Goal: Task Accomplishment & Management: Manage account settings

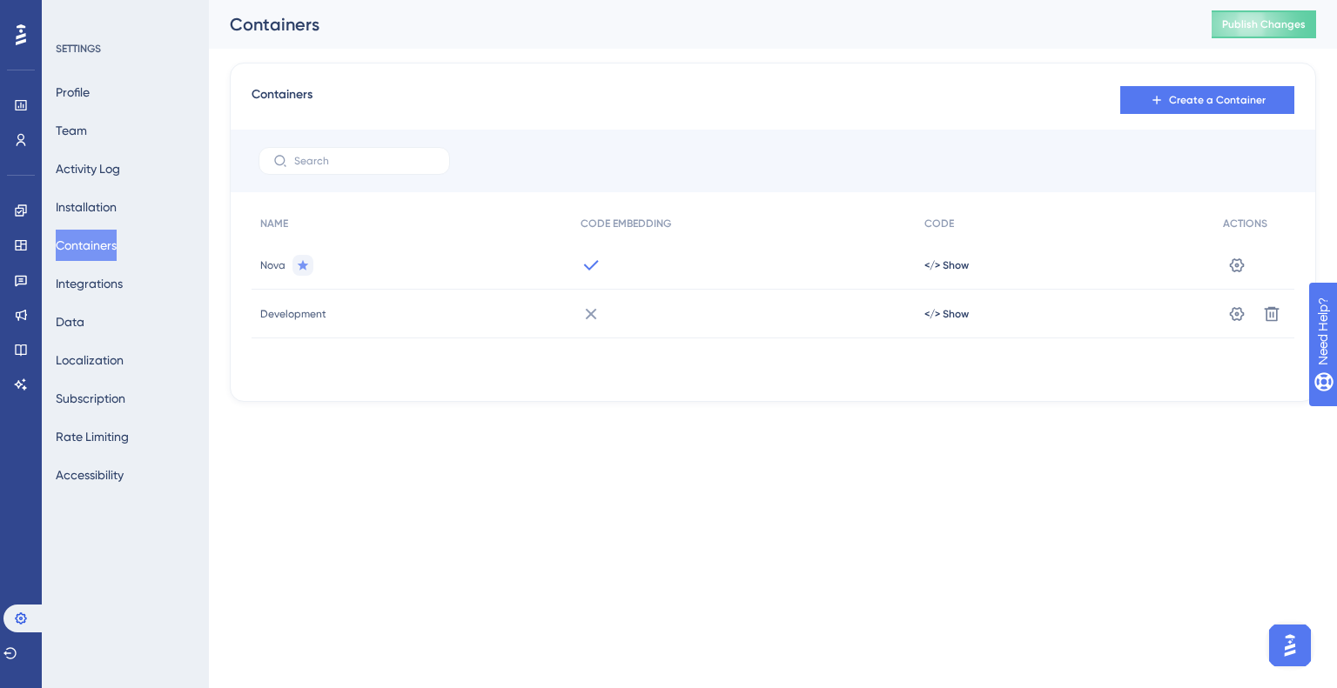
click at [317, 278] on div "Nova" at bounding box center [411, 265] width 320 height 49
click at [320, 261] on div "Nova" at bounding box center [411, 265] width 320 height 49
click at [1232, 270] on icon at bounding box center [1237, 265] width 15 height 14
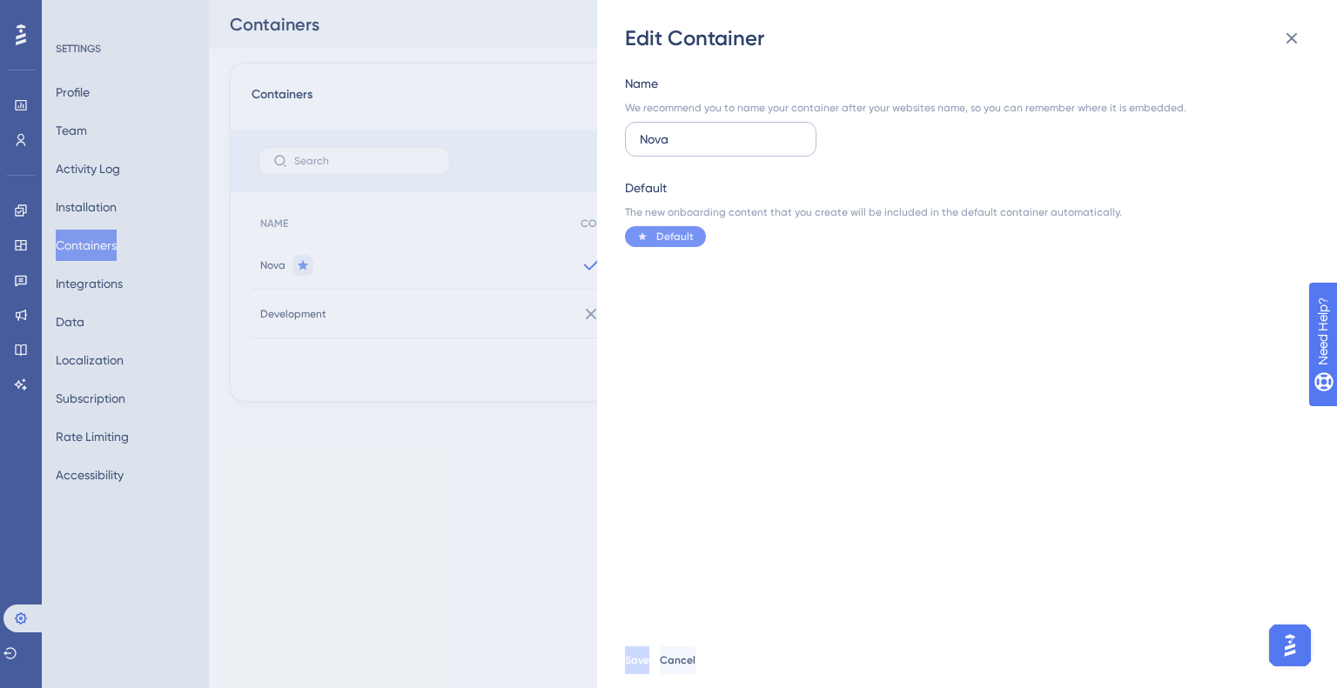
click at [661, 143] on input "Nova" at bounding box center [721, 139] width 162 height 19
type input "Deve"
click at [1311, 40] on div "Edit Container" at bounding box center [968, 38] width 687 height 28
click at [1302, 38] on button at bounding box center [1291, 38] width 35 height 35
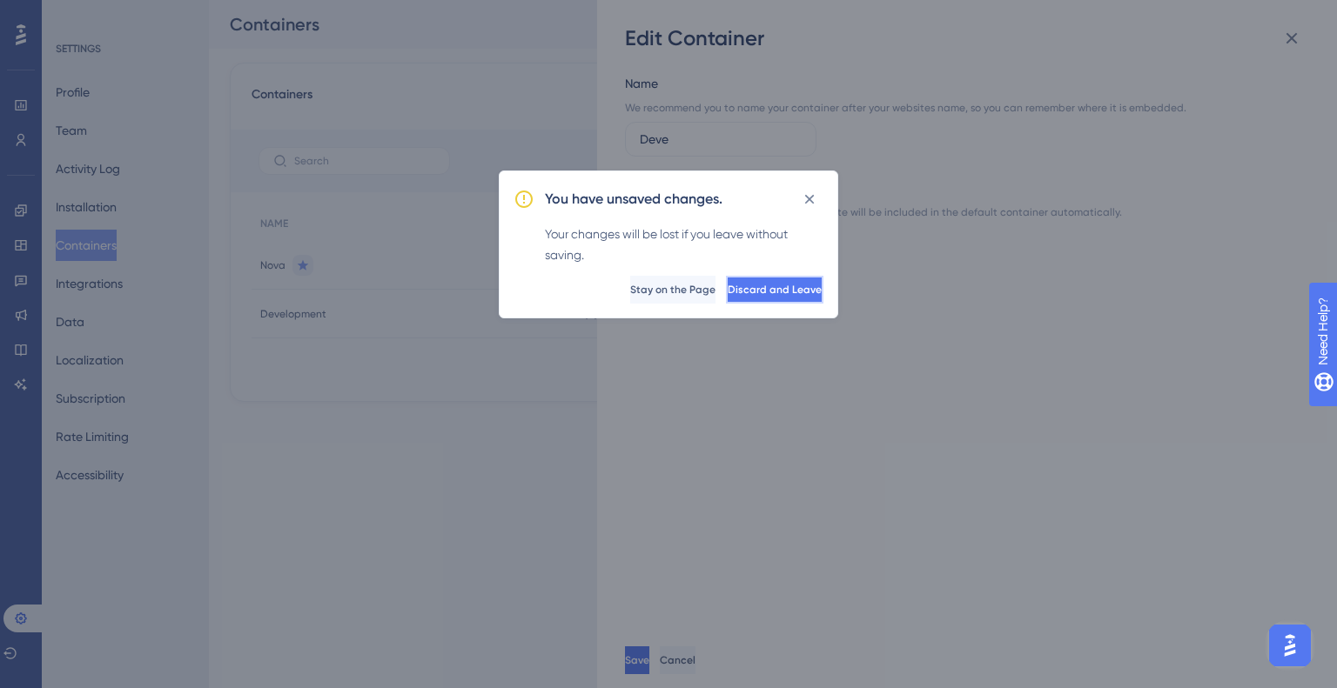
click at [785, 290] on span "Discard and Leave" at bounding box center [774, 290] width 94 height 14
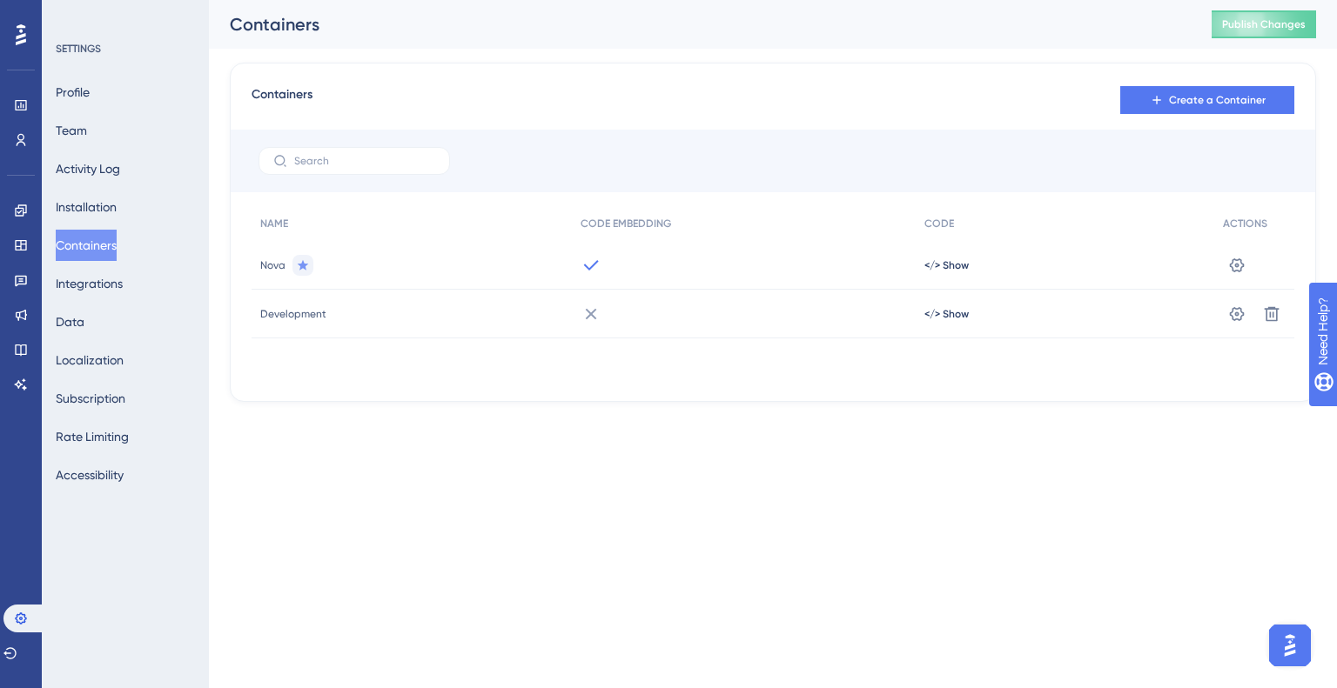
click at [327, 306] on div "Development" at bounding box center [411, 314] width 320 height 49
click at [306, 321] on div "Development" at bounding box center [411, 314] width 320 height 49
click at [1249, 305] on button at bounding box center [1237, 314] width 28 height 28
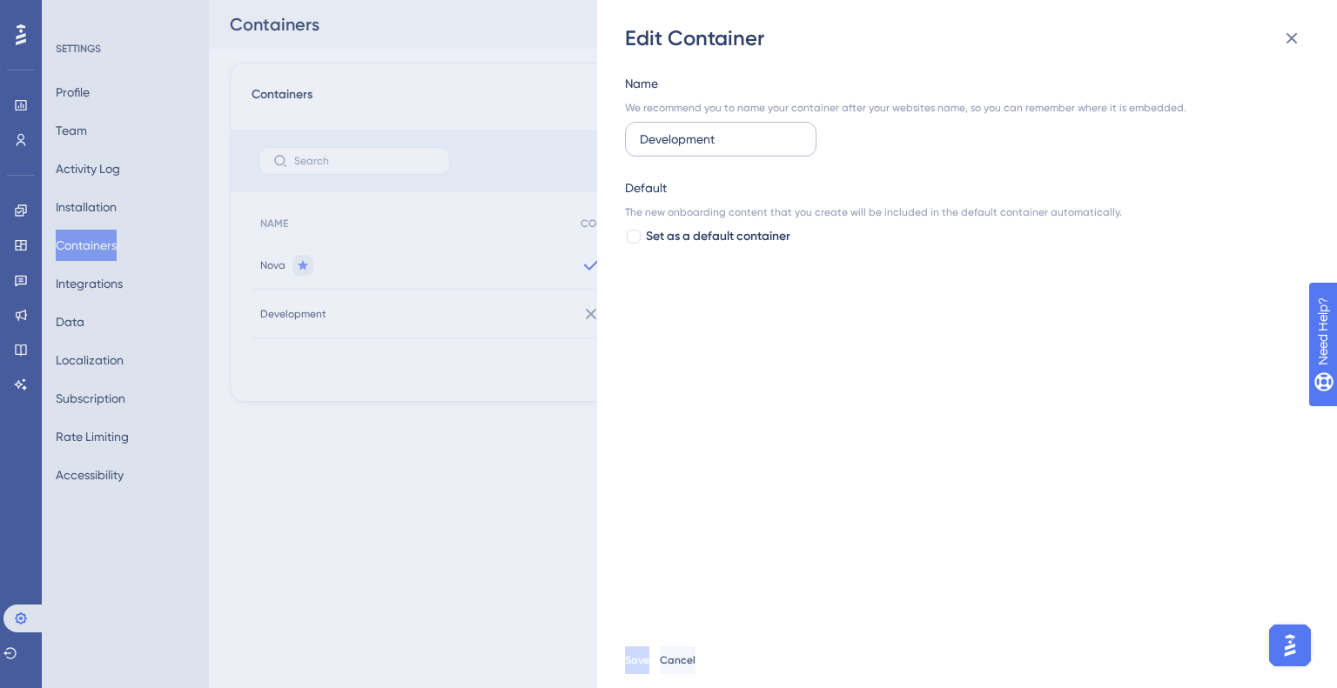
click at [707, 138] on input "Development" at bounding box center [721, 139] width 162 height 19
type input "Production"
click at [665, 645] on div "Save Cancel" at bounding box center [995, 661] width 740 height 56
click at [653, 650] on button "Save" at bounding box center [639, 661] width 28 height 28
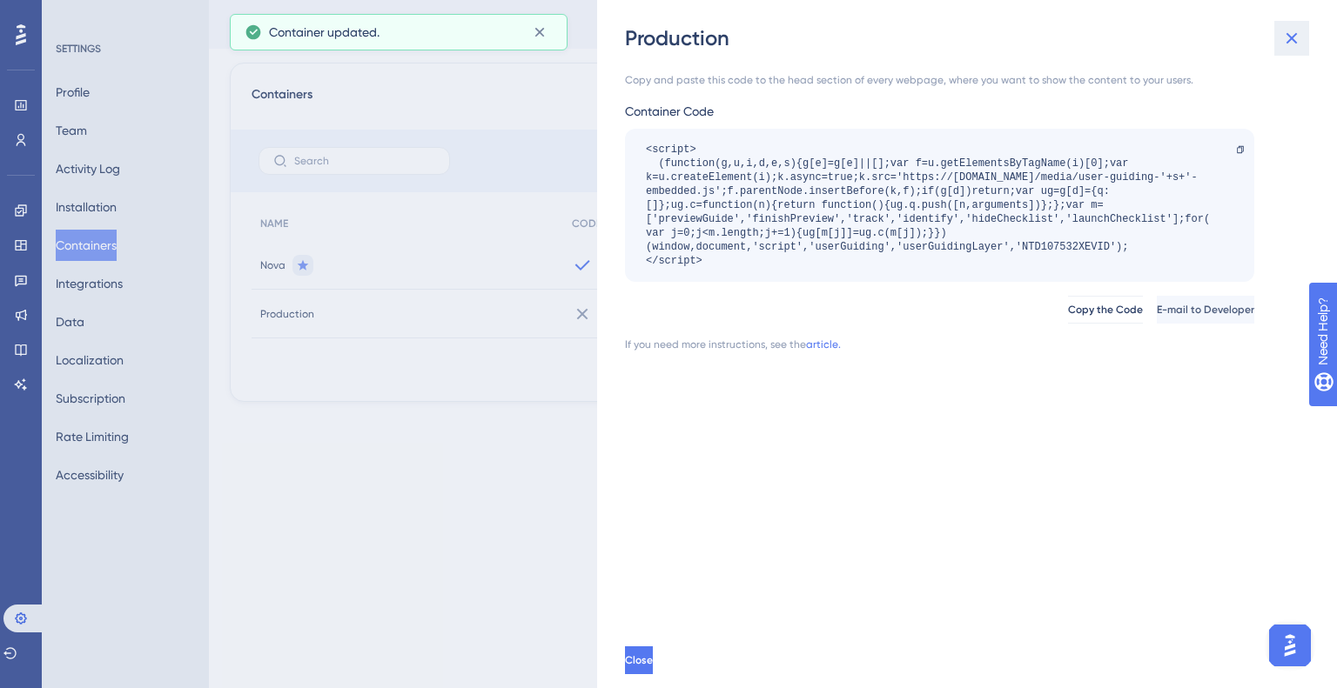
click at [1295, 30] on icon at bounding box center [1291, 38] width 21 height 21
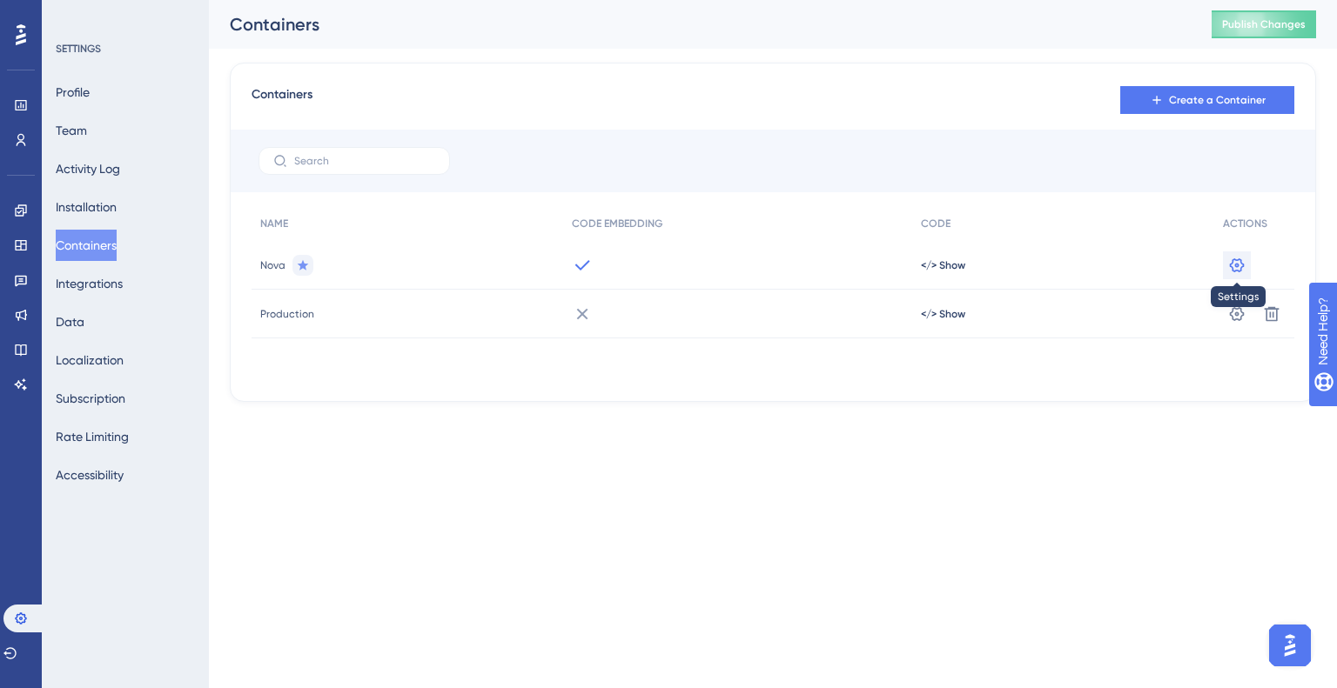
click at [1235, 253] on button at bounding box center [1237, 265] width 28 height 28
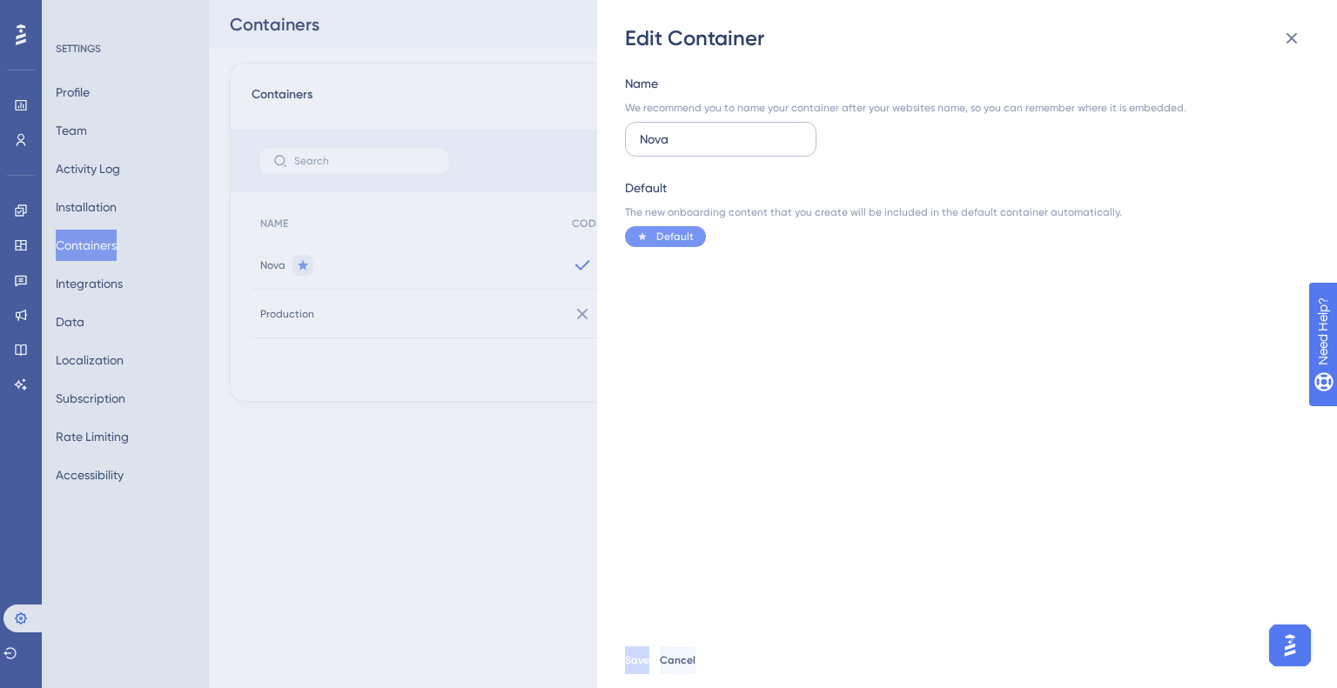
click at [744, 144] on input "Nova" at bounding box center [721, 139] width 162 height 19
click at [744, 145] on input "Nova" at bounding box center [721, 139] width 162 height 19
type input "Development"
drag, startPoint x: 723, startPoint y: 664, endPoint x: 701, endPoint y: 662, distance: 22.7
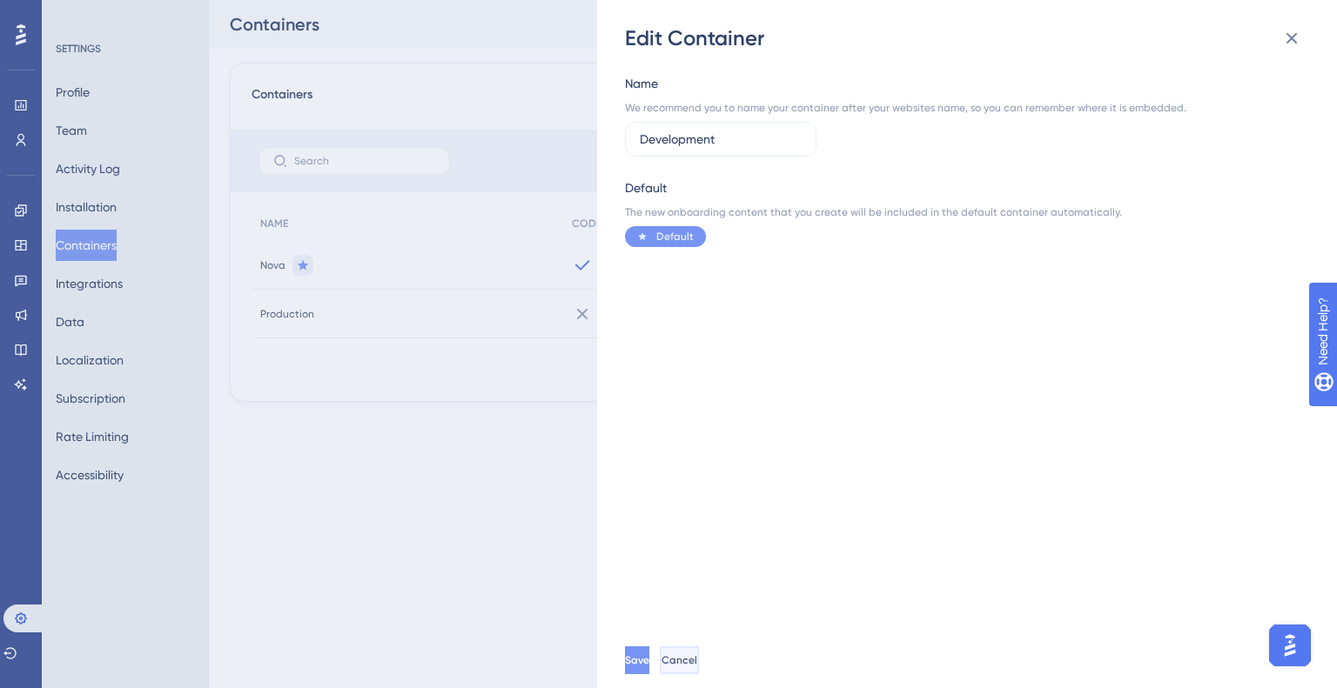
click at [699, 664] on div "Save Cancel" at bounding box center [662, 661] width 74 height 28
click at [653, 661] on button "Save" at bounding box center [639, 661] width 28 height 28
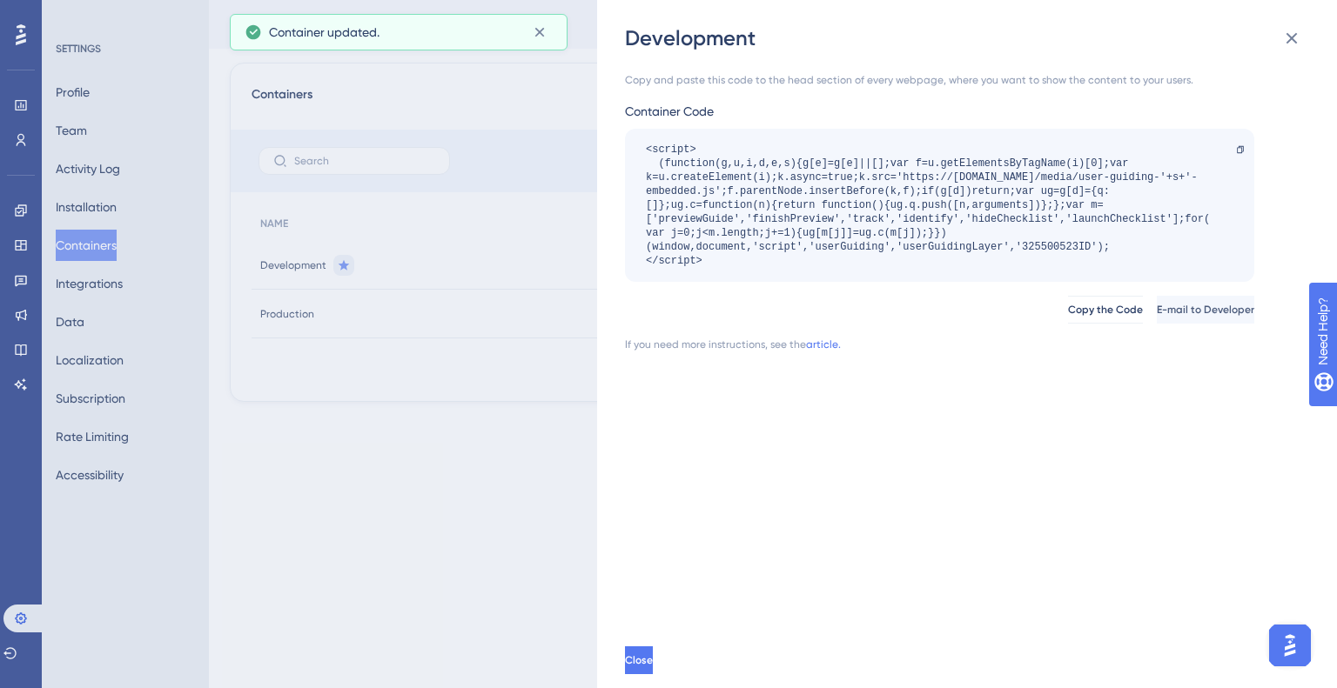
click at [485, 518] on div "Development Copy and paste this code to the head section of every webpage, wher…" at bounding box center [668, 344] width 1337 height 688
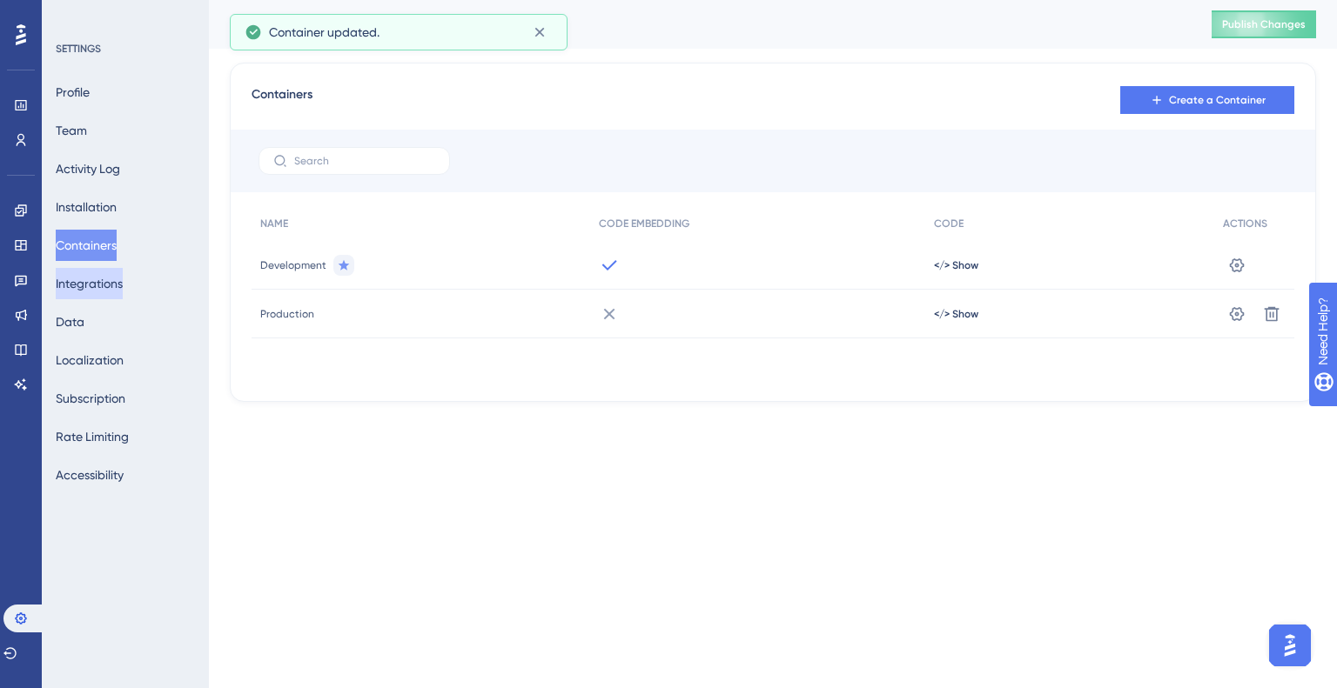
click at [104, 281] on button "Integrations" at bounding box center [89, 283] width 67 height 31
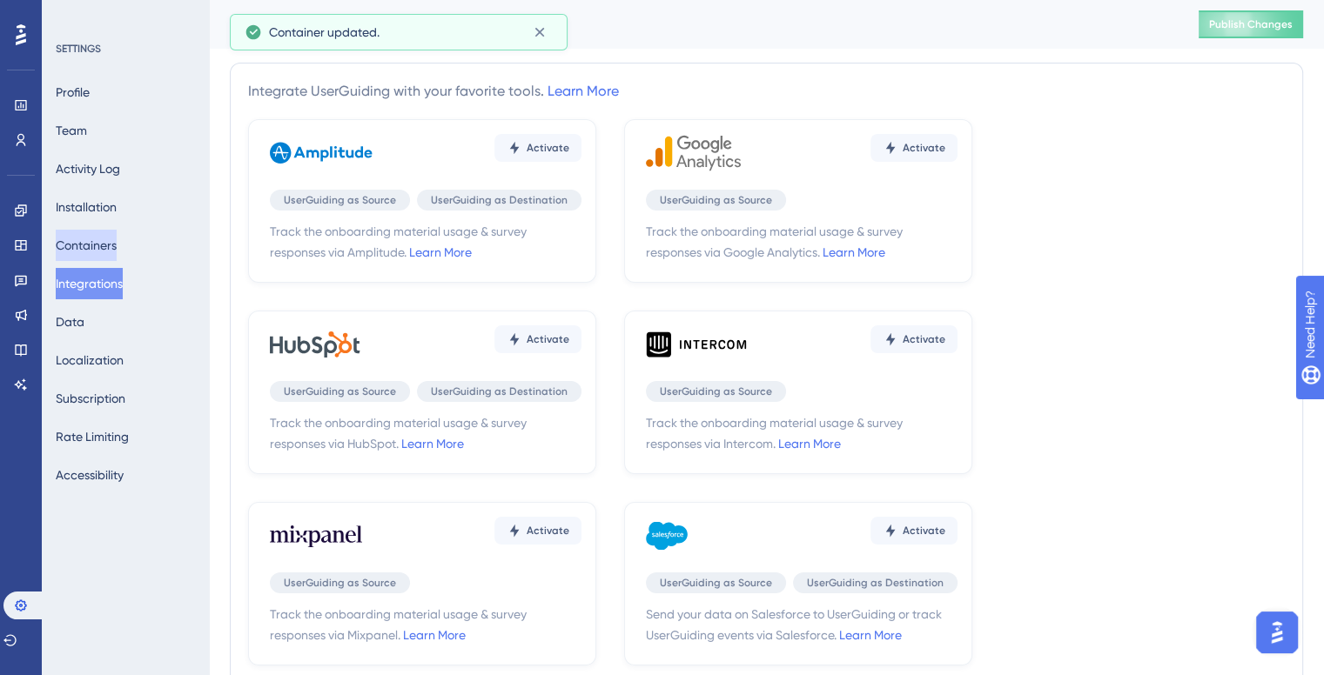
click at [102, 246] on button "Containers" at bounding box center [86, 245] width 61 height 31
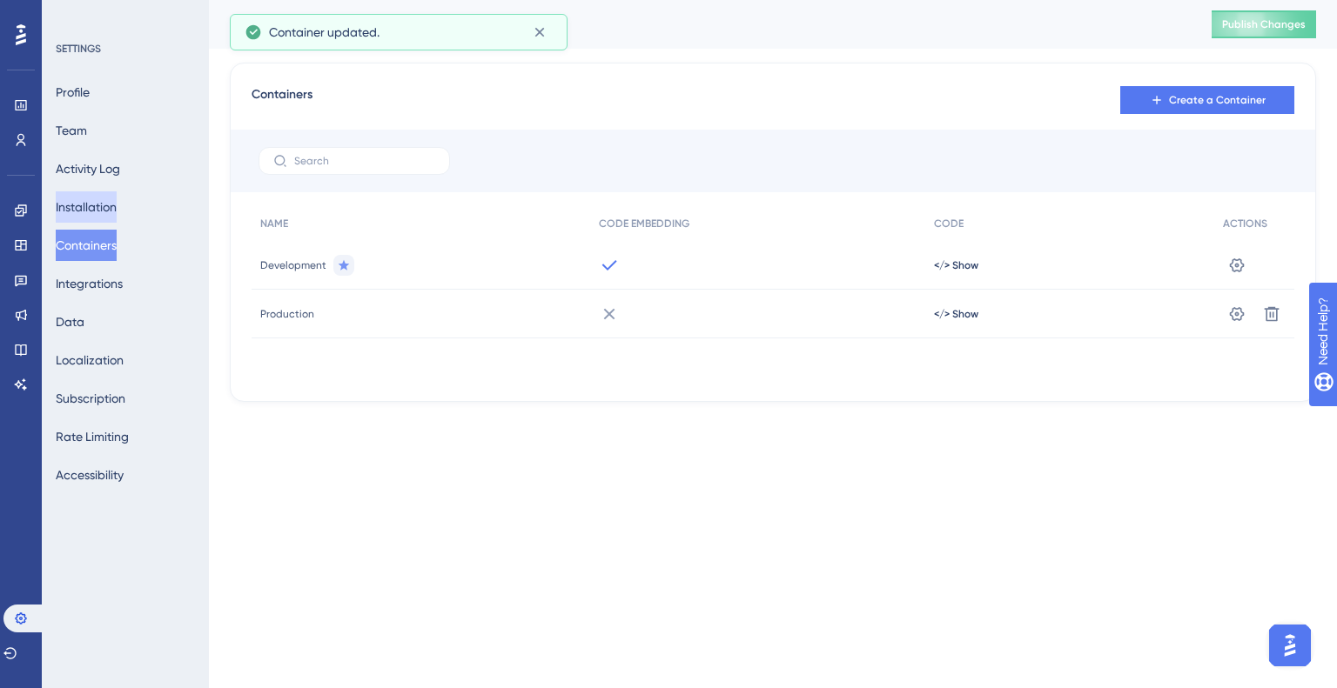
click at [101, 208] on button "Installation" at bounding box center [86, 206] width 61 height 31
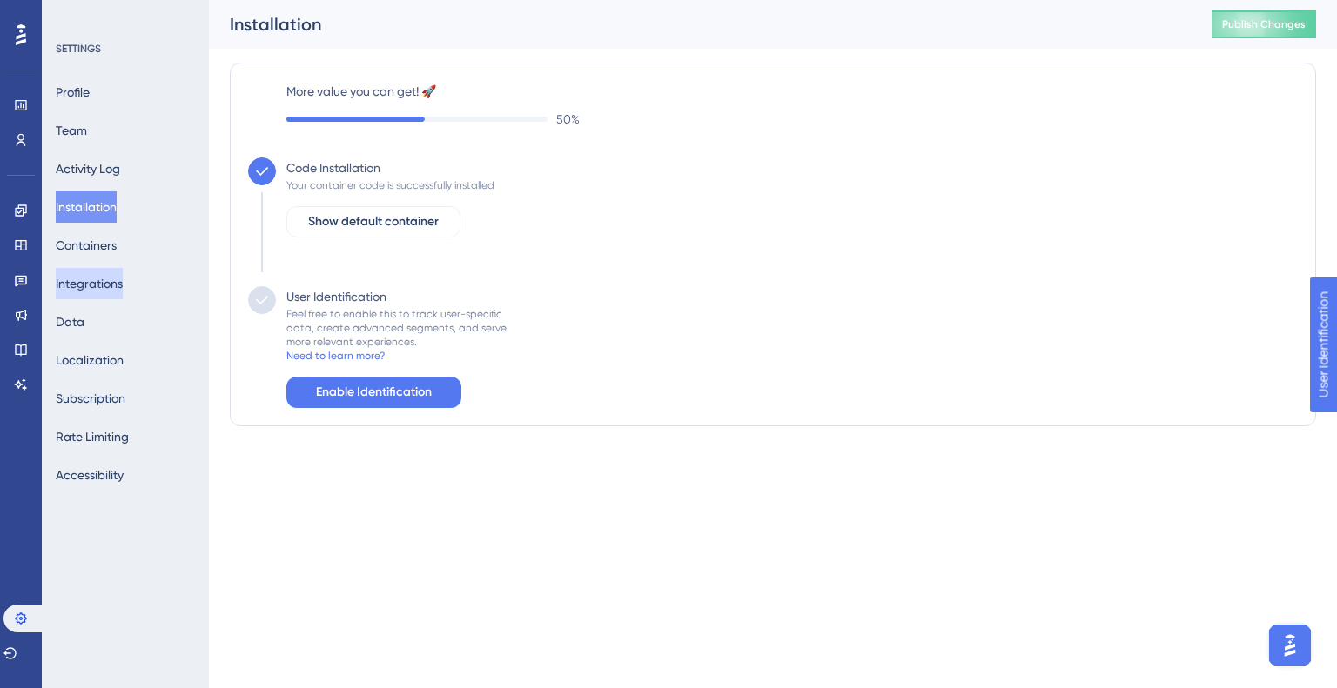
click at [110, 268] on button "Integrations" at bounding box center [89, 283] width 67 height 31
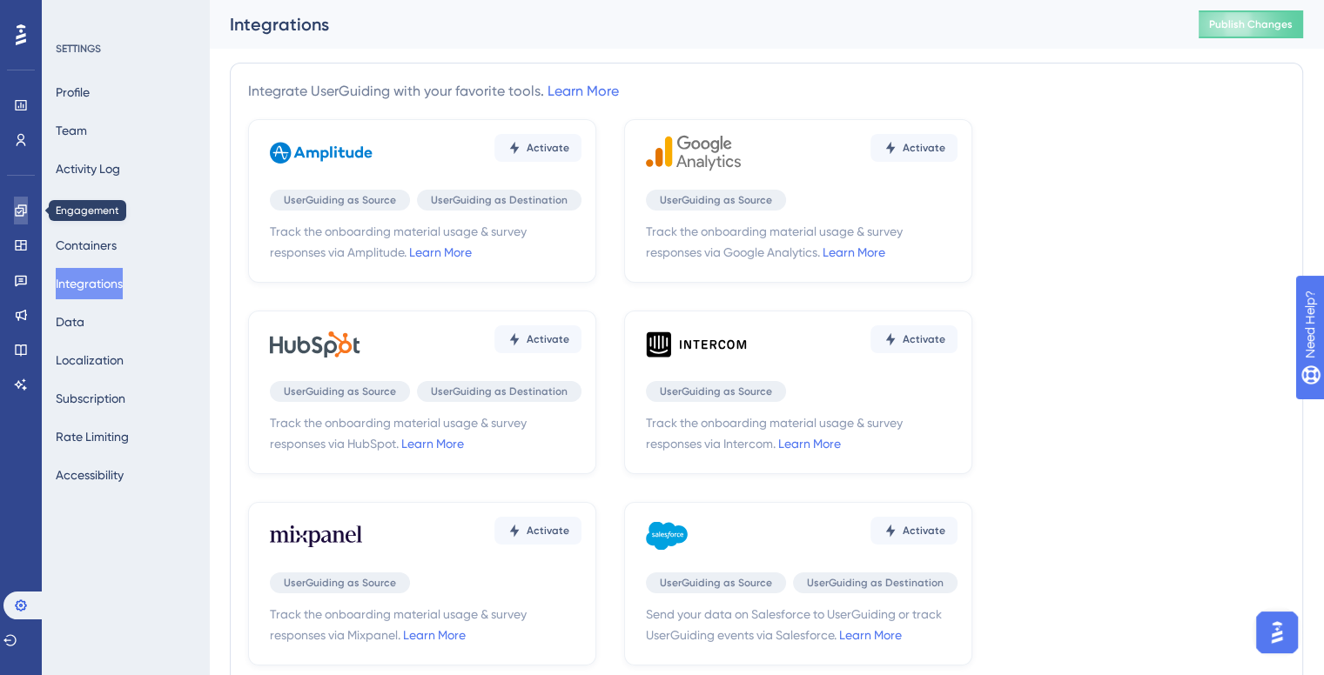
click at [28, 214] on link at bounding box center [21, 211] width 14 height 28
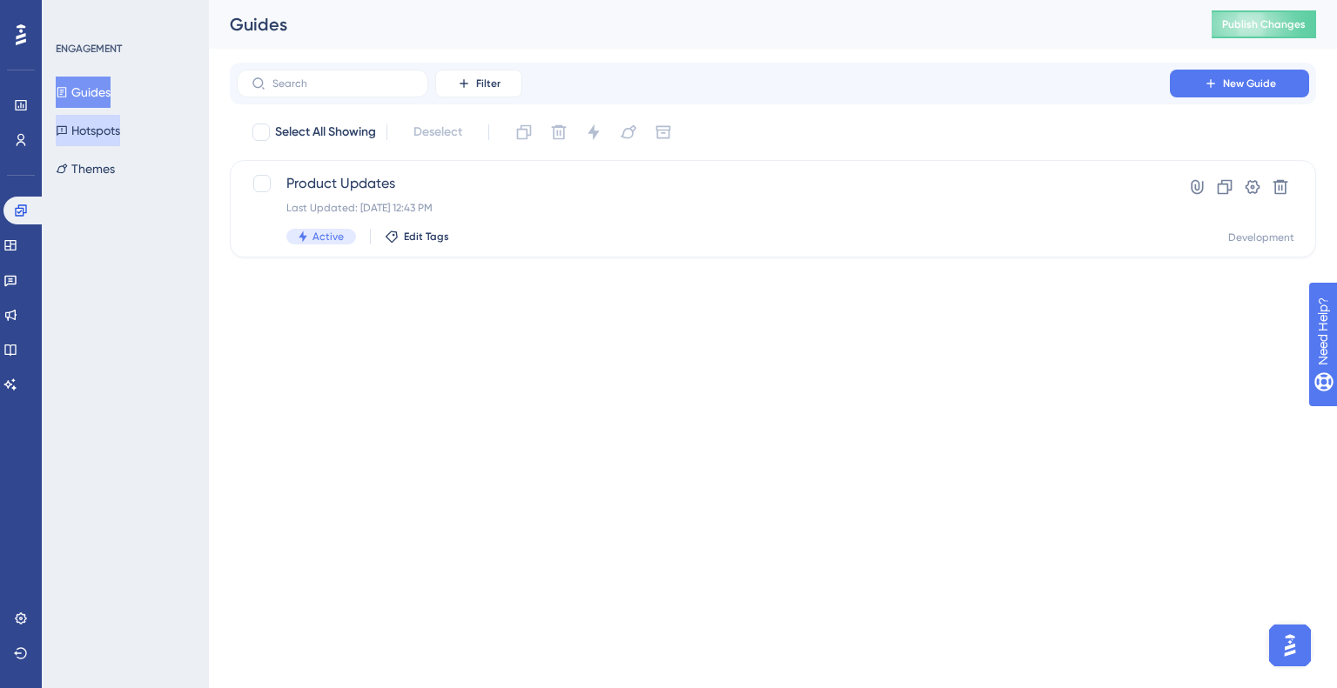
click at [116, 131] on button "Hotspots" at bounding box center [88, 130] width 64 height 31
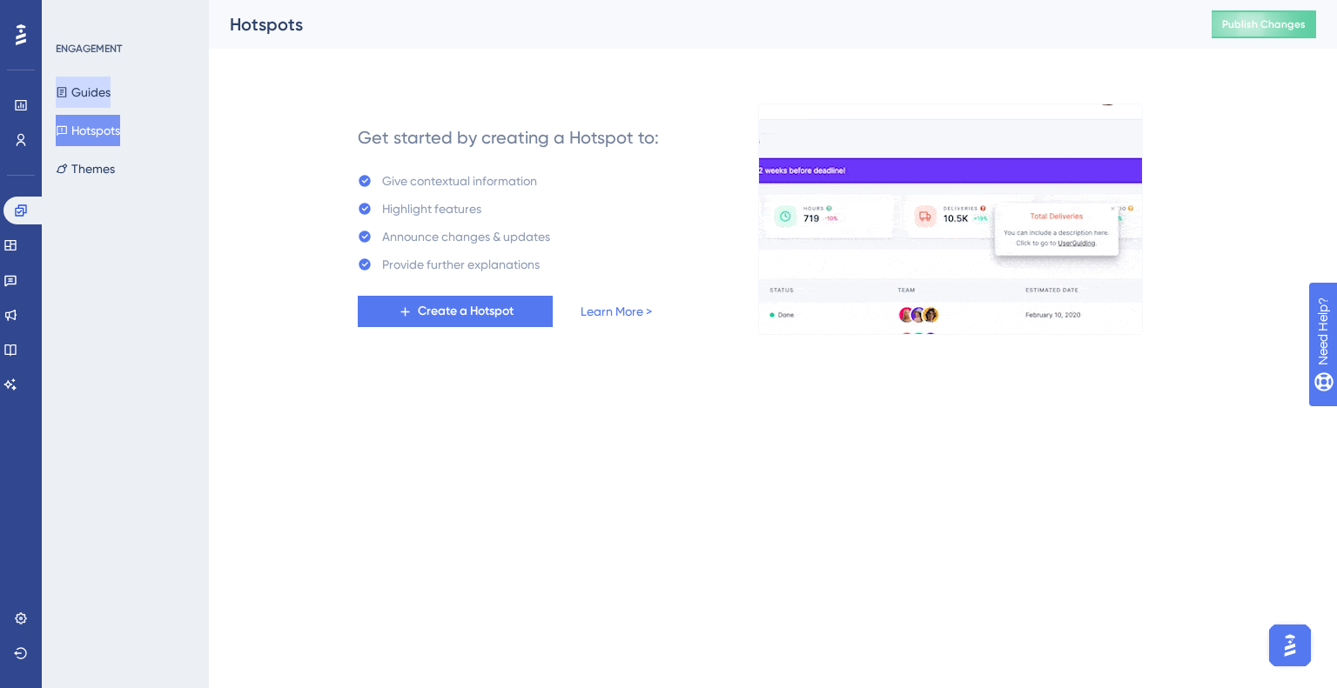
click at [105, 100] on button "Guides" at bounding box center [83, 92] width 55 height 31
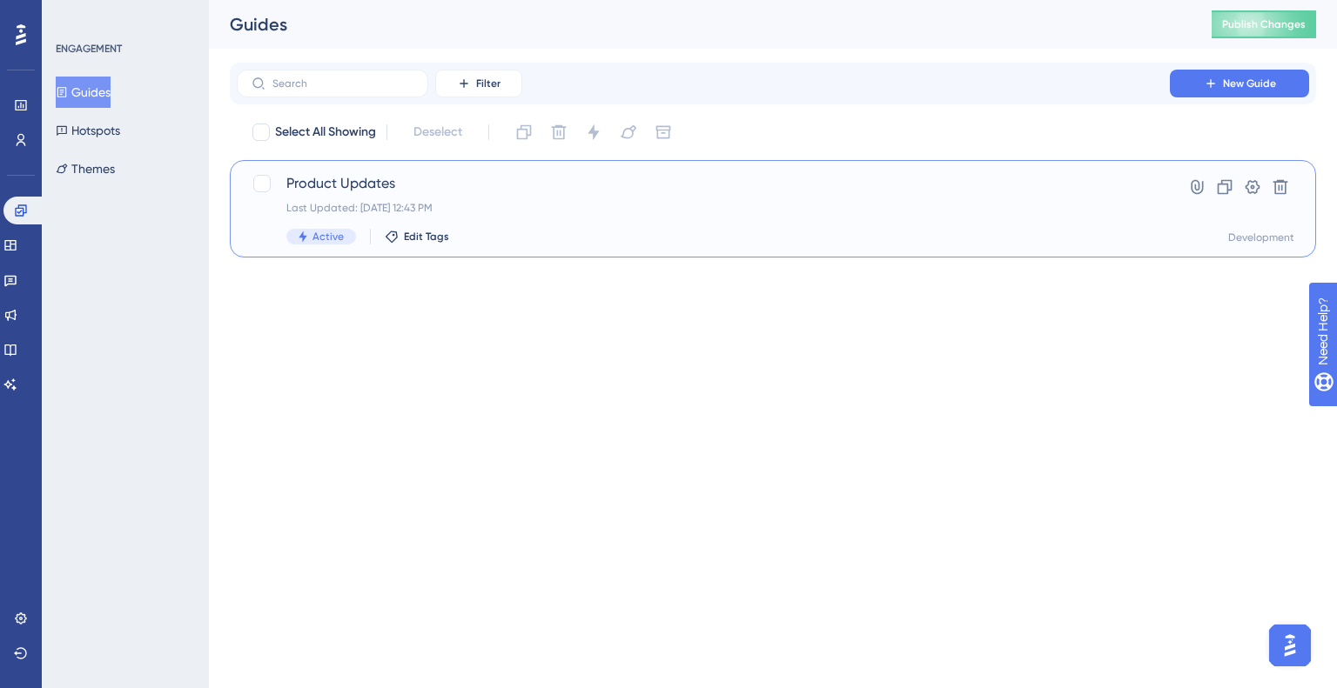
click at [344, 187] on span "Product Updates" at bounding box center [703, 183] width 834 height 21
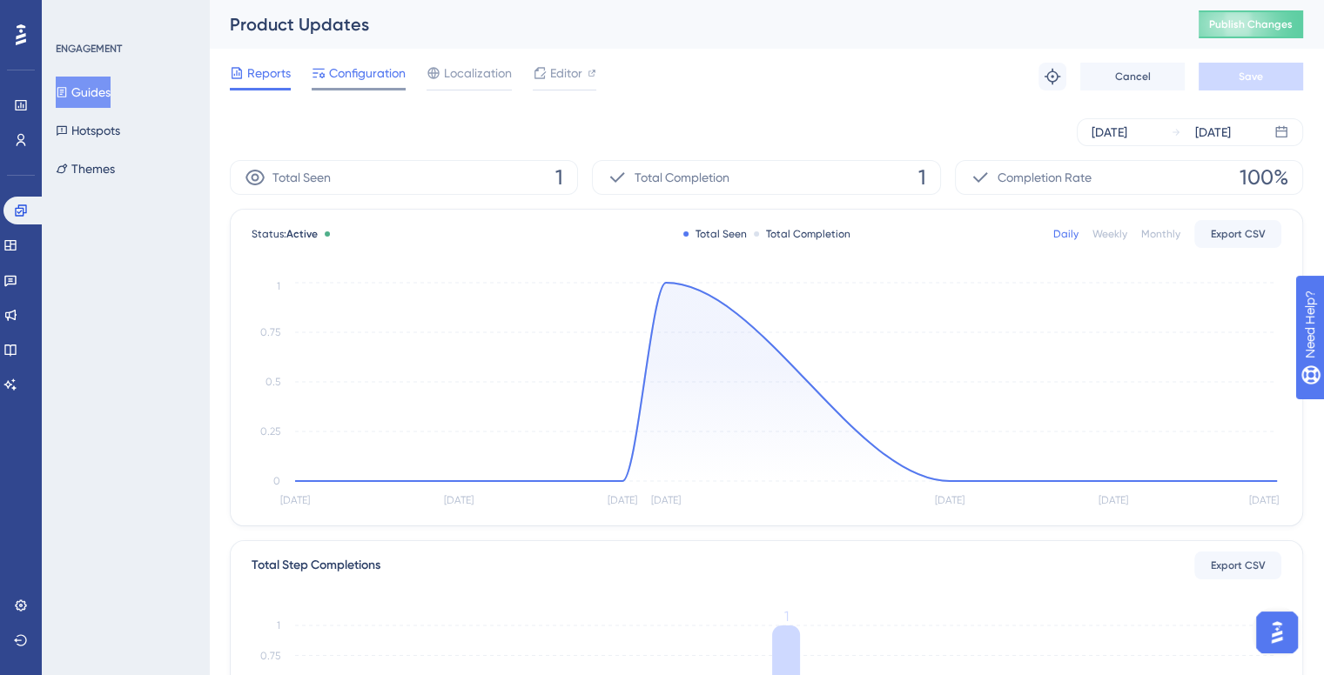
click at [352, 81] on span "Configuration" at bounding box center [367, 73] width 77 height 21
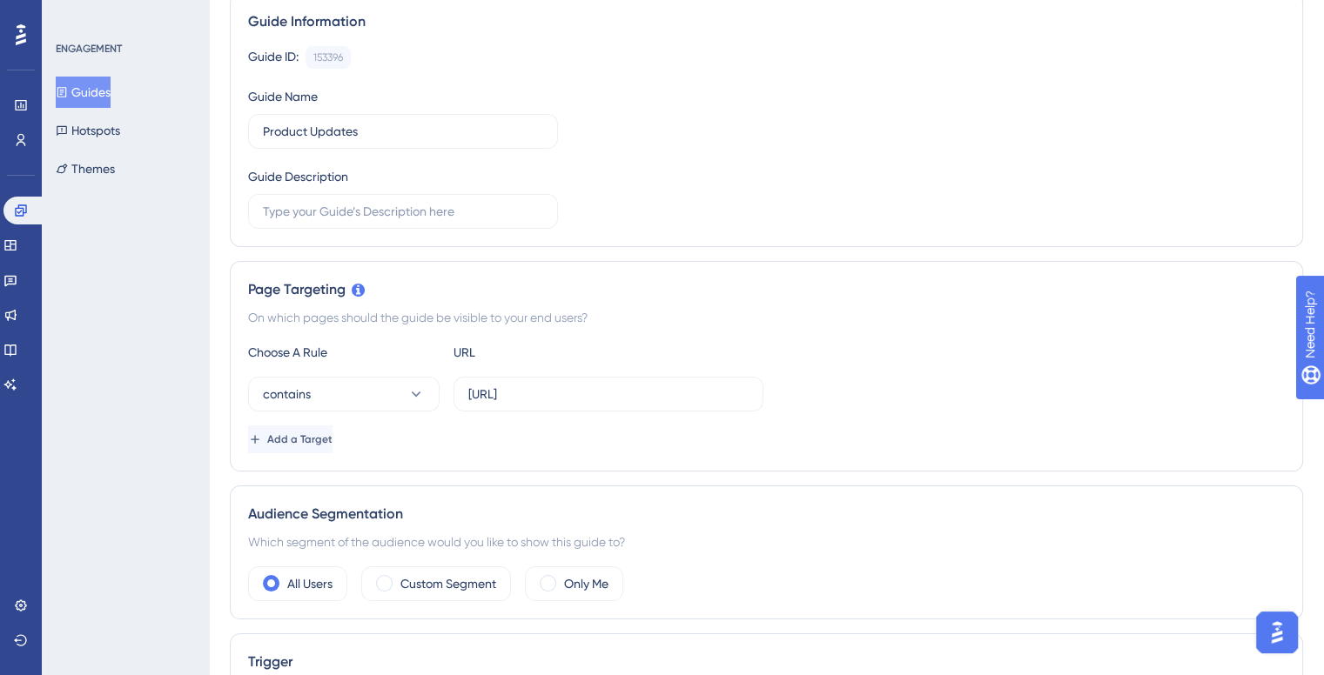
scroll to position [261, 0]
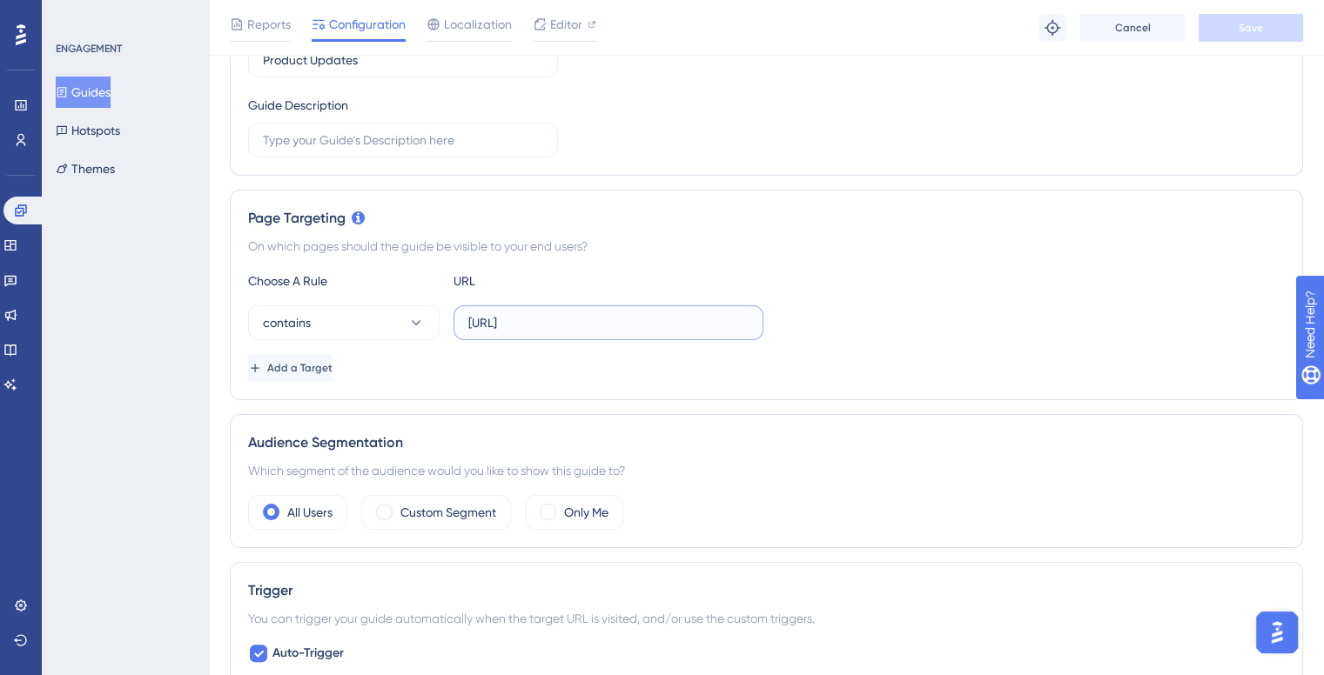
click at [549, 323] on input "http://localhost:8080/nova/" at bounding box center [608, 322] width 280 height 19
click at [540, 316] on input "http://localhost:8080/nova/" at bounding box center [608, 322] width 280 height 19
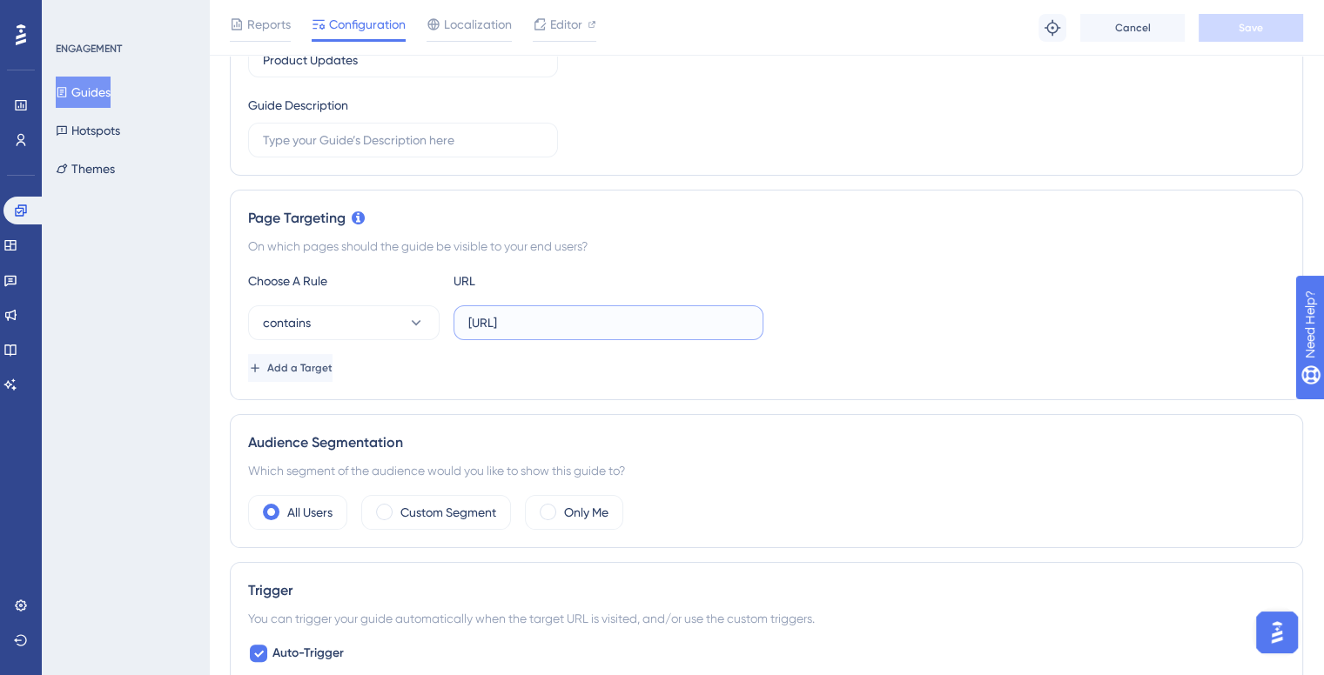
click at [540, 316] on input "http://localhost:8080/nova/" at bounding box center [608, 322] width 280 height 19
click at [574, 316] on input "http://localhost:8080/nova/" at bounding box center [608, 322] width 280 height 19
drag, startPoint x: 592, startPoint y: 318, endPoint x: 334, endPoint y: 292, distance: 259.0
click at [421, 318] on div "contains http://localhost:8080/nova/" at bounding box center [505, 322] width 515 height 35
click at [106, 111] on div "Guides Hotspots Themes" at bounding box center [126, 131] width 141 height 108
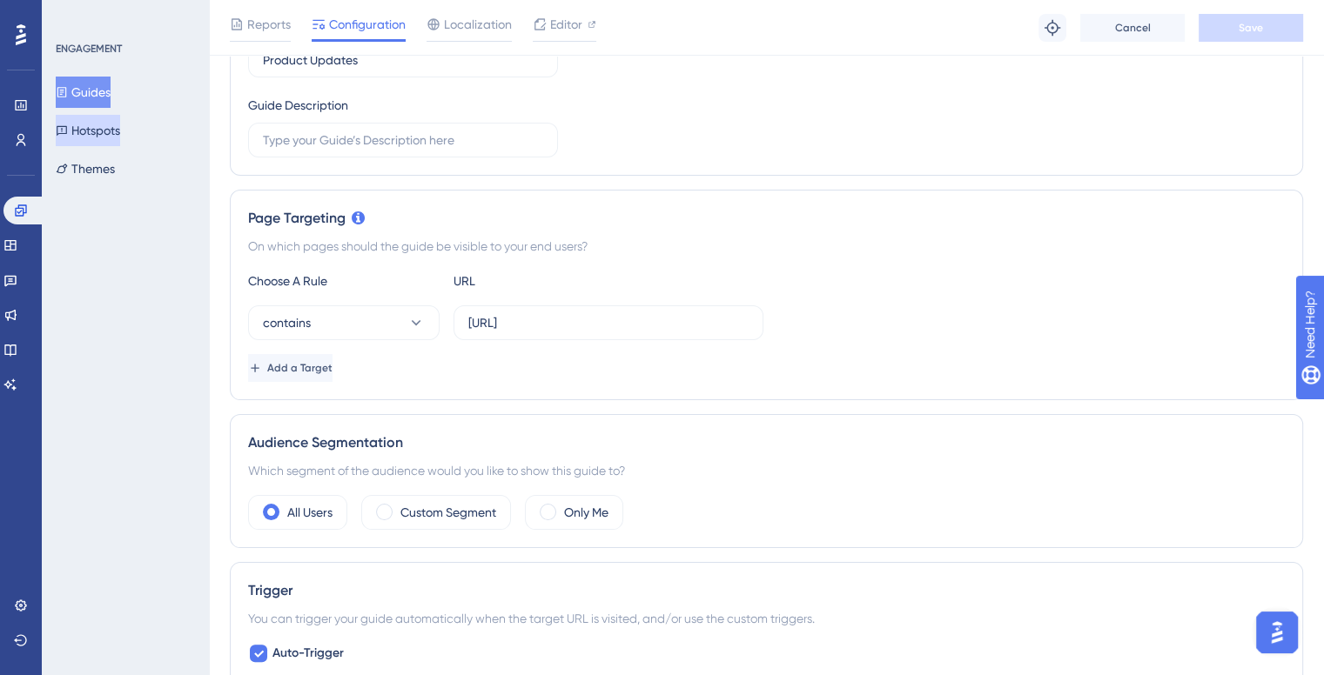
click at [100, 128] on button "Hotspots" at bounding box center [88, 130] width 64 height 31
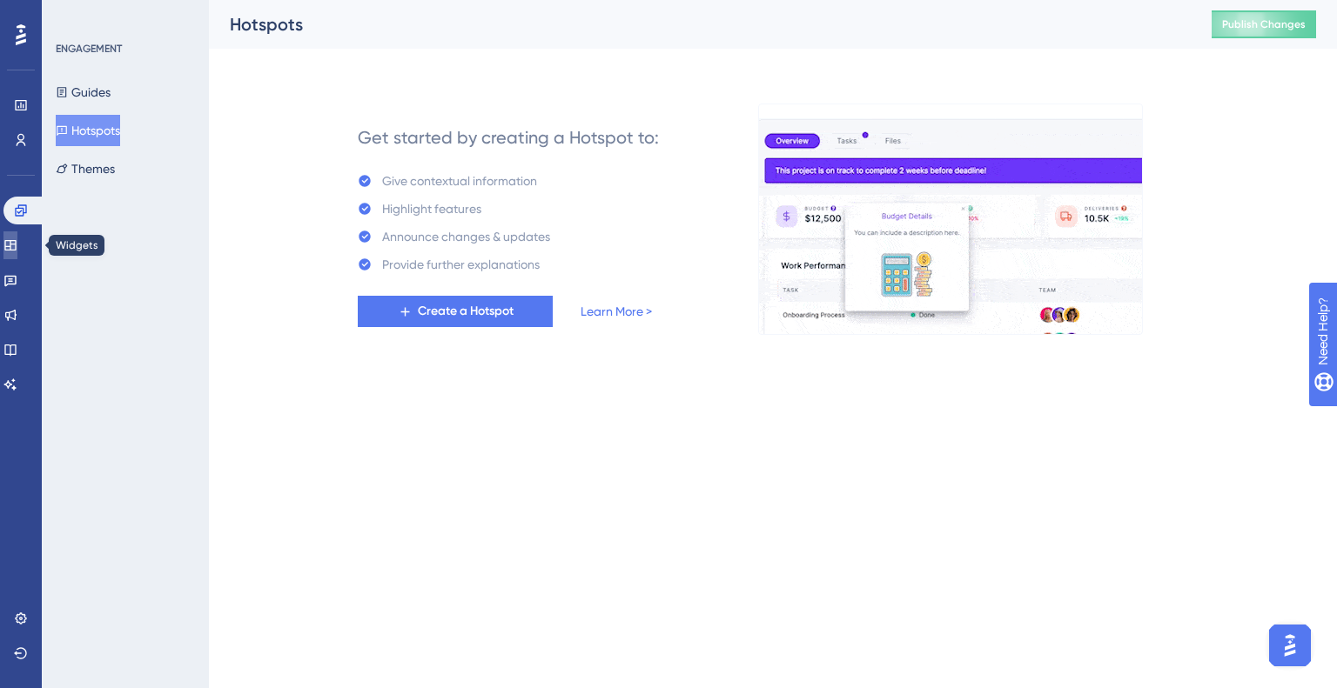
click at [16, 244] on icon at bounding box center [9, 245] width 11 height 10
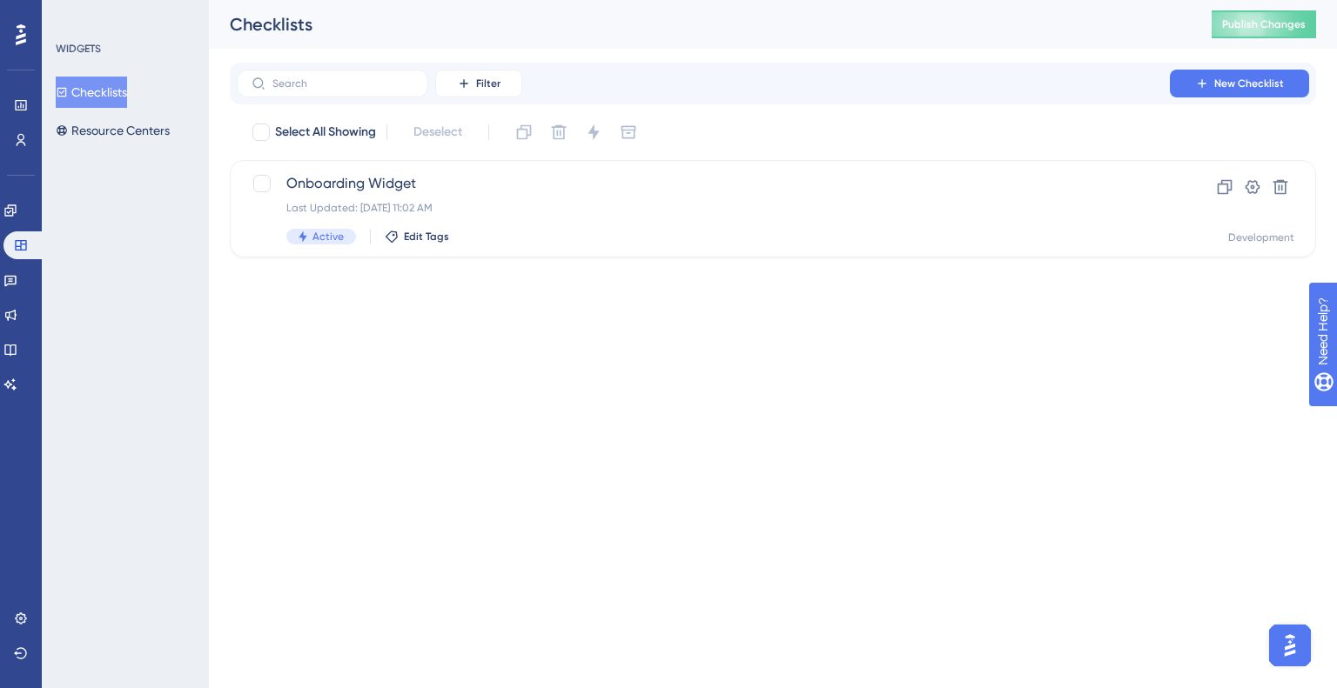
drag, startPoint x: 159, startPoint y: 112, endPoint x: 159, endPoint y: 128, distance: 15.7
click at [159, 113] on div "Checklists Resource Centers" at bounding box center [126, 112] width 141 height 70
click at [155, 142] on button "Resource Centers" at bounding box center [113, 130] width 114 height 31
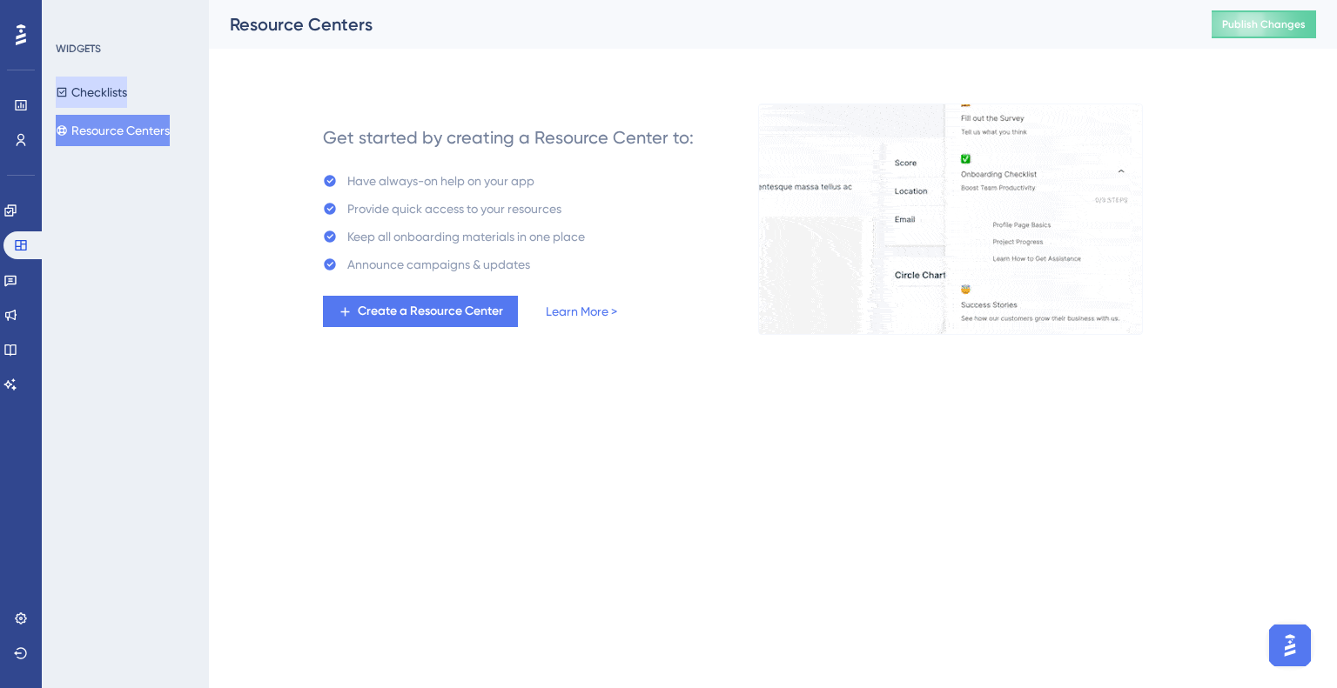
click at [91, 107] on button "Checklists" at bounding box center [91, 92] width 71 height 31
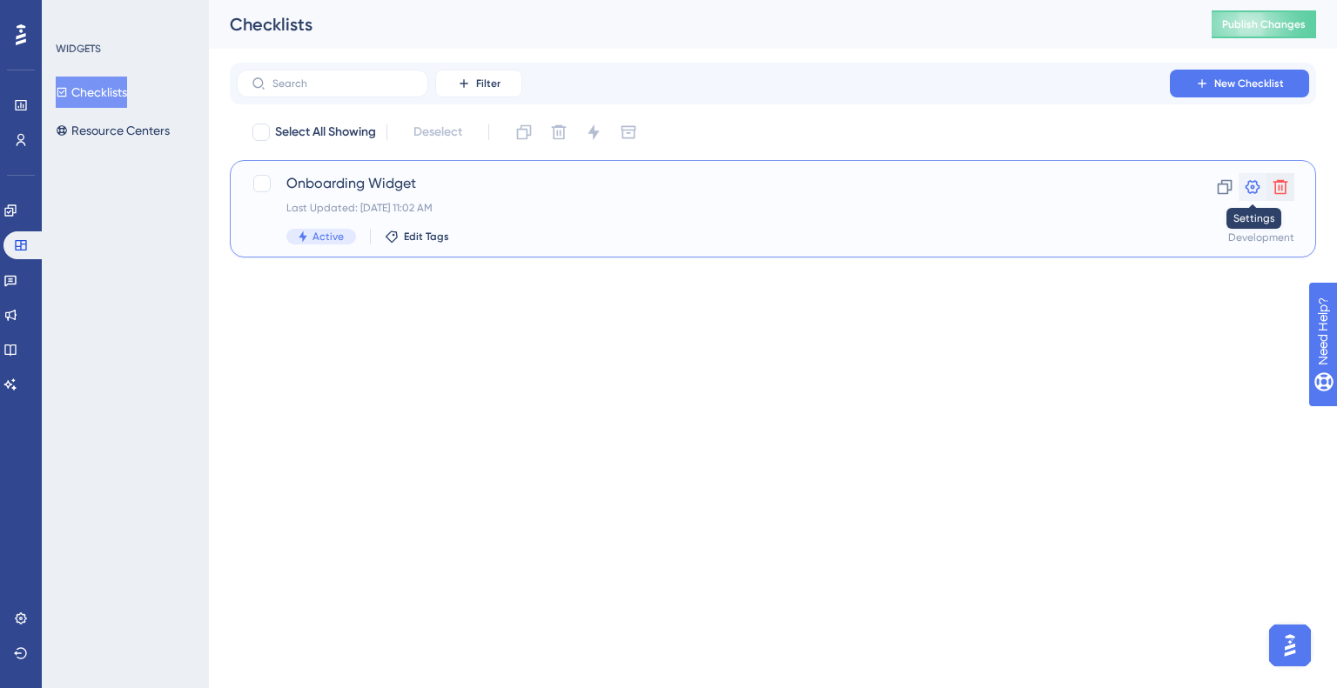
drag, startPoint x: 1270, startPoint y: 185, endPoint x: 1246, endPoint y: 187, distance: 23.6
click at [1246, 187] on div "Clone Settings Delete" at bounding box center [1252, 187] width 84 height 28
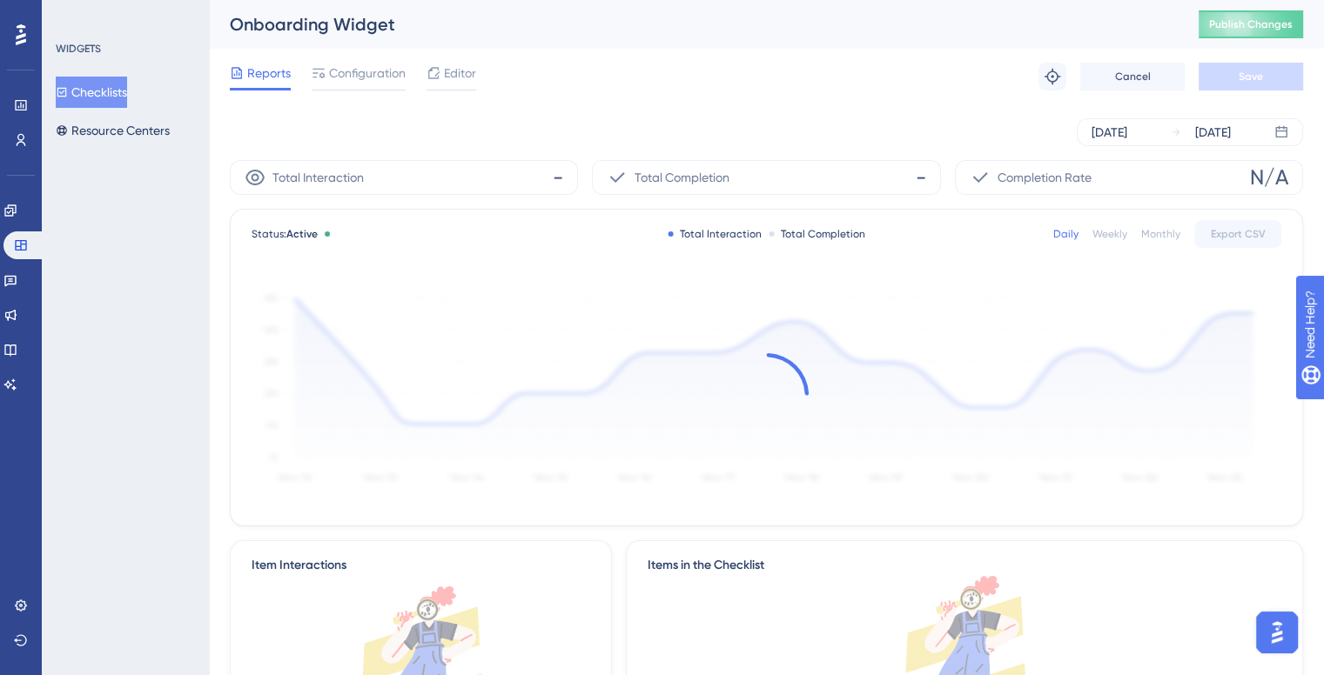
click at [1246, 187] on div "Completion Rate N/A" at bounding box center [1129, 177] width 348 height 35
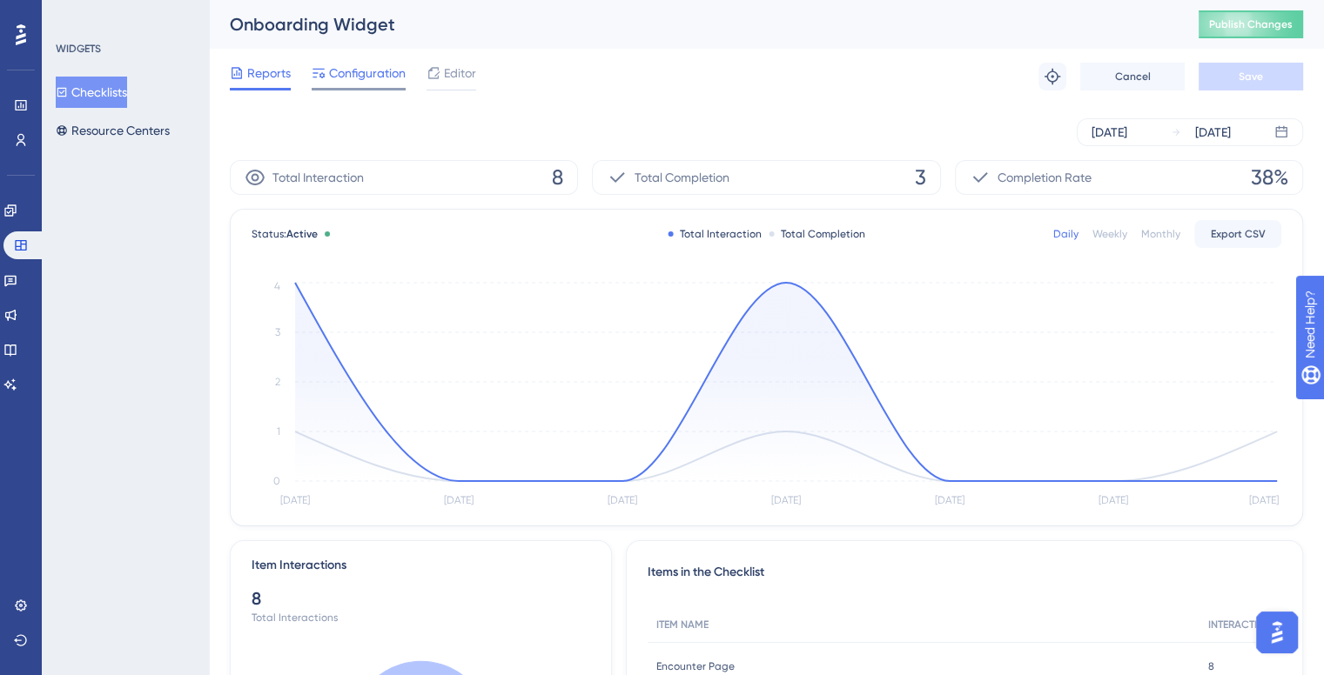
drag, startPoint x: 404, startPoint y: 92, endPoint x: 381, endPoint y: 72, distance: 30.2
click at [390, 81] on div "Reports Configuration Editor Troubleshoot Cancel Save" at bounding box center [766, 77] width 1073 height 56
click at [381, 72] on span "Configuration" at bounding box center [367, 73] width 77 height 21
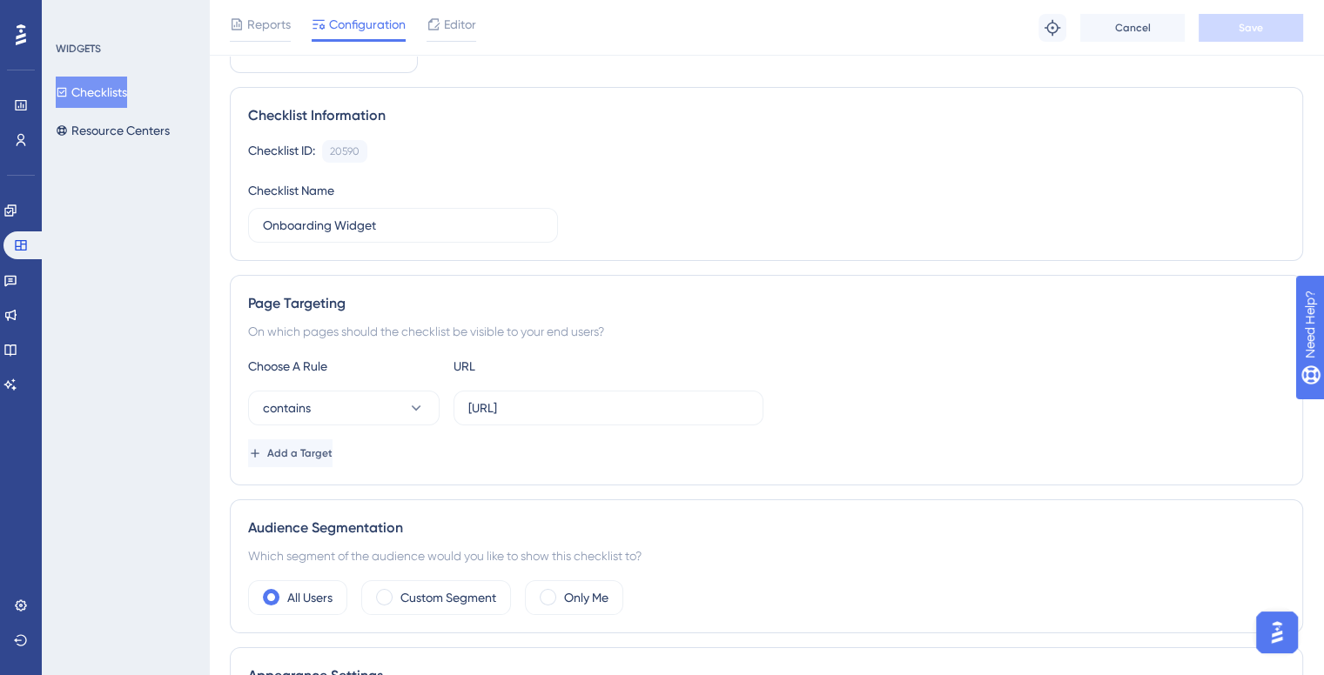
scroll to position [261, 0]
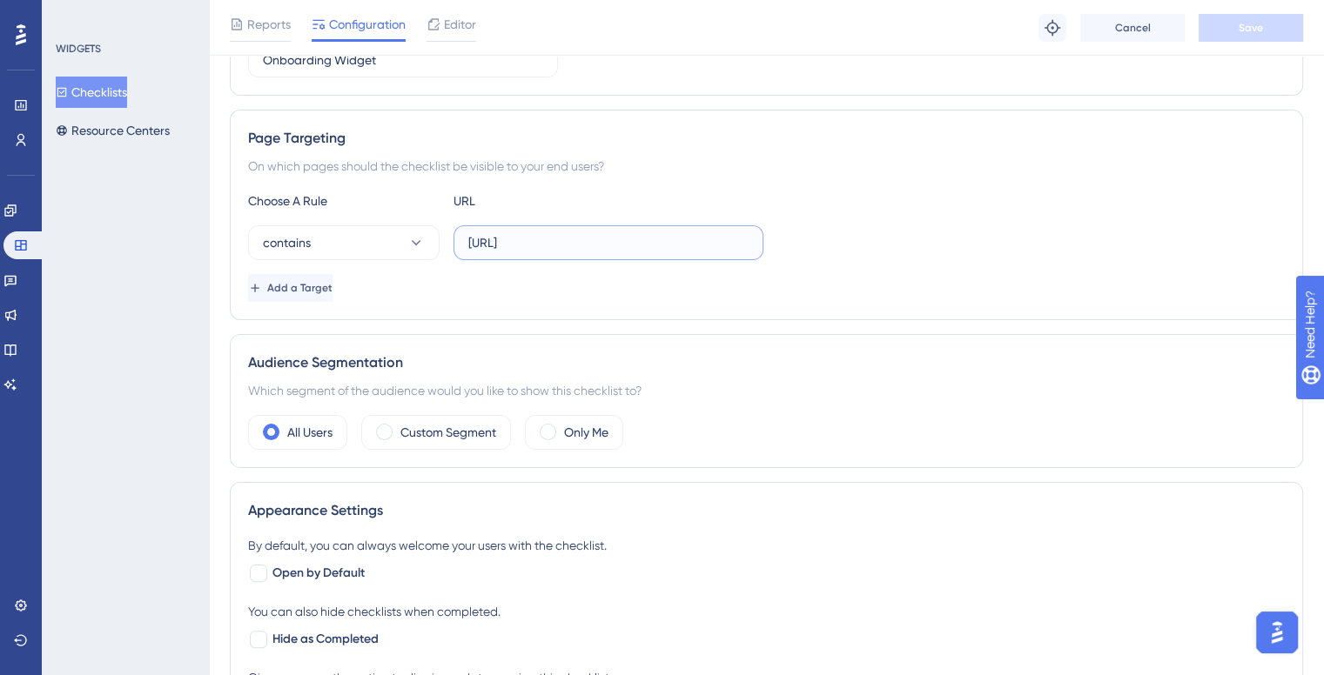
click at [591, 245] on input "http://localhost:8080/nova" at bounding box center [608, 242] width 280 height 19
click at [587, 243] on input "http://localhost:8080/nova" at bounding box center [608, 242] width 280 height 19
type input "/nova/dashboard"
click at [336, 276] on button "Add a Target" at bounding box center [292, 288] width 88 height 28
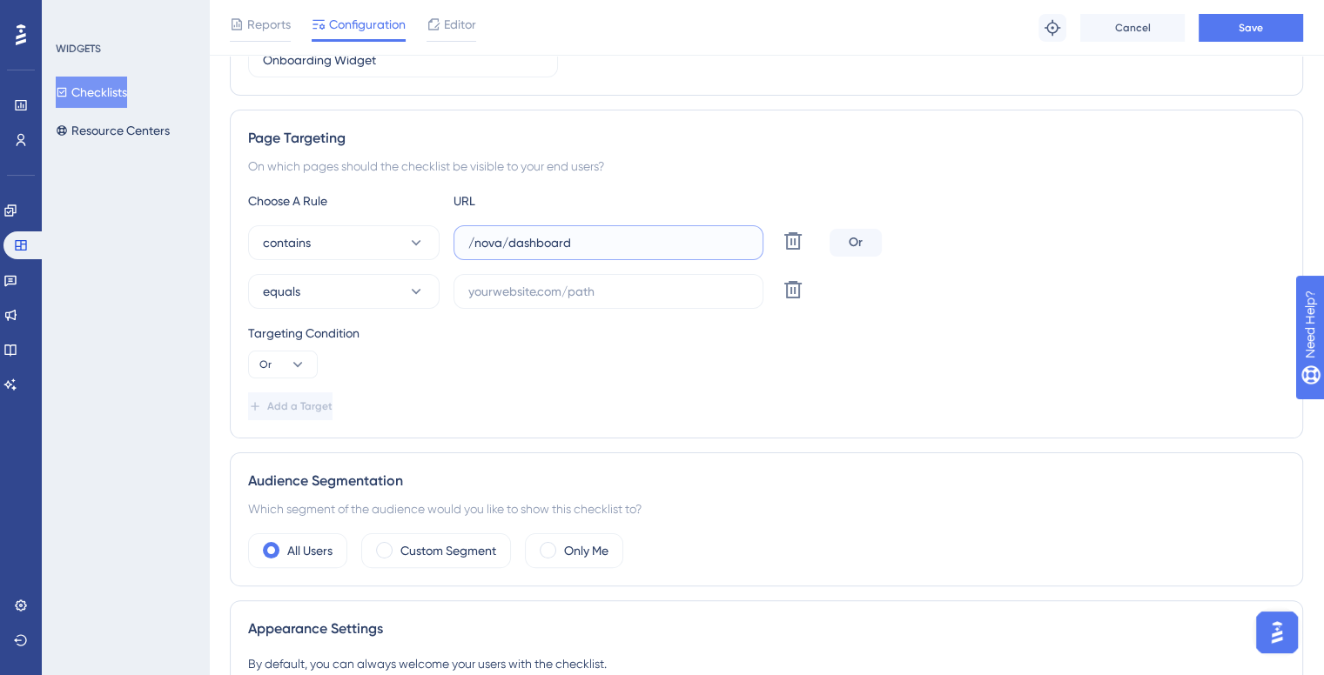
click at [572, 249] on input "/nova/dashboard" at bounding box center [608, 242] width 280 height 19
click at [570, 285] on input "text" at bounding box center [608, 291] width 280 height 19
paste input "/nova/dashboard"
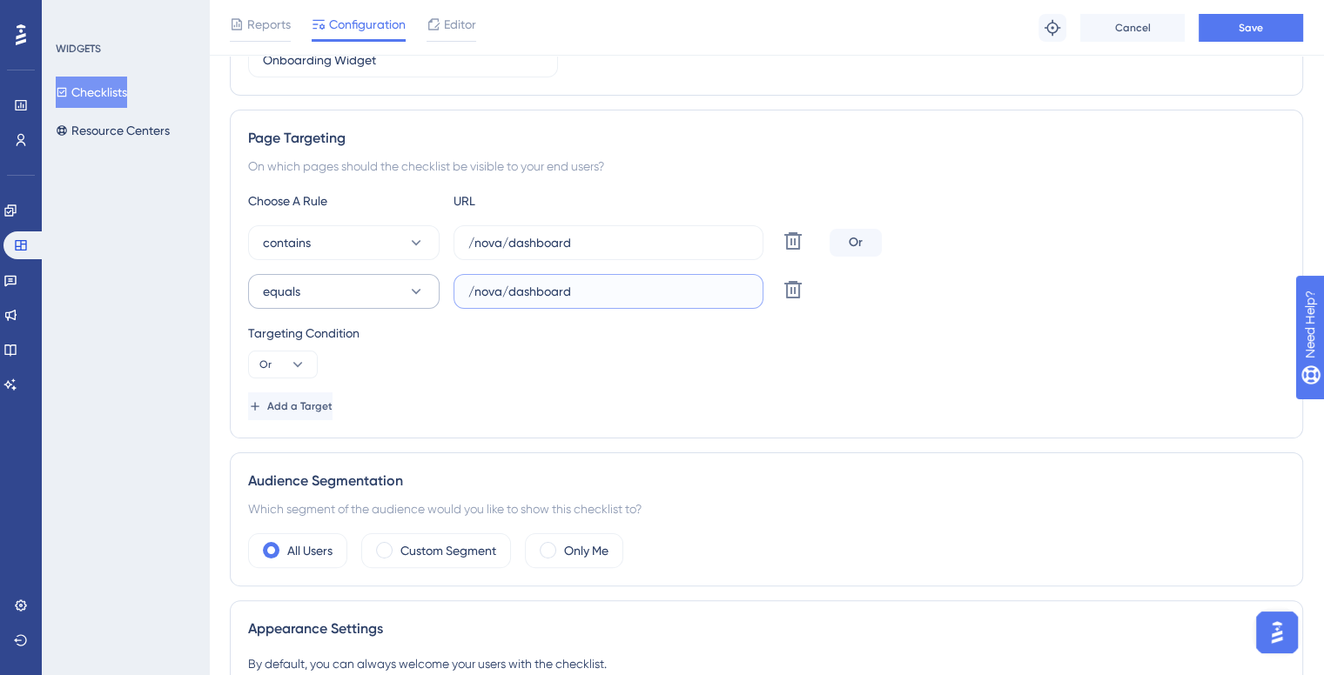
type input "/nova/dashboard"
click at [347, 292] on button "equals" at bounding box center [343, 291] width 191 height 35
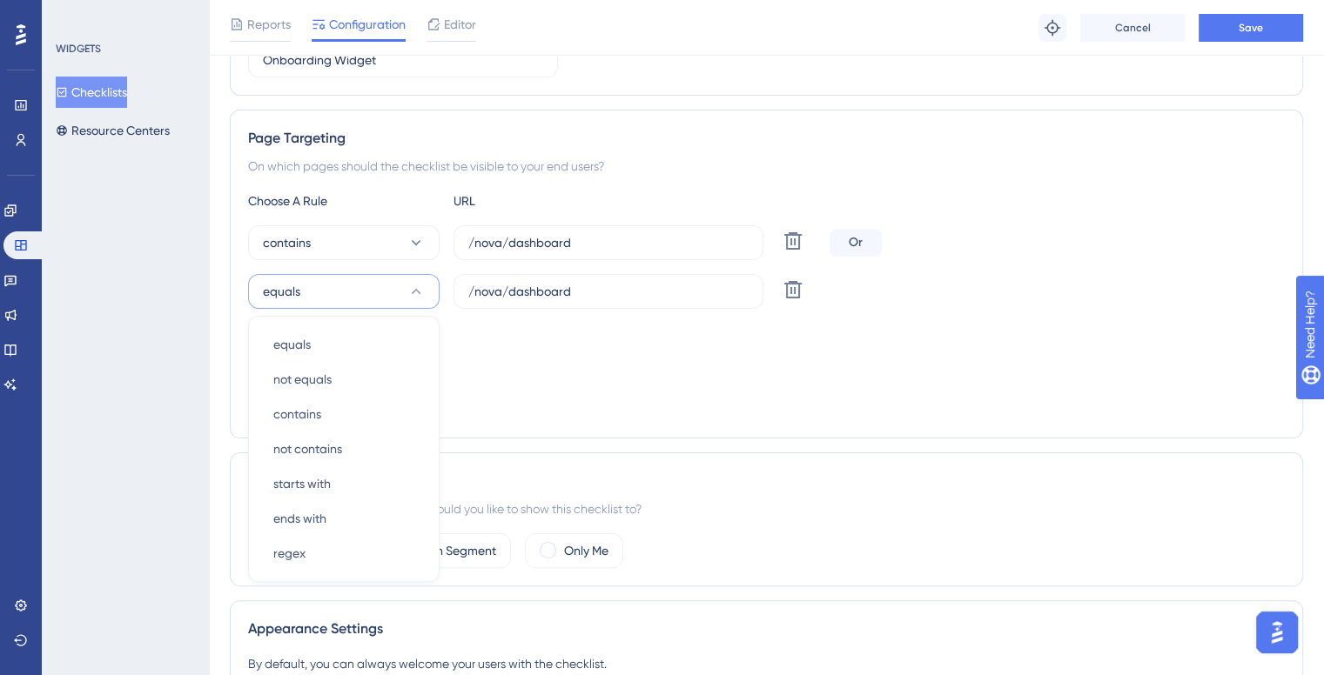
scroll to position [371, 0]
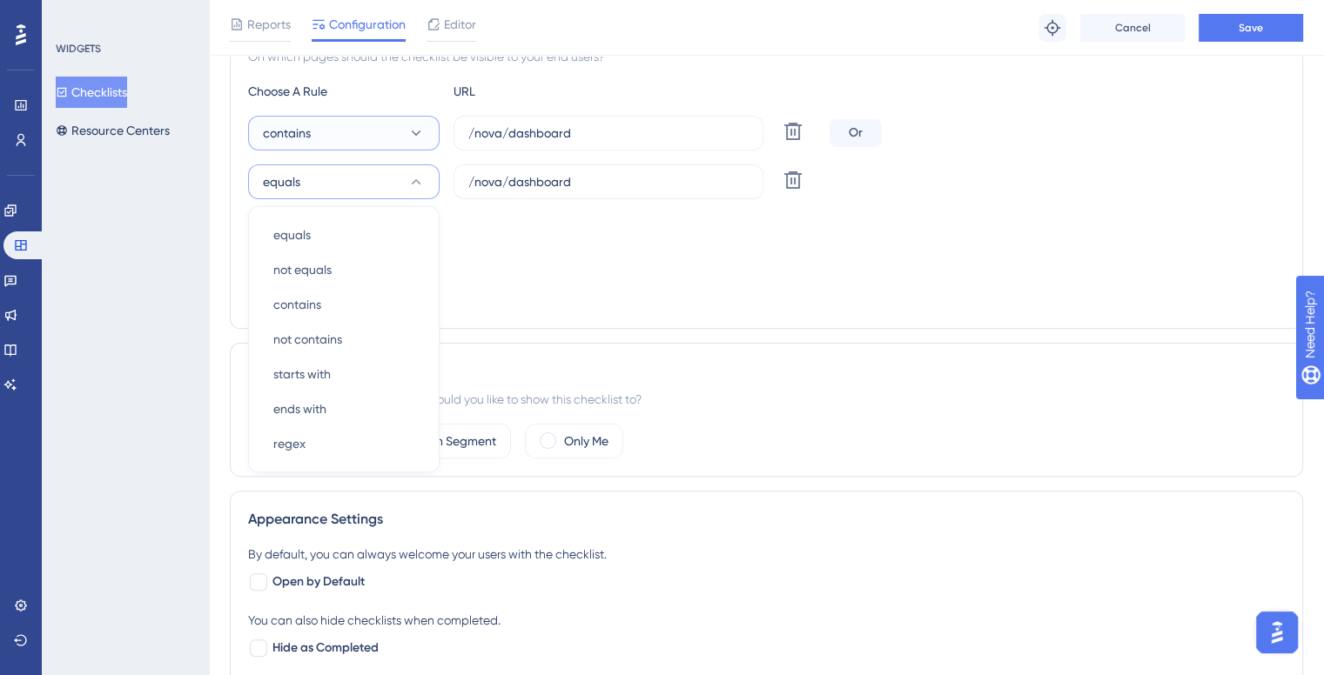
click at [342, 131] on button "contains" at bounding box center [343, 133] width 191 height 35
click at [325, 175] on div "equals equals" at bounding box center [343, 186] width 141 height 35
click at [191, 201] on div "WIDGETS Checklists Resource Centers" at bounding box center [125, 337] width 167 height 675
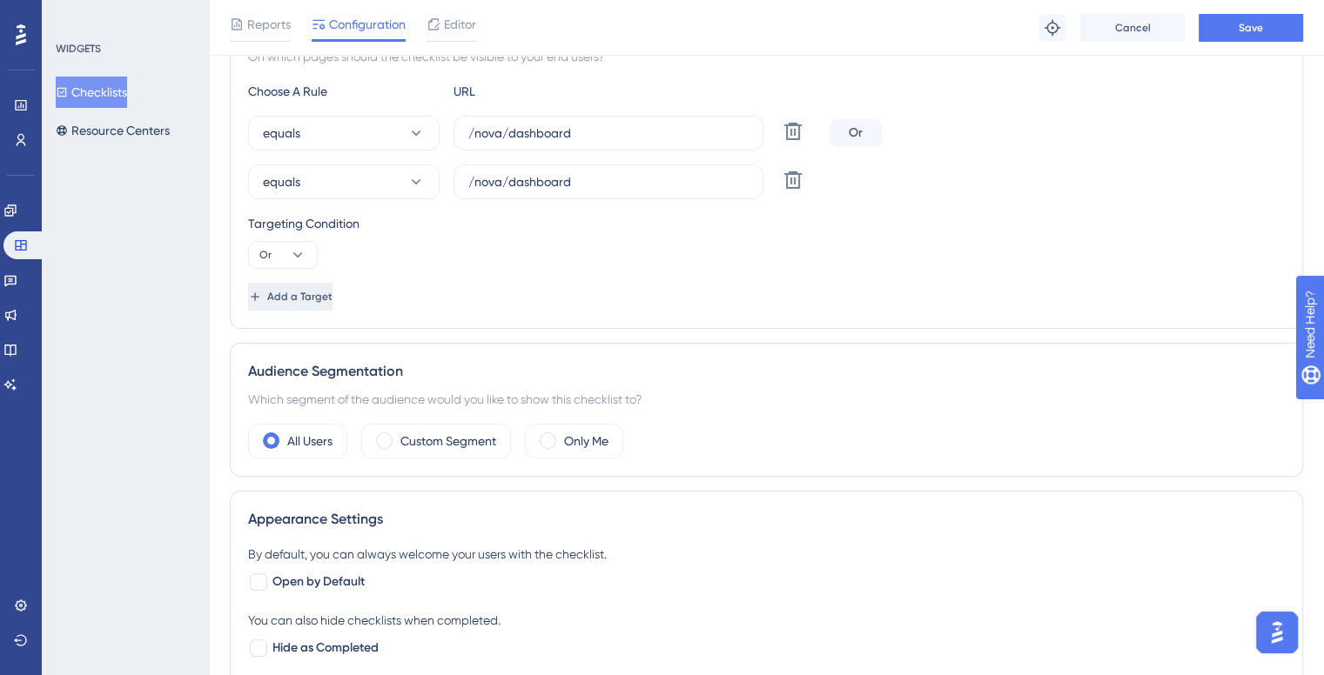
click at [315, 290] on span "Add a Target" at bounding box center [299, 297] width 65 height 14
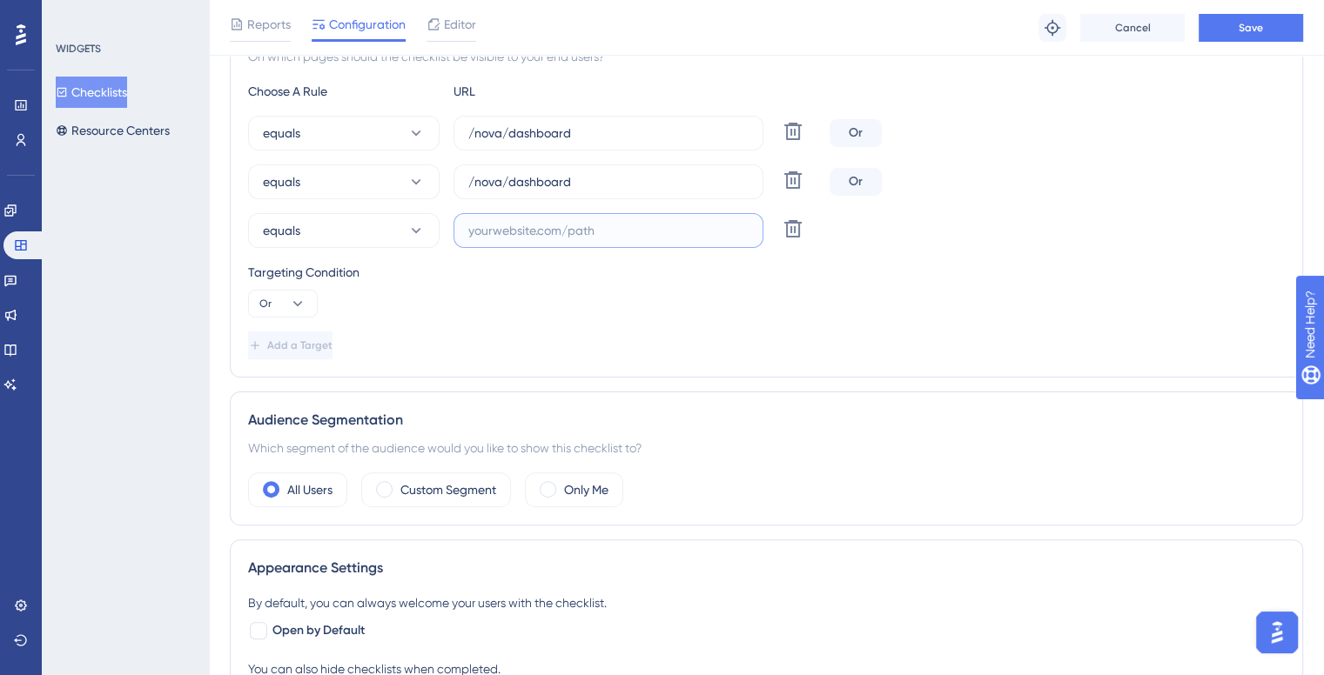
click at [512, 229] on input "text" at bounding box center [608, 230] width 280 height 19
paste input "/nova/dashboard"
type input "/nova/dashboard"
click at [336, 335] on button "Add a Target" at bounding box center [292, 346] width 88 height 28
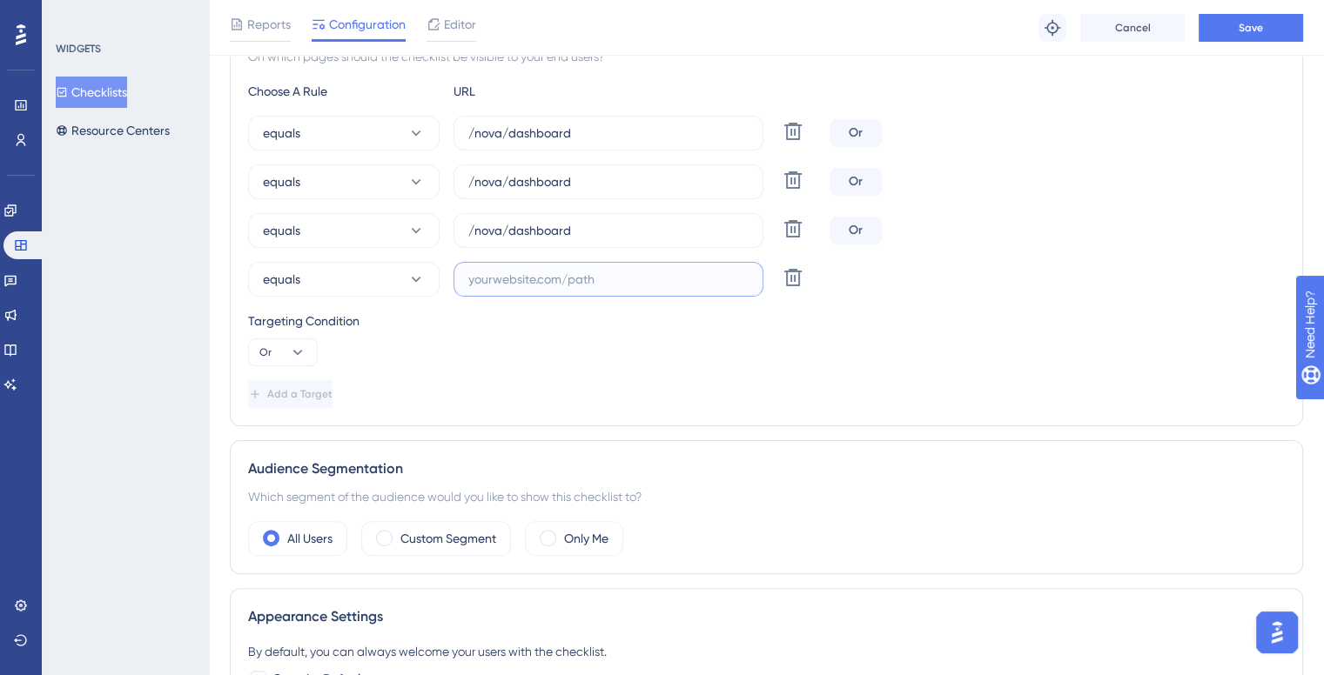
click at [494, 273] on input "text" at bounding box center [608, 279] width 280 height 19
paste input "/nova/dashboard"
type input "/nova/dashboard"
click at [546, 218] on label "/nova/dashboard" at bounding box center [608, 230] width 310 height 35
click at [546, 221] on input "/nova/dashboard" at bounding box center [608, 230] width 280 height 19
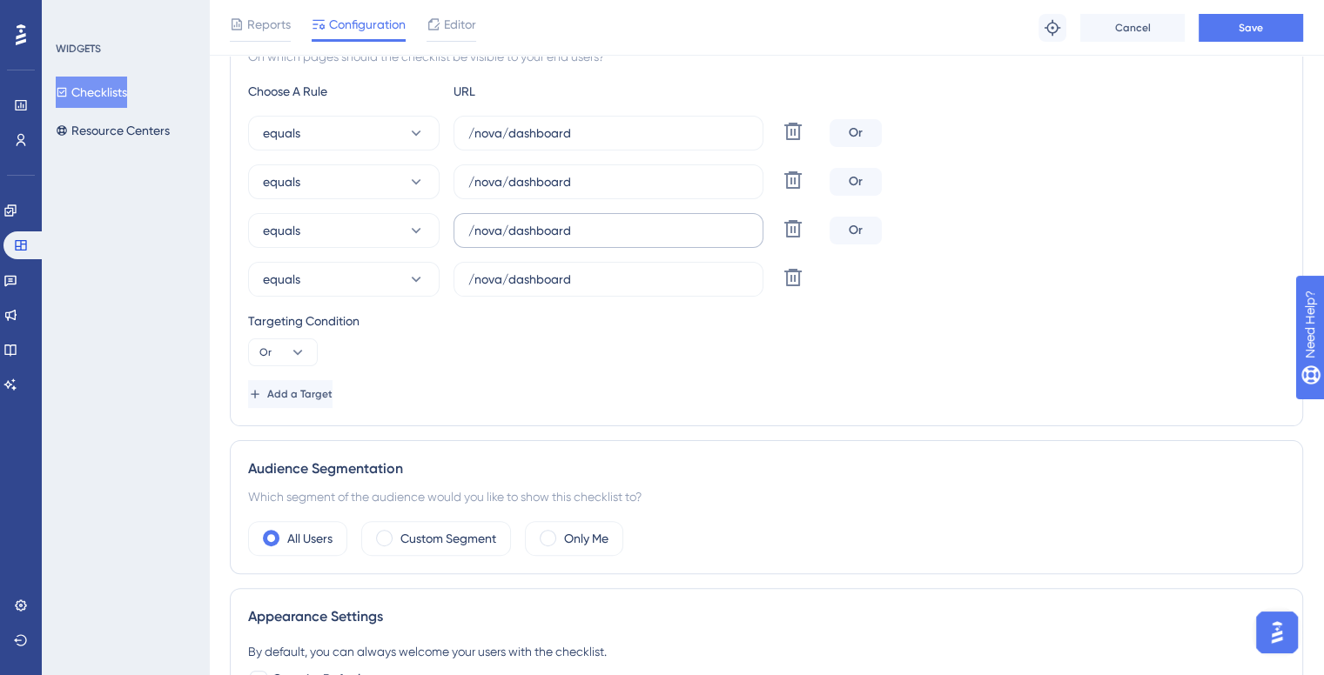
click at [546, 218] on label "/nova/dashboard" at bounding box center [608, 230] width 310 height 35
click at [546, 221] on input "/nova/dashboard" at bounding box center [608, 230] width 280 height 19
click at [540, 178] on input "/nova/dashboard" at bounding box center [608, 181] width 280 height 19
type input "/nova/appointments"
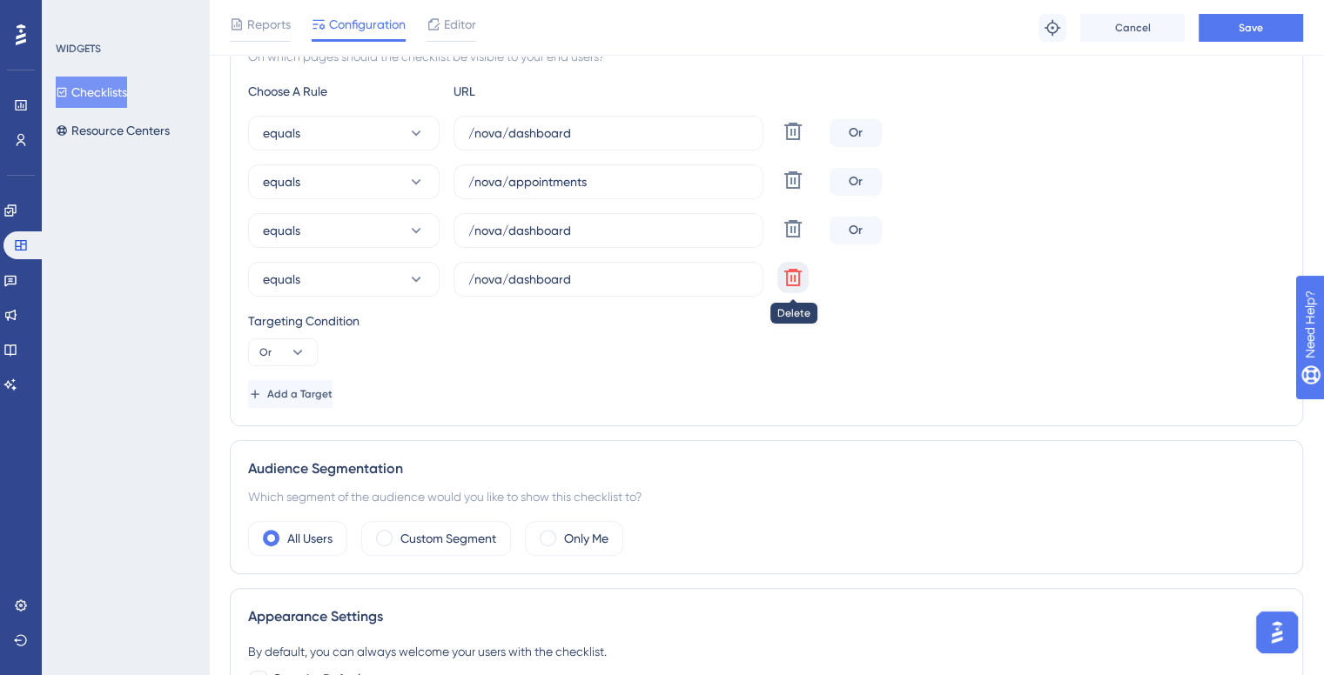
click at [799, 272] on icon at bounding box center [792, 277] width 17 height 17
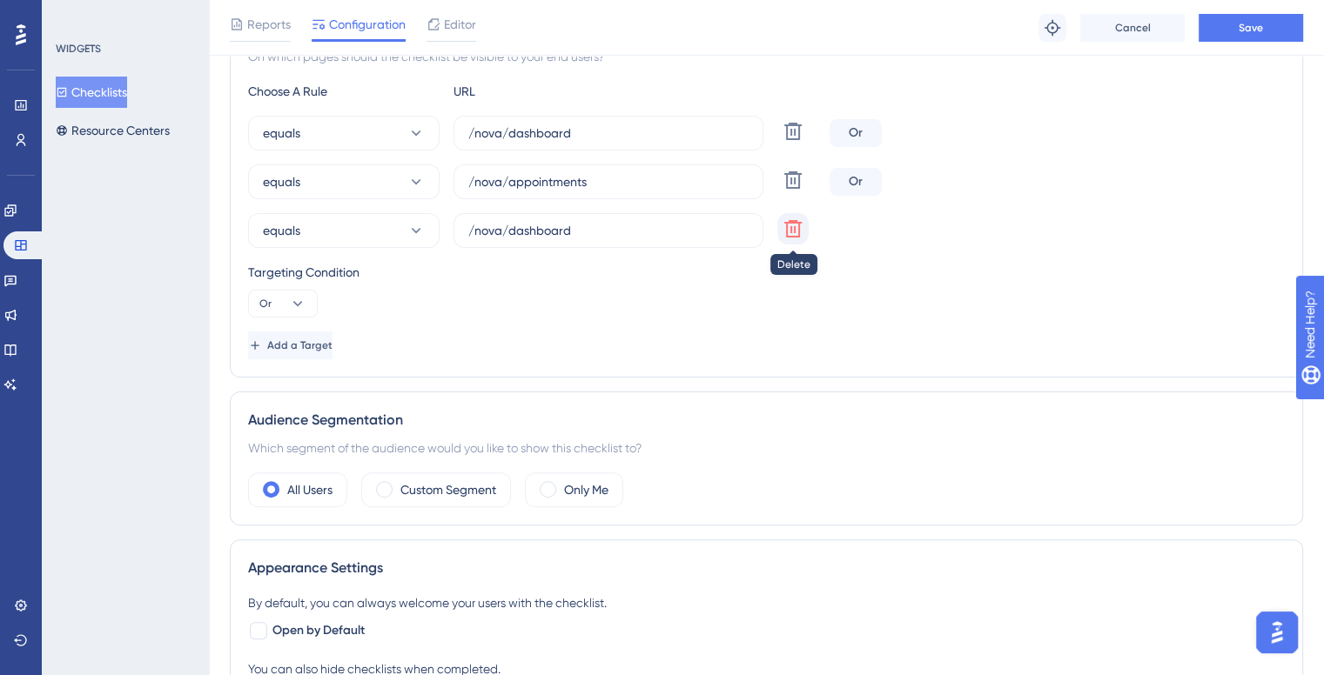
click at [797, 237] on icon at bounding box center [792, 228] width 21 height 21
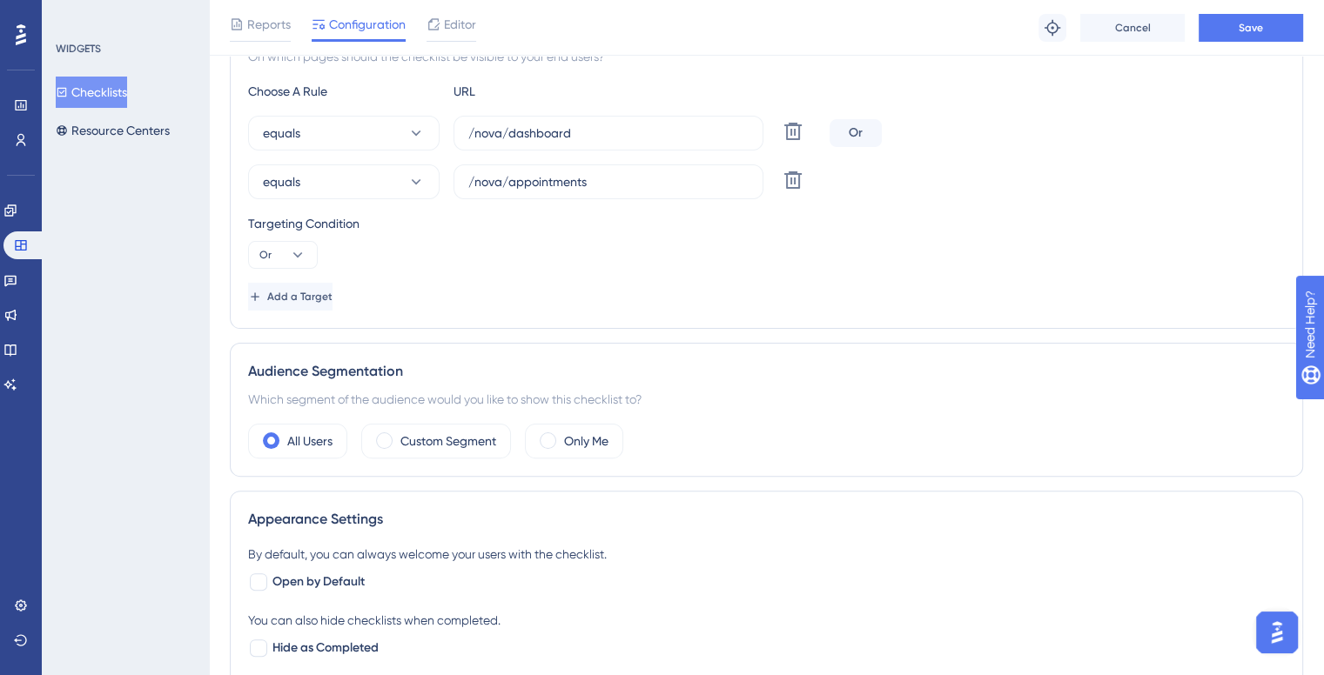
click at [794, 199] on div "Choose A Rule URL equals /nova/dashboard Delete Or equals /nova/appointments De…" at bounding box center [766, 196] width 1036 height 230
click at [790, 174] on icon at bounding box center [792, 180] width 21 height 21
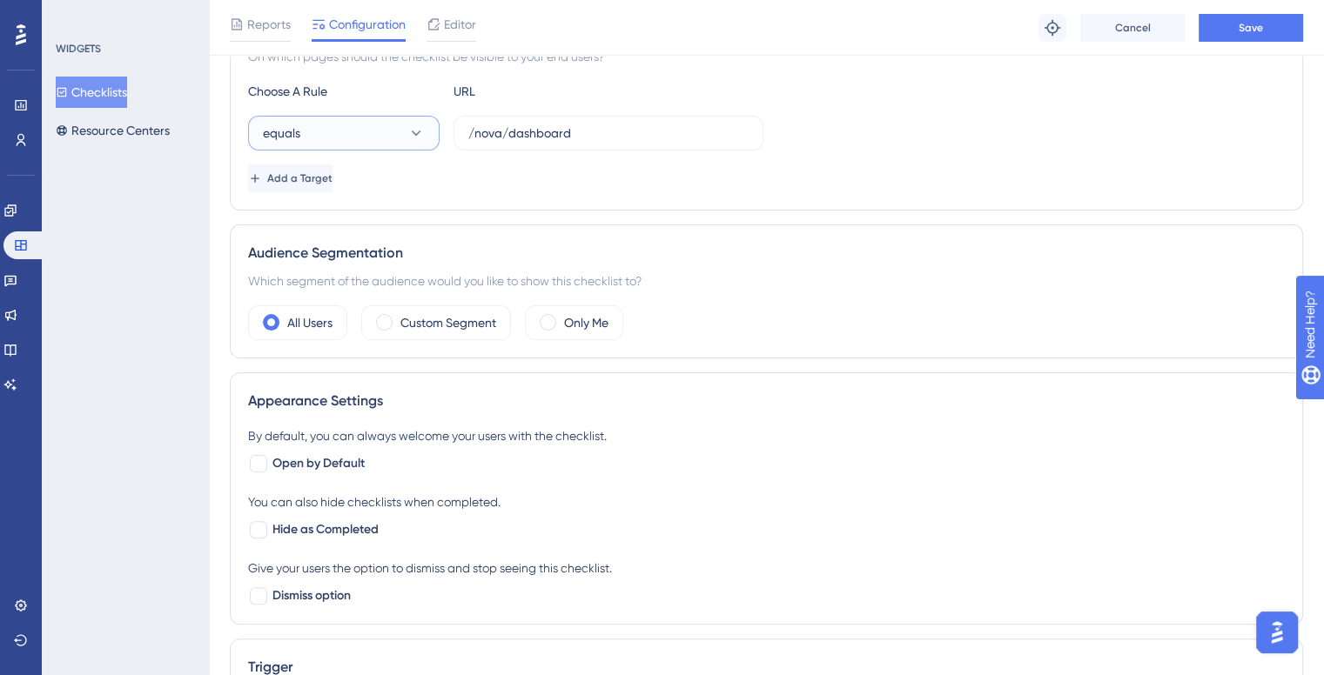
click at [374, 137] on button "equals" at bounding box center [343, 133] width 191 height 35
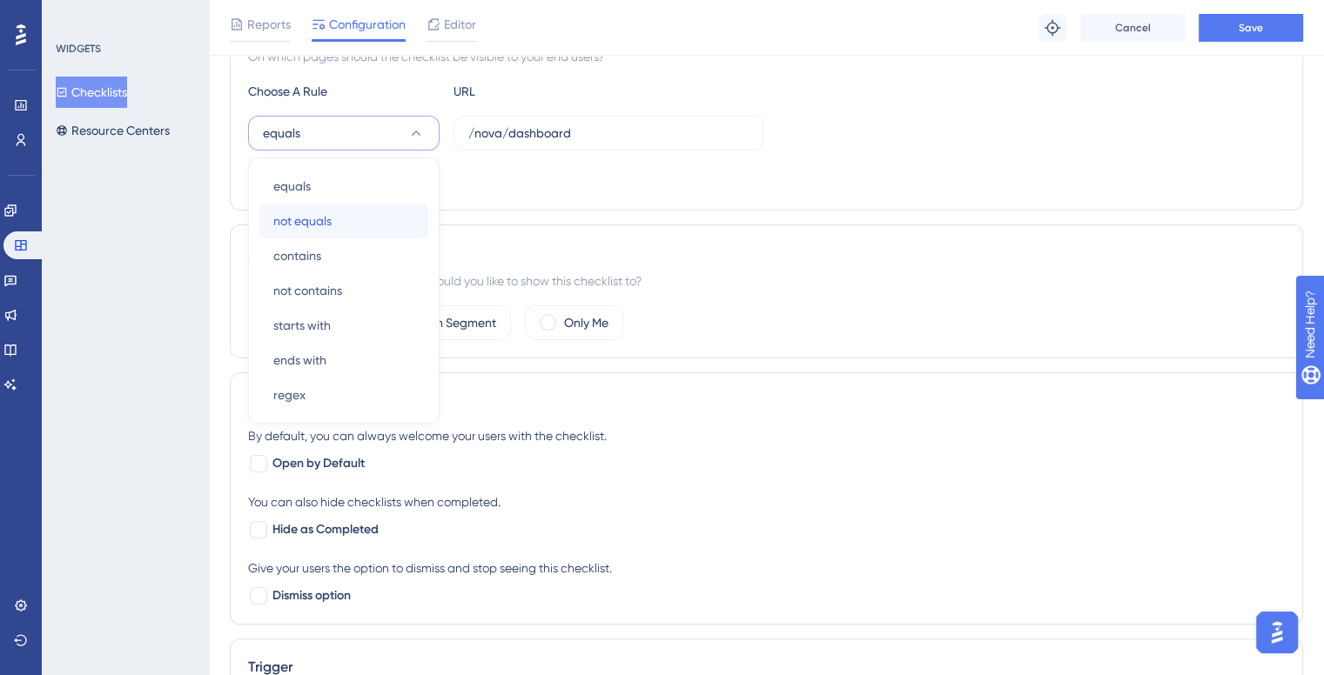
click at [345, 220] on div "not equals not equals" at bounding box center [343, 221] width 141 height 35
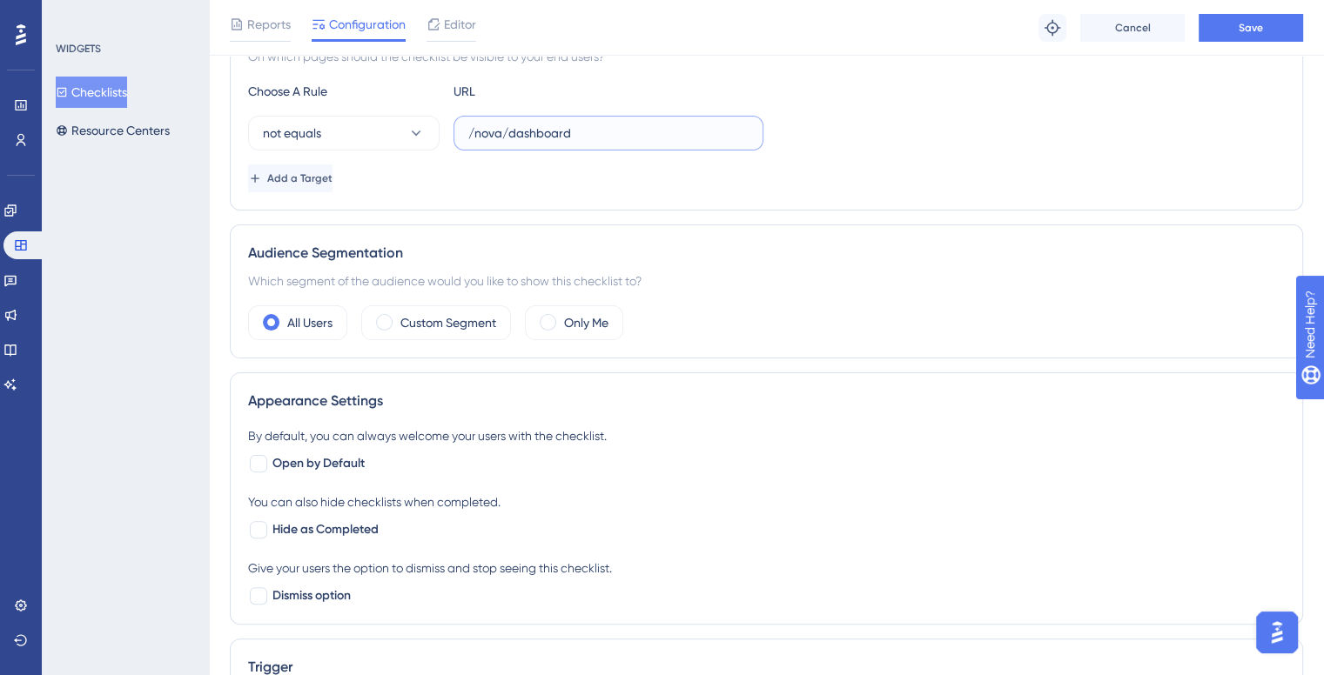
click at [552, 135] on input "/nova/dashboard" at bounding box center [608, 133] width 280 height 19
paste input "nova/form-view"
type input "/nova/form-view"
click at [398, 135] on button "not equals" at bounding box center [343, 133] width 191 height 35
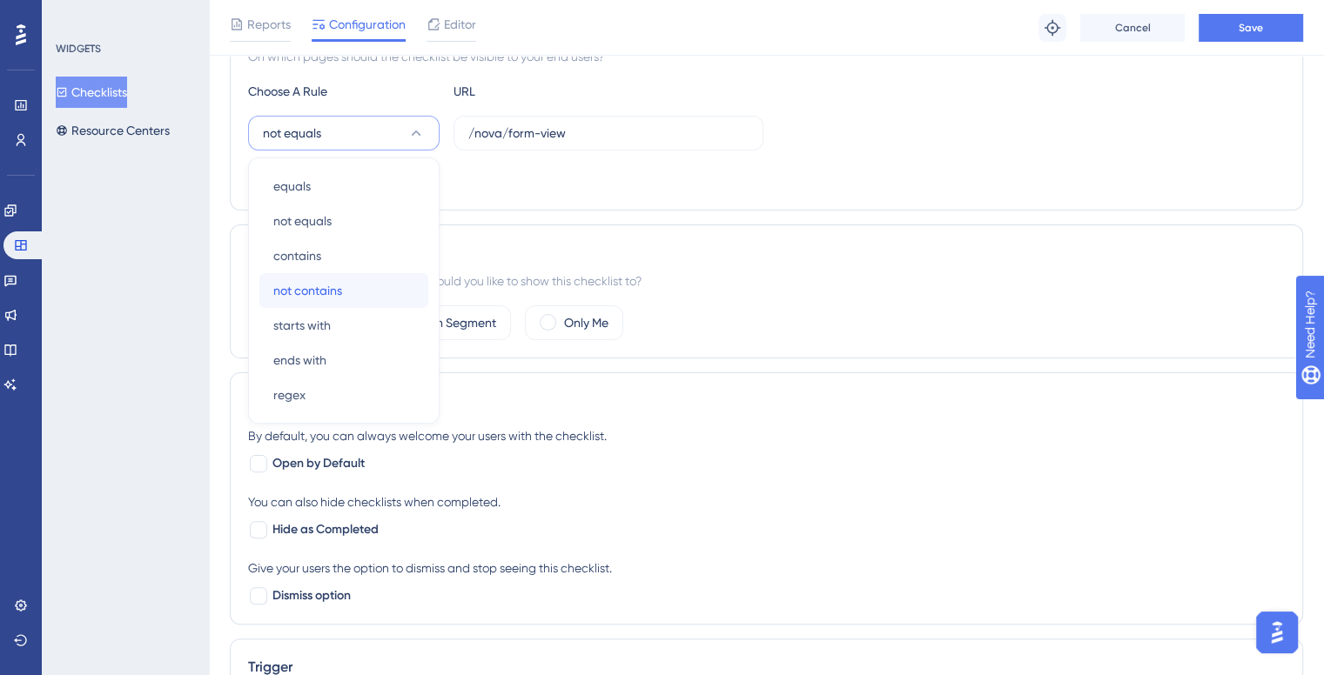
click at [327, 280] on span "not contains" at bounding box center [307, 290] width 69 height 21
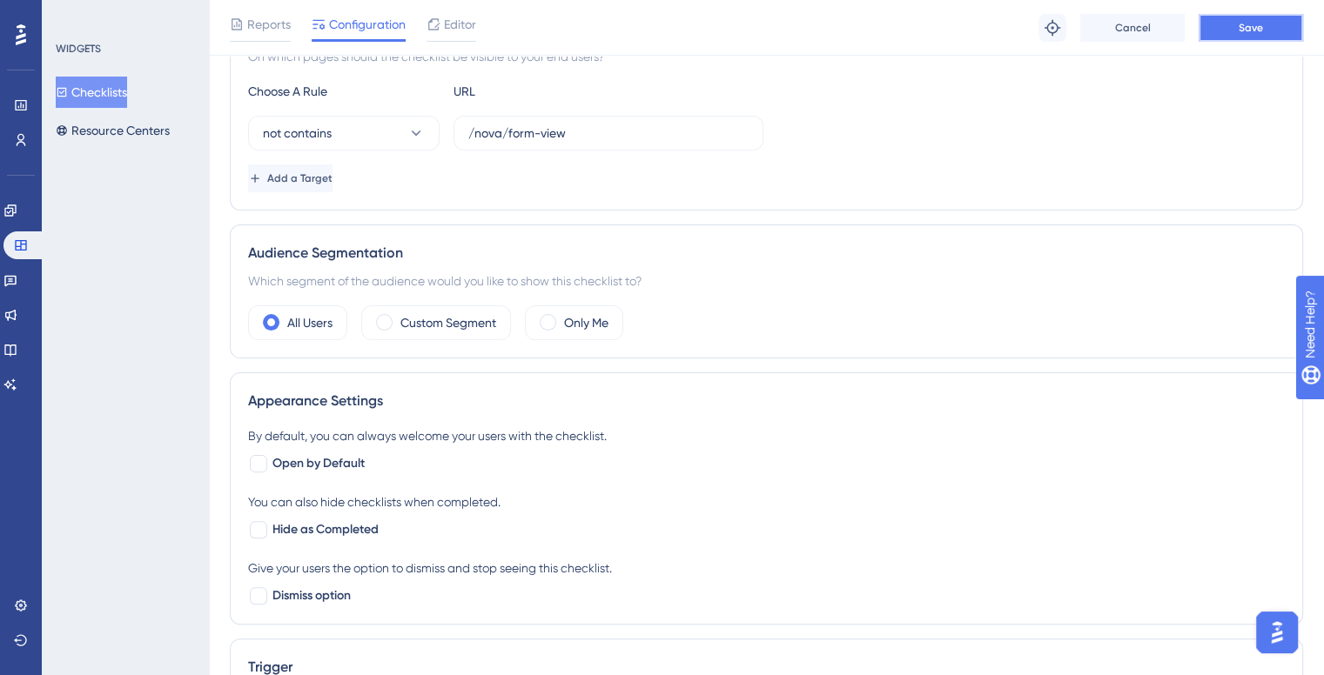
click at [1221, 27] on button "Save" at bounding box center [1250, 28] width 104 height 28
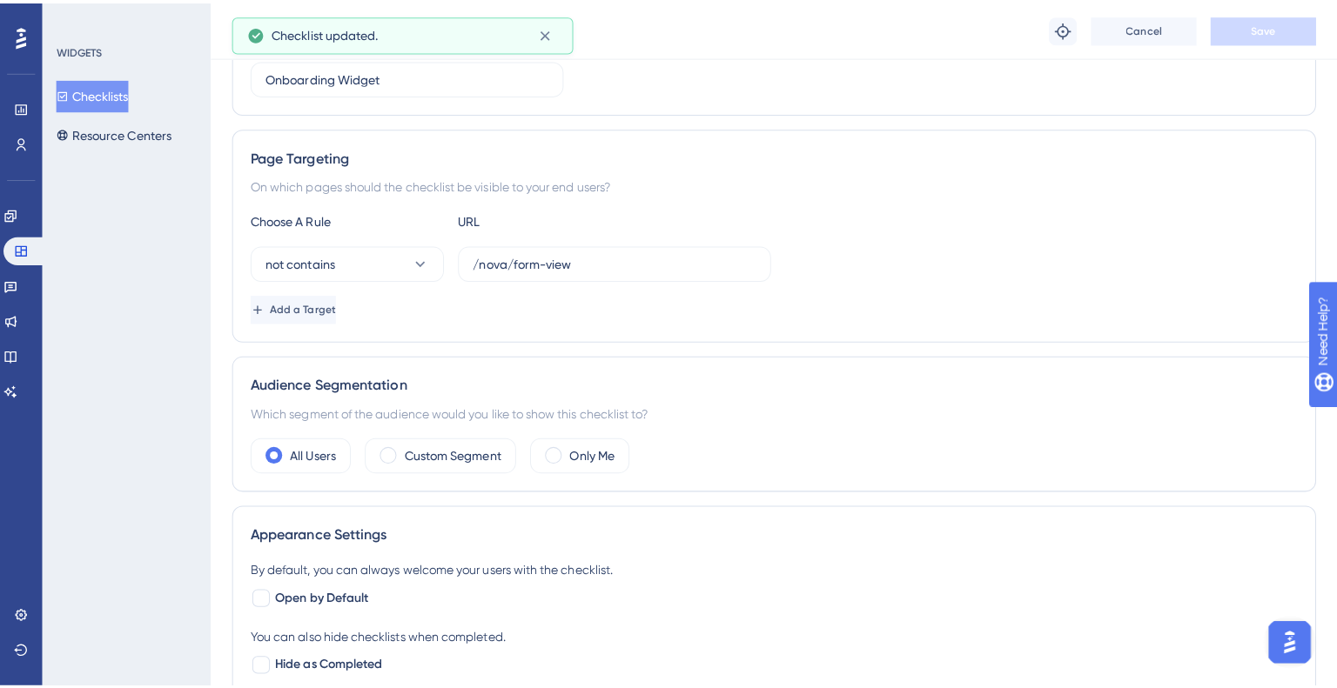
scroll to position [0, 0]
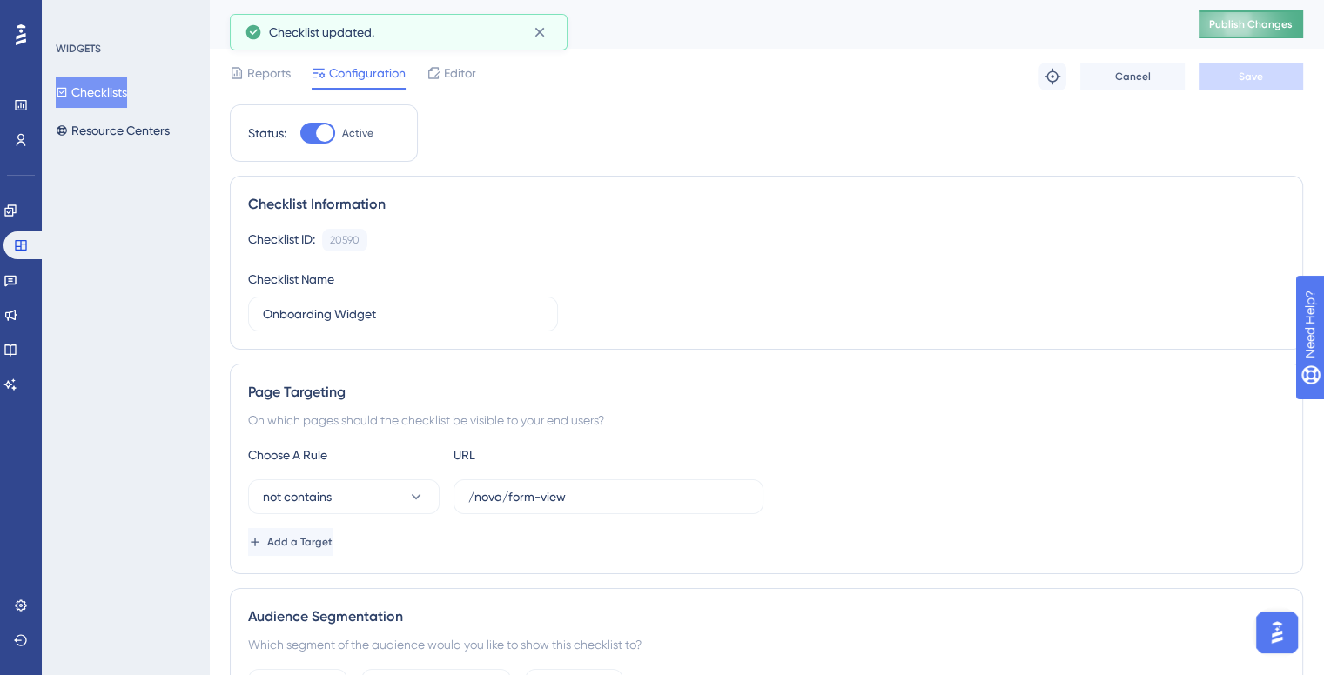
click at [1248, 22] on span "Publish Changes" at bounding box center [1251, 24] width 84 height 14
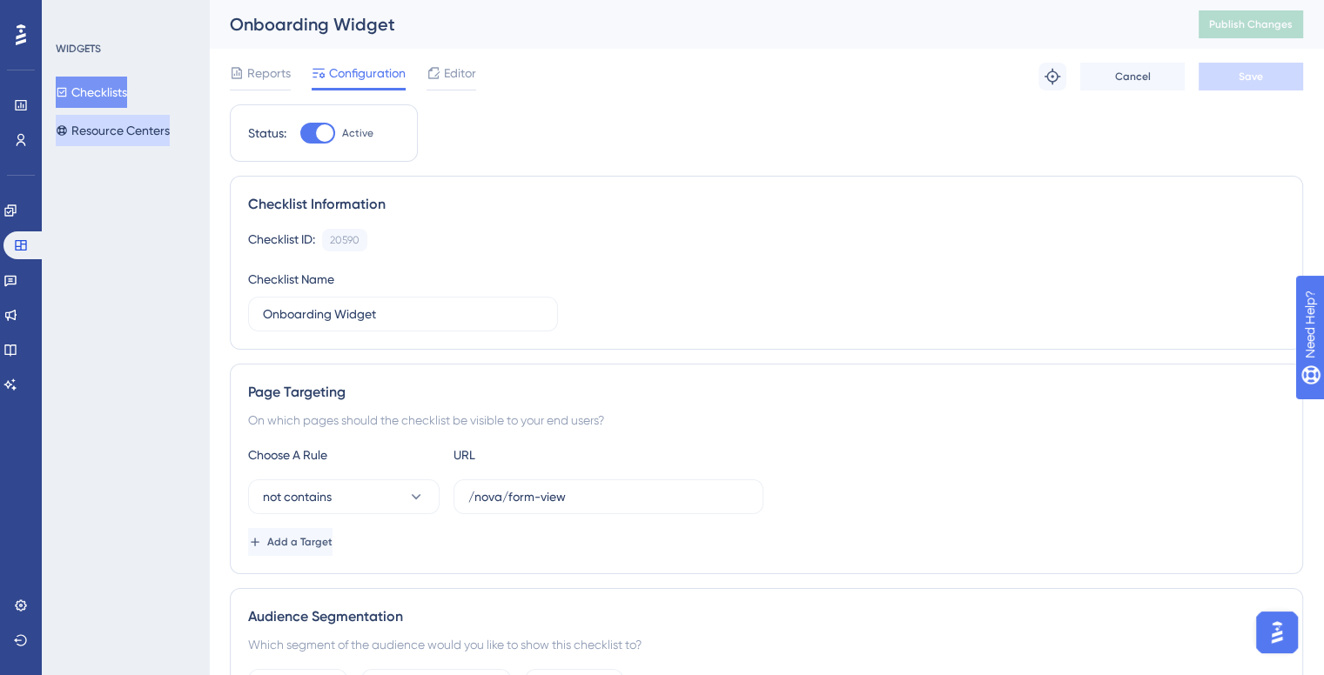
click at [135, 139] on button "Resource Centers" at bounding box center [113, 130] width 114 height 31
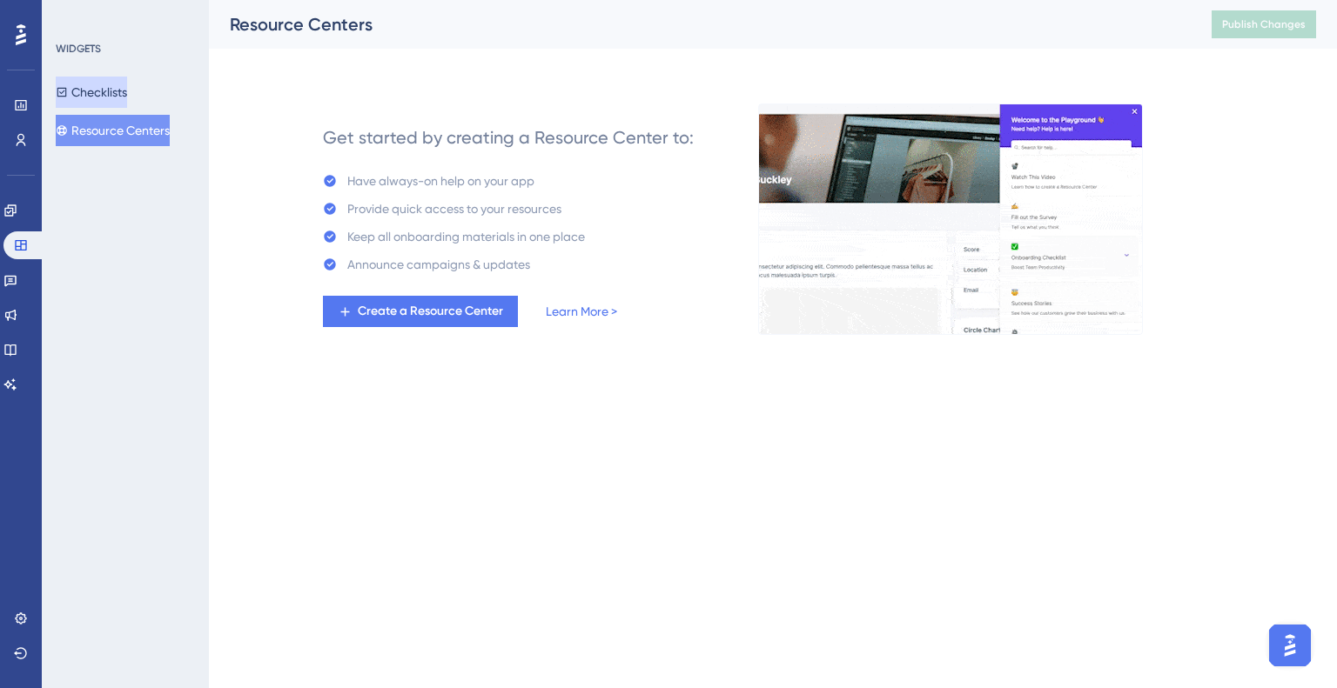
click at [99, 86] on button "Checklists" at bounding box center [91, 92] width 71 height 31
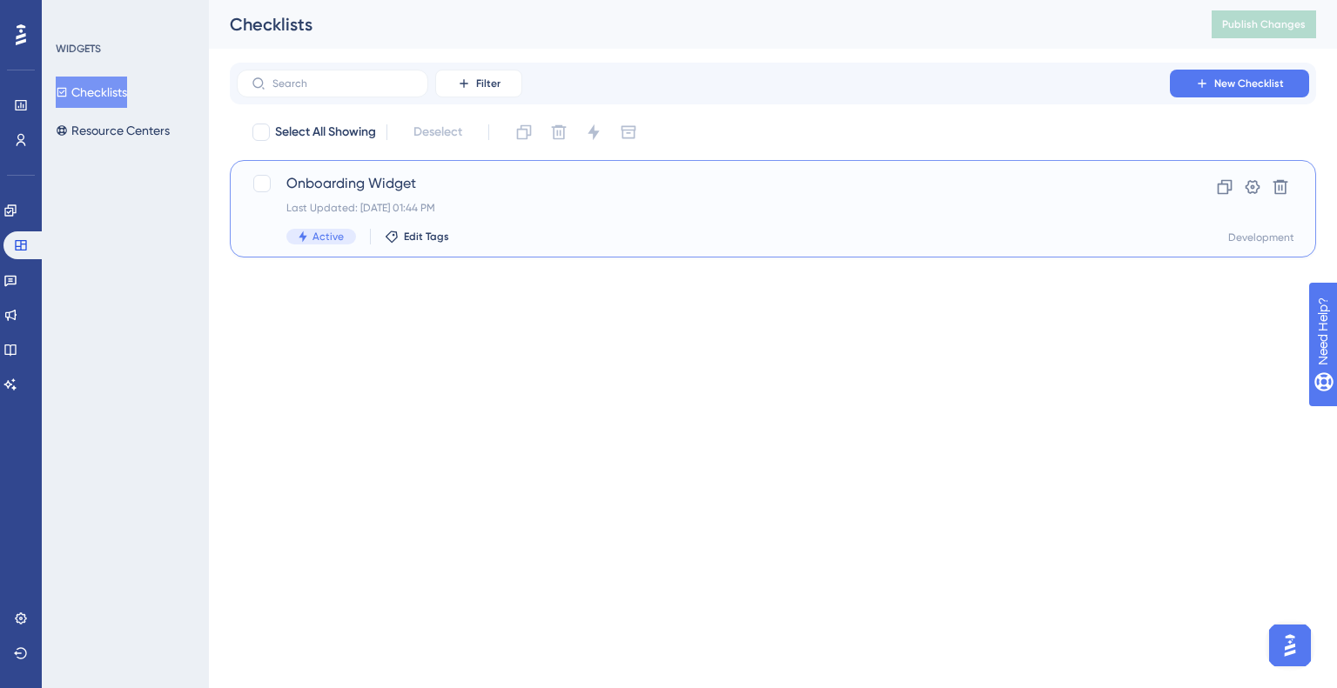
click at [362, 184] on span "Onboarding Widget" at bounding box center [703, 183] width 834 height 21
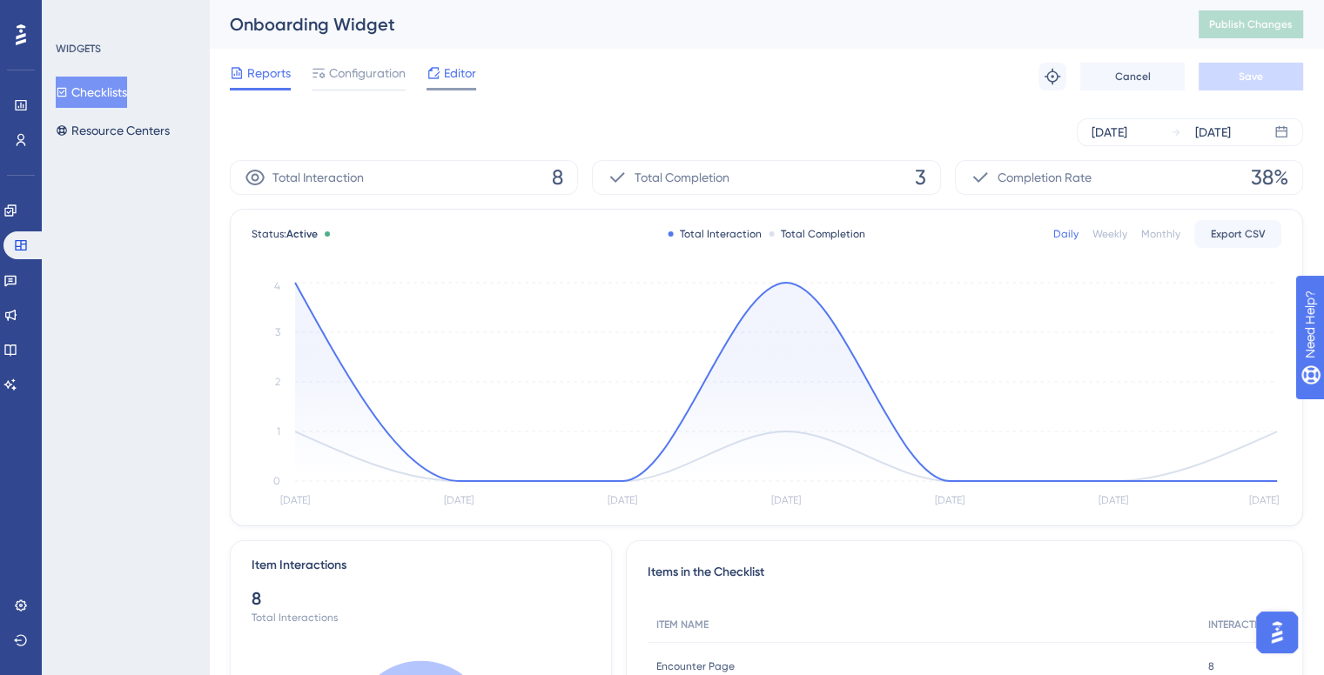
click at [426, 67] on icon at bounding box center [433, 73] width 14 height 14
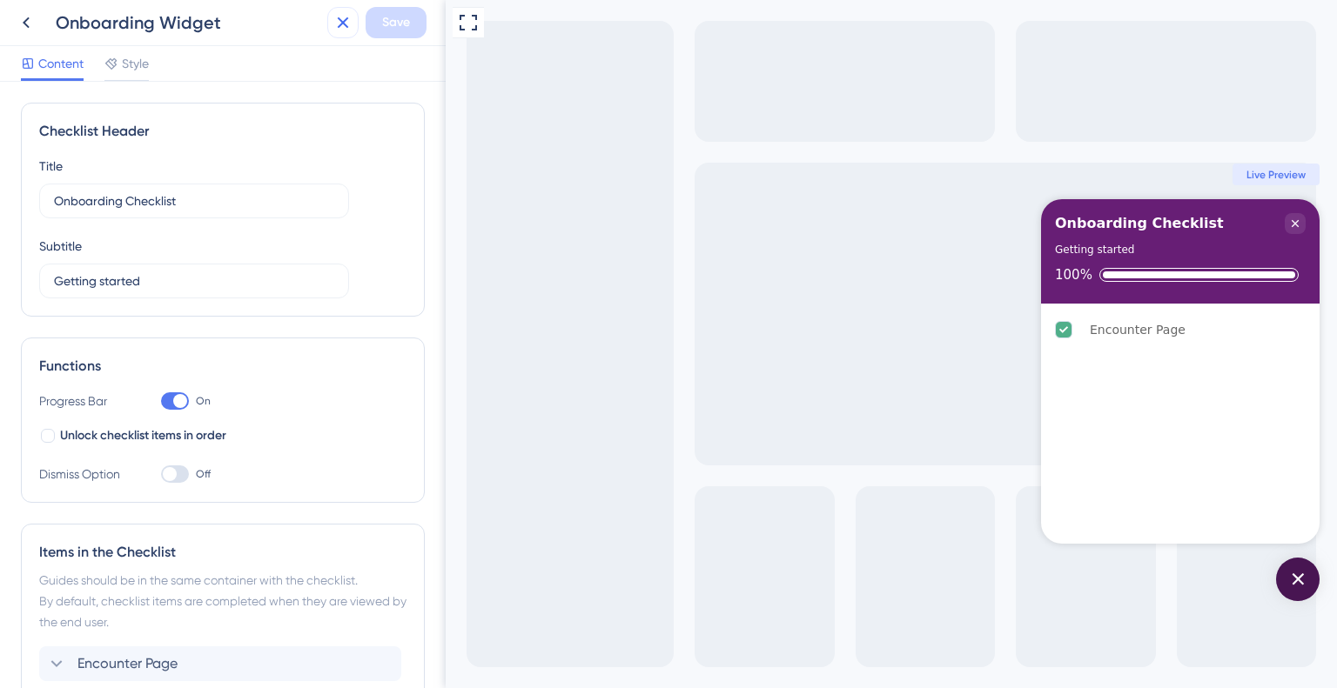
click at [332, 22] on icon at bounding box center [342, 22] width 21 height 21
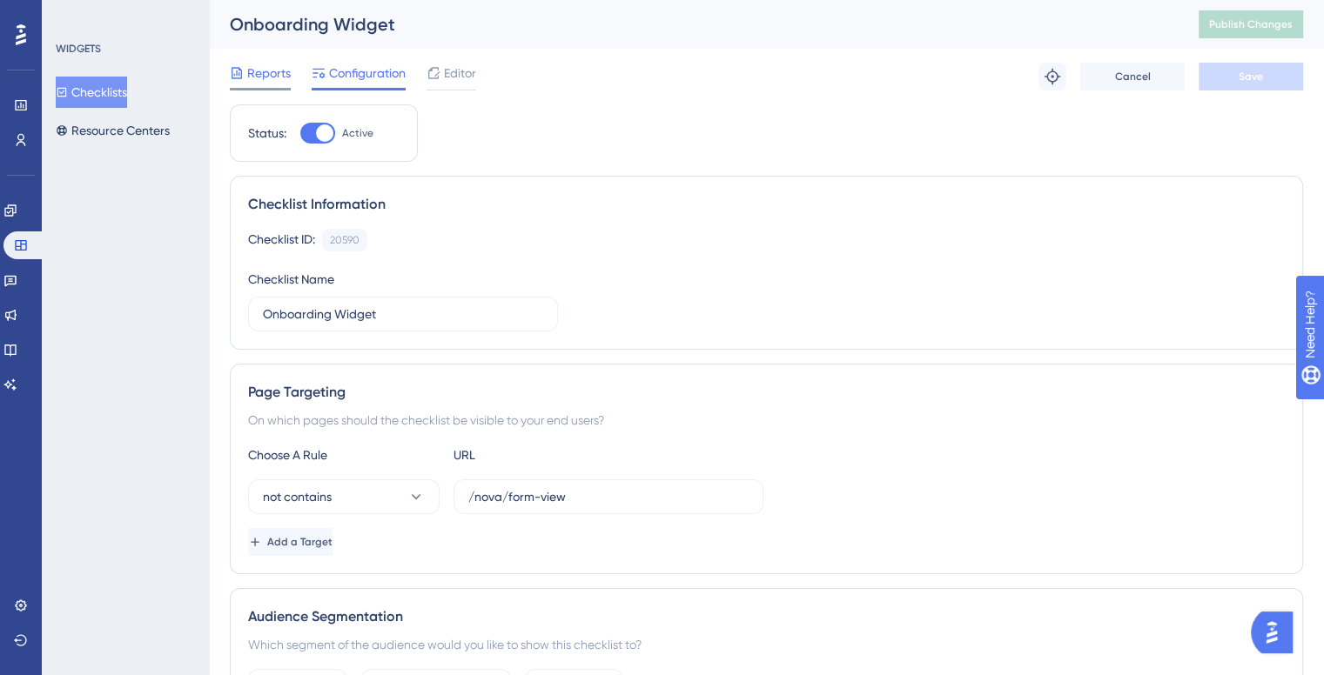
click at [285, 77] on span "Reports" at bounding box center [269, 73] width 44 height 21
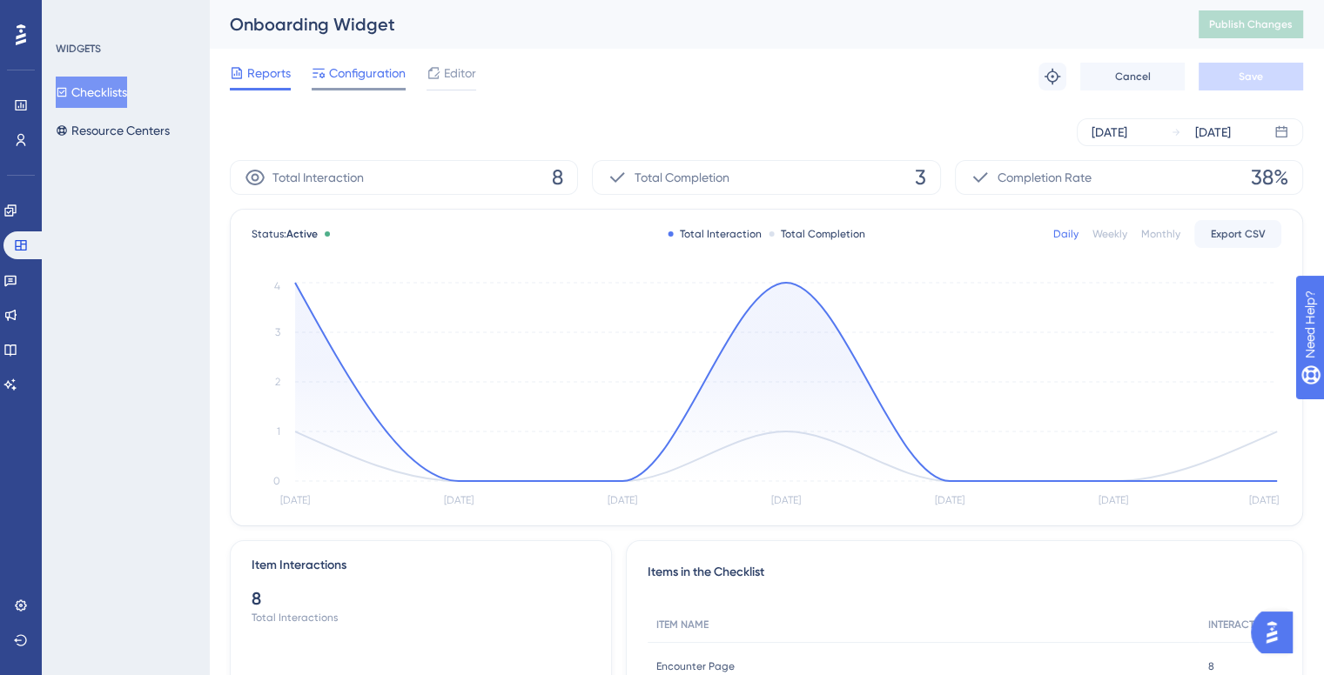
click at [330, 76] on span "Configuration" at bounding box center [367, 73] width 77 height 21
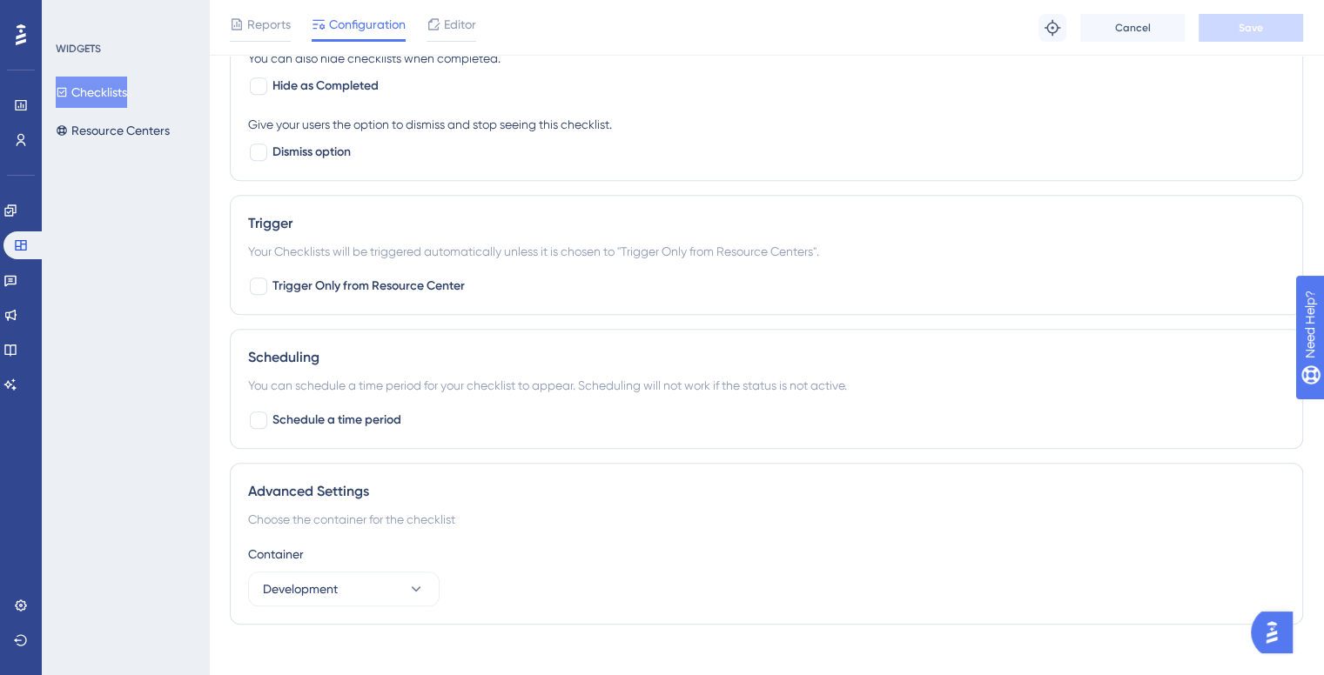
scroll to position [830, 0]
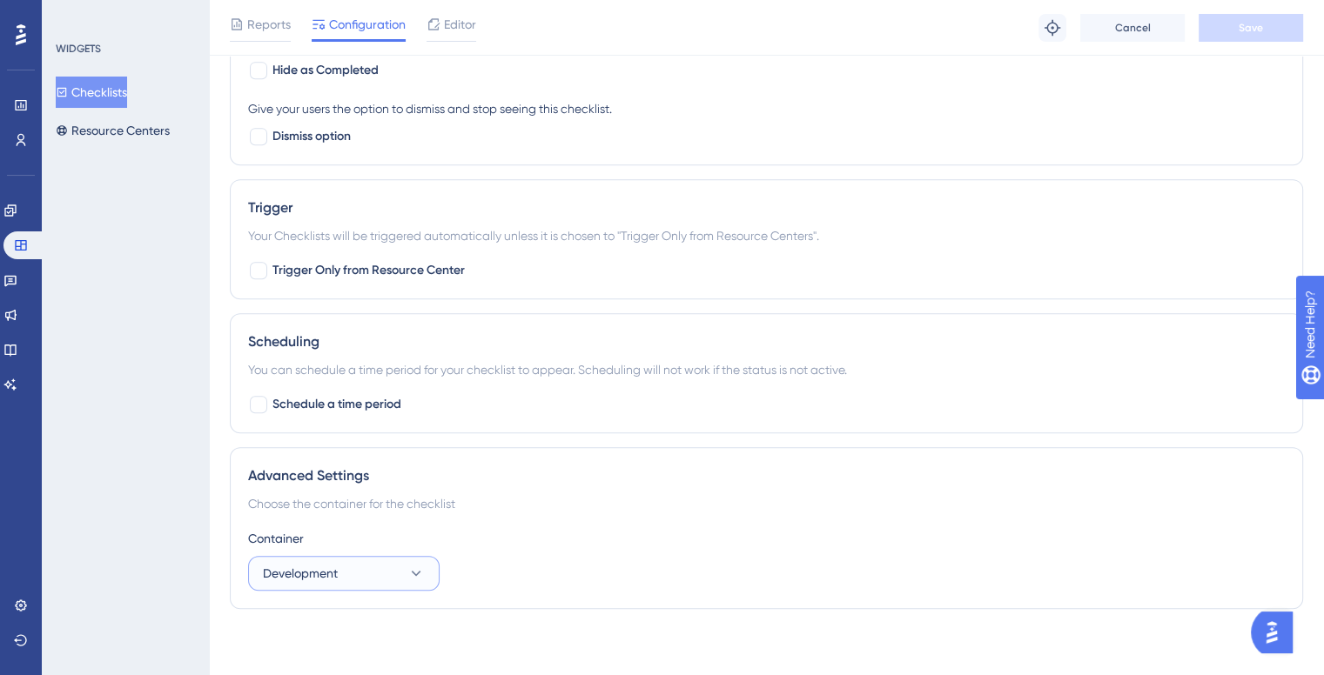
click at [357, 560] on button "Development" at bounding box center [343, 573] width 191 height 35
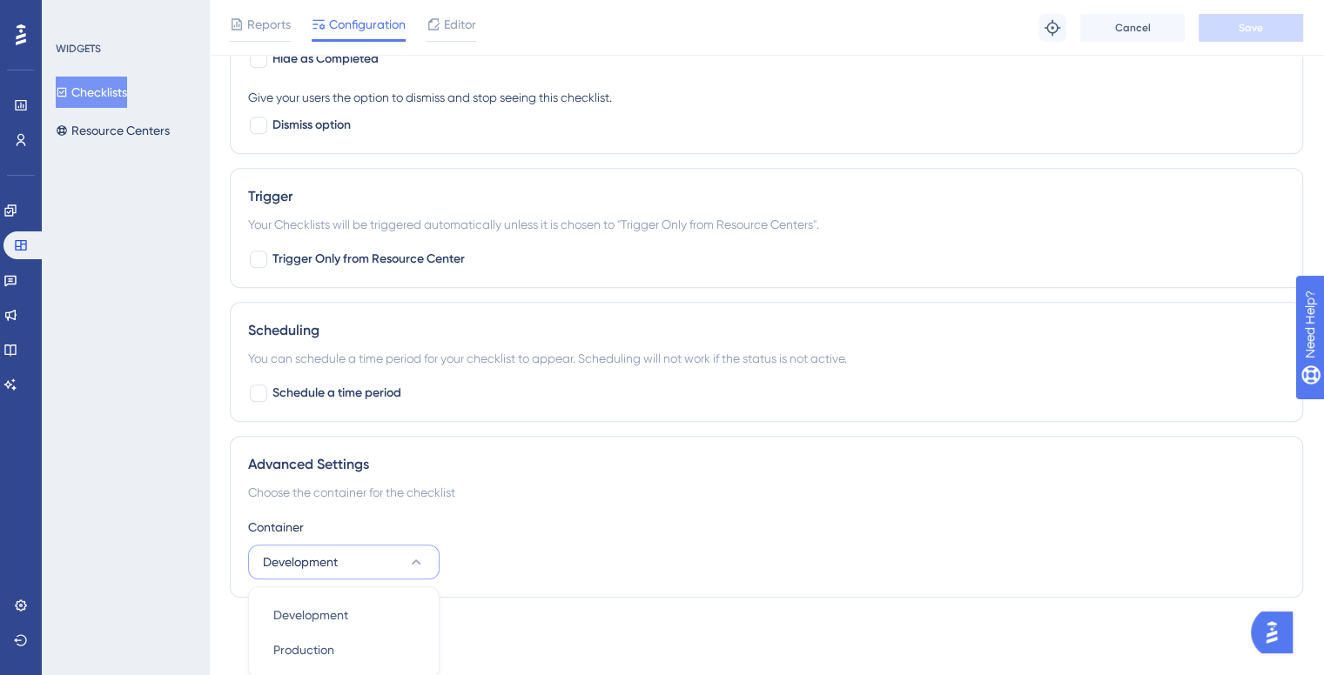
click at [357, 560] on button "Development" at bounding box center [343, 562] width 191 height 35
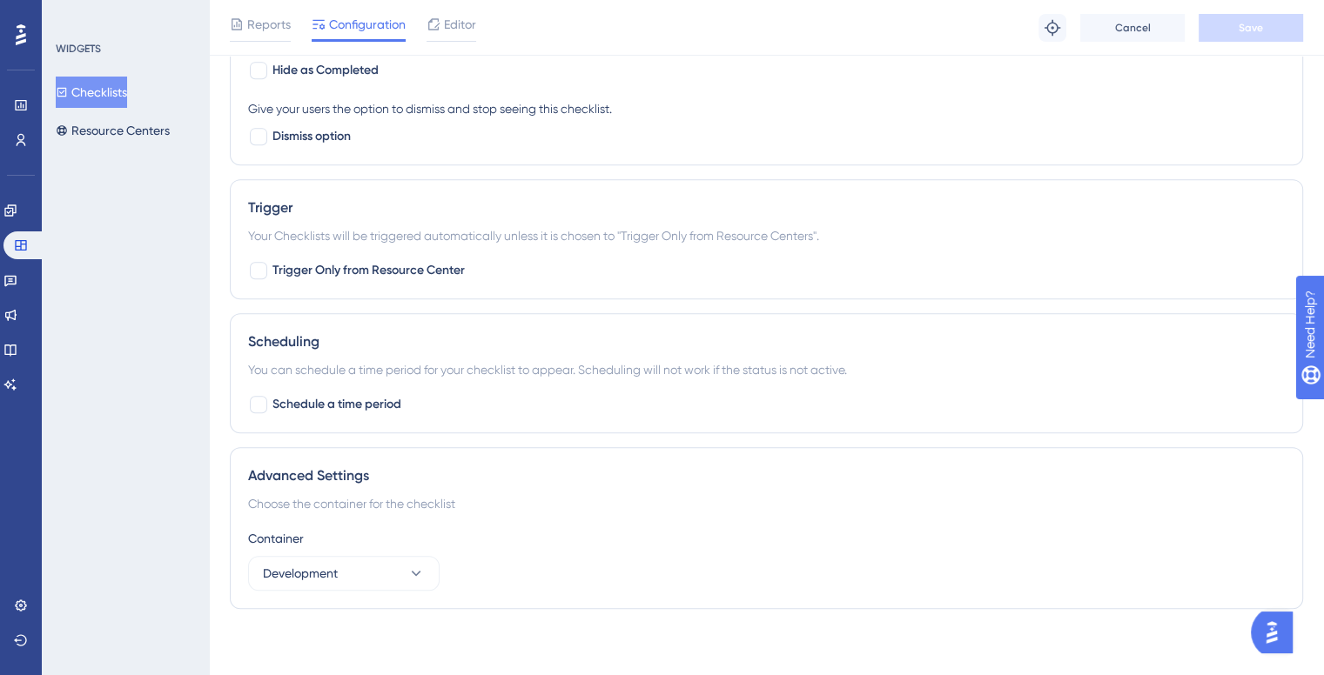
click at [97, 90] on button "Checklists" at bounding box center [91, 92] width 71 height 31
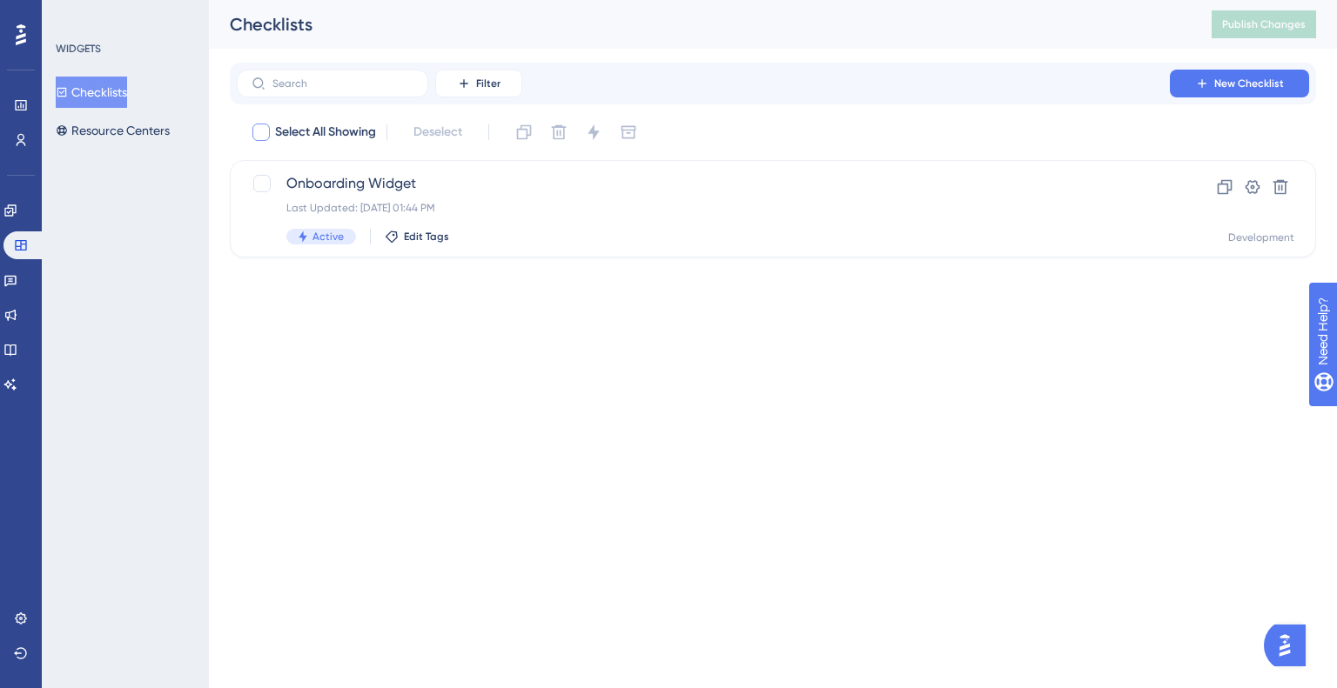
click at [259, 131] on div at bounding box center [260, 132] width 17 height 17
checkbox input "true"
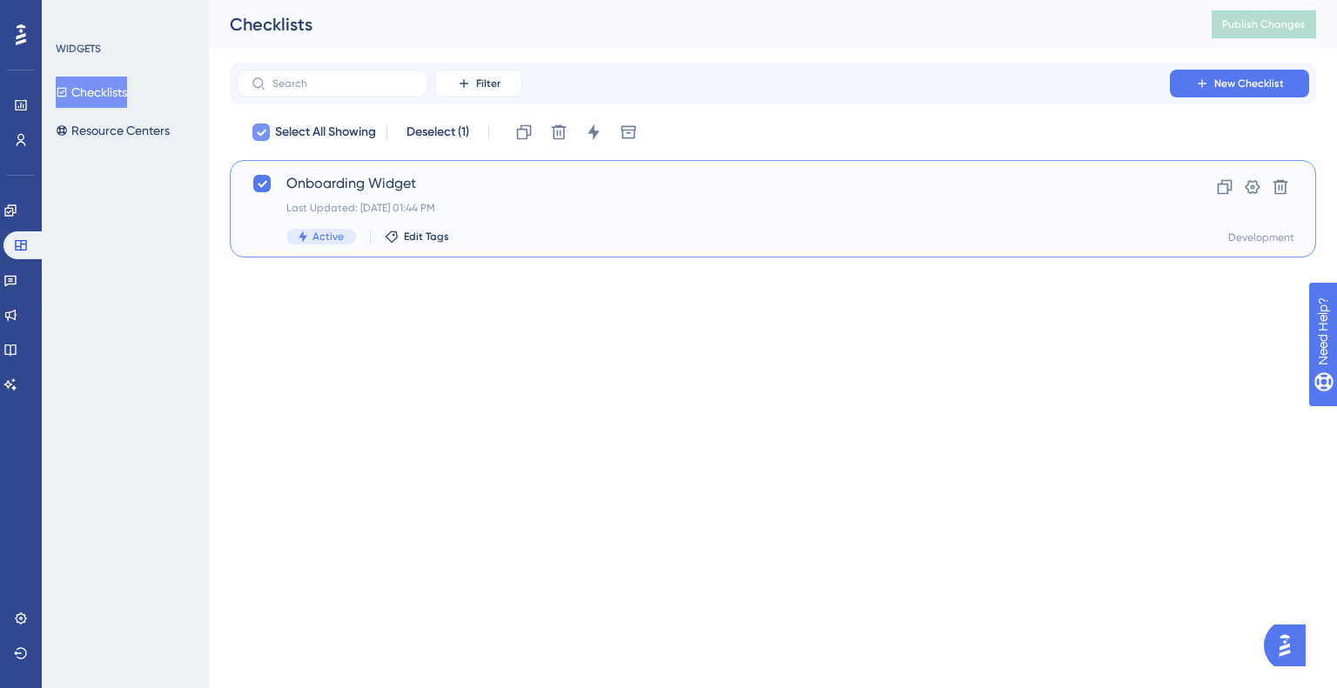
click at [259, 131] on icon at bounding box center [261, 132] width 10 height 14
checkbox input "false"
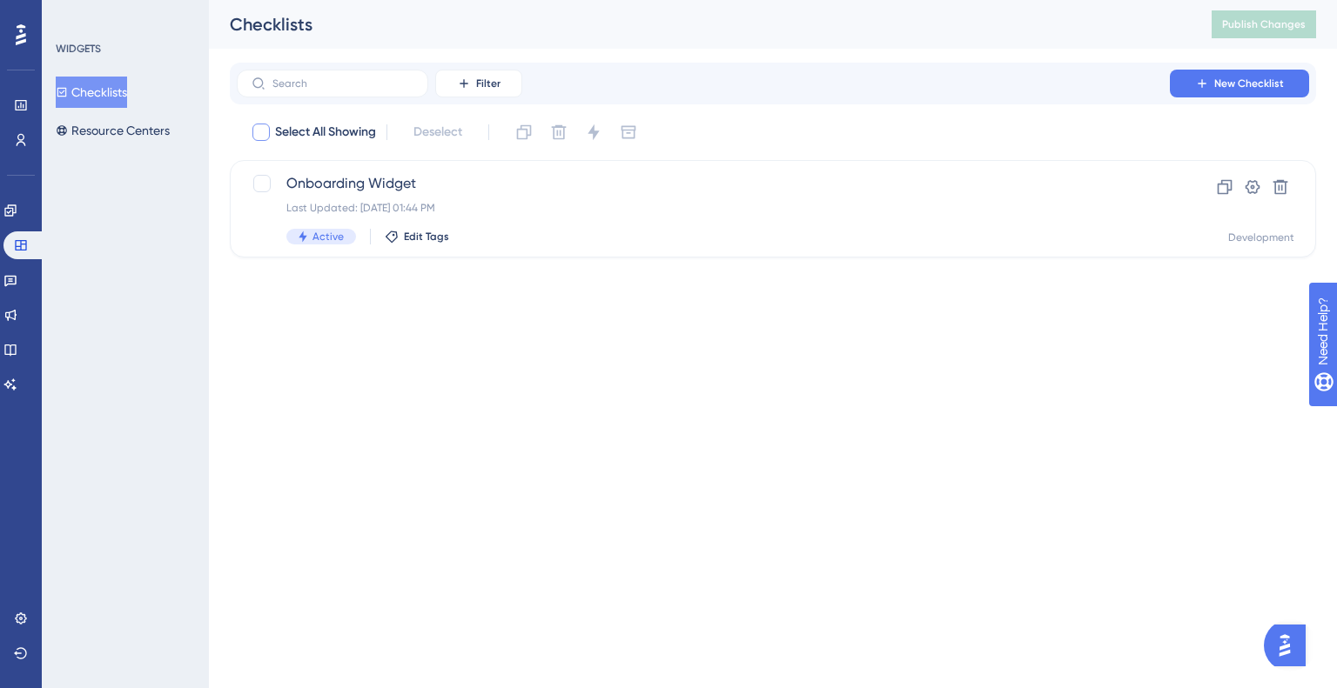
click at [284, 125] on span "Select All Showing" at bounding box center [325, 132] width 101 height 21
checkbox input "true"
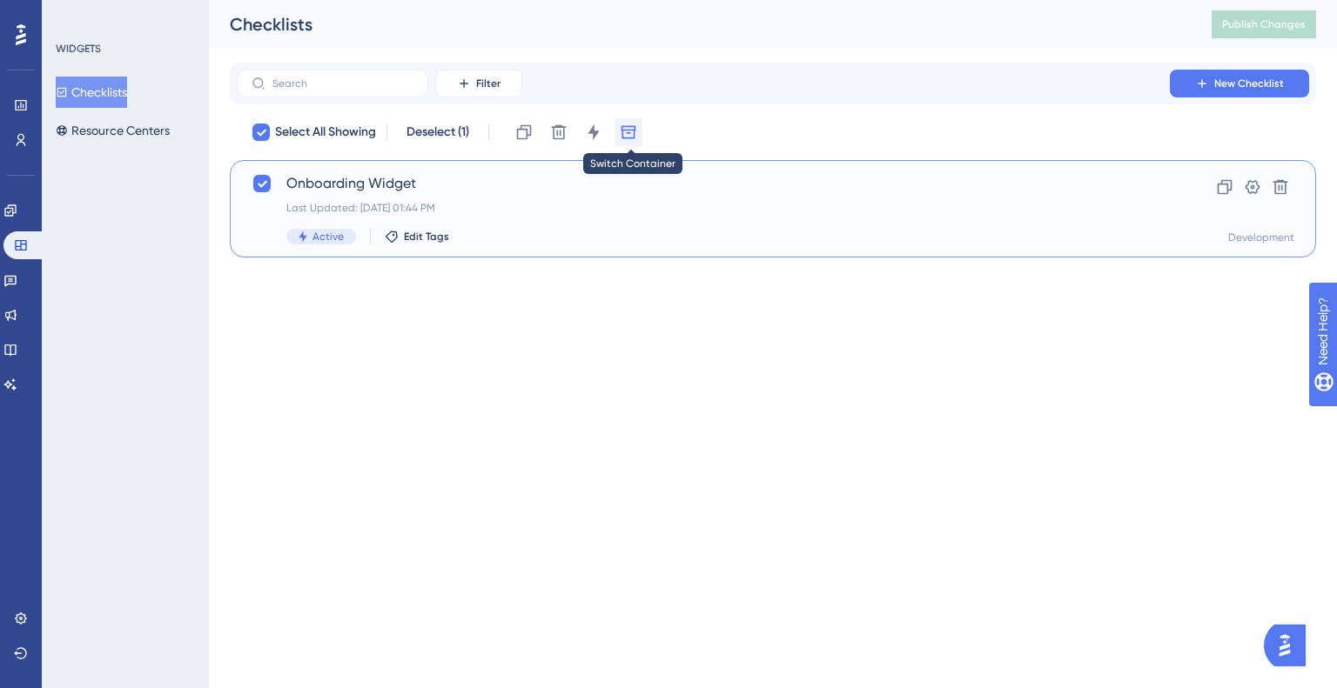
click at [627, 131] on icon at bounding box center [628, 132] width 17 height 17
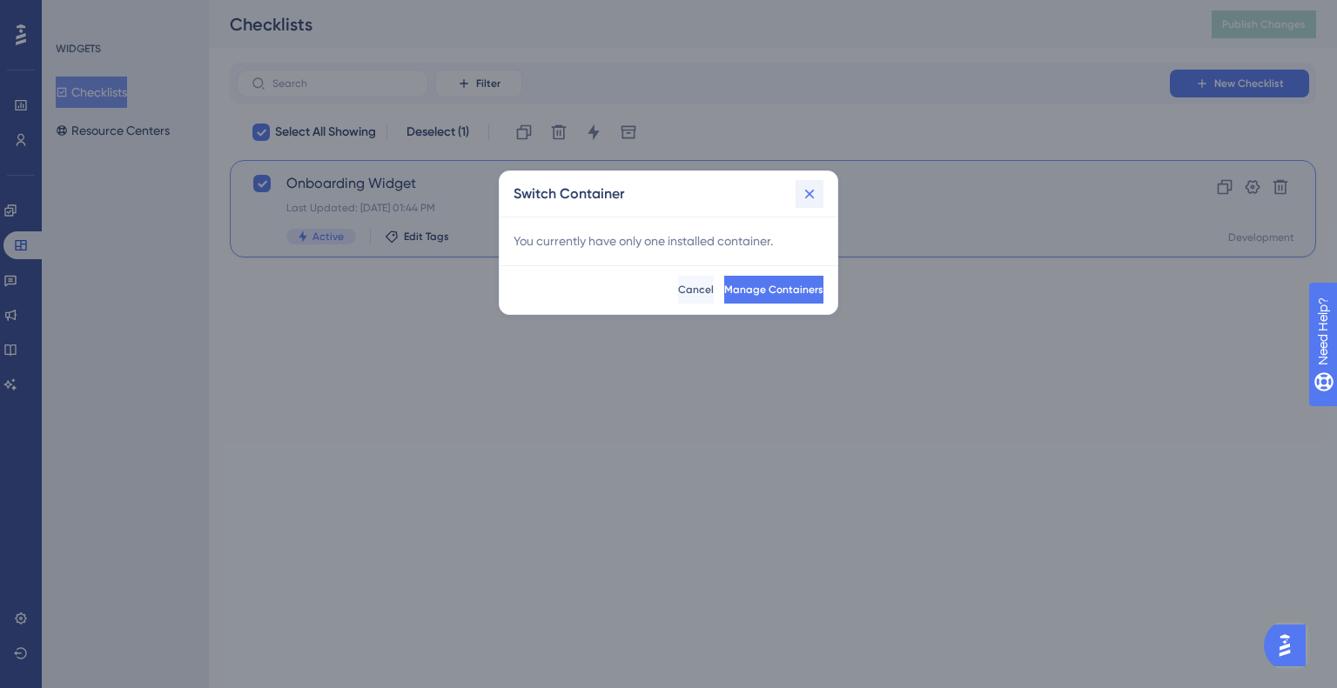
click at [805, 187] on icon at bounding box center [809, 193] width 17 height 17
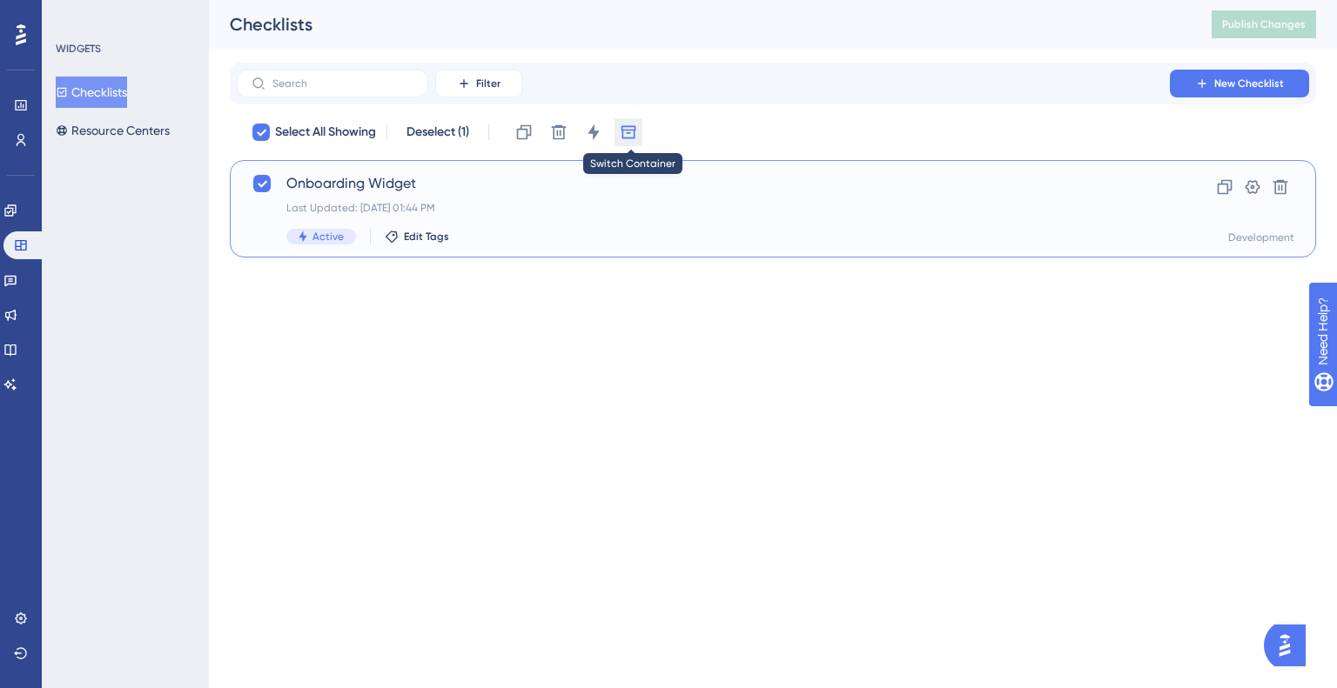
click at [633, 128] on icon at bounding box center [628, 132] width 17 height 17
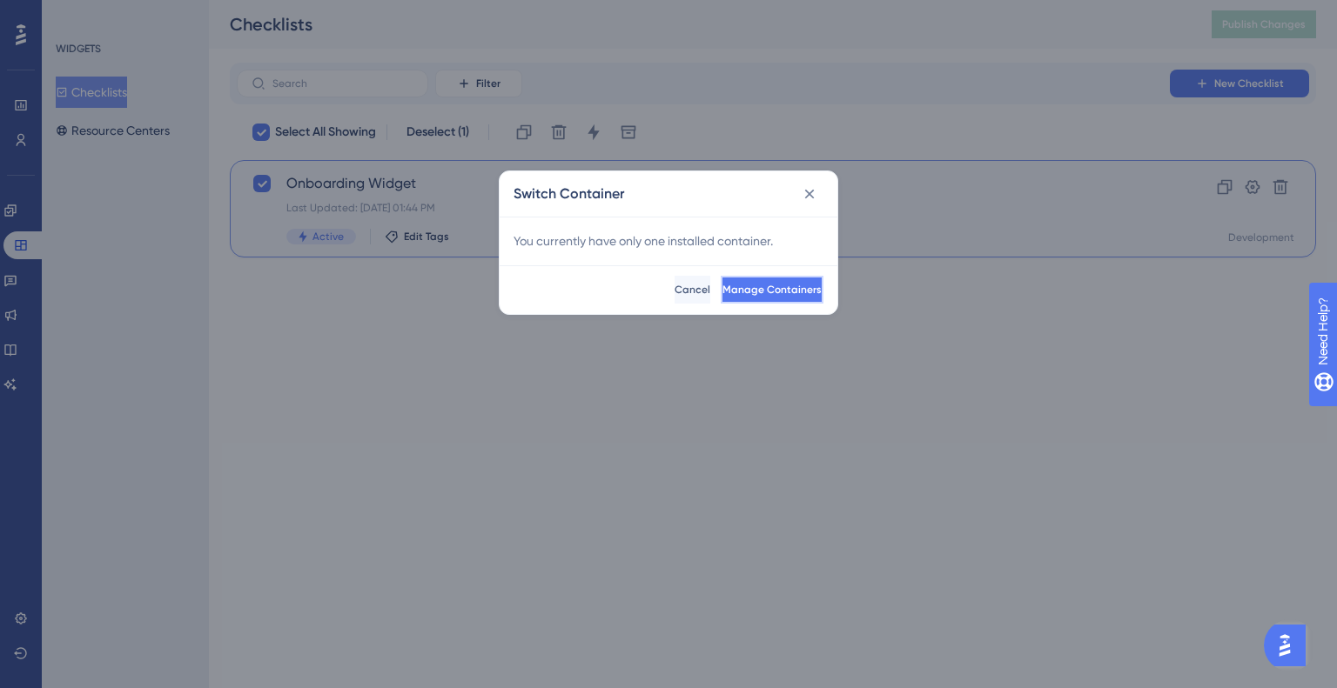
click at [722, 287] on span "Manage Containers" at bounding box center [771, 290] width 99 height 14
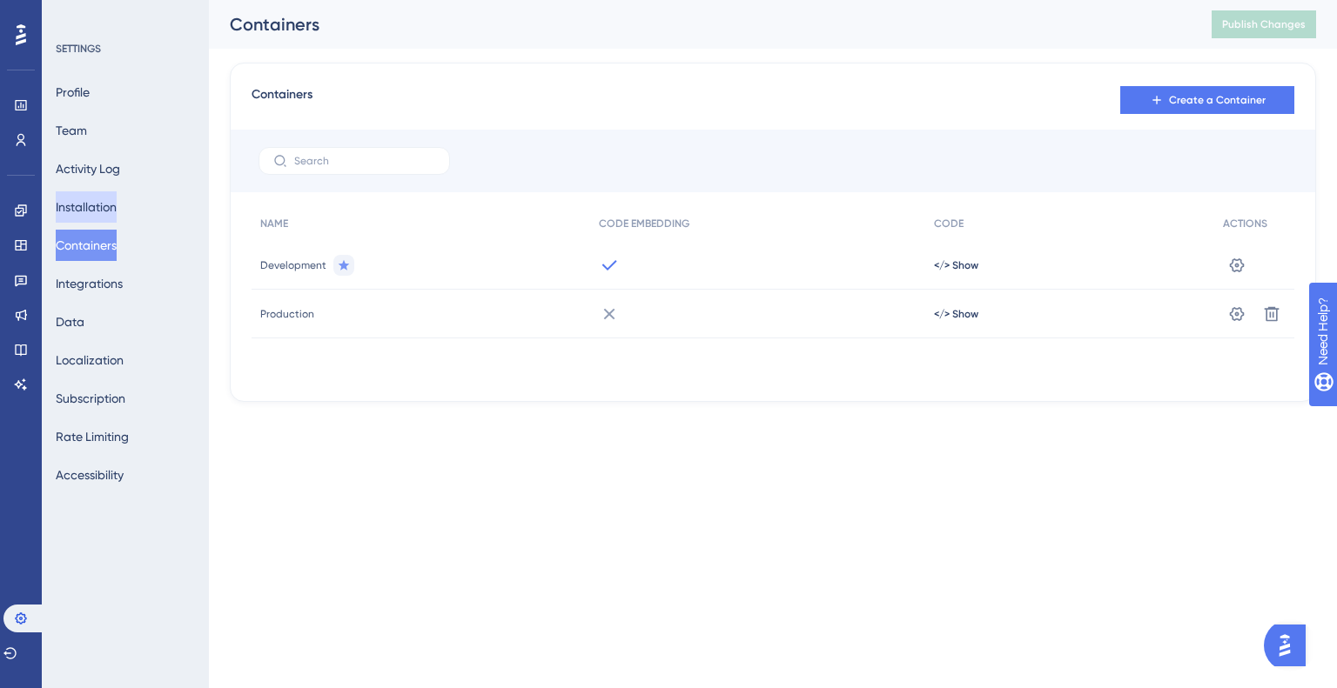
click at [99, 200] on button "Installation" at bounding box center [86, 206] width 61 height 31
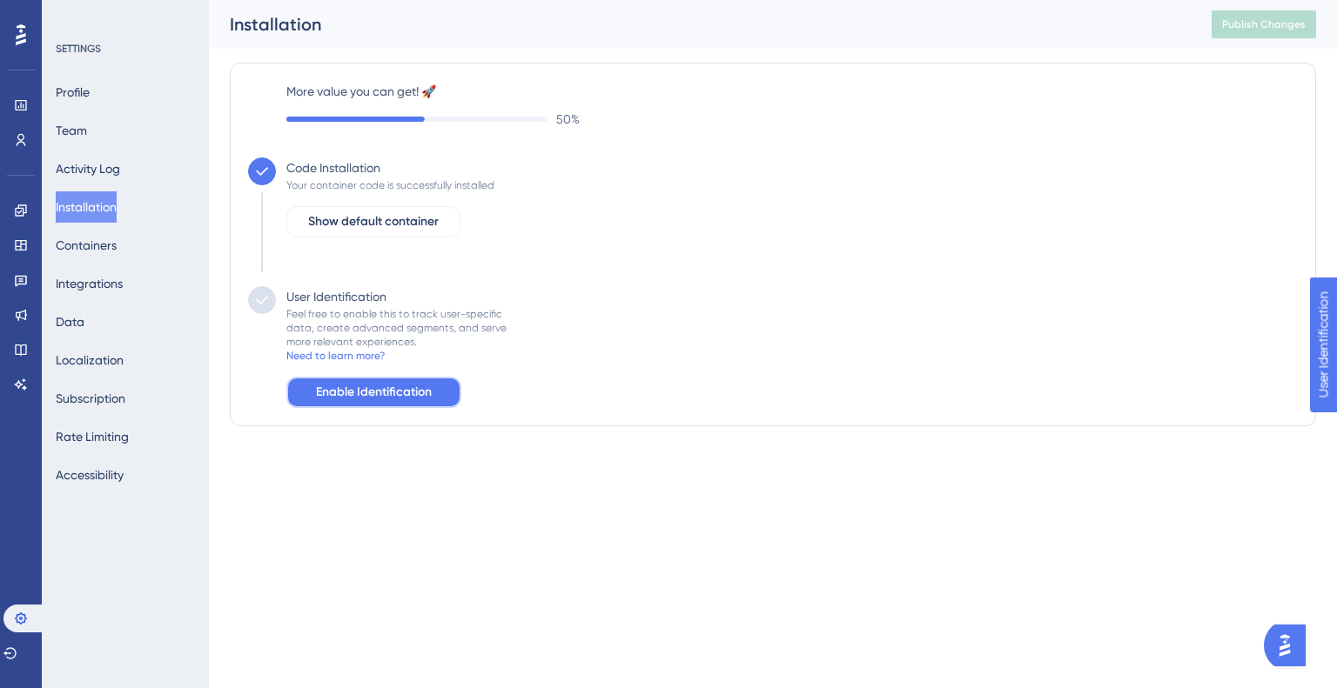
click at [359, 380] on button "Enable Identification" at bounding box center [373, 392] width 175 height 31
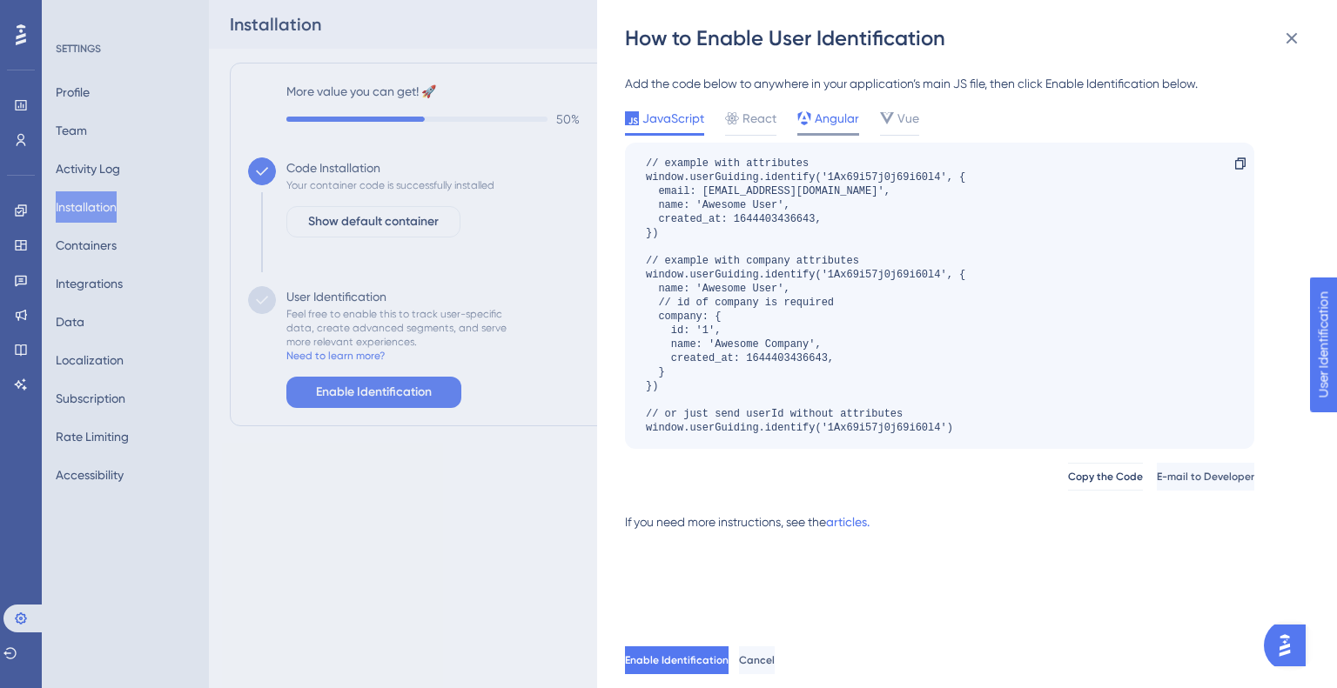
click at [826, 121] on span "Angular" at bounding box center [837, 118] width 44 height 21
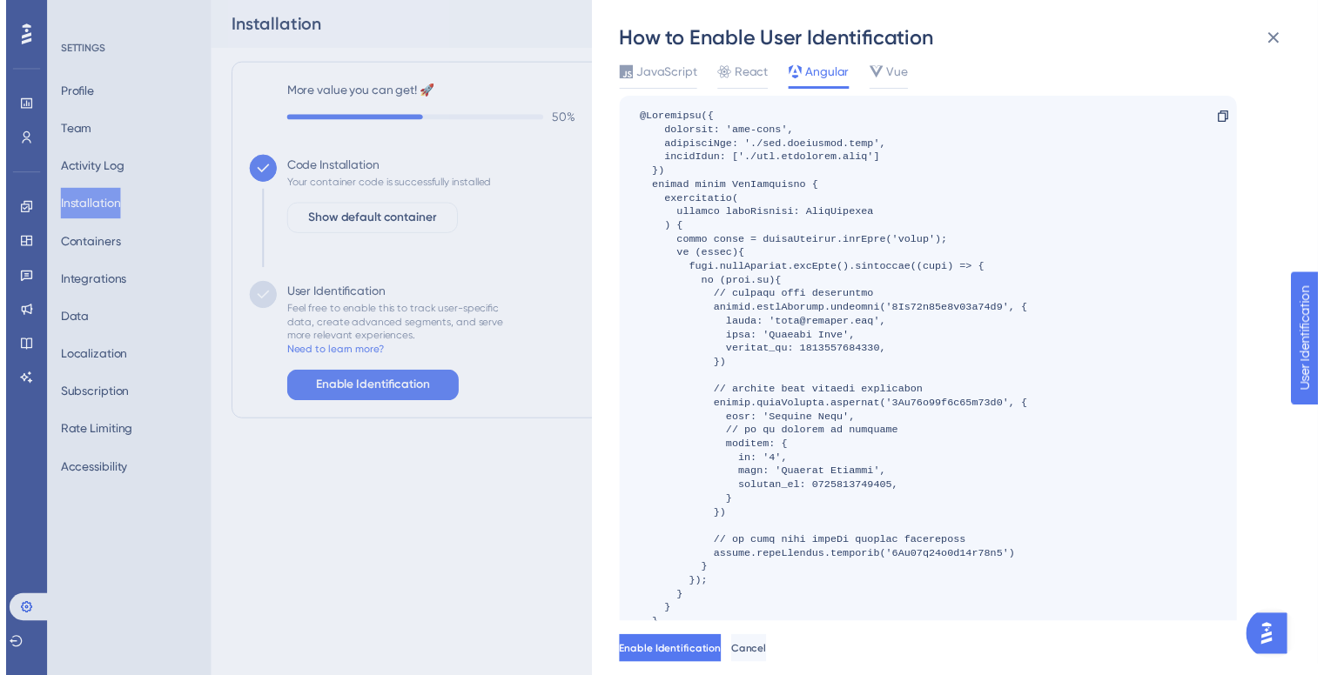
scroll to position [164, 0]
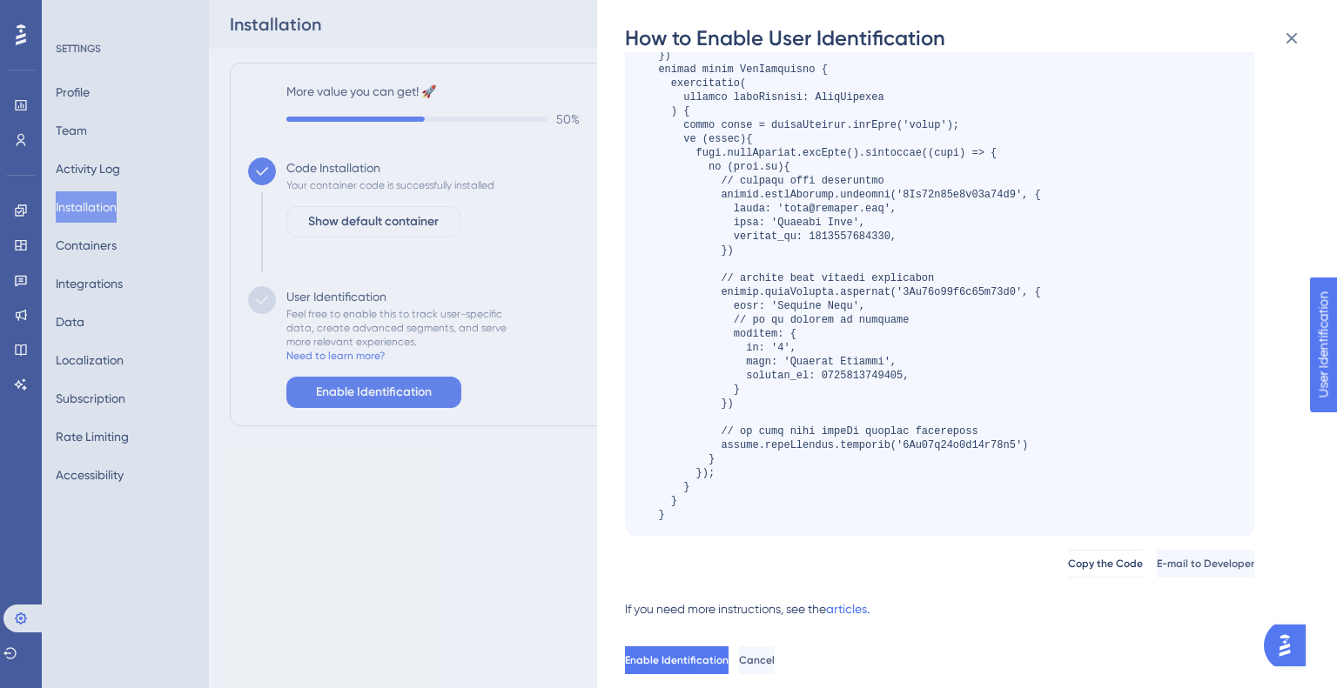
click at [819, 439] on div at bounding box center [843, 257] width 395 height 529
click at [730, 659] on span "Enable Identification" at bounding box center [679, 661] width 104 height 14
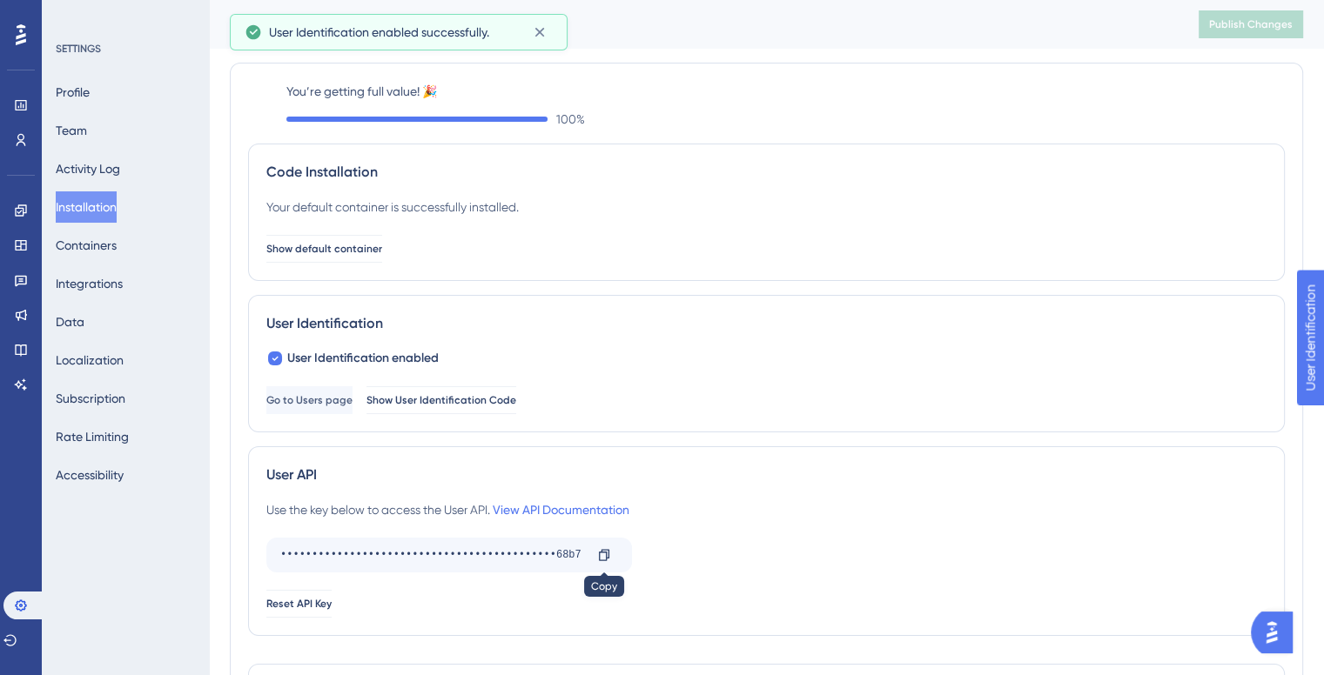
click at [614, 564] on div at bounding box center [604, 555] width 28 height 28
click at [600, 548] on icon at bounding box center [604, 555] width 14 height 14
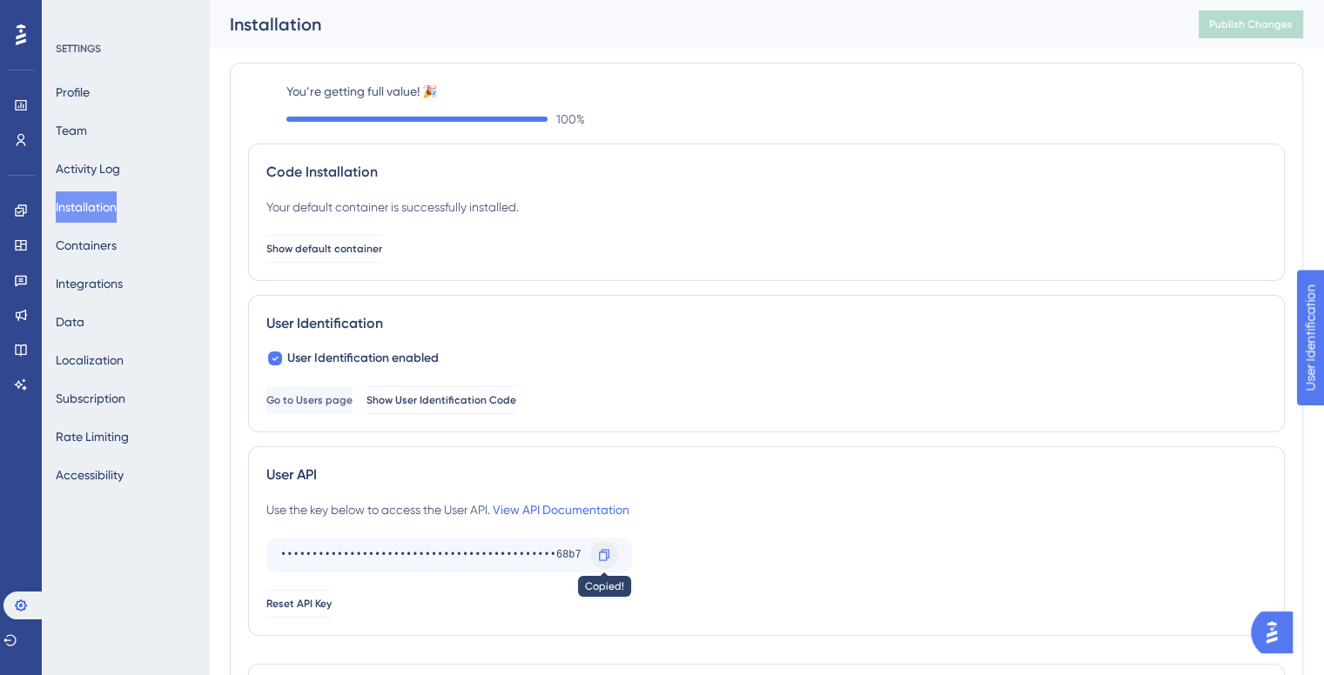
click at [599, 555] on icon at bounding box center [604, 554] width 10 height 11
click at [583, 499] on div "Use the key below to access the User API. View API Documentation" at bounding box center [447, 509] width 363 height 21
click at [577, 511] on link "View API Documentation" at bounding box center [561, 510] width 137 height 14
click at [593, 553] on div at bounding box center [604, 555] width 28 height 28
click at [354, 402] on span "Go to Users page" at bounding box center [311, 400] width 86 height 14
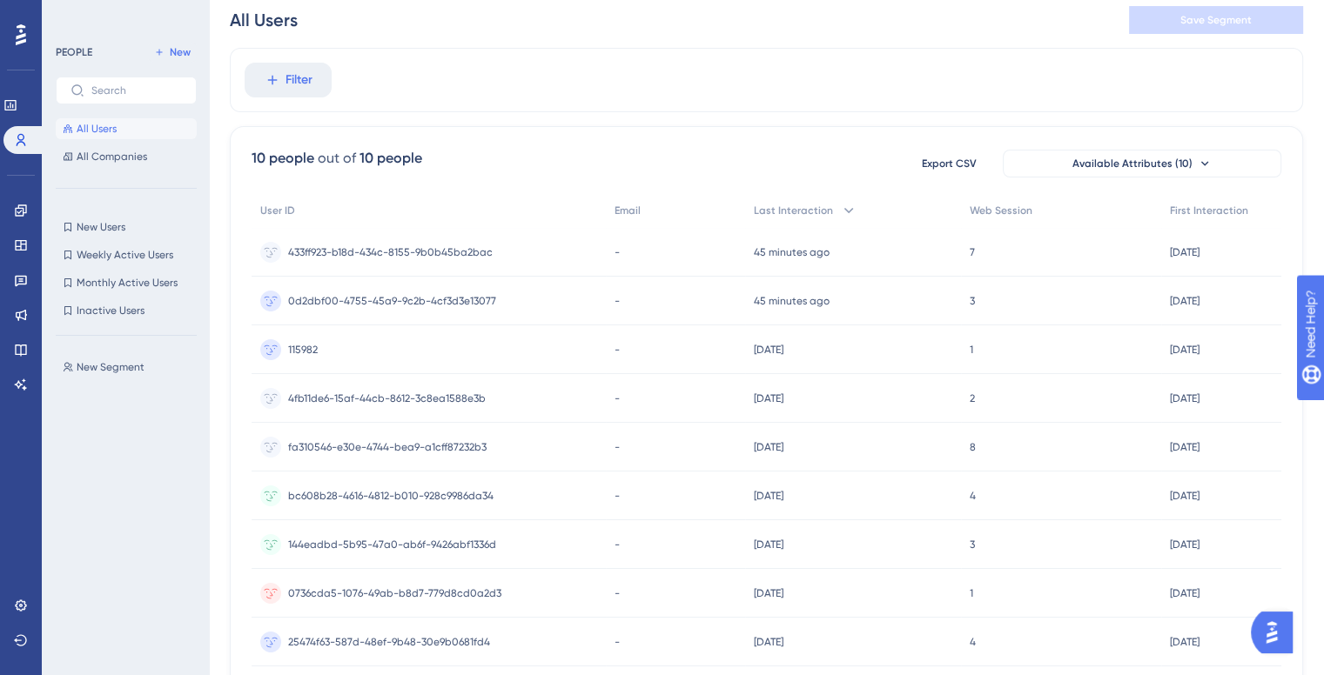
scroll to position [87, 0]
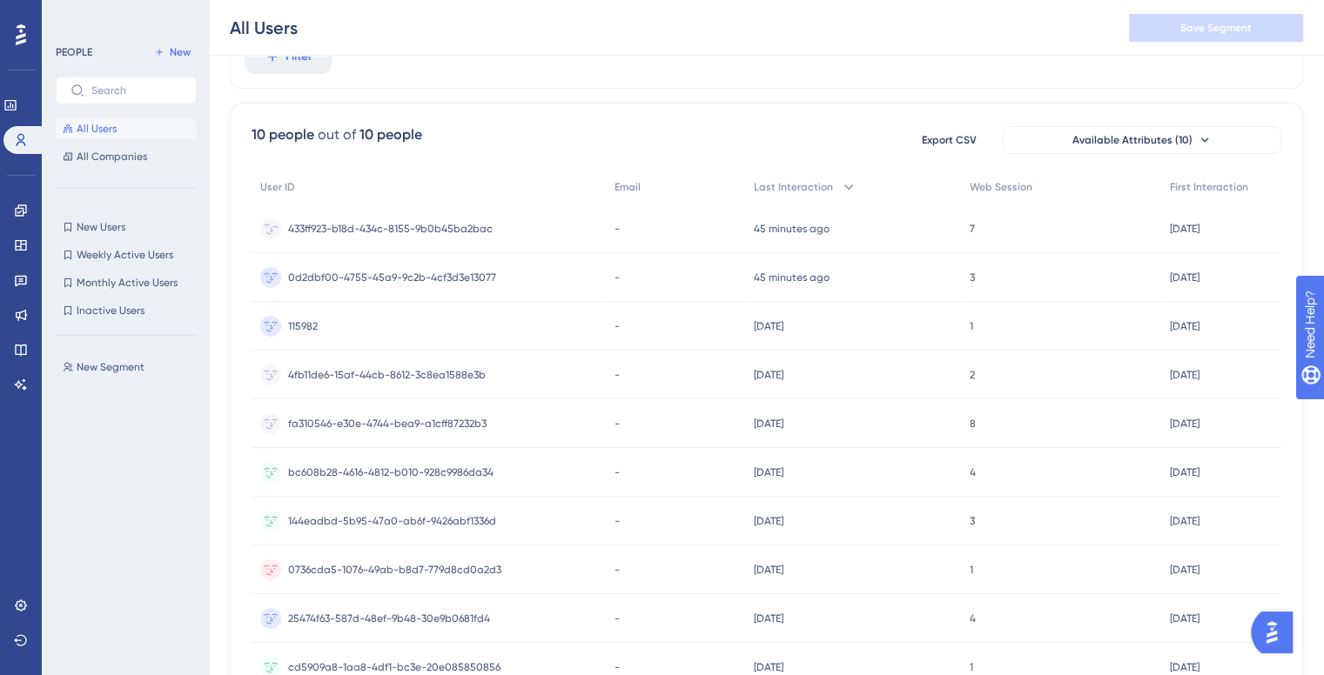
click at [437, 225] on span "433ff923-b18d-434c-8155-9b0b45ba2bac" at bounding box center [390, 229] width 204 height 14
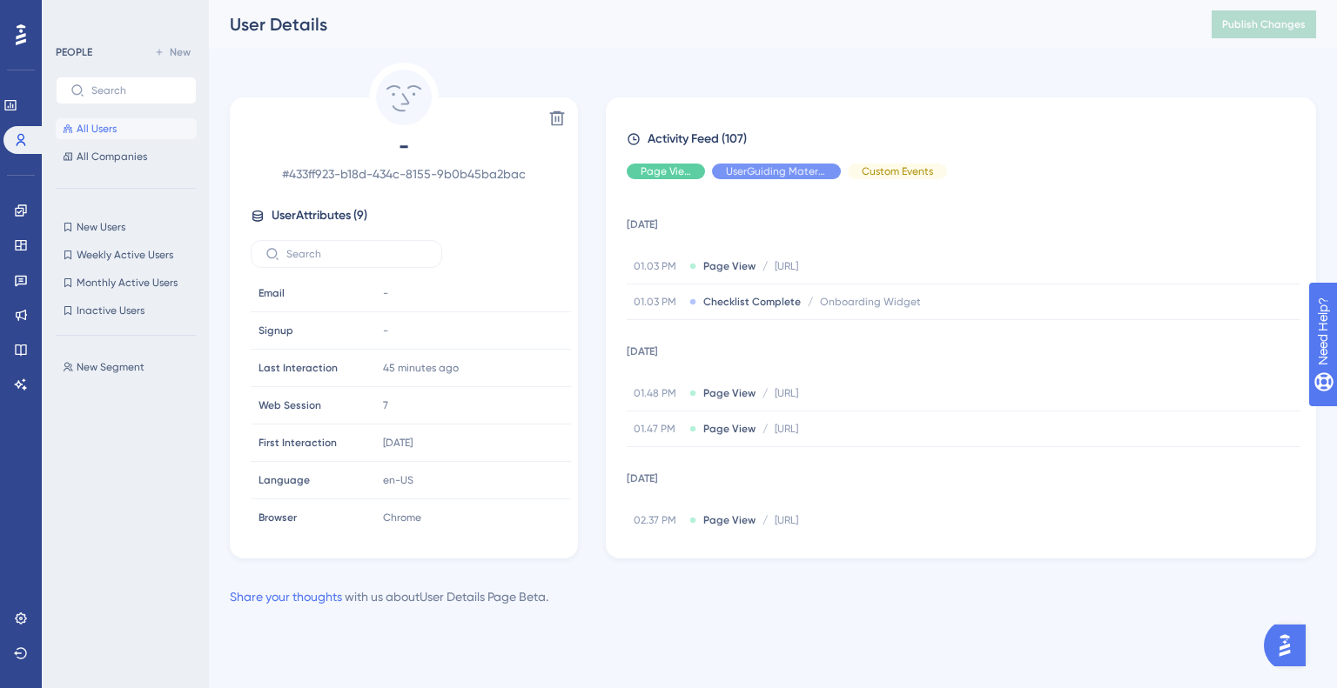
click at [88, 120] on button "All Users" at bounding box center [126, 128] width 141 height 21
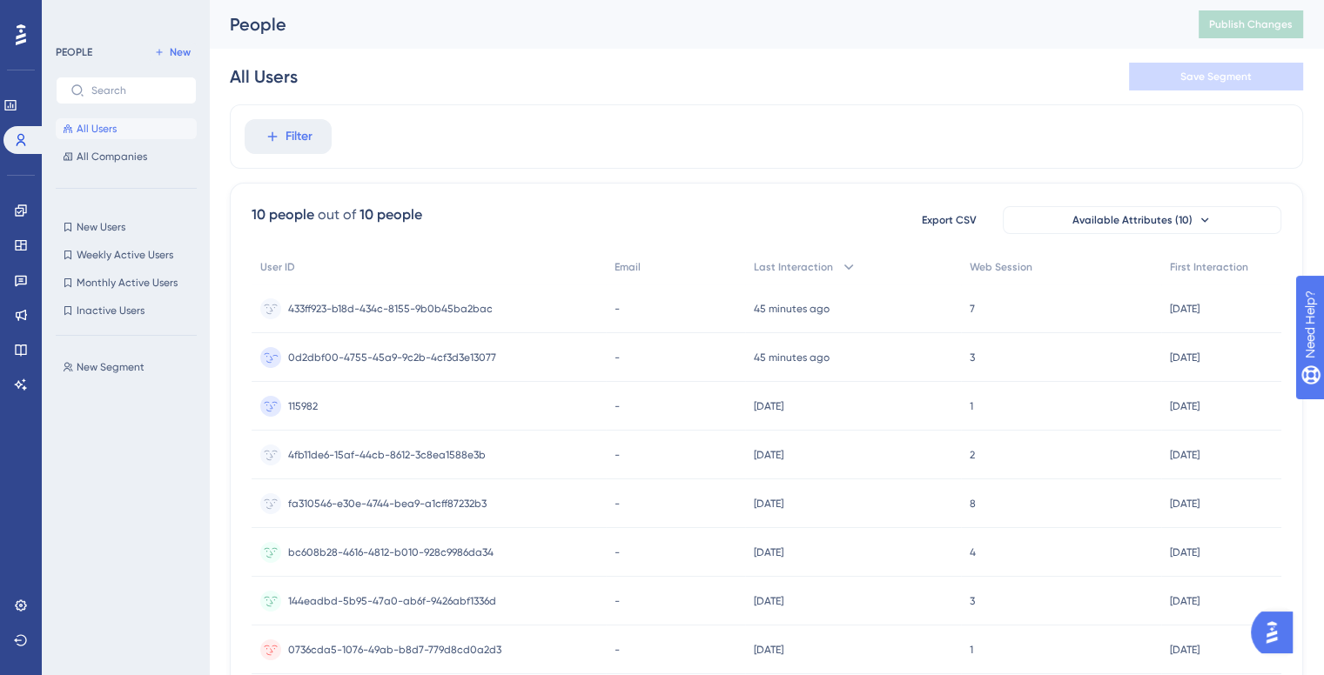
click at [449, 359] on span "0d2dbf00-4755-45a9-9c2b-4cf3d3e13077" at bounding box center [392, 358] width 208 height 14
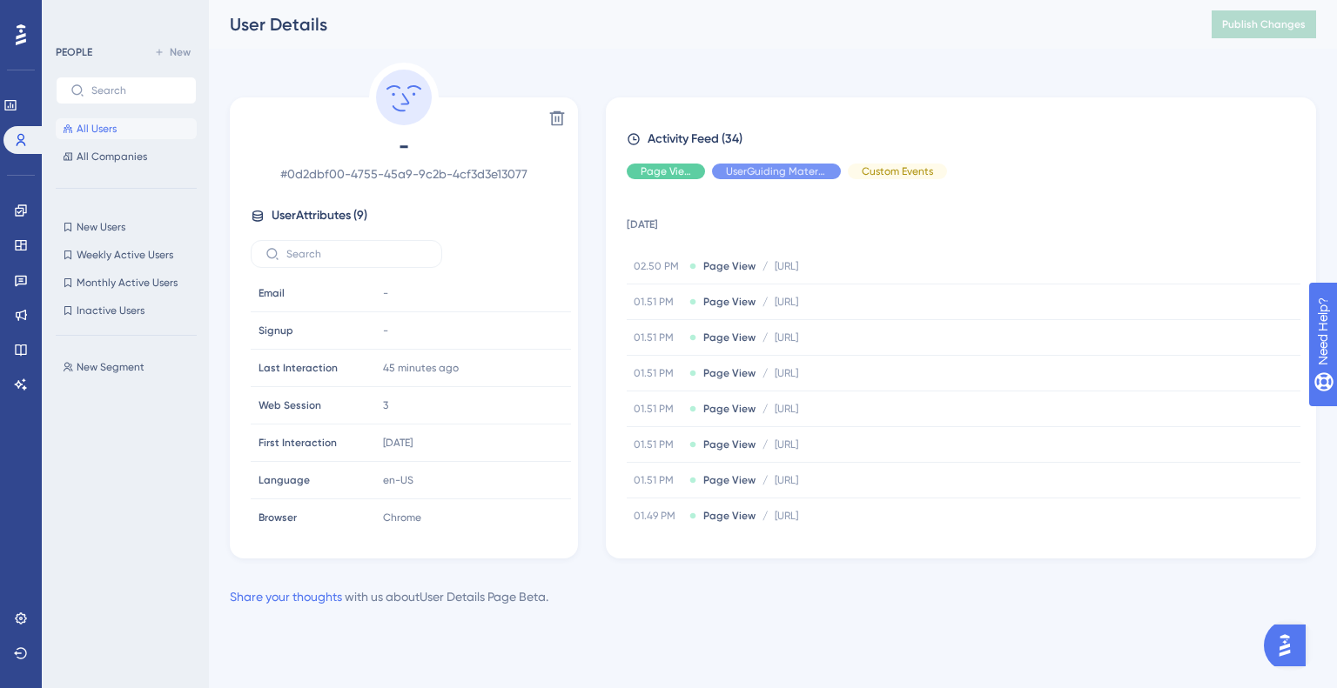
click at [90, 113] on div "PEOPLE New All Users All Companies" at bounding box center [126, 104] width 141 height 125
click at [94, 127] on span "All Users" at bounding box center [97, 129] width 40 height 14
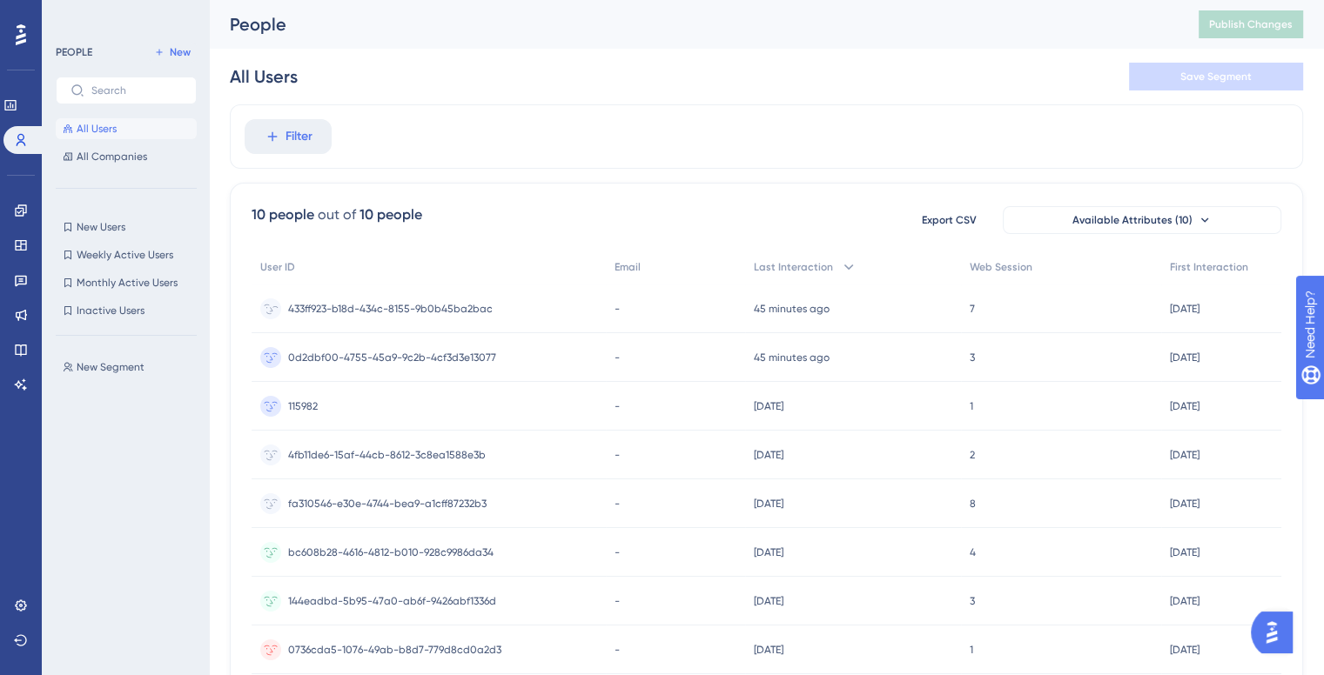
click at [400, 305] on span "433ff923-b18d-434c-8155-9b0b45ba2bac" at bounding box center [390, 309] width 204 height 14
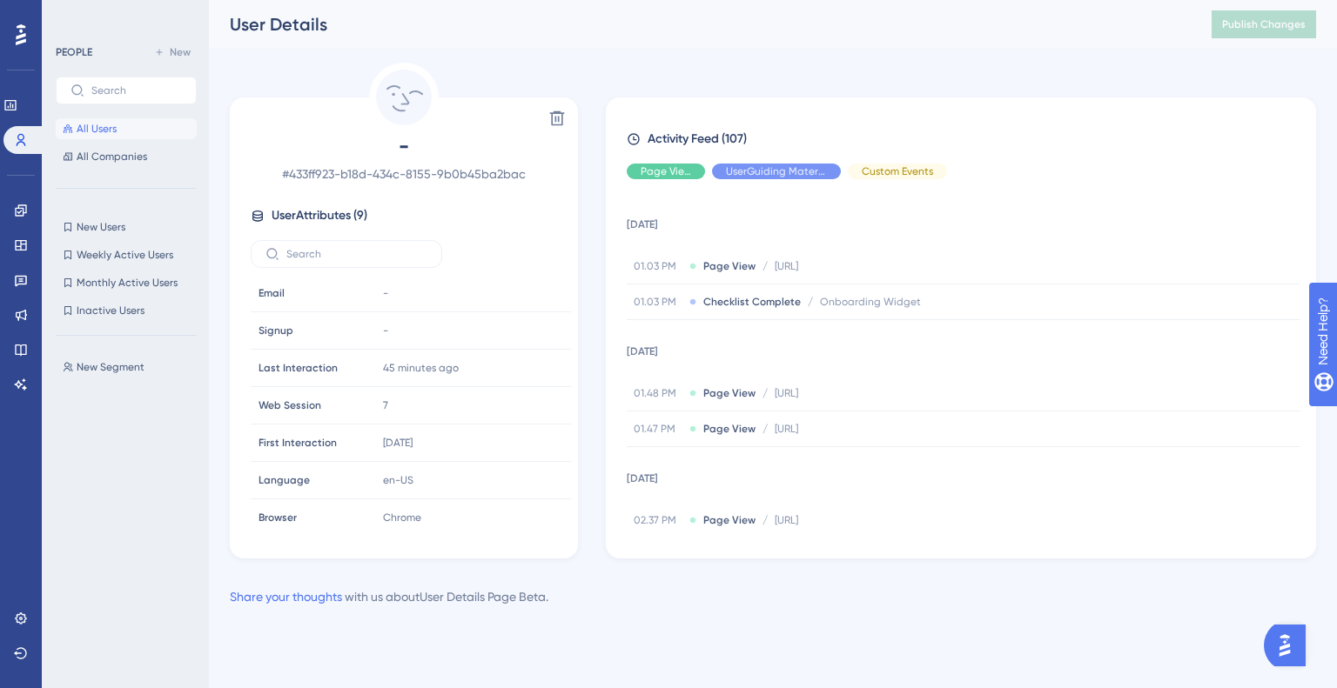
click at [338, 218] on span "User Attributes ( 9 )" at bounding box center [320, 215] width 96 height 21
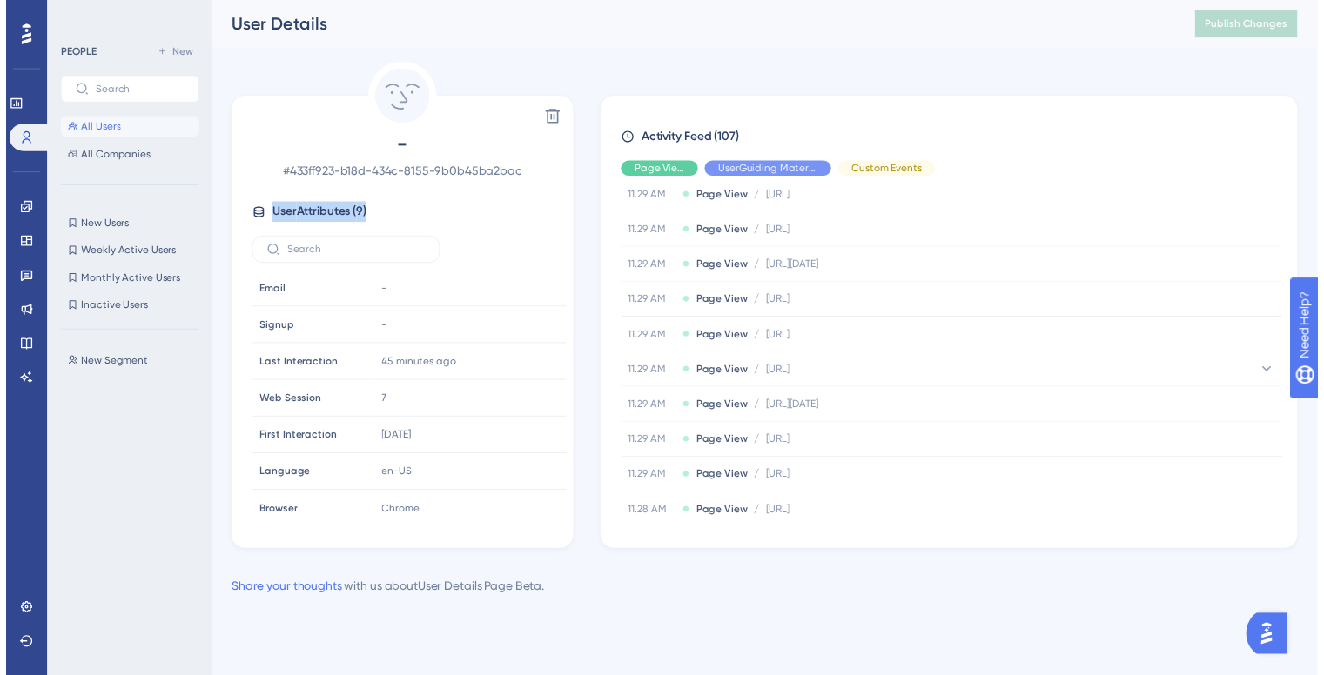
scroll to position [3477, 0]
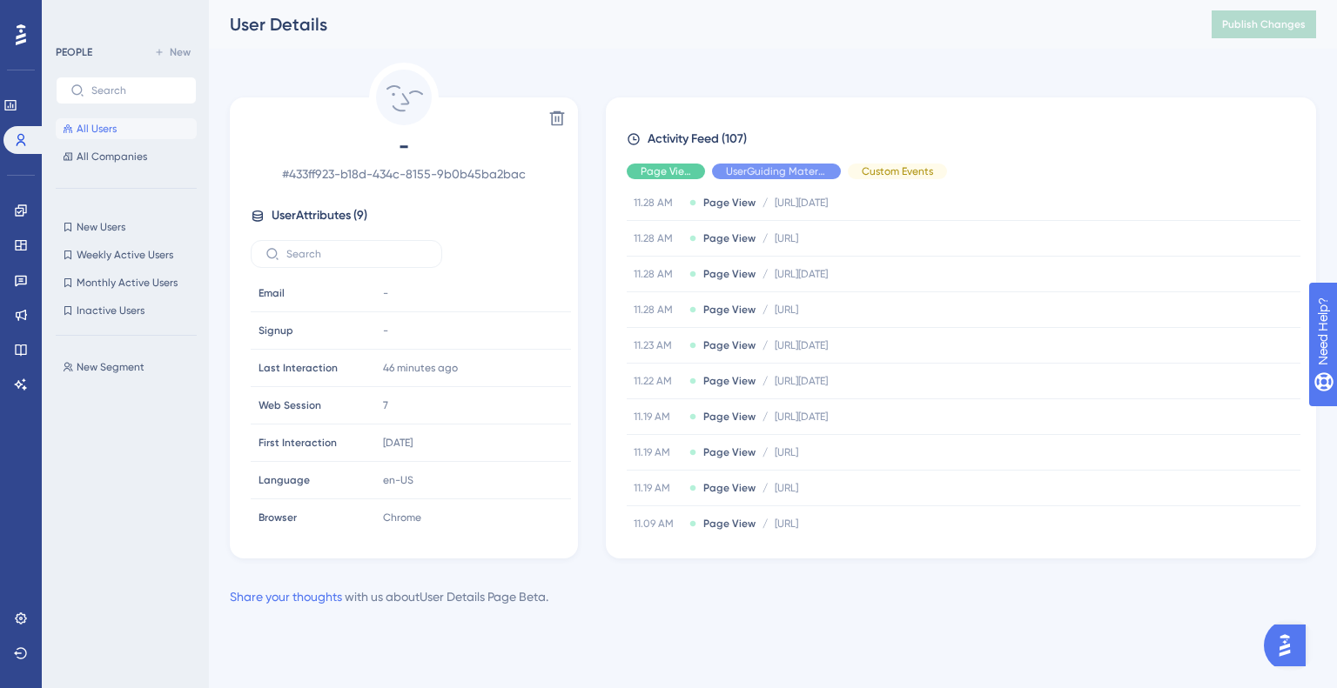
click at [406, 167] on span "# 433ff923-b18d-434c-8155-9b0b45ba2bac" at bounding box center [404, 174] width 306 height 21
click at [138, 131] on button "All Users" at bounding box center [126, 128] width 141 height 21
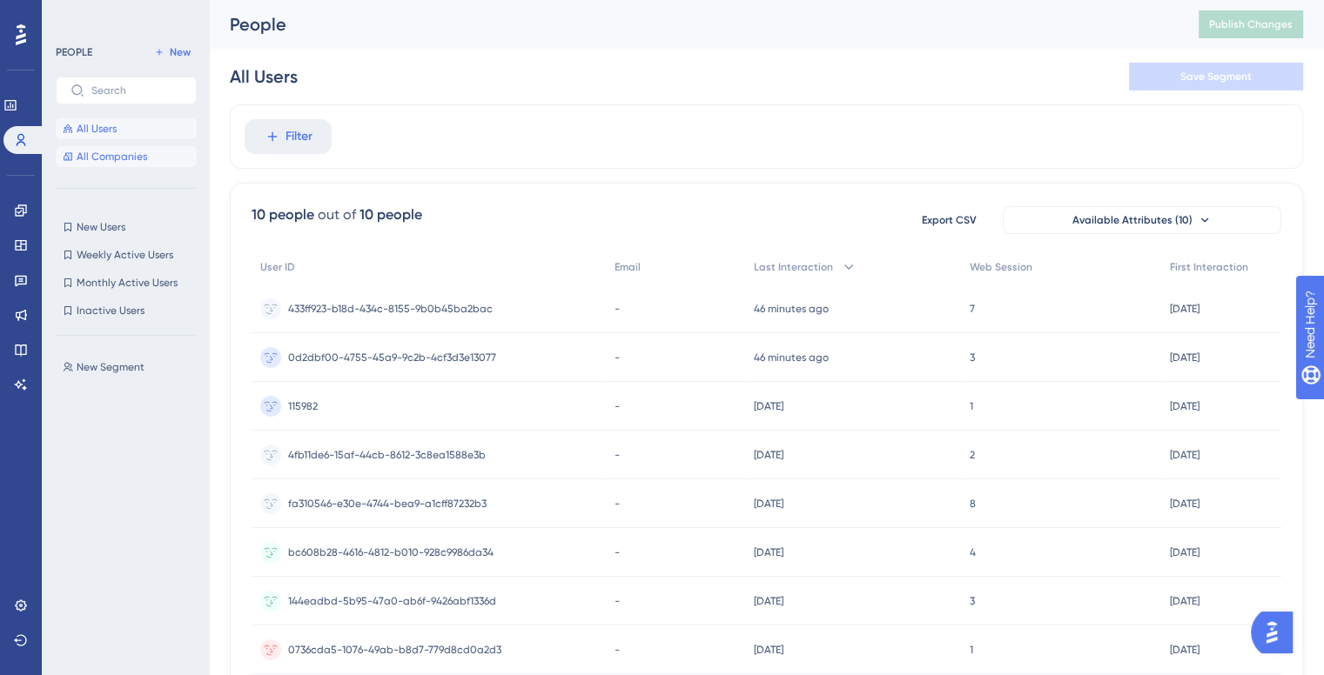
click at [117, 154] on span "All Companies" at bounding box center [112, 157] width 70 height 14
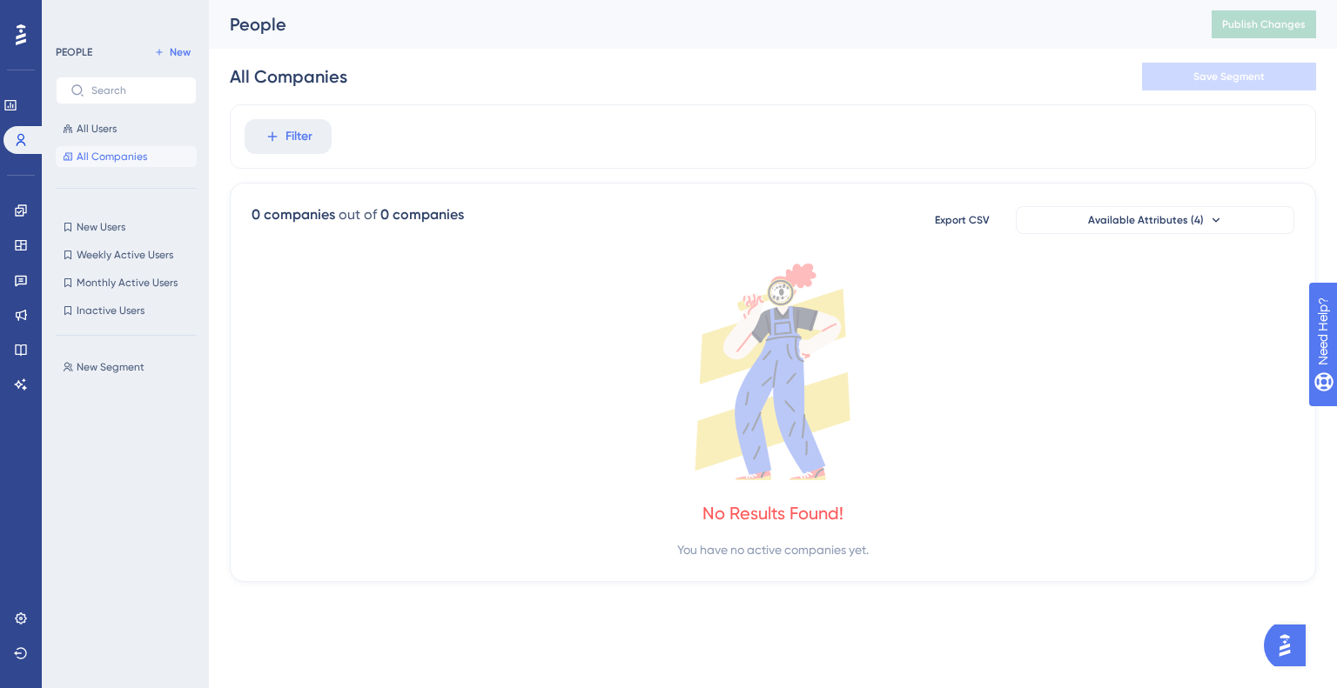
click at [114, 142] on div "All Users All Companies" at bounding box center [126, 142] width 141 height 49
click at [123, 121] on button "All Users" at bounding box center [126, 128] width 141 height 21
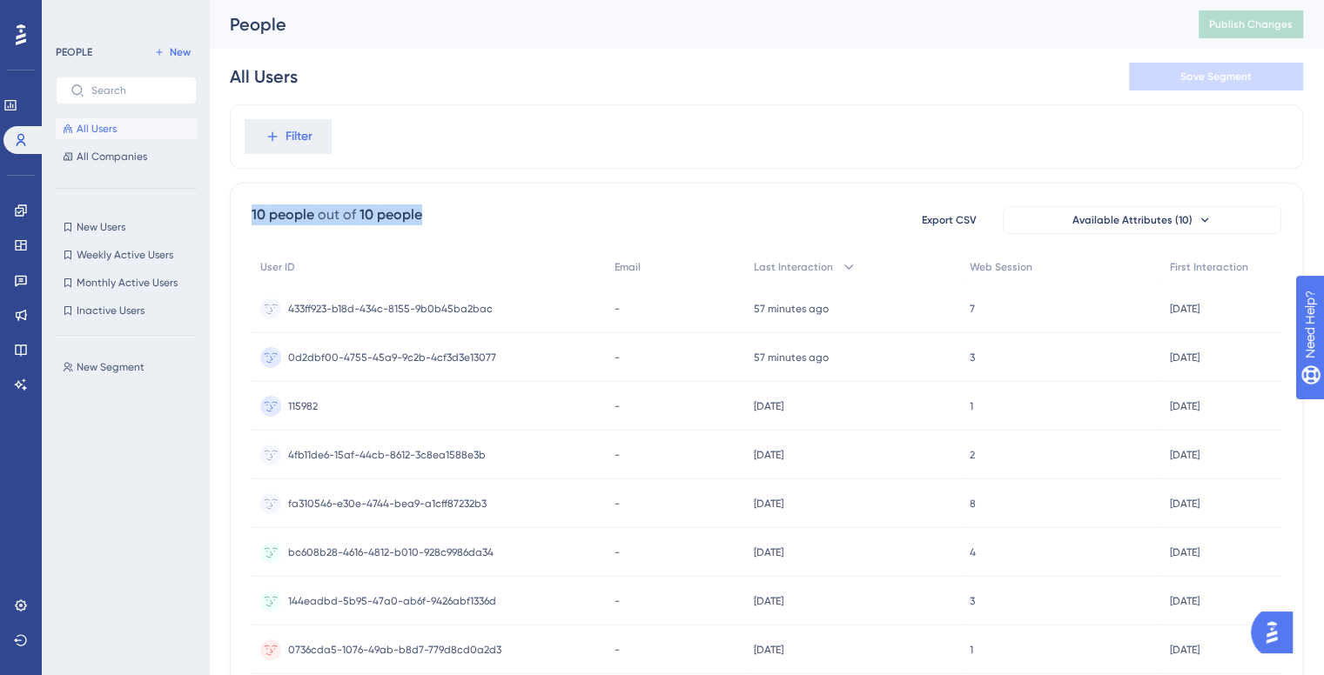
drag, startPoint x: 439, startPoint y: 208, endPoint x: 234, endPoint y: 218, distance: 204.8
click at [230, 220] on div "10 people out of 10 people Export CSV Available Attributes (10) User ID Email L…" at bounding box center [766, 499] width 1073 height 632
click at [258, 216] on div "10 people" at bounding box center [282, 214] width 63 height 21
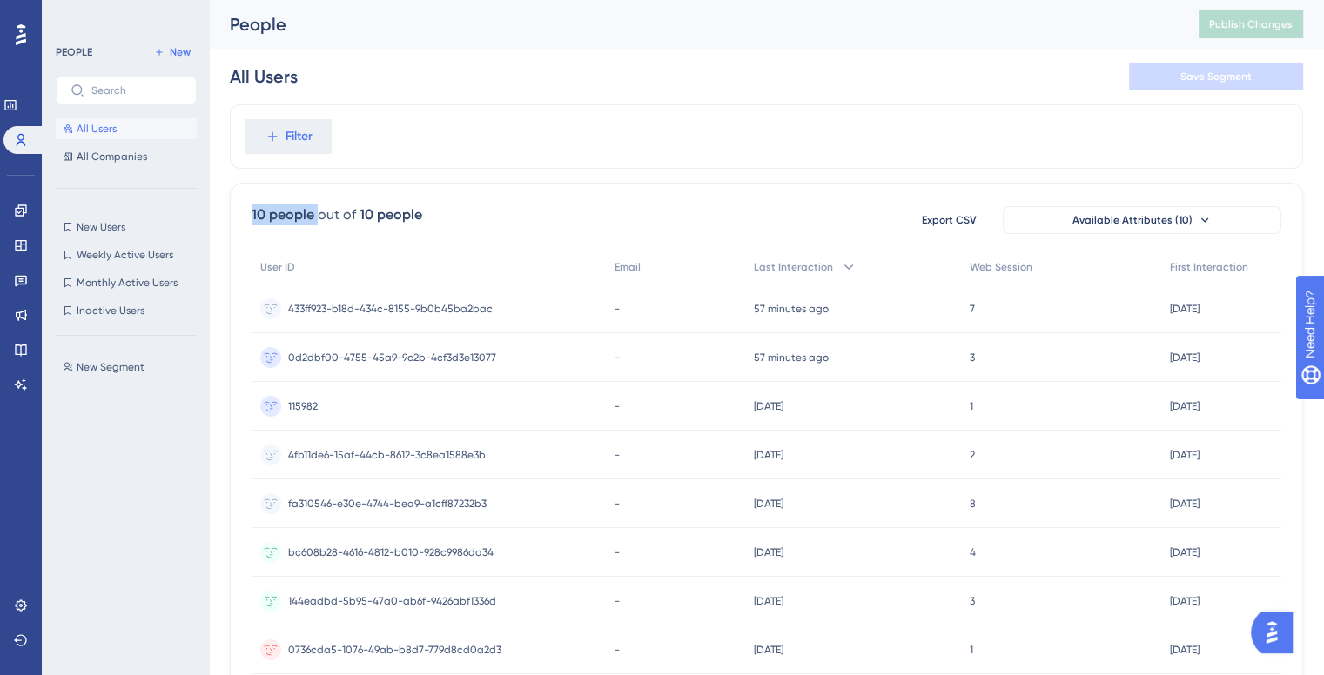
click at [321, 204] on div "out of" at bounding box center [337, 214] width 38 height 21
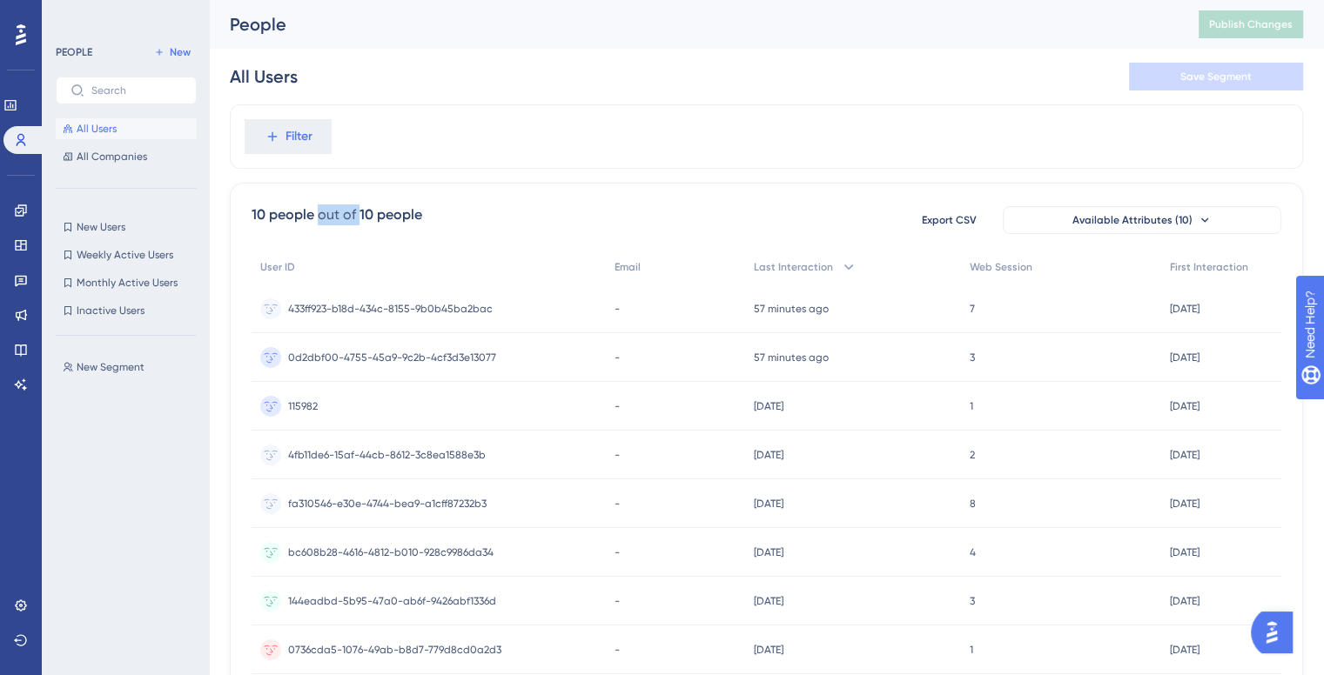
click at [321, 204] on div "out of" at bounding box center [337, 214] width 38 height 21
click at [304, 210] on div "10 people" at bounding box center [282, 214] width 63 height 21
click at [303, 210] on div "10 people" at bounding box center [282, 214] width 63 height 21
click at [303, 211] on div "10 people" at bounding box center [282, 214] width 63 height 21
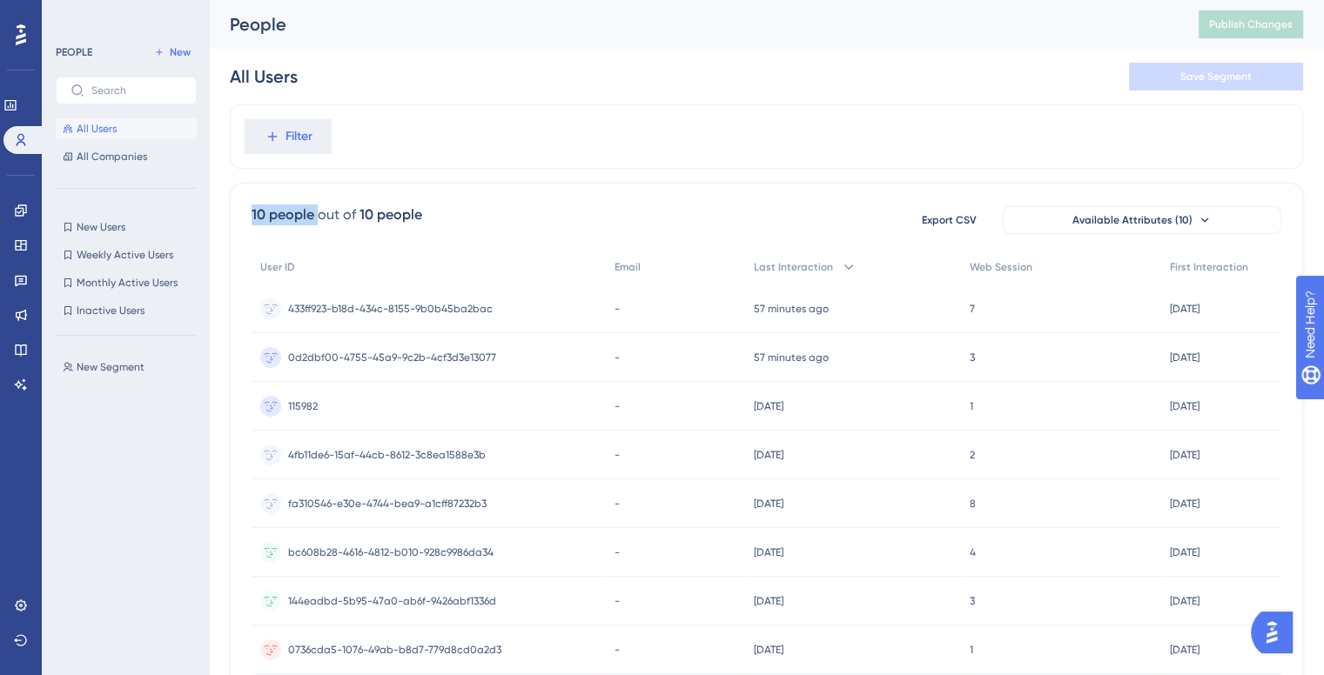
click at [303, 211] on div "10 people" at bounding box center [282, 214] width 63 height 21
drag, startPoint x: 498, startPoint y: 225, endPoint x: 236, endPoint y: 210, distance: 262.4
click at [236, 210] on div "10 people out of 10 people Export CSV Available Attributes (10) User ID Email L…" at bounding box center [766, 499] width 1073 height 632
drag, startPoint x: 236, startPoint y: 210, endPoint x: 434, endPoint y: 214, distance: 198.5
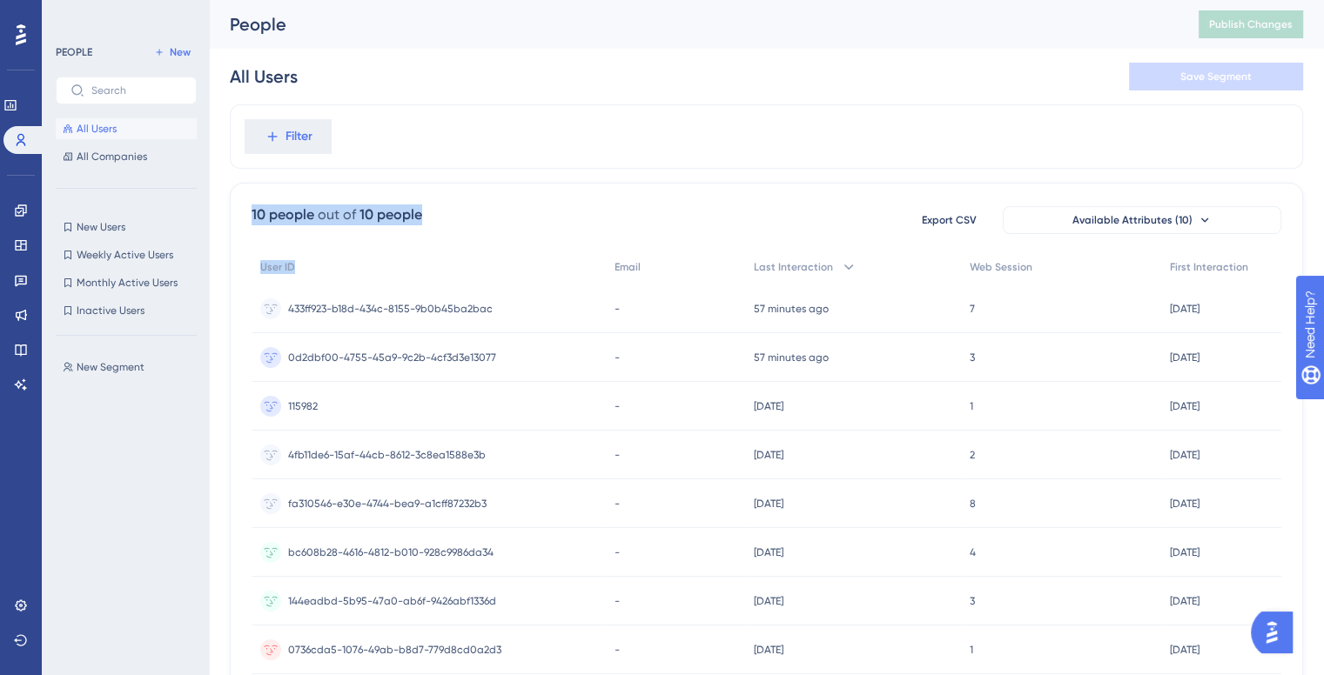
click at [453, 246] on div "10 people out of 10 people Export CSV Available Attributes (10) User ID Email L…" at bounding box center [766, 499] width 1073 height 632
click at [433, 211] on div "10 people out of 10 people Export CSV Available Attributes (10)" at bounding box center [765, 219] width 1029 height 31
drag, startPoint x: 405, startPoint y: 218, endPoint x: 232, endPoint y: 212, distance: 172.4
click at [232, 212] on div "10 people out of 10 people Export CSV Available Attributes (10) User ID Email L…" at bounding box center [766, 499] width 1073 height 632
click at [247, 215] on div "10 people out of 10 people Export CSV Available Attributes (10) User ID Email L…" at bounding box center [766, 499] width 1073 height 632
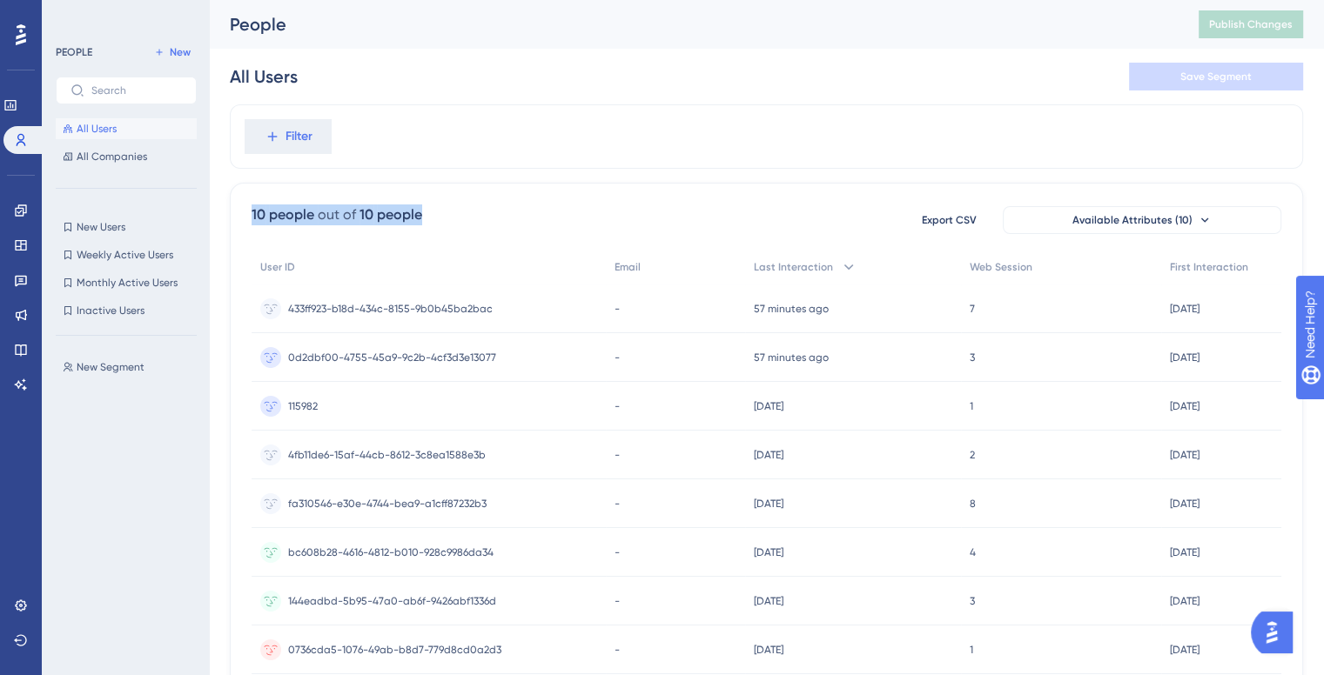
click at [247, 215] on div "10 people out of 10 people Export CSV Available Attributes (10) User ID Email L…" at bounding box center [766, 499] width 1073 height 632
click at [247, 211] on div "10 people out of 10 people Export CSV Available Attributes (10) User ID Email L…" at bounding box center [766, 499] width 1073 height 632
drag, startPoint x: 251, startPoint y: 210, endPoint x: 441, endPoint y: 229, distance: 190.7
click at [441, 229] on div "10 people out of 10 people Export CSV Available Attributes (10)" at bounding box center [765, 219] width 1029 height 31
click at [441, 228] on div "10 people out of 10 people Export CSV Available Attributes (10)" at bounding box center [765, 219] width 1029 height 31
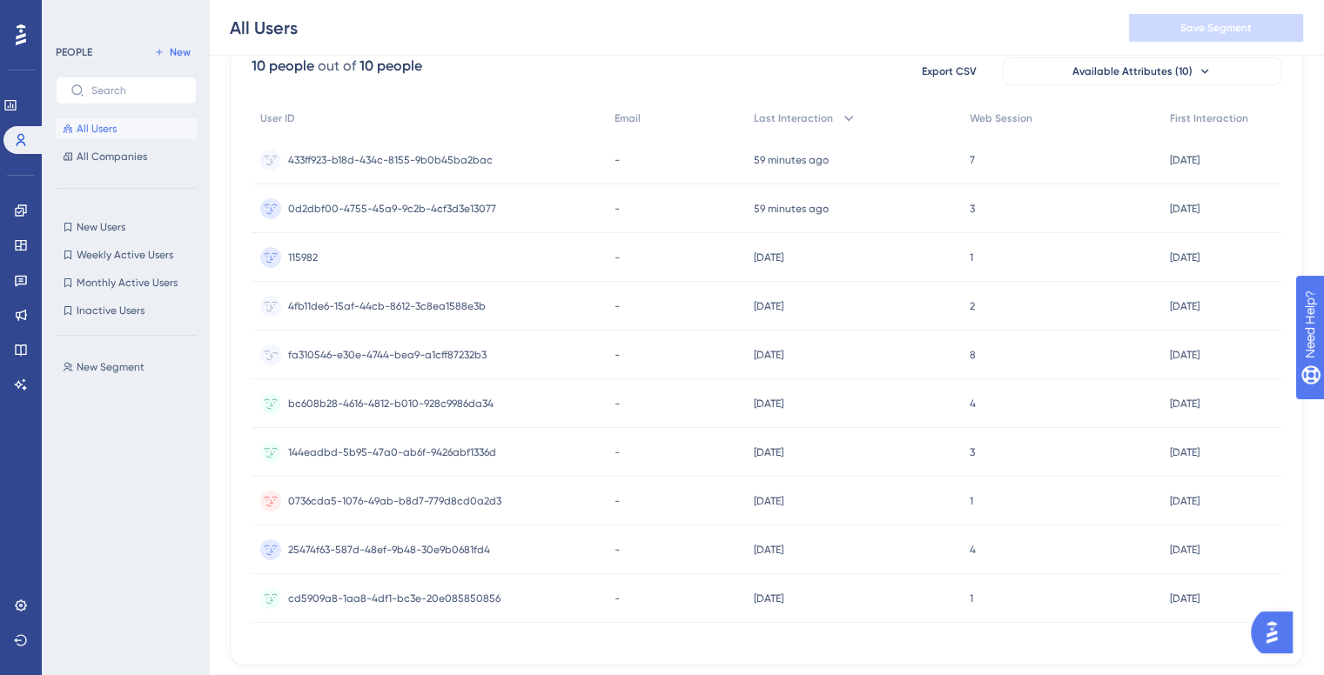
scroll to position [174, 0]
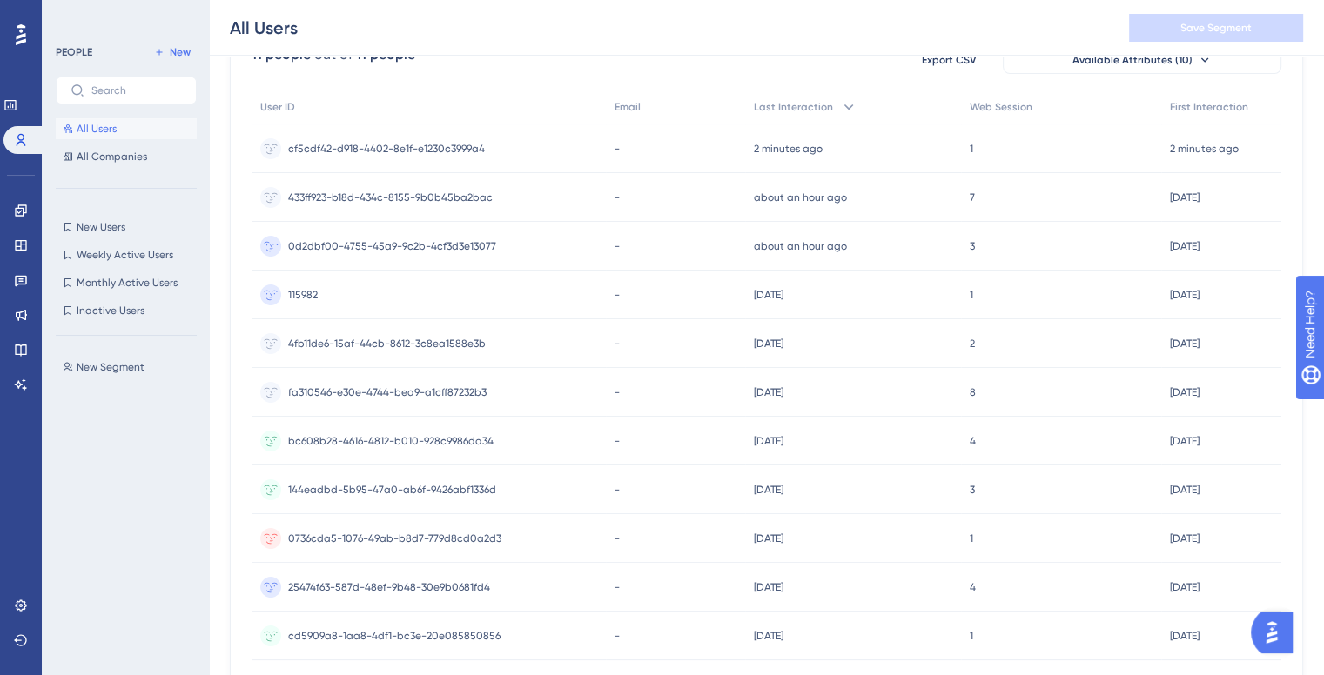
scroll to position [174, 0]
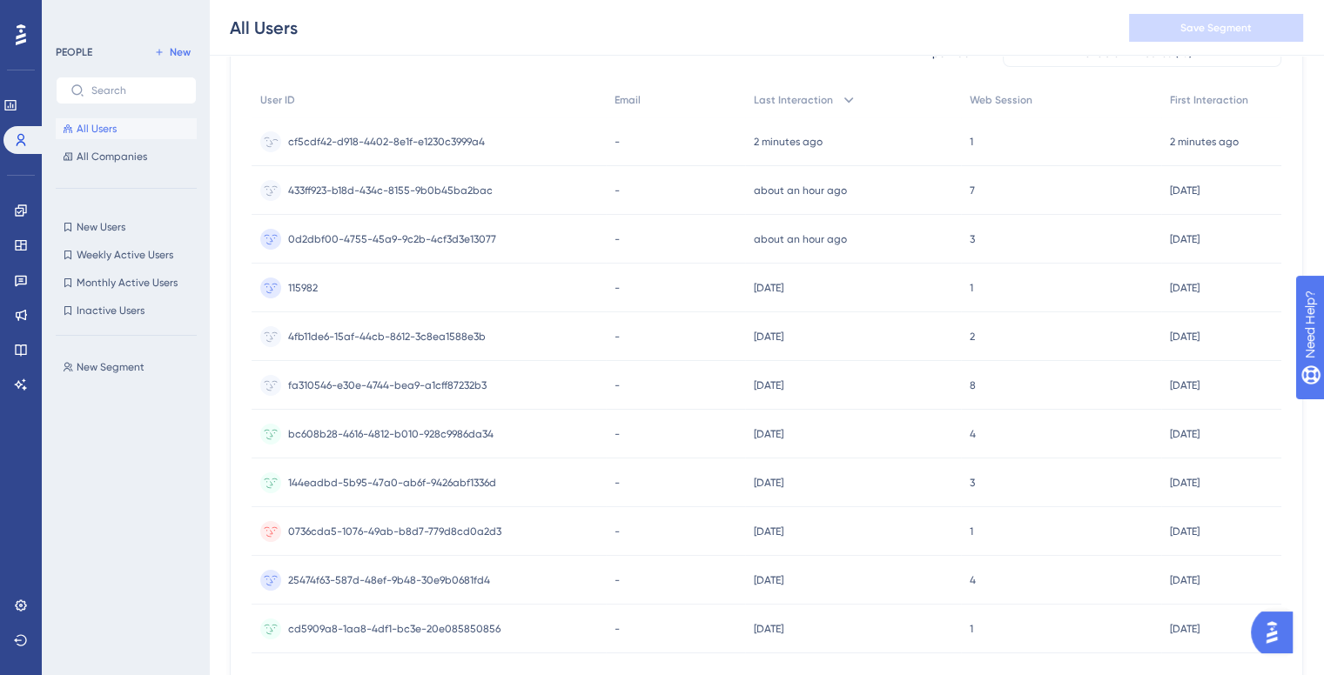
click at [348, 149] on div "cf5cdf42-d918-4402-8e1f-e1230c3999a4 cf5cdf42-d918-4402-8e1f-e1230c3999a4" at bounding box center [386, 141] width 197 height 49
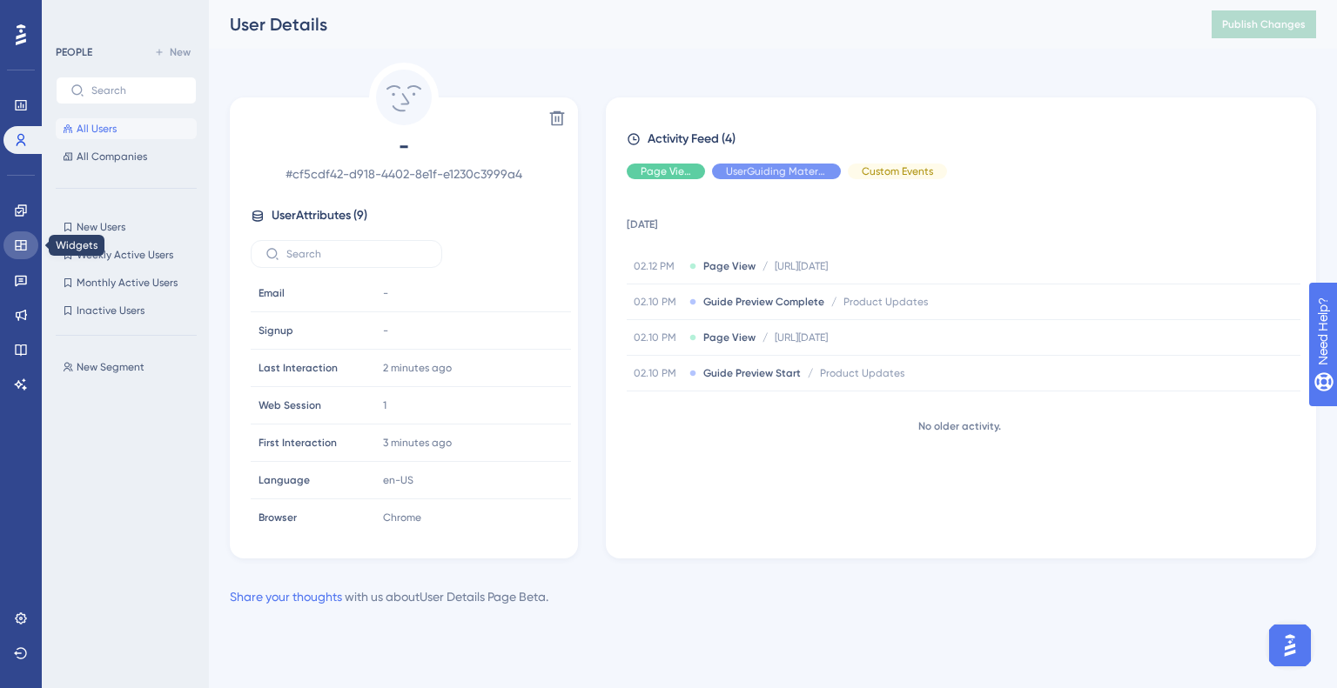
click at [7, 243] on link at bounding box center [20, 245] width 35 height 28
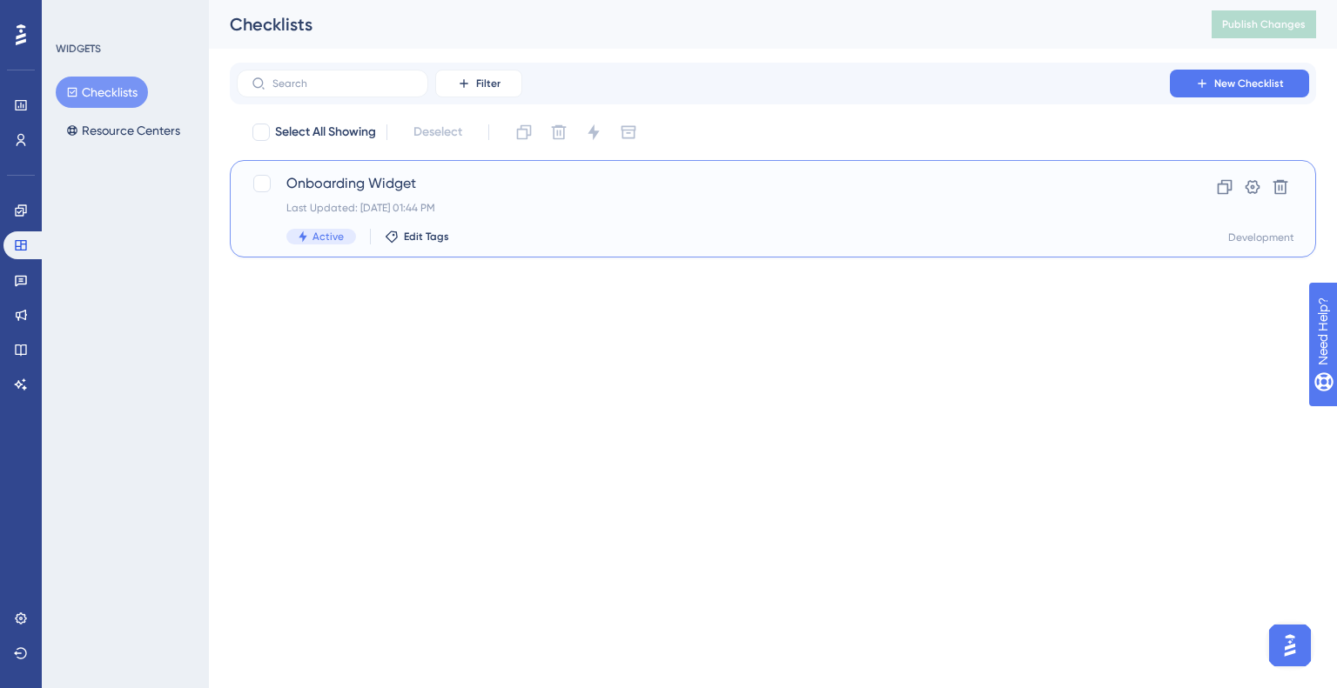
click at [348, 184] on span "Onboarding Widget" at bounding box center [703, 183] width 834 height 21
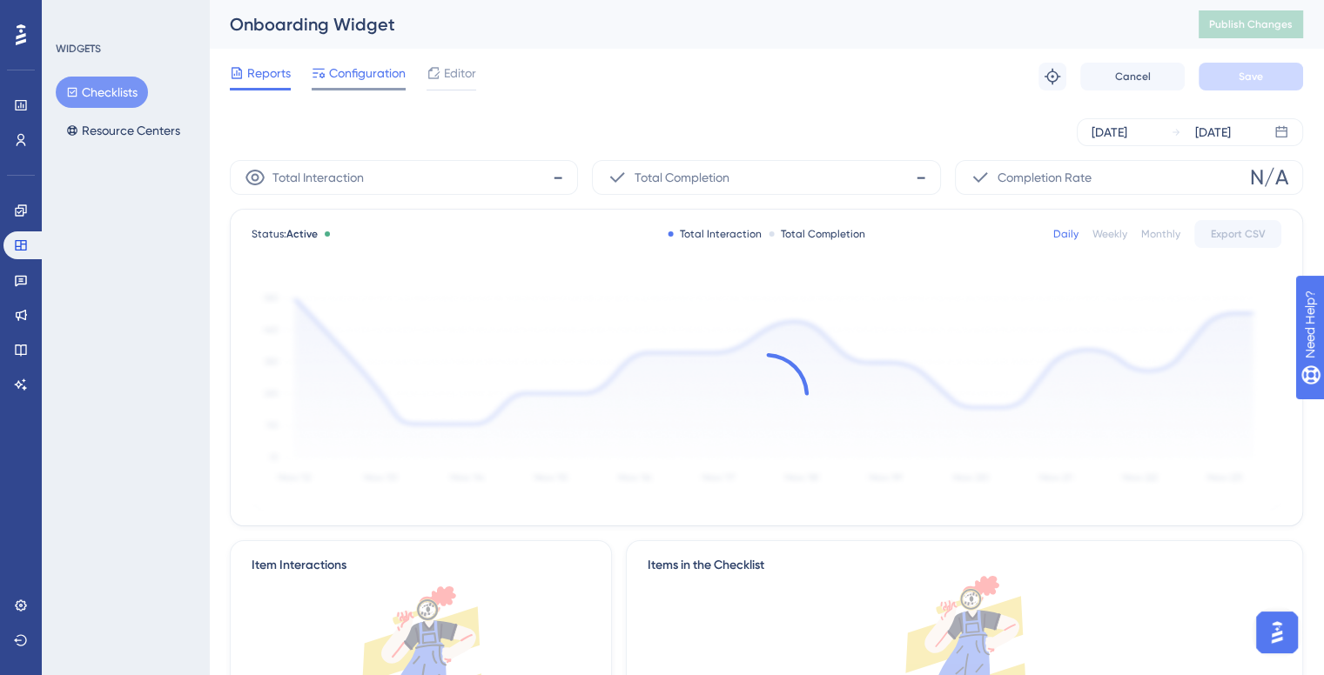
click at [355, 68] on span "Configuration" at bounding box center [367, 73] width 77 height 21
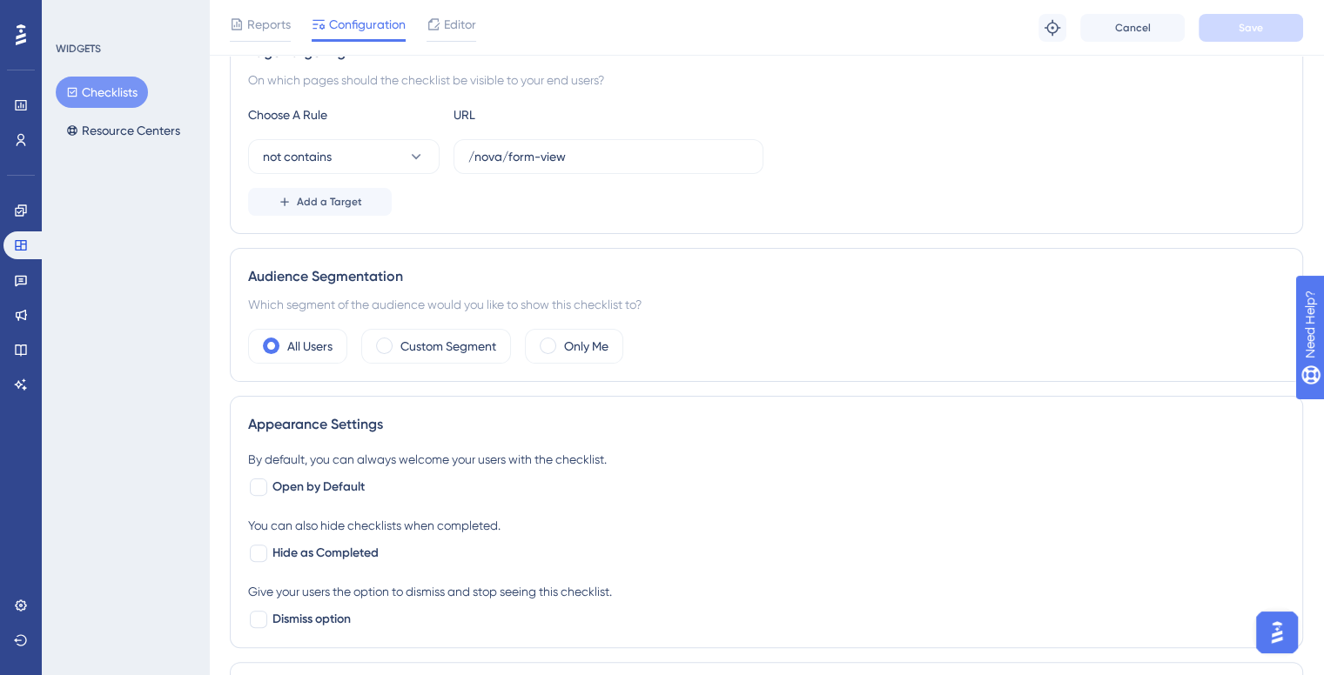
scroll to position [348, 0]
click at [84, 292] on div "WIDGETS Checklists Resource Centers" at bounding box center [125, 337] width 167 height 675
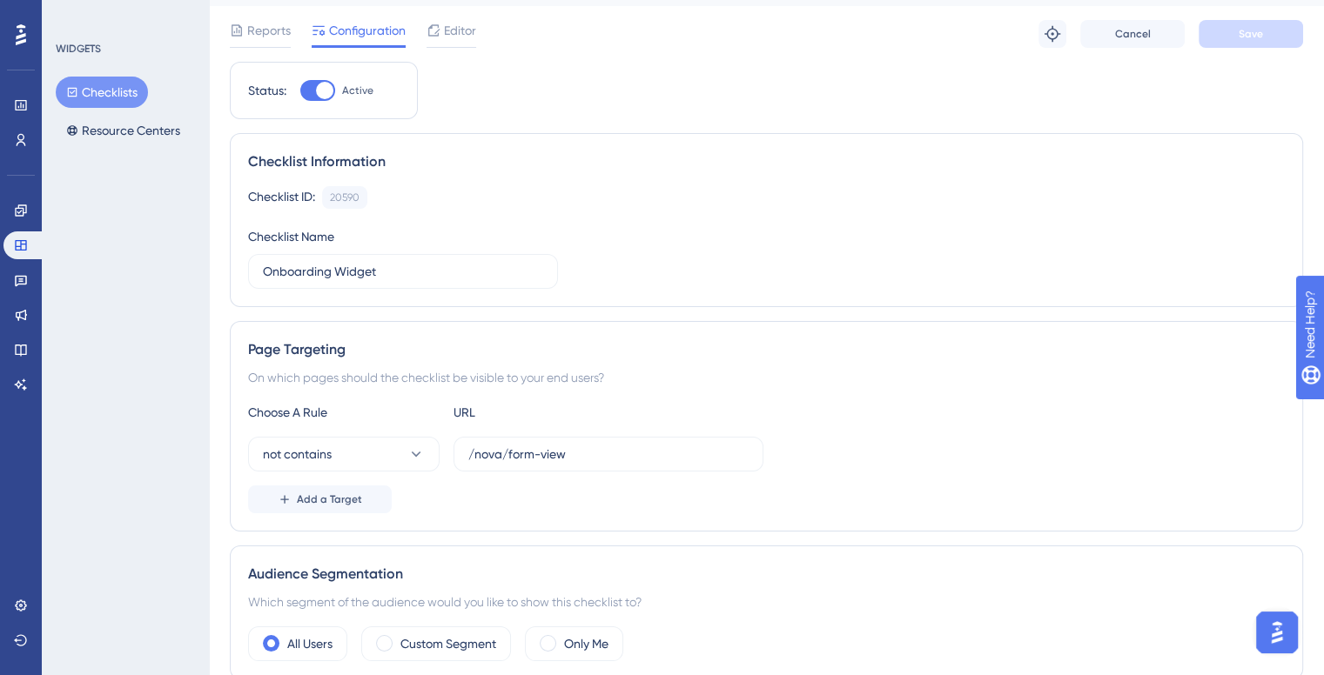
scroll to position [0, 0]
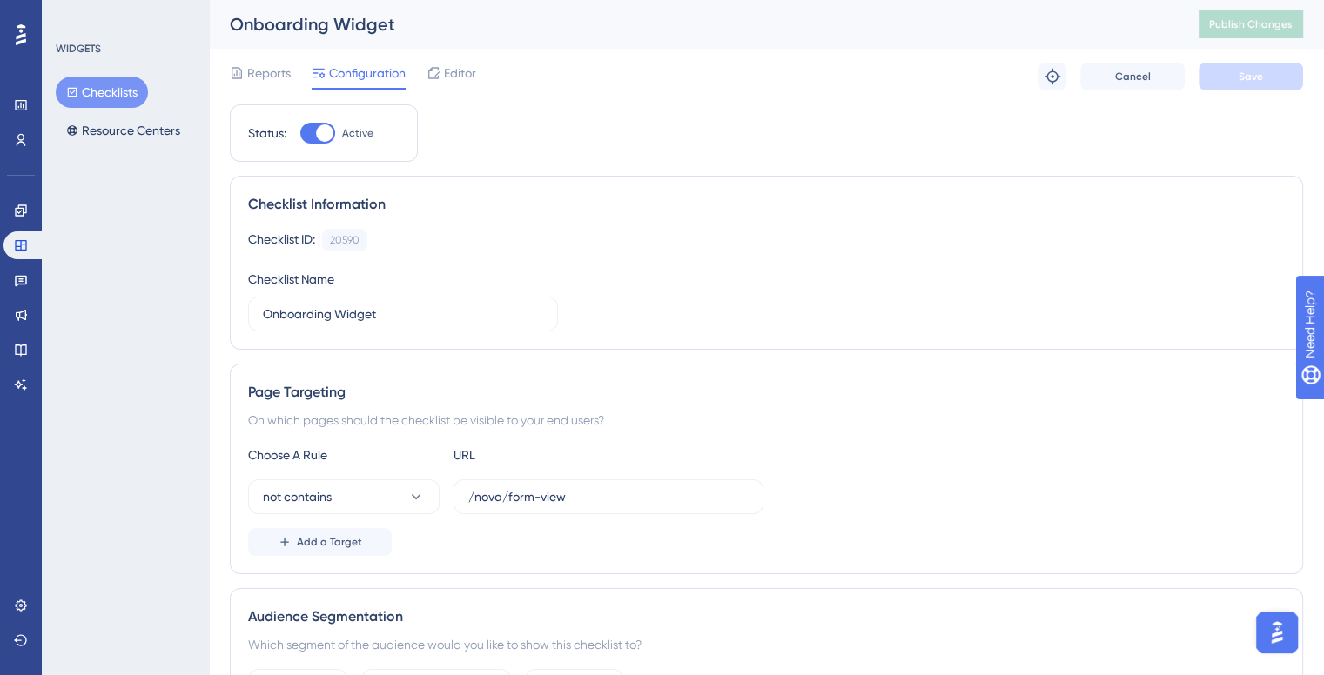
click at [244, 51] on div "Reports Configuration Editor Troubleshoot Cancel Save" at bounding box center [766, 77] width 1073 height 56
click at [254, 70] on span "Reports" at bounding box center [269, 73] width 44 height 21
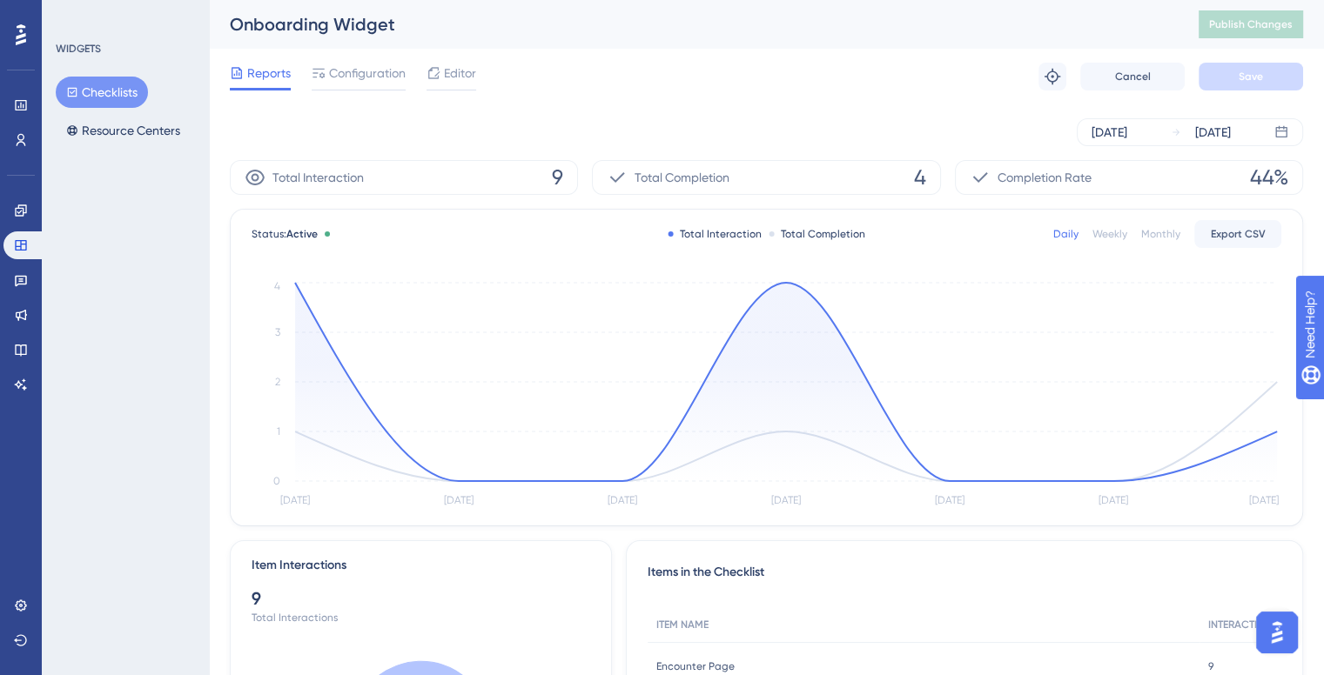
click at [35, 399] on div "Performance Users Engagement Widgets Feedback Product Updates Knowledge Base AI…" at bounding box center [21, 337] width 42 height 675
click at [17, 599] on icon at bounding box center [21, 606] width 14 height 14
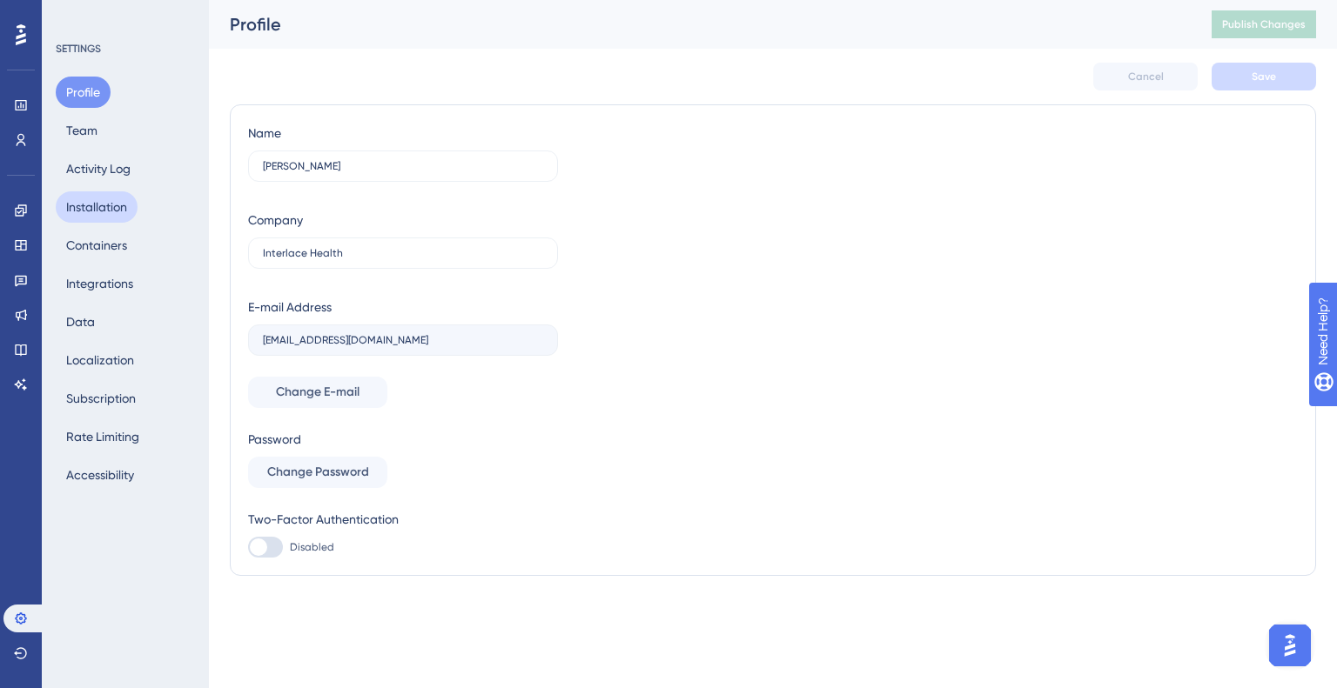
click at [120, 209] on button "Installation" at bounding box center [97, 206] width 82 height 31
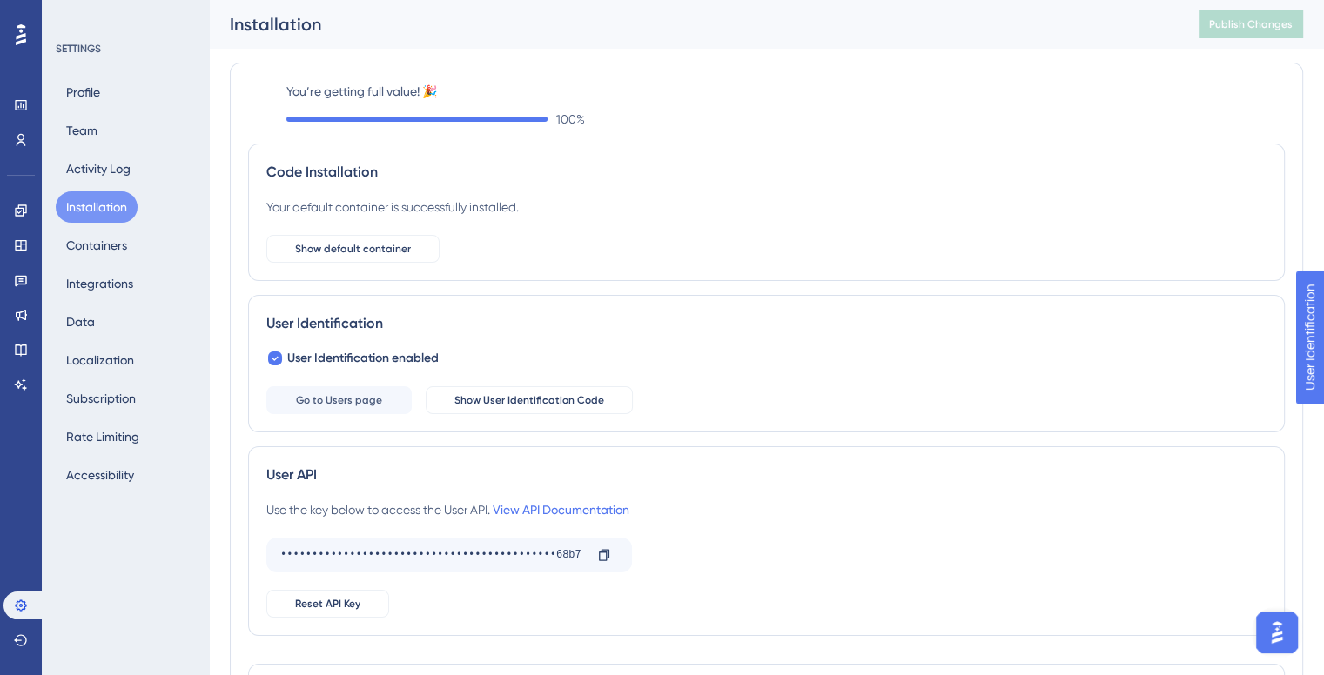
click at [118, 227] on div "Profile Team Activity Log Installation Containers Integrations Data Localizatio…" at bounding box center [126, 284] width 141 height 414
click at [117, 236] on button "Containers" at bounding box center [97, 245] width 82 height 31
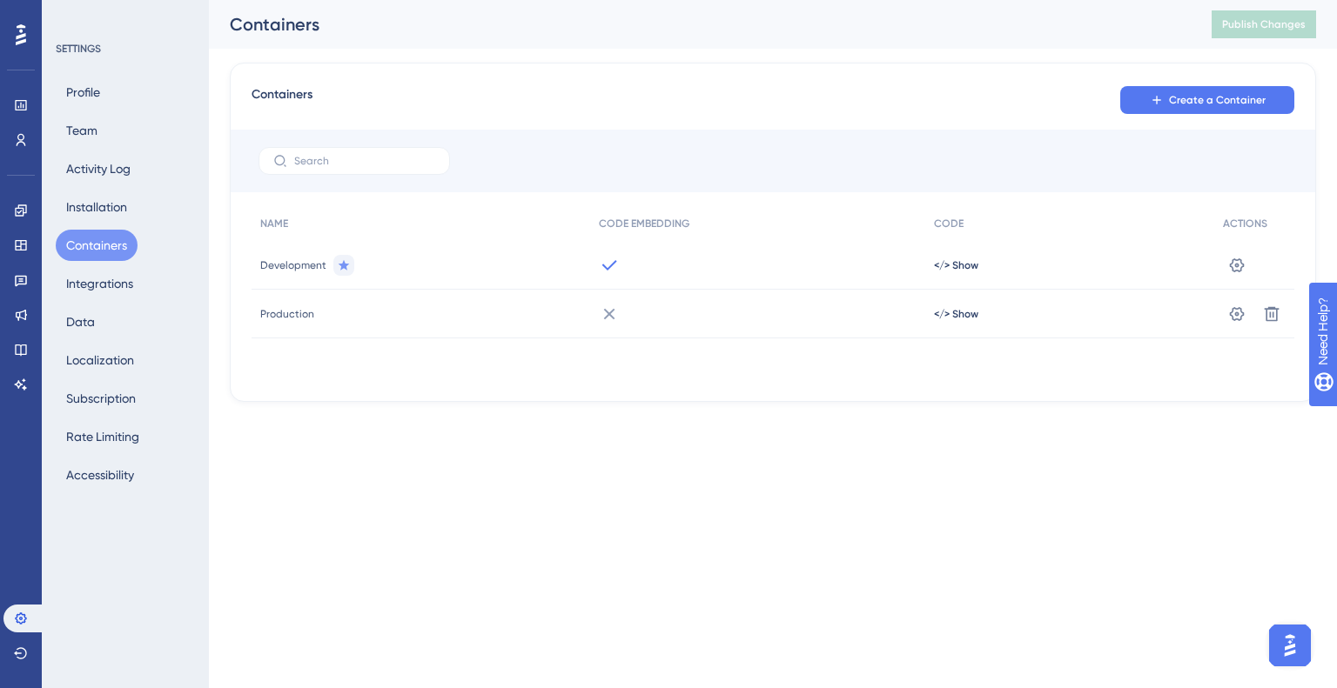
click at [305, 263] on span "Development" at bounding box center [293, 265] width 66 height 14
click at [1223, 269] on button at bounding box center [1237, 265] width 28 height 28
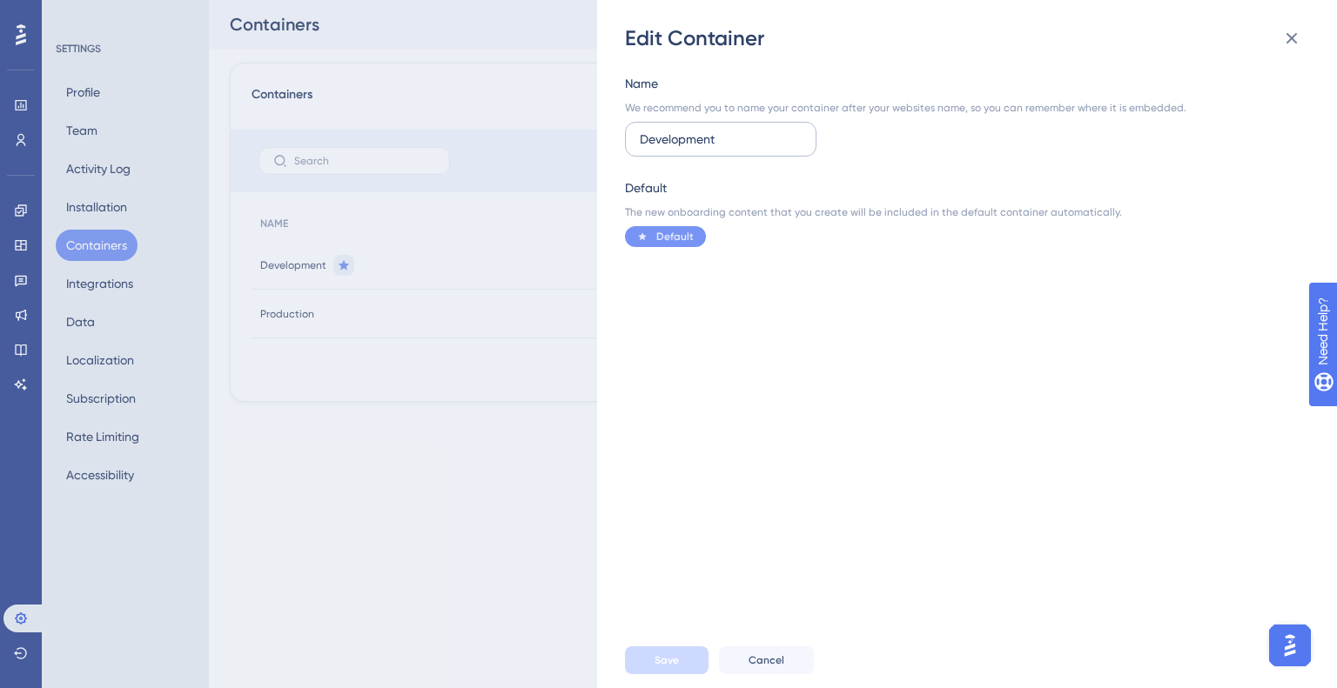
click at [625, 141] on label "Development" at bounding box center [720, 139] width 191 height 35
click at [640, 141] on input "Development" at bounding box center [721, 139] width 162 height 19
click at [625, 141] on label "Development" at bounding box center [720, 139] width 191 height 35
click at [640, 141] on input "Development" at bounding box center [721, 139] width 162 height 19
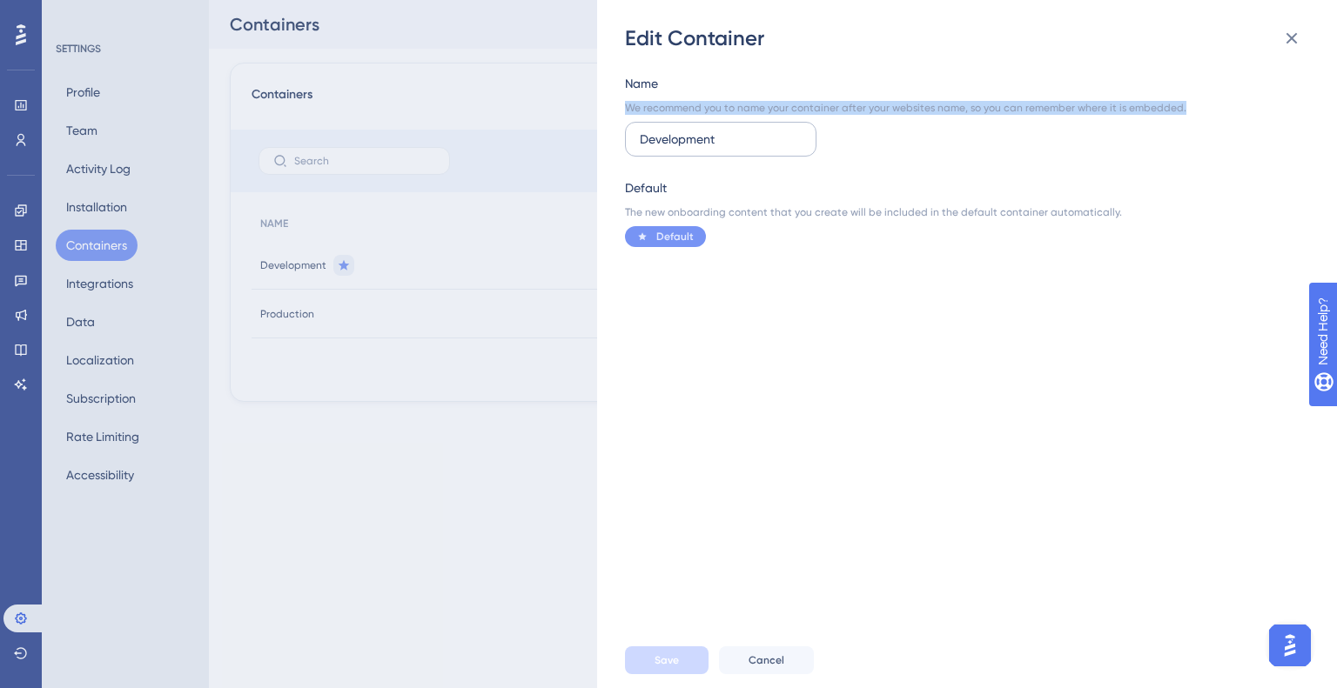
click at [625, 141] on label "Development" at bounding box center [720, 139] width 191 height 35
click at [640, 141] on input "Development" at bounding box center [721, 139] width 162 height 19
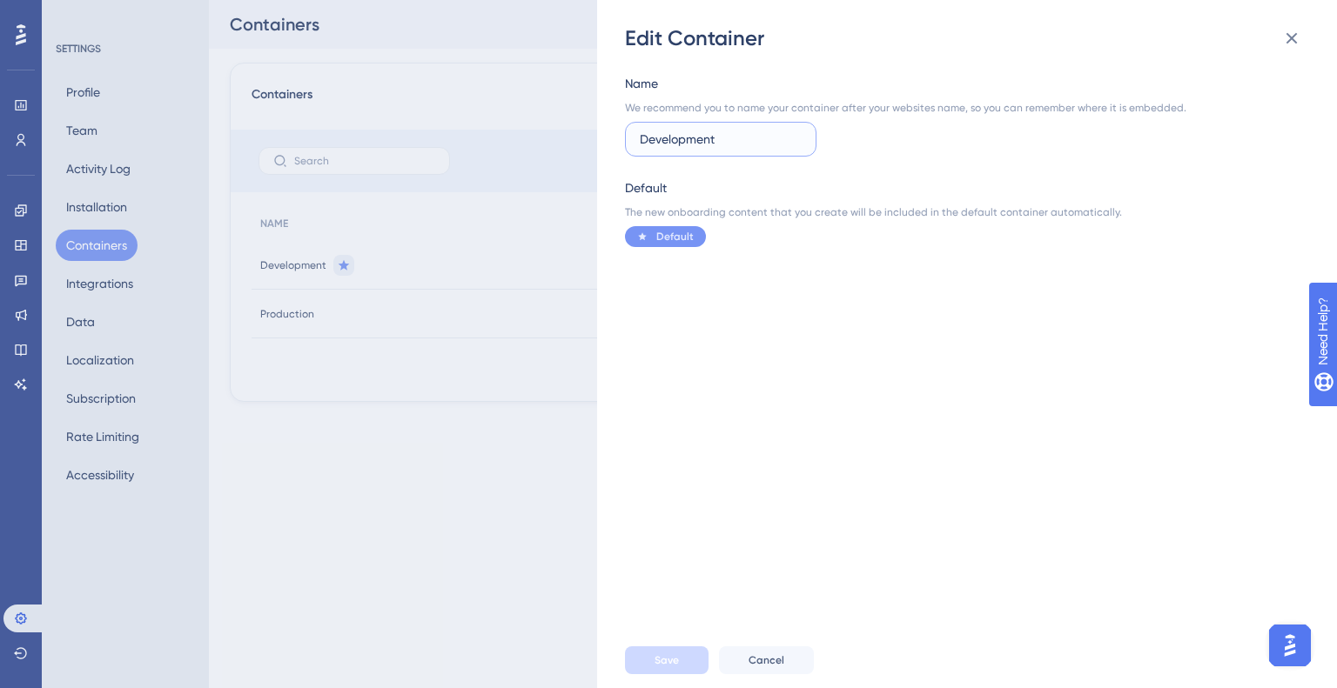
click at [655, 136] on input "Development" at bounding box center [721, 139] width 162 height 19
type input "Nova"
click at [653, 654] on button "Save" at bounding box center [667, 661] width 84 height 28
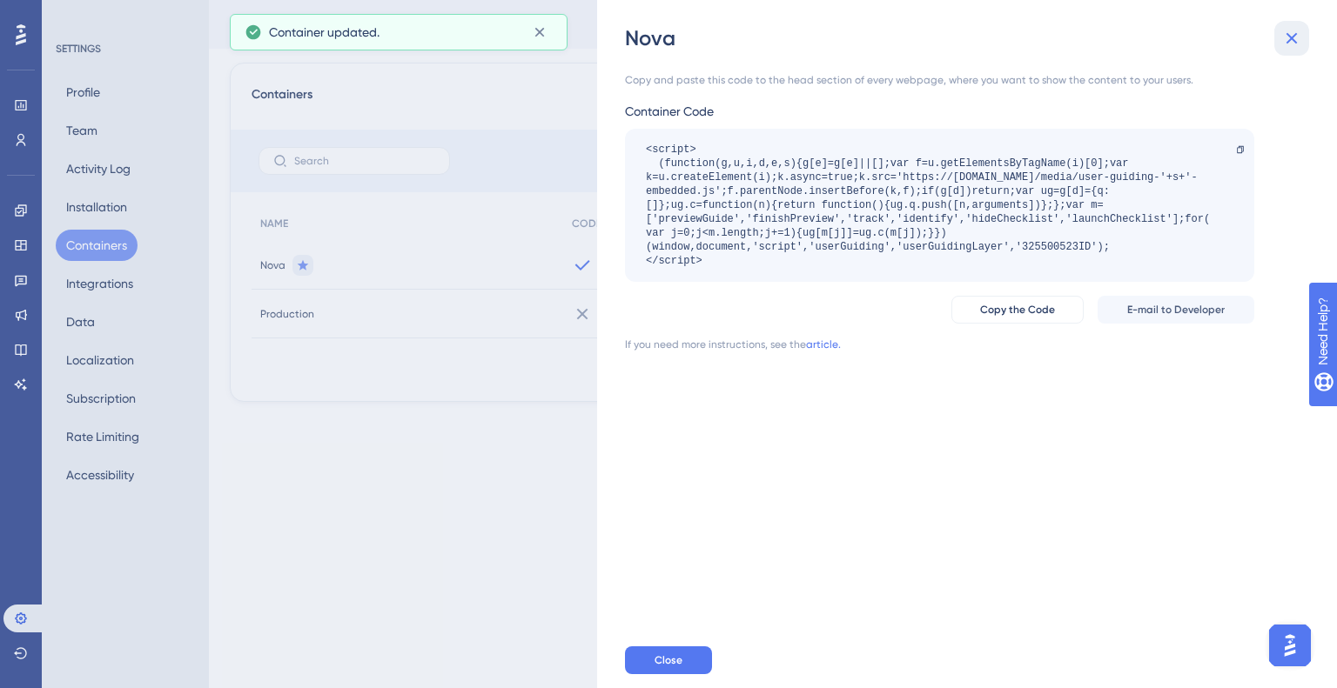
click at [1290, 33] on icon at bounding box center [1291, 38] width 21 height 21
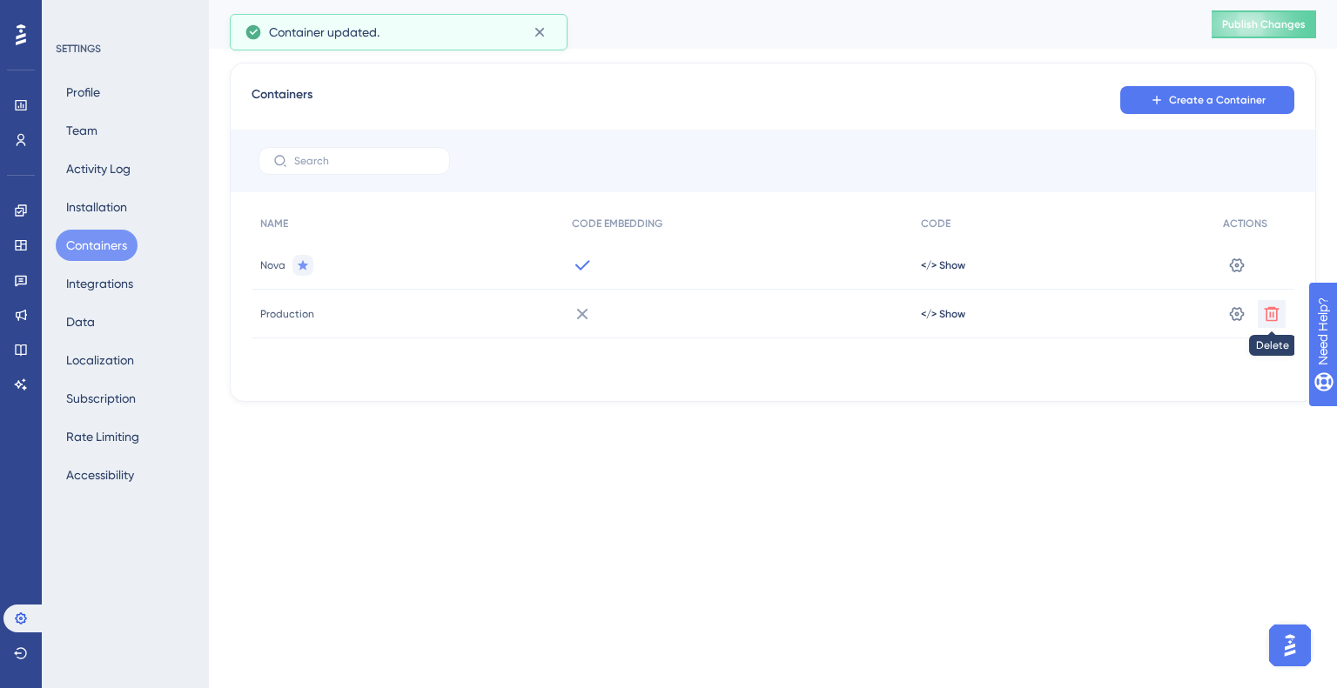
click at [1274, 326] on button at bounding box center [1271, 314] width 28 height 28
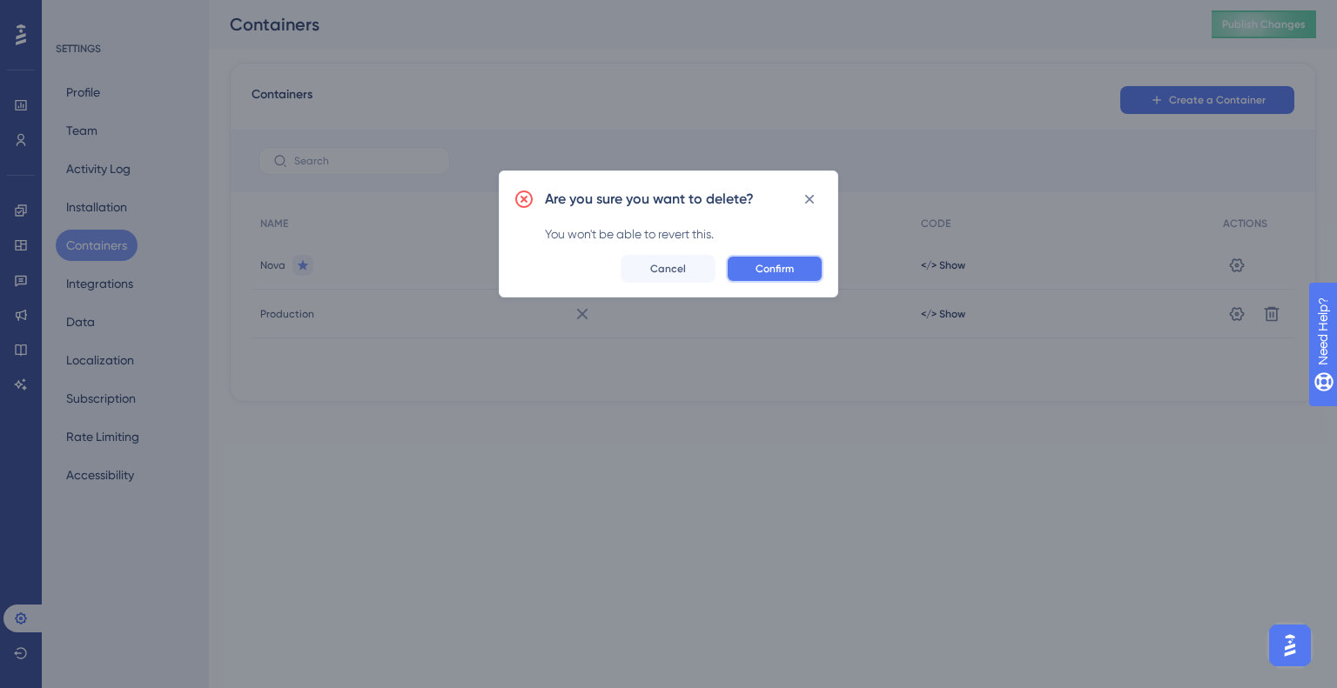
click at [800, 264] on button "Confirm" at bounding box center [774, 269] width 97 height 28
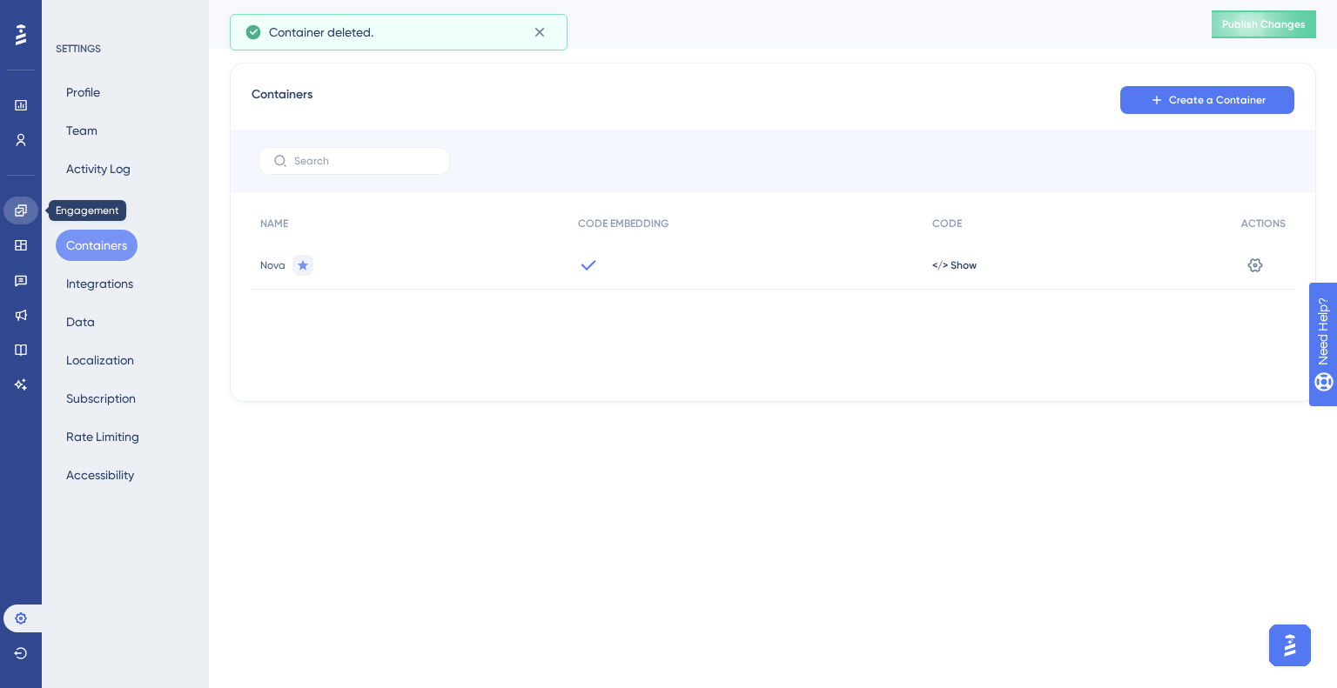
click at [18, 204] on icon at bounding box center [21, 211] width 14 height 14
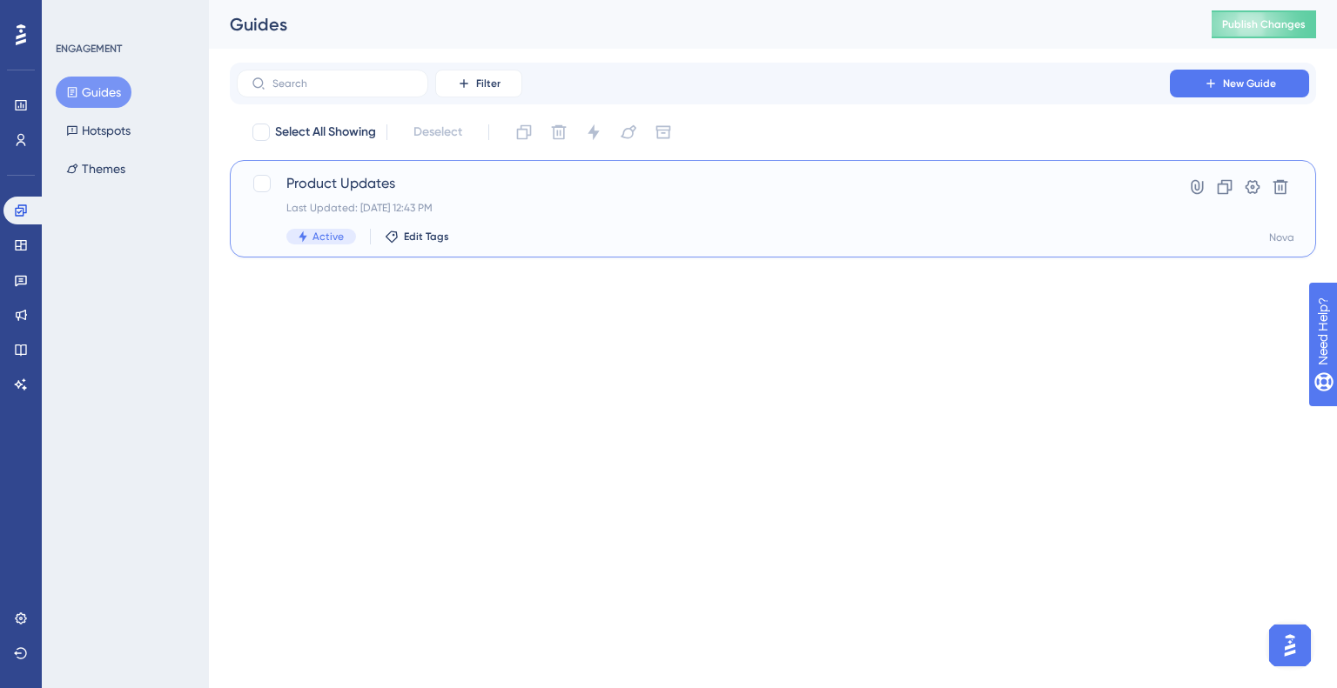
click at [612, 210] on div "Last Updated: Oct 03 2025, 12:43 PM" at bounding box center [703, 208] width 834 height 14
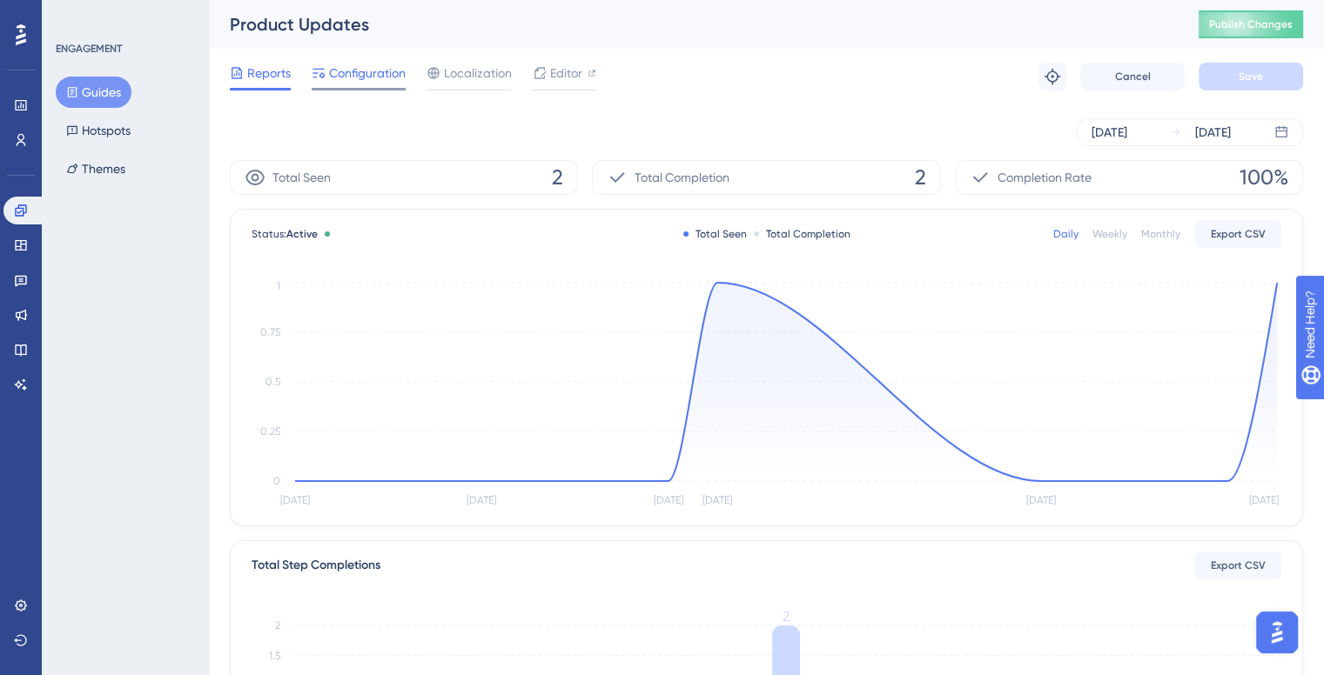
click at [386, 83] on span "Configuration" at bounding box center [367, 73] width 77 height 21
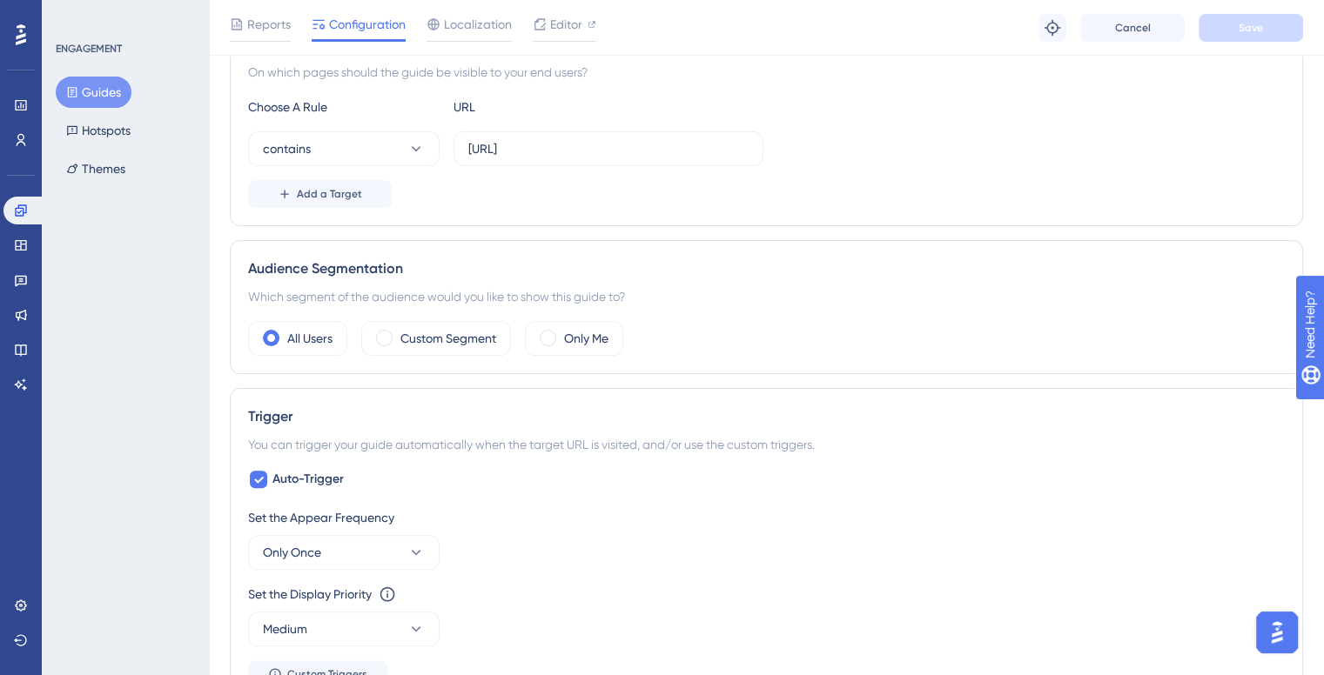
scroll to position [87, 0]
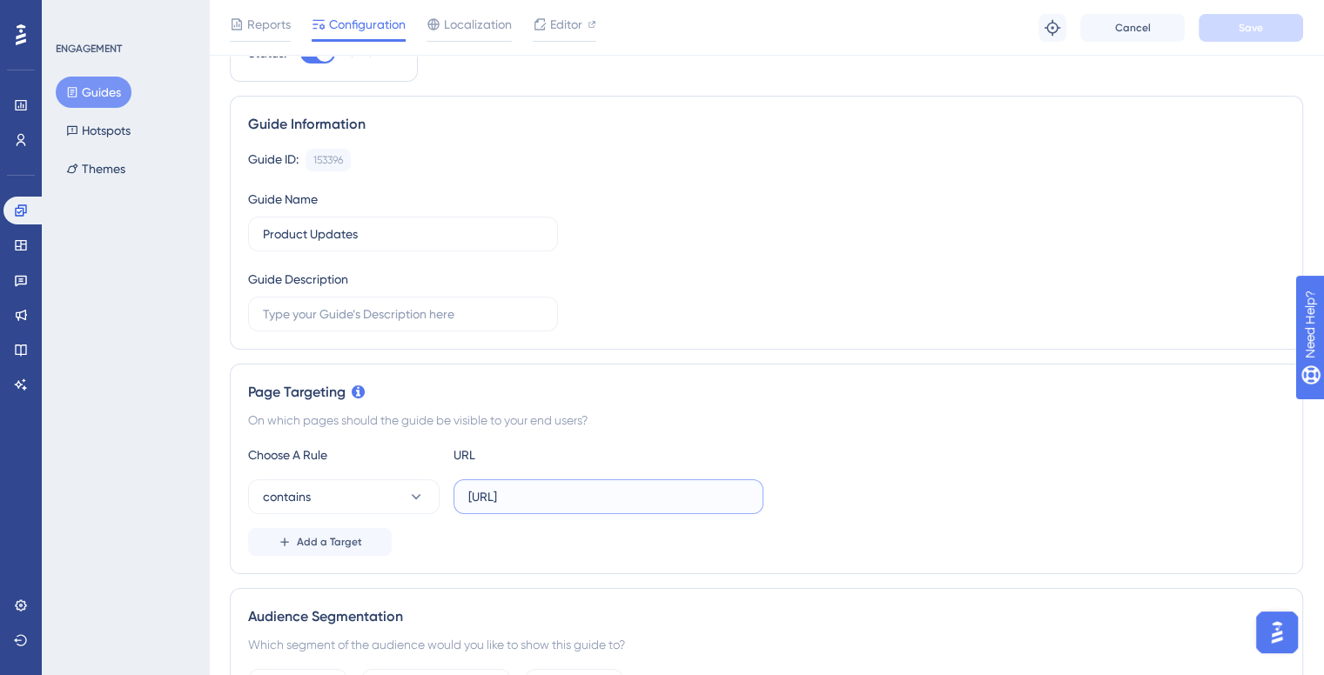
click at [560, 493] on input "http://localhost:8080/nova/" at bounding box center [608, 496] width 280 height 19
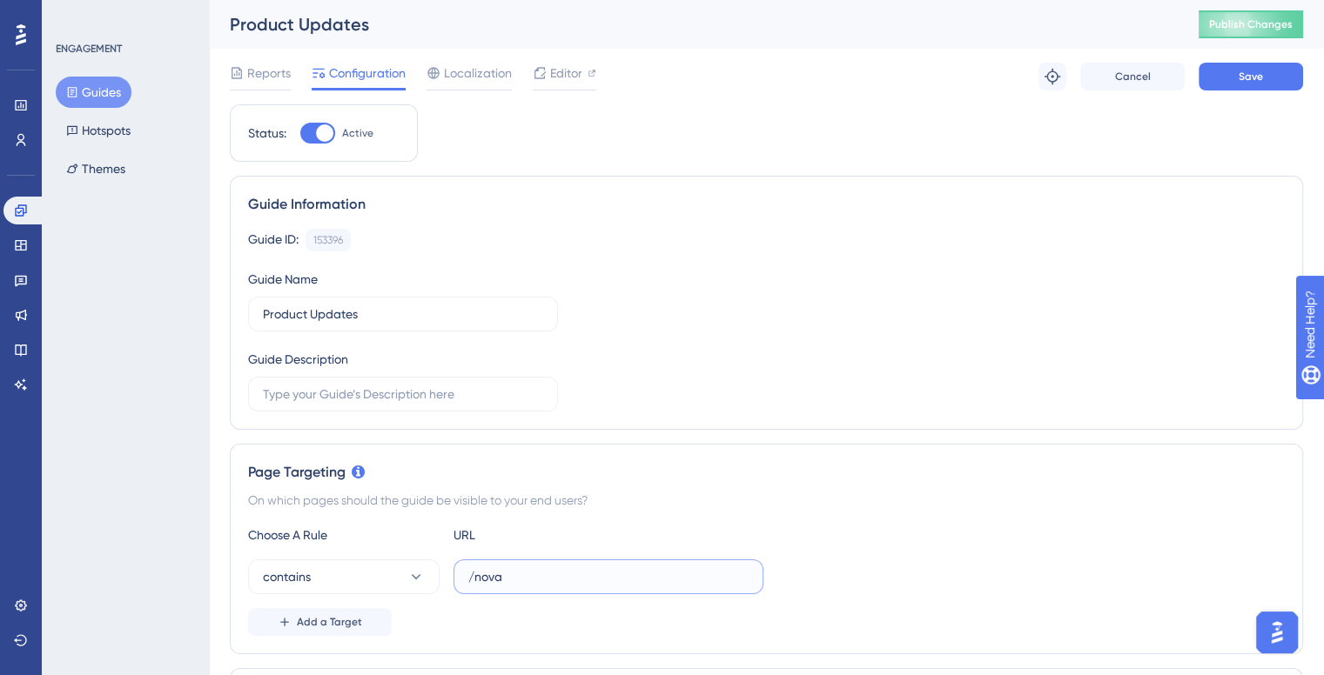
scroll to position [0, 0]
type input "/nova"
click at [1273, 83] on button "Save" at bounding box center [1250, 77] width 104 height 28
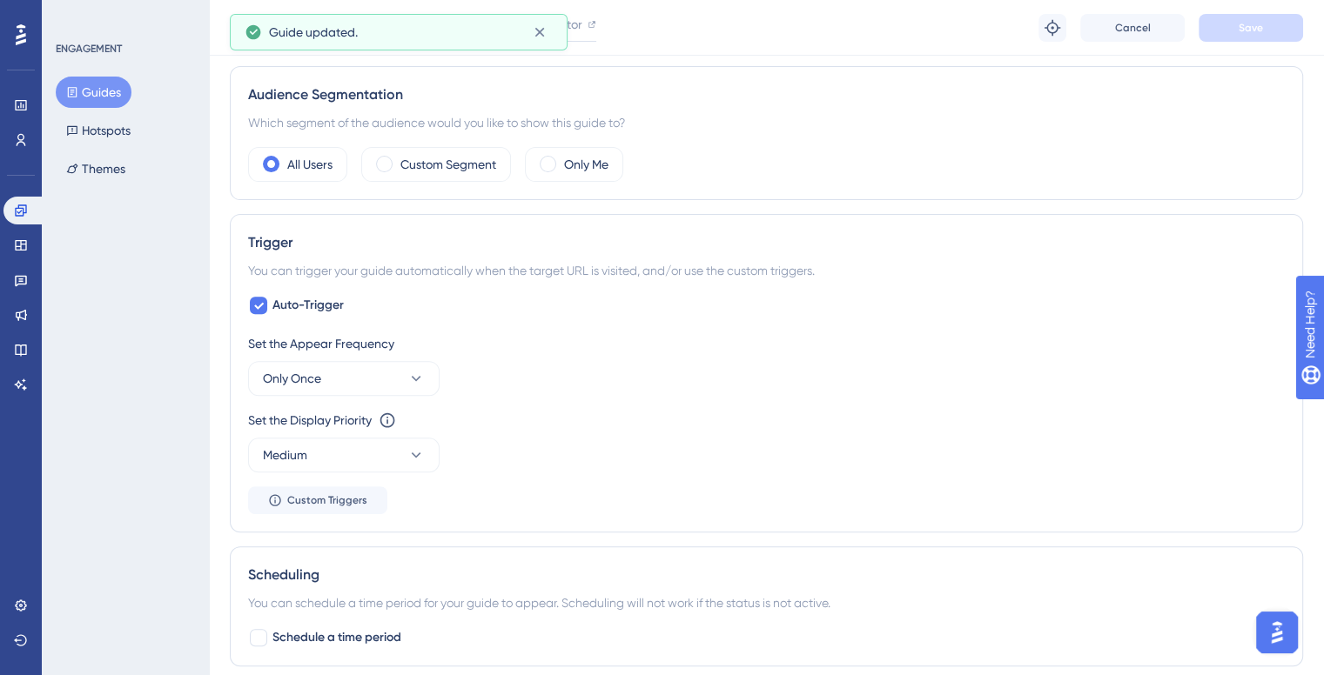
scroll to position [783, 0]
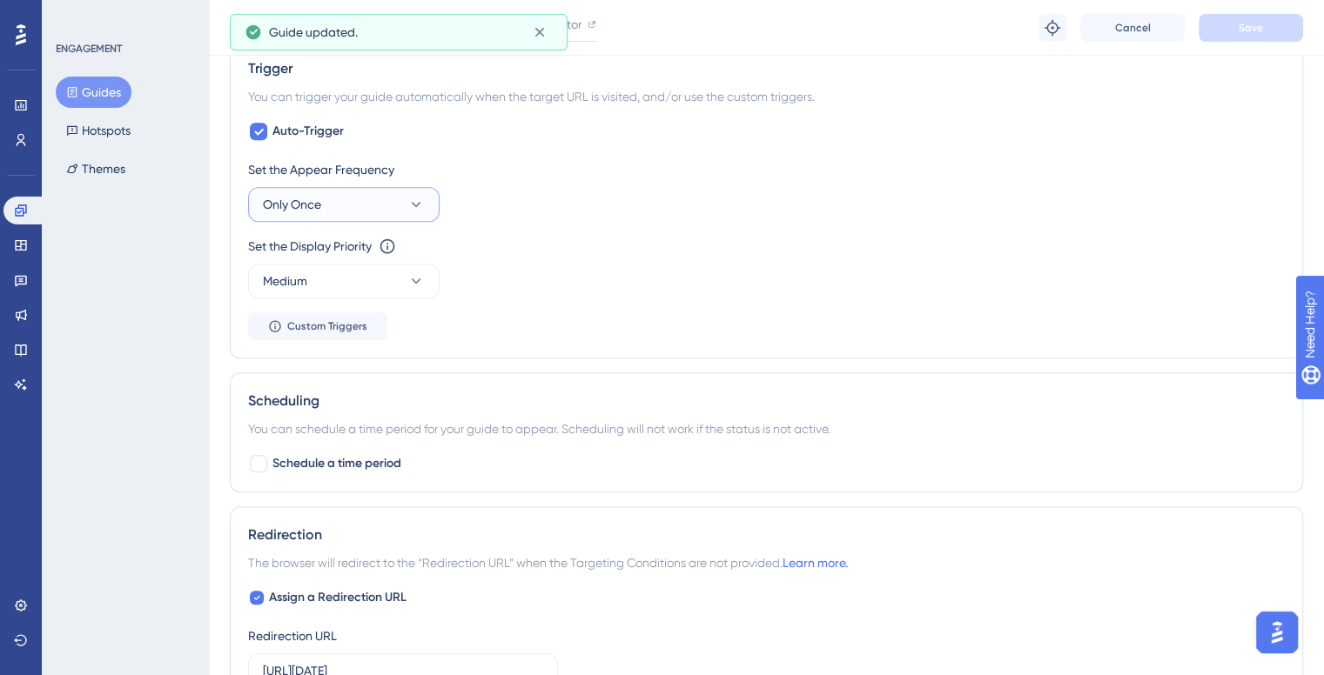
click at [317, 204] on span "Only Once" at bounding box center [292, 204] width 58 height 21
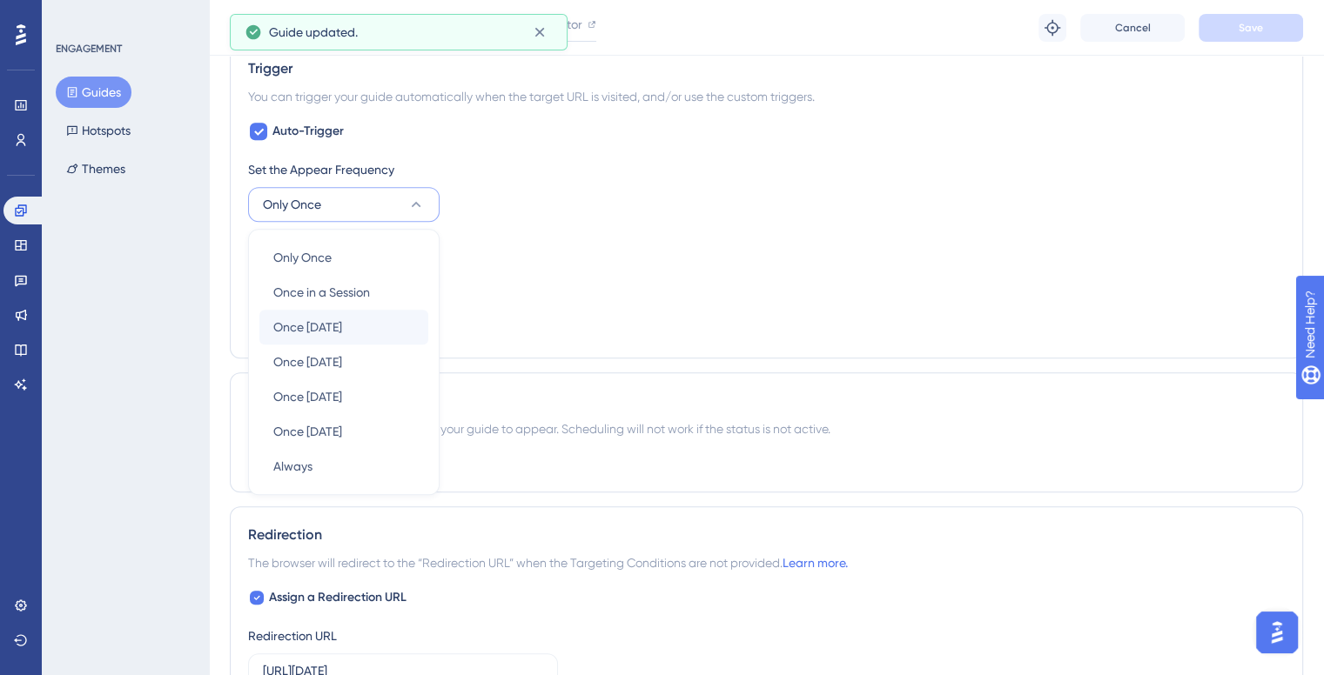
scroll to position [804, 0]
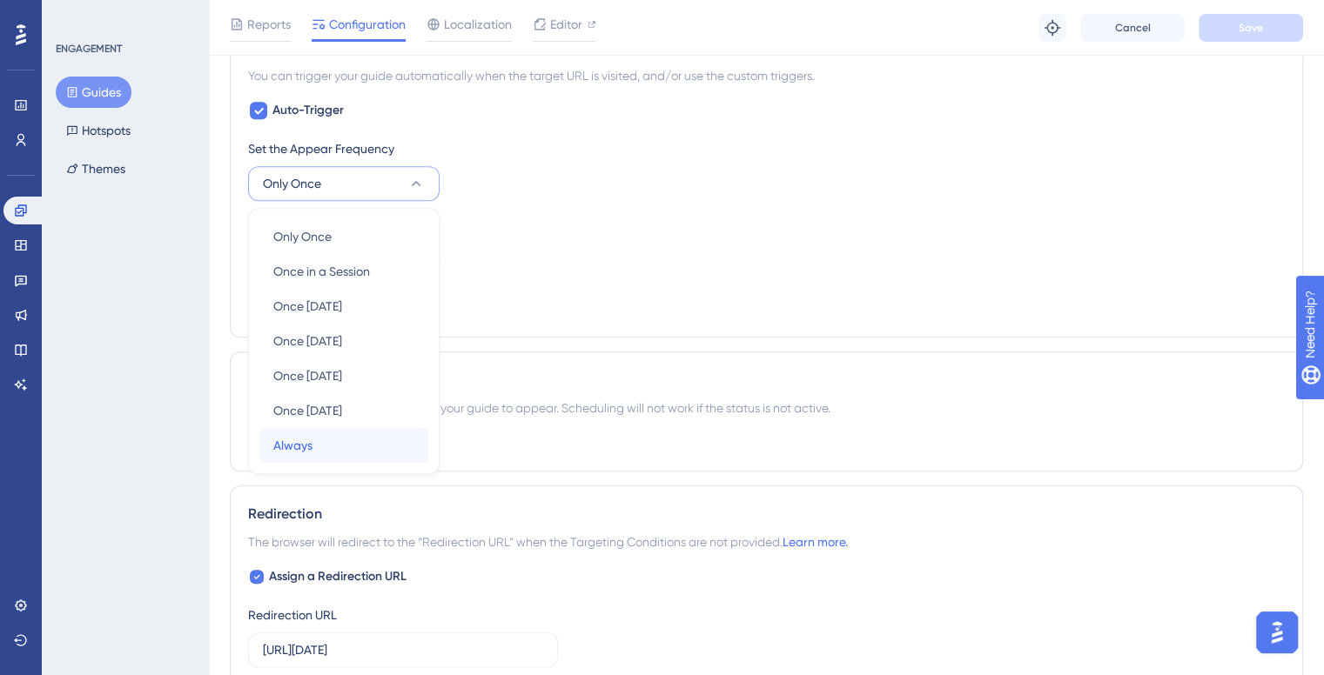
click at [317, 442] on div "Always Always" at bounding box center [343, 445] width 141 height 35
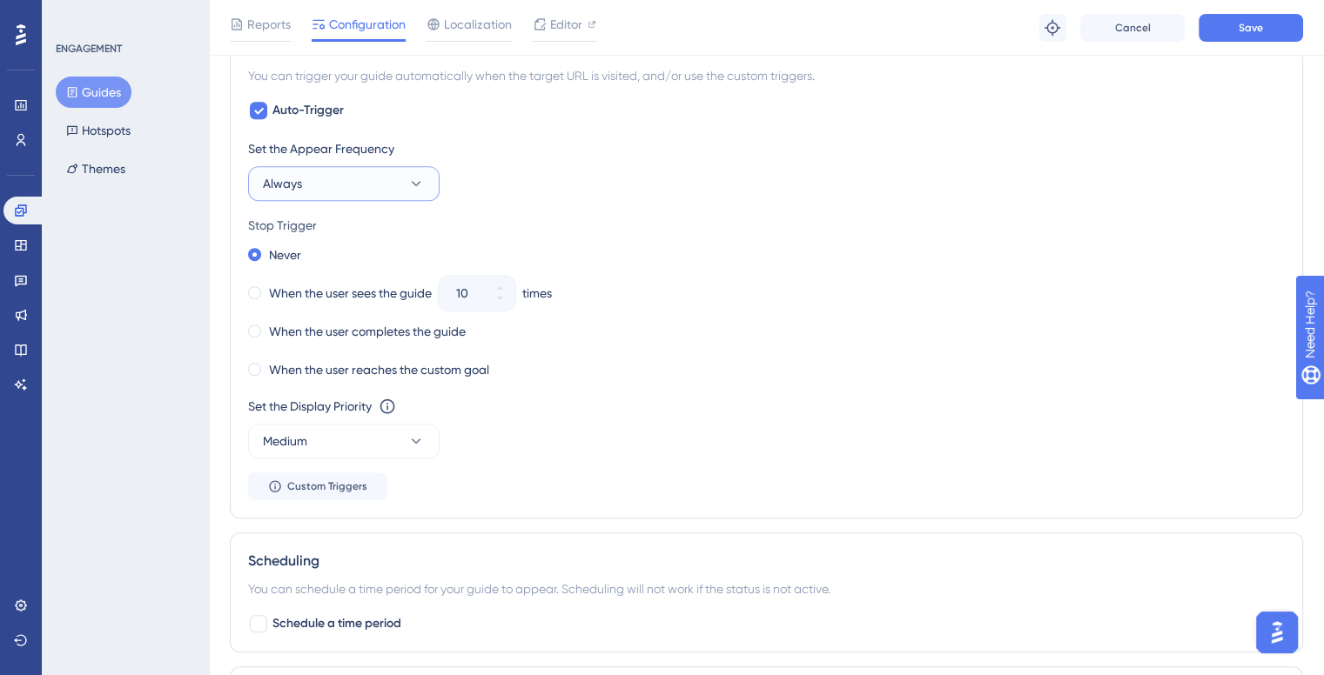
click at [365, 185] on button "Always" at bounding box center [343, 183] width 191 height 35
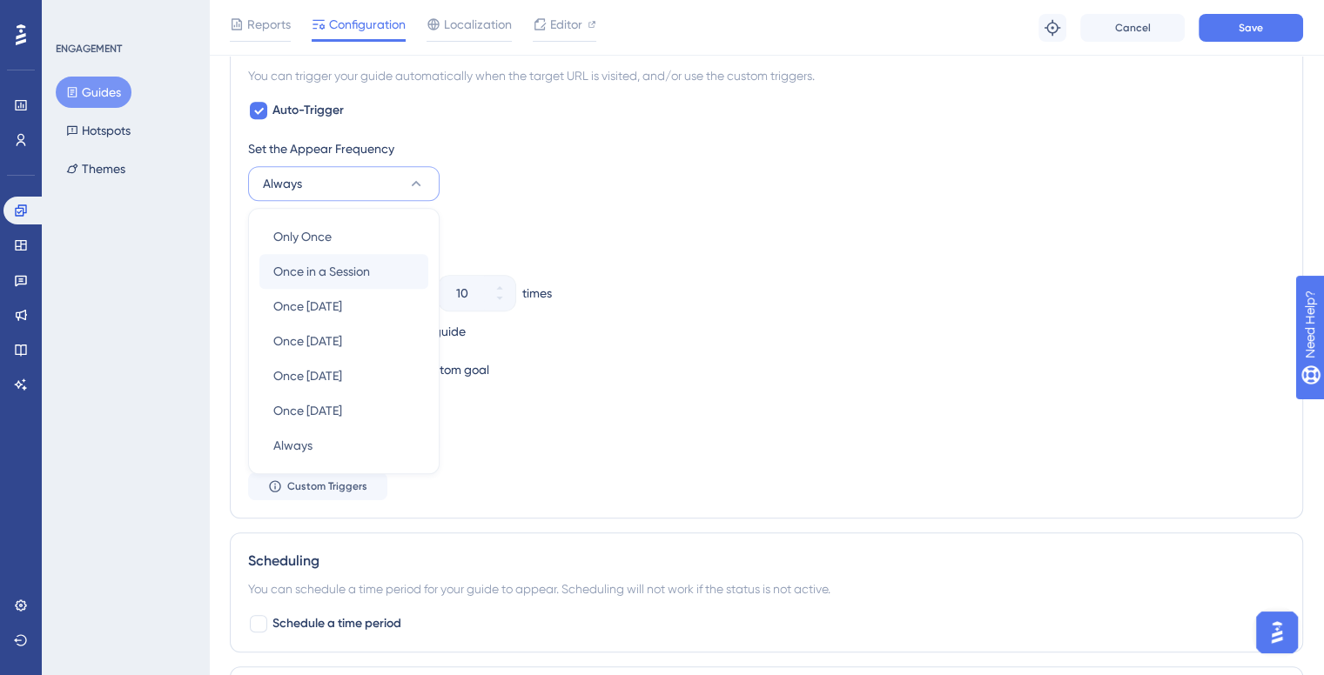
scroll to position [805, 0]
click at [319, 229] on span "Only Once" at bounding box center [302, 235] width 58 height 21
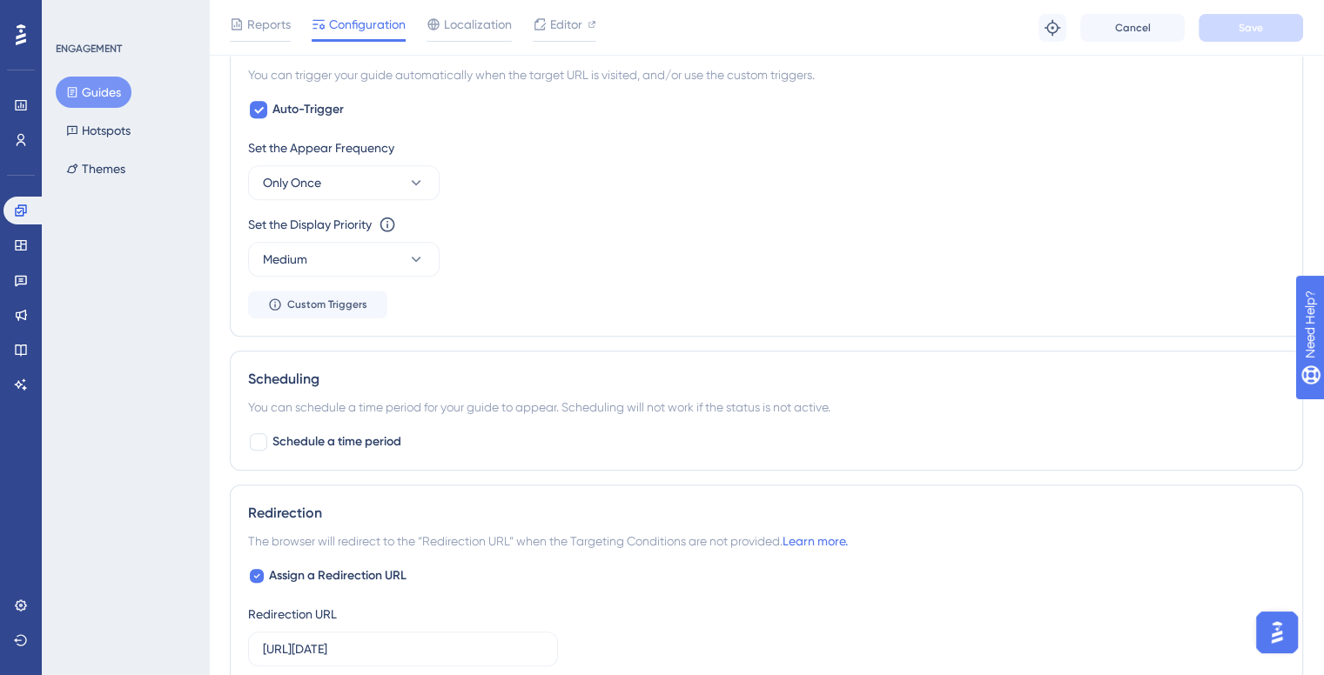
click at [140, 292] on div "ENGAGEMENT Guides Hotspots Themes" at bounding box center [125, 337] width 167 height 675
click at [101, 115] on button "Hotspots" at bounding box center [98, 130] width 85 height 31
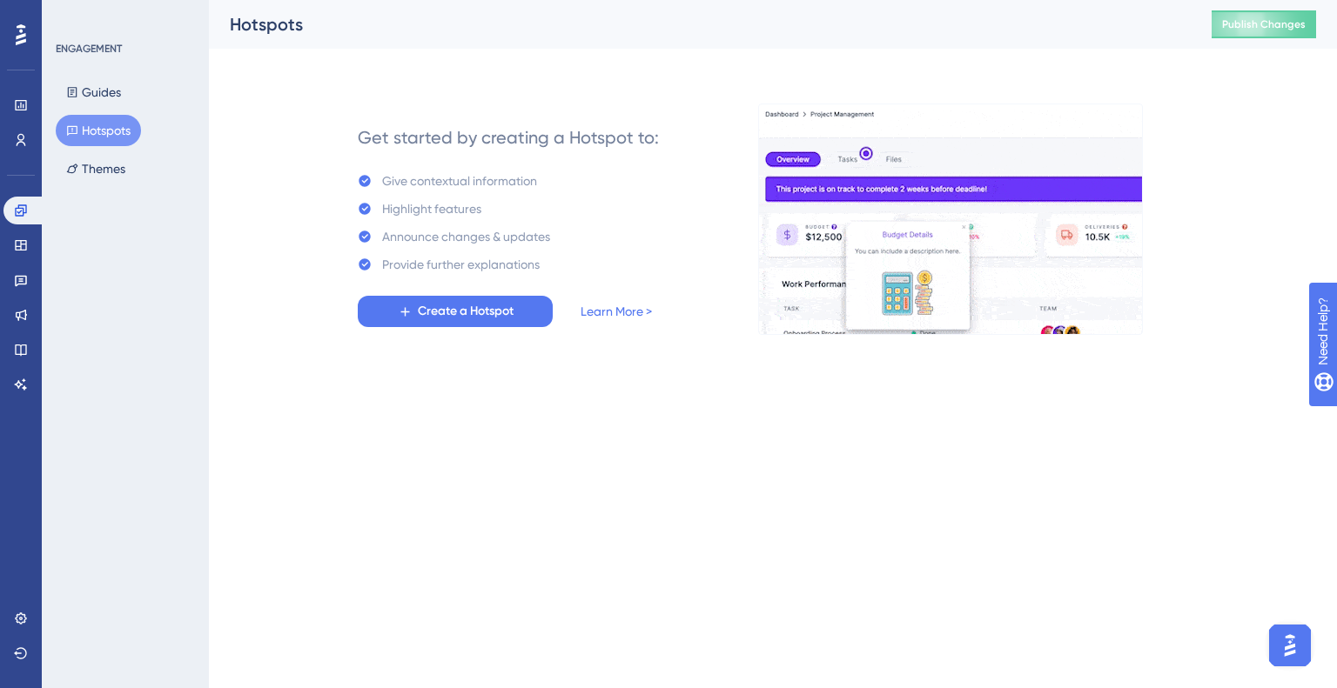
click at [108, 150] on div "Guides Hotspots Themes" at bounding box center [126, 131] width 141 height 108
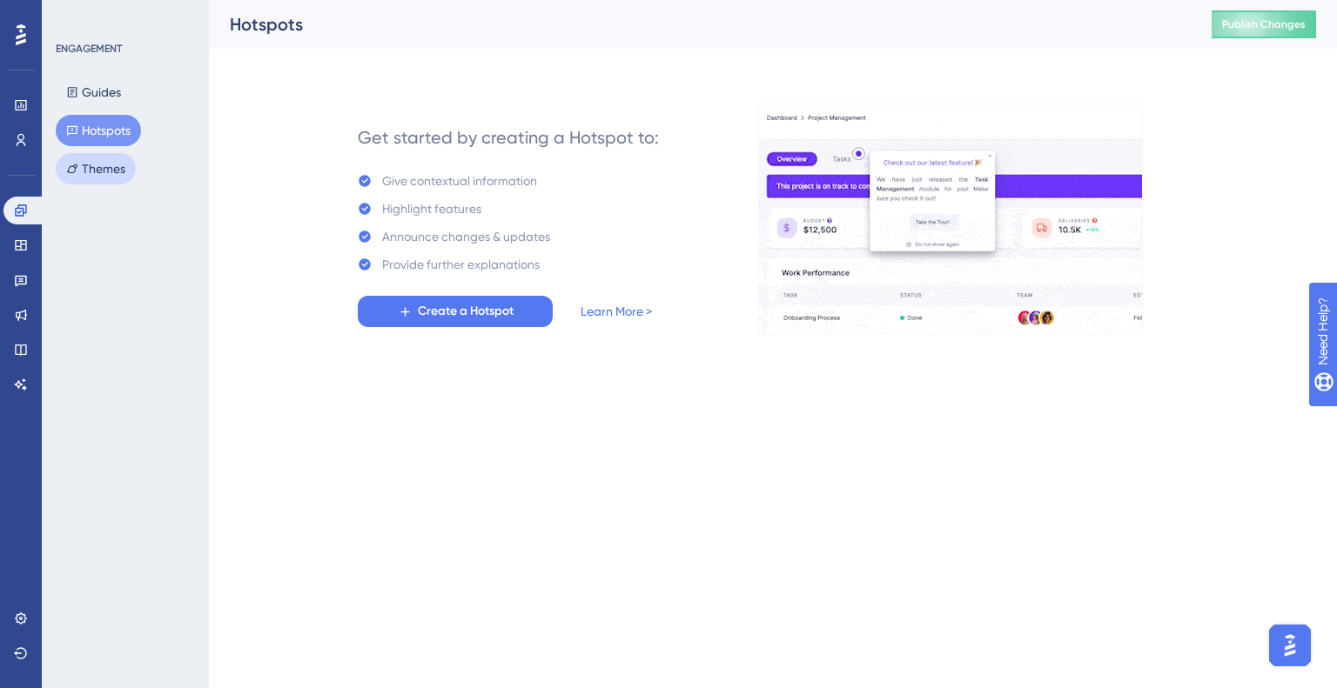
click at [99, 164] on button "Themes" at bounding box center [96, 168] width 80 height 31
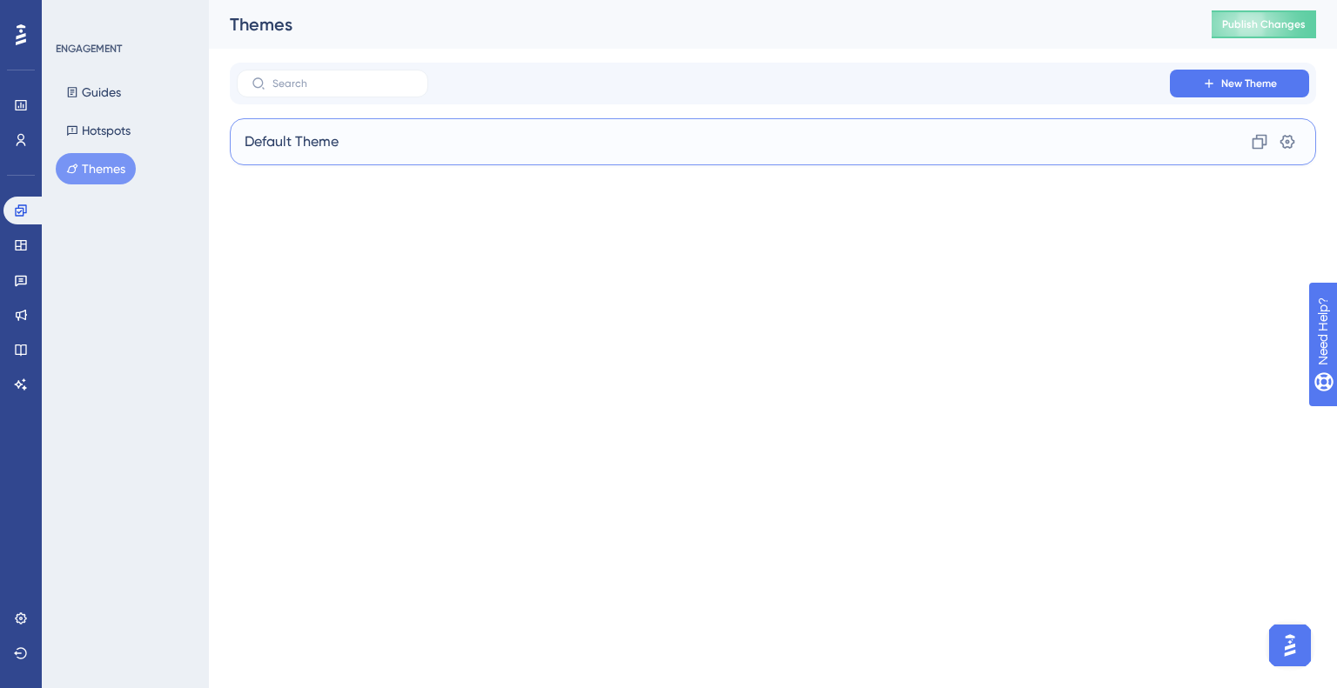
click at [682, 138] on div "Default Theme Clone Settings" at bounding box center [773, 141] width 1086 height 47
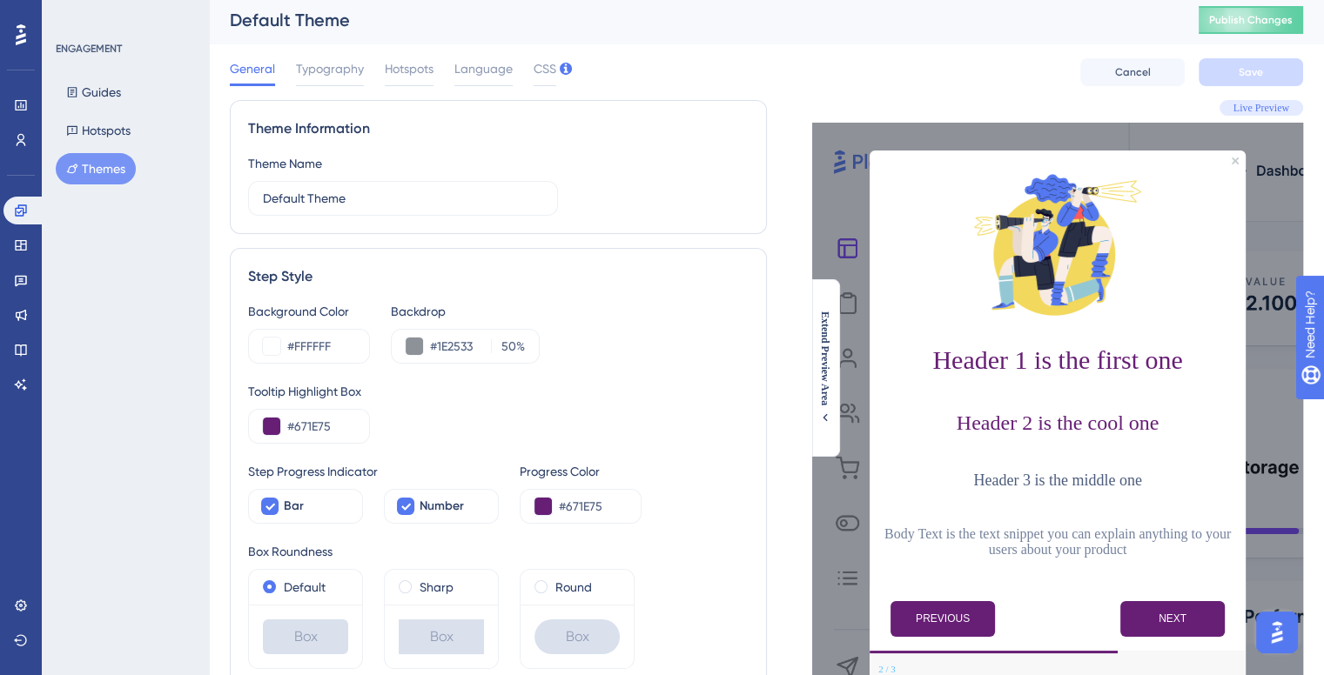
scroll to position [87, 0]
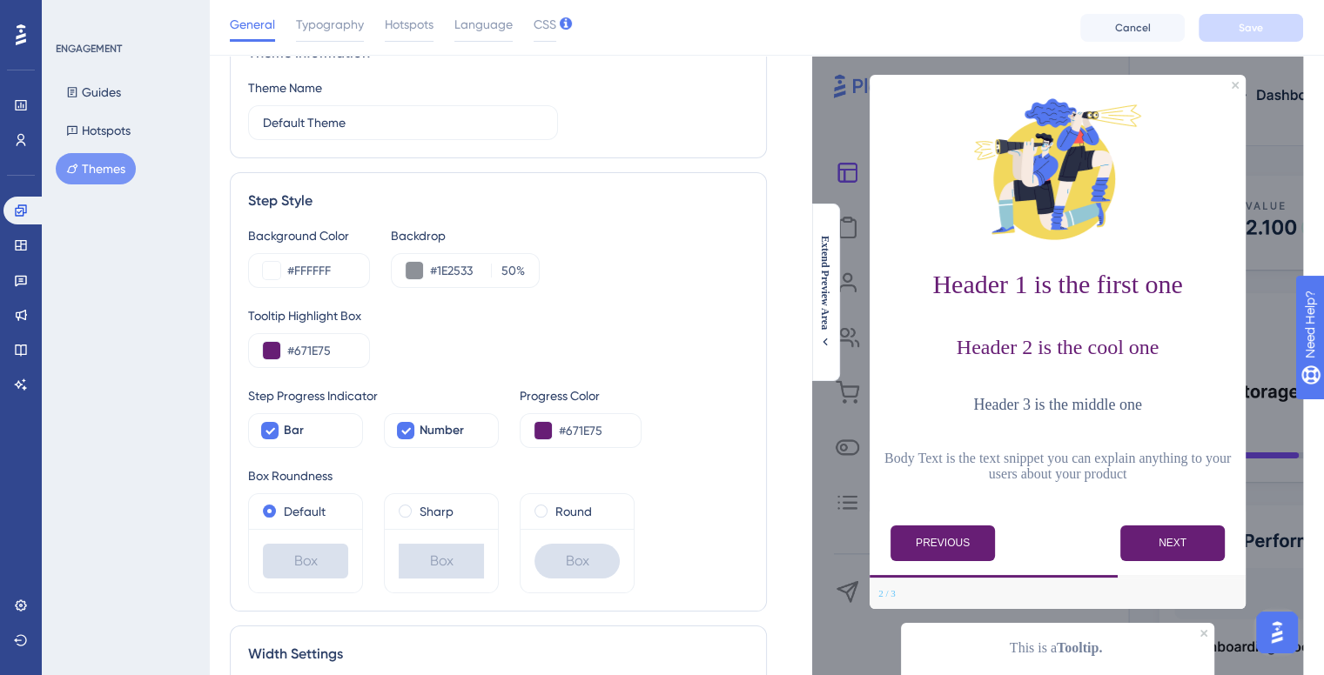
click at [1058, 319] on div "Header 1 is the first one" at bounding box center [1057, 296] width 348 height 52
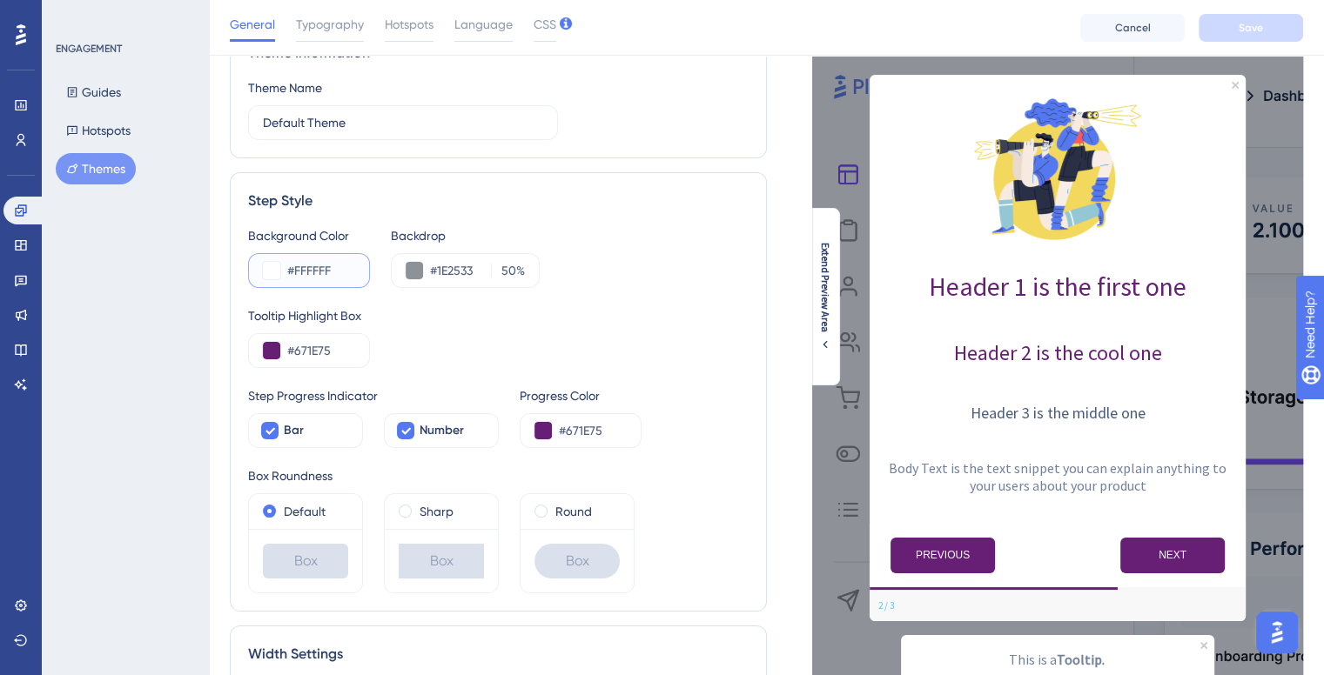
click at [324, 272] on input "#FFFFFF" at bounding box center [321, 270] width 68 height 21
paste input "AF9F6"
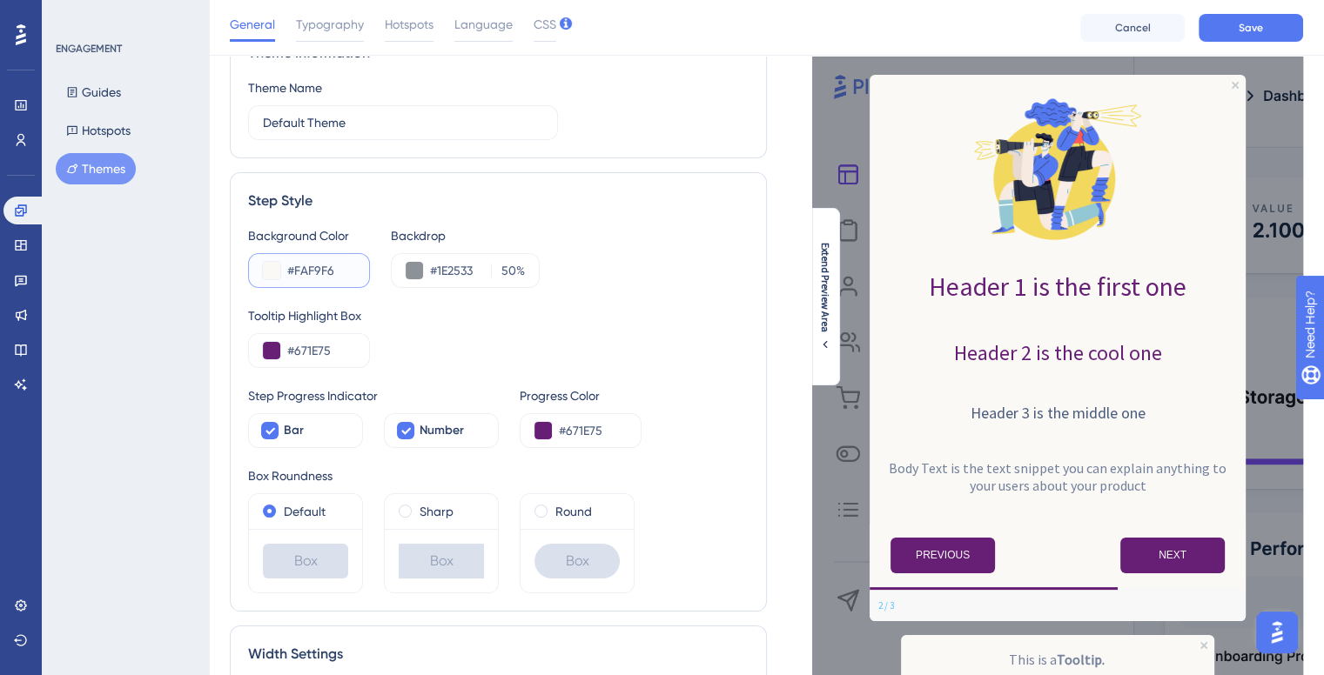
type input "#FAF9F6"
click at [618, 180] on div "Step Style Background Color #FAF9F6 Backdrop #1E2533 50 % Tooltip Highlight Box…" at bounding box center [498, 391] width 537 height 439
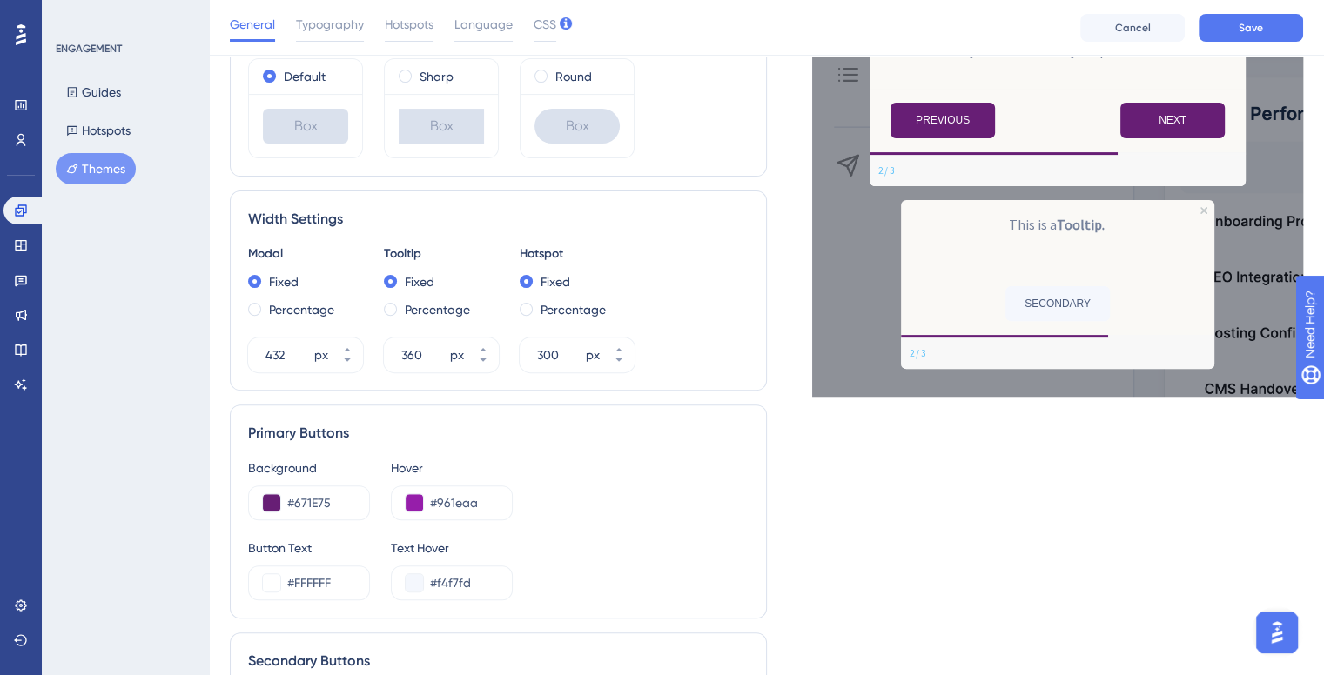
scroll to position [858, 0]
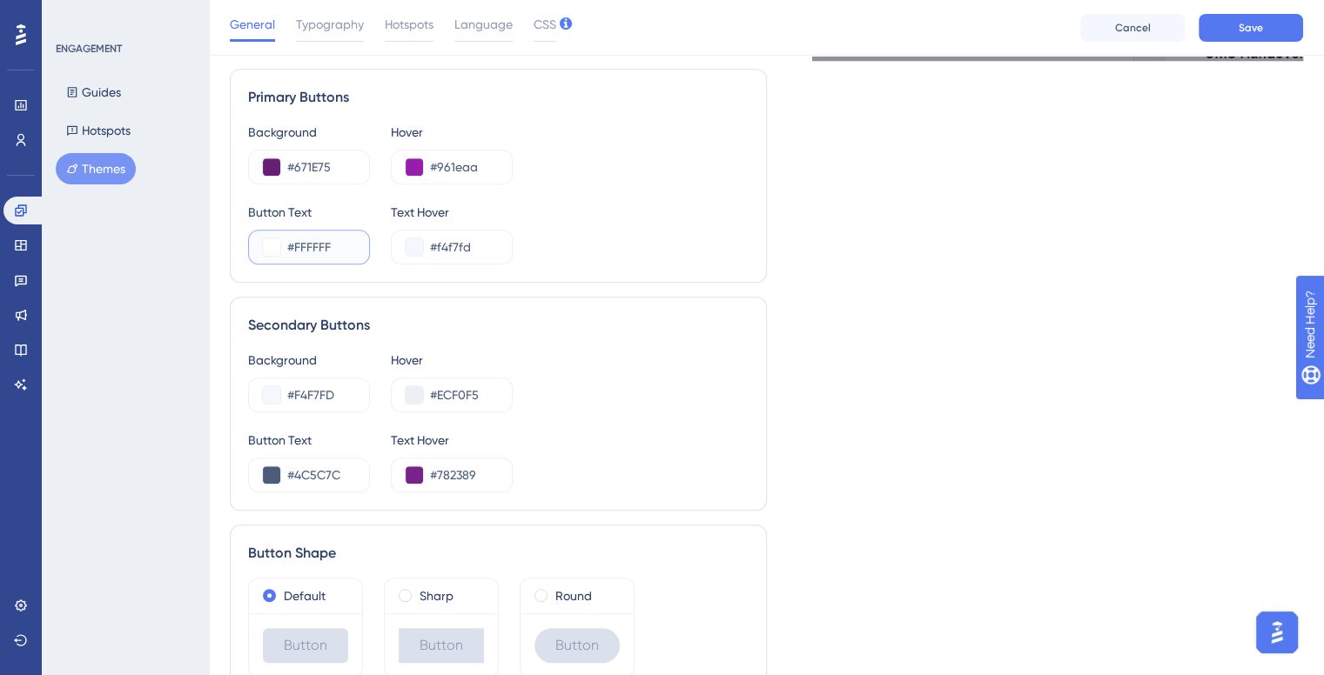
click at [316, 245] on input "#FFFFFF" at bounding box center [321, 247] width 68 height 21
paste input "AF9F6"
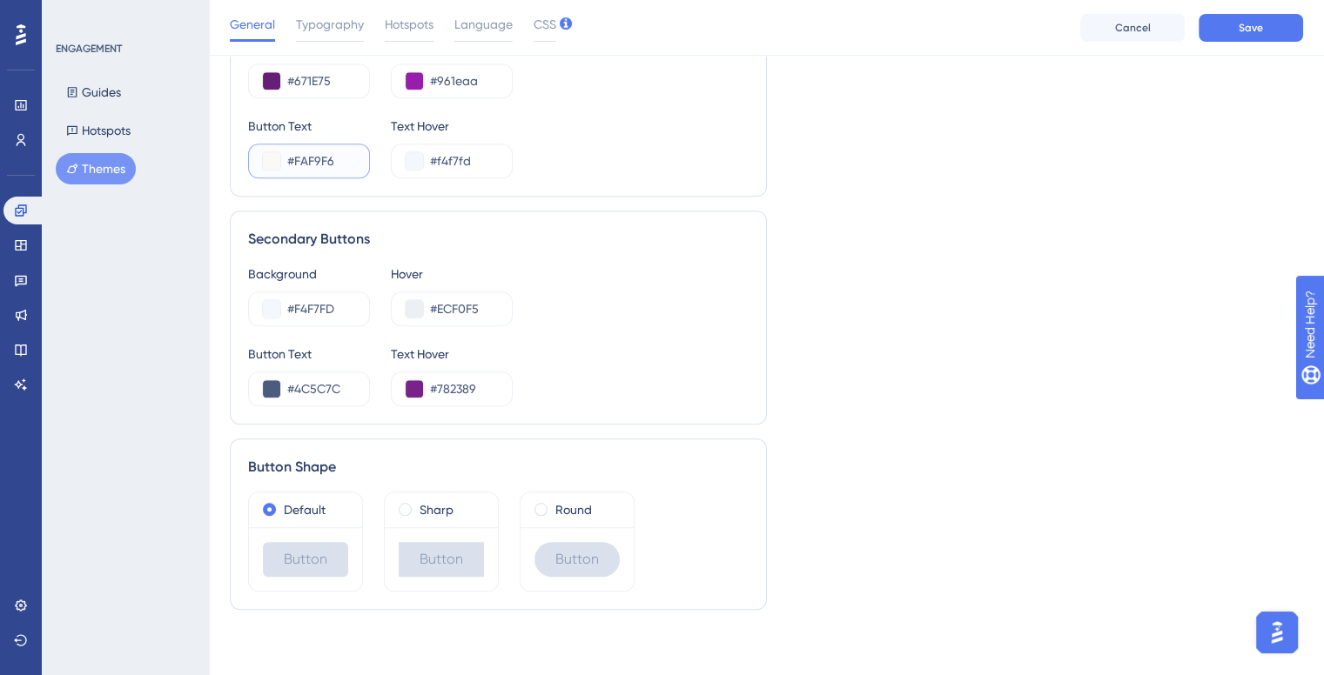
scroll to position [945, 0]
type input "#FAF9F6"
click at [318, 303] on input "#F4F7FD" at bounding box center [321, 308] width 68 height 21
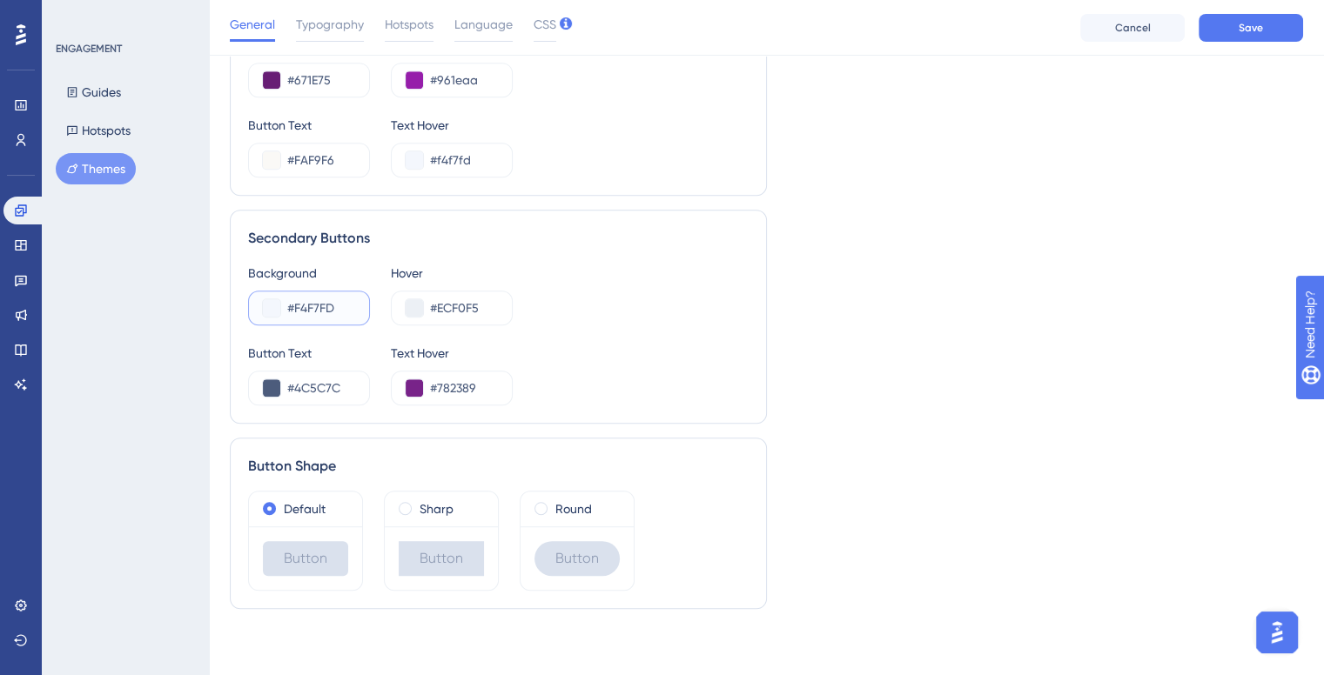
paste input "AF9F6"
type input "#F4F7FD"
click at [632, 292] on div "Background #F4F7FD Hover #ECF0F5" at bounding box center [498, 294] width 500 height 63
click at [536, 504] on span at bounding box center [540, 508] width 13 height 13
click at [553, 505] on input "radio" at bounding box center [553, 505] width 0 height 0
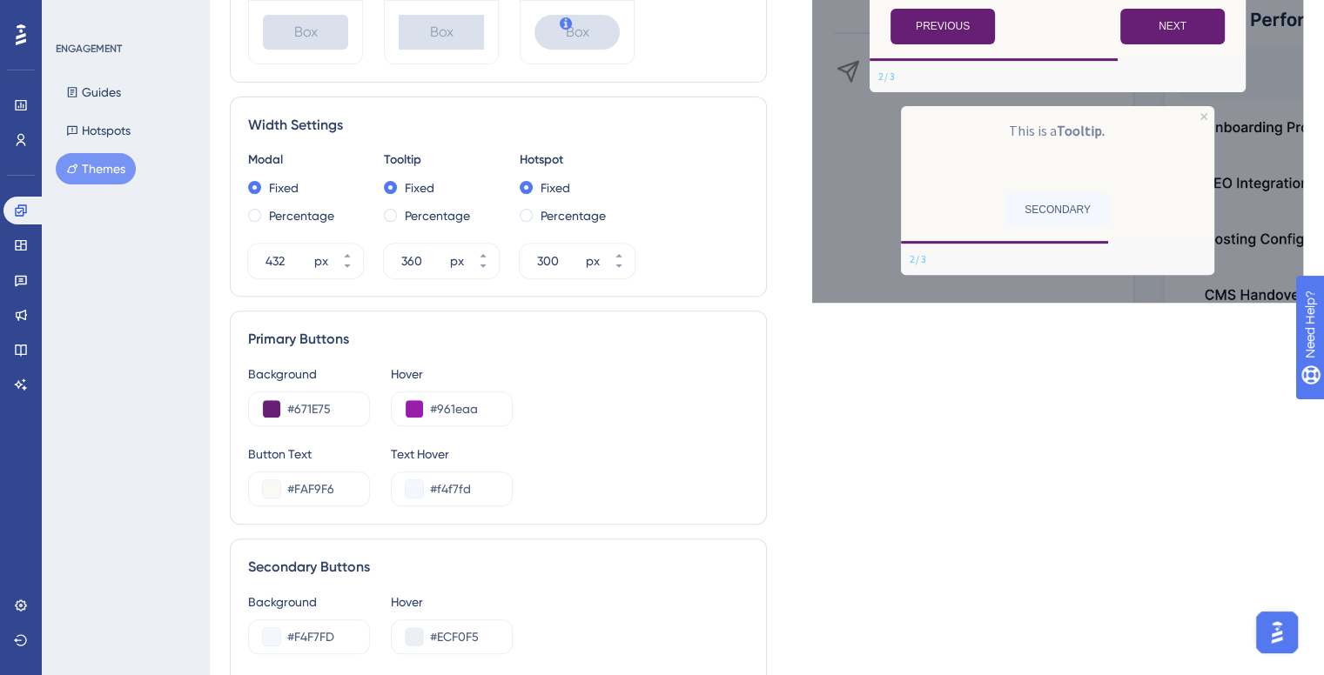
scroll to position [0, 0]
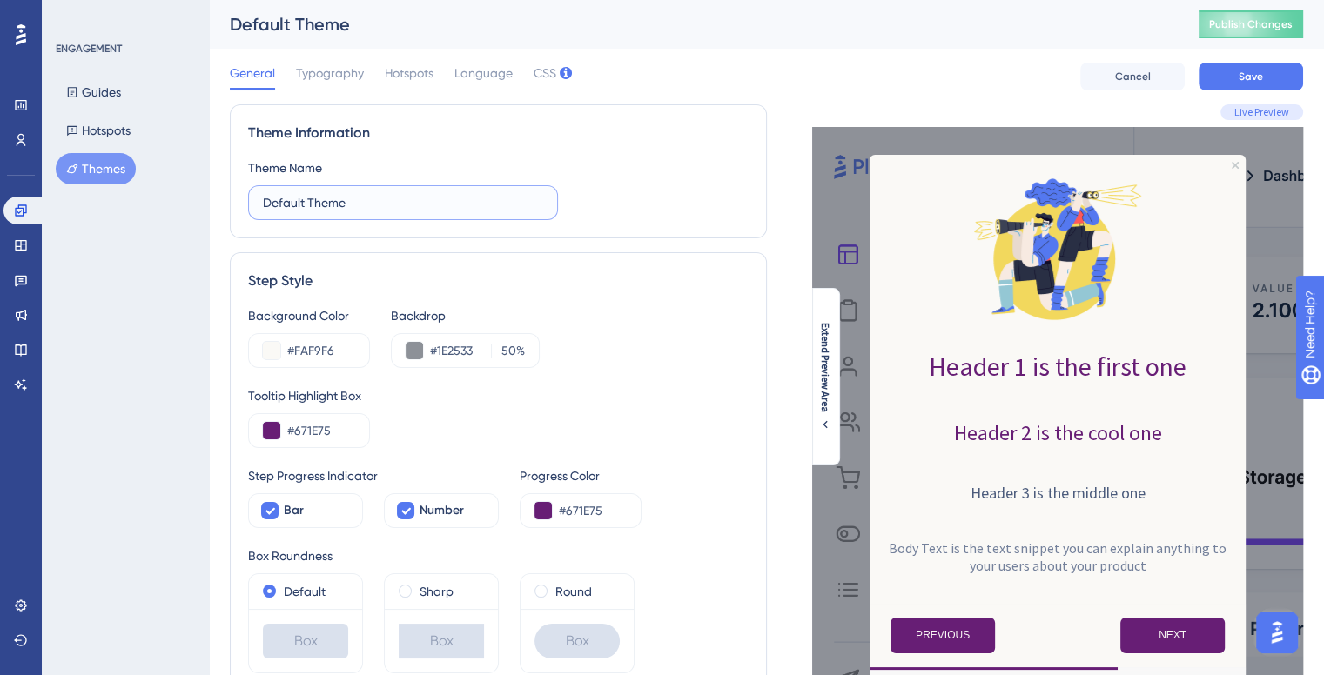
click at [340, 202] on input "Default Theme" at bounding box center [403, 202] width 280 height 19
type input "Nova Theme"
click at [1253, 90] on button "Save" at bounding box center [1250, 77] width 104 height 28
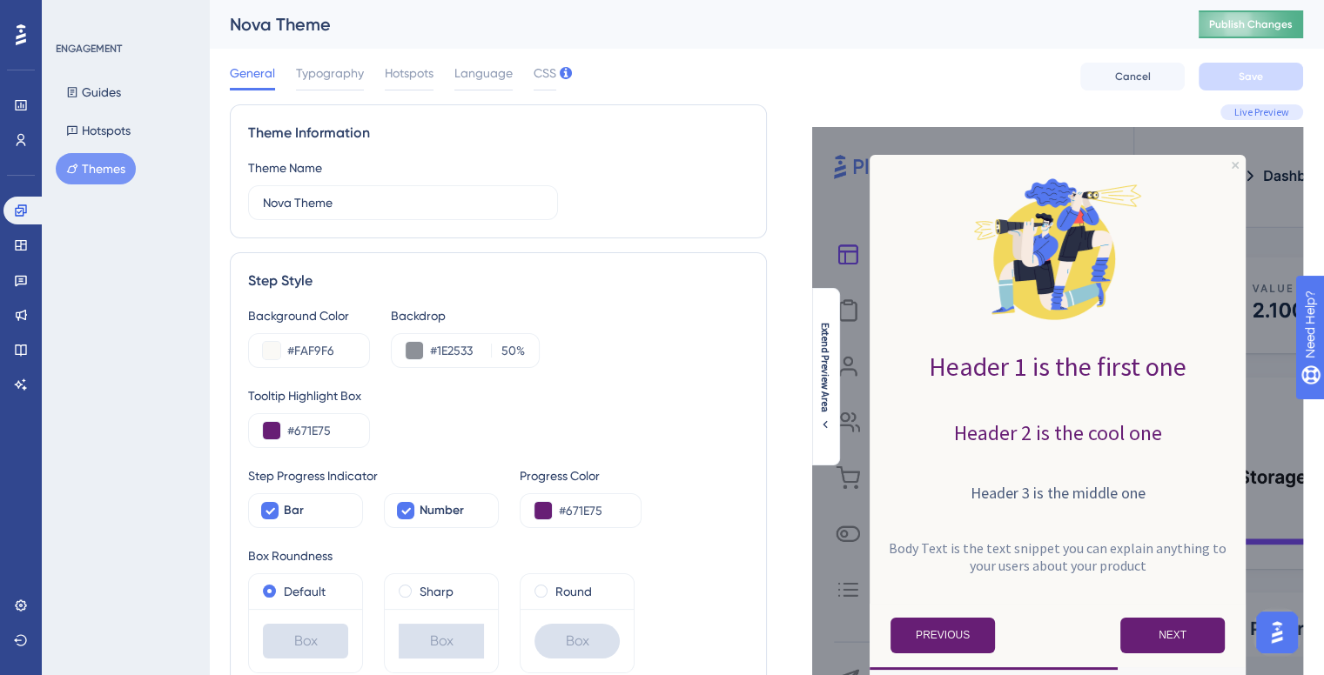
click at [1247, 26] on span "Publish Changes" at bounding box center [1251, 24] width 84 height 14
click at [77, 124] on icon at bounding box center [72, 130] width 12 height 12
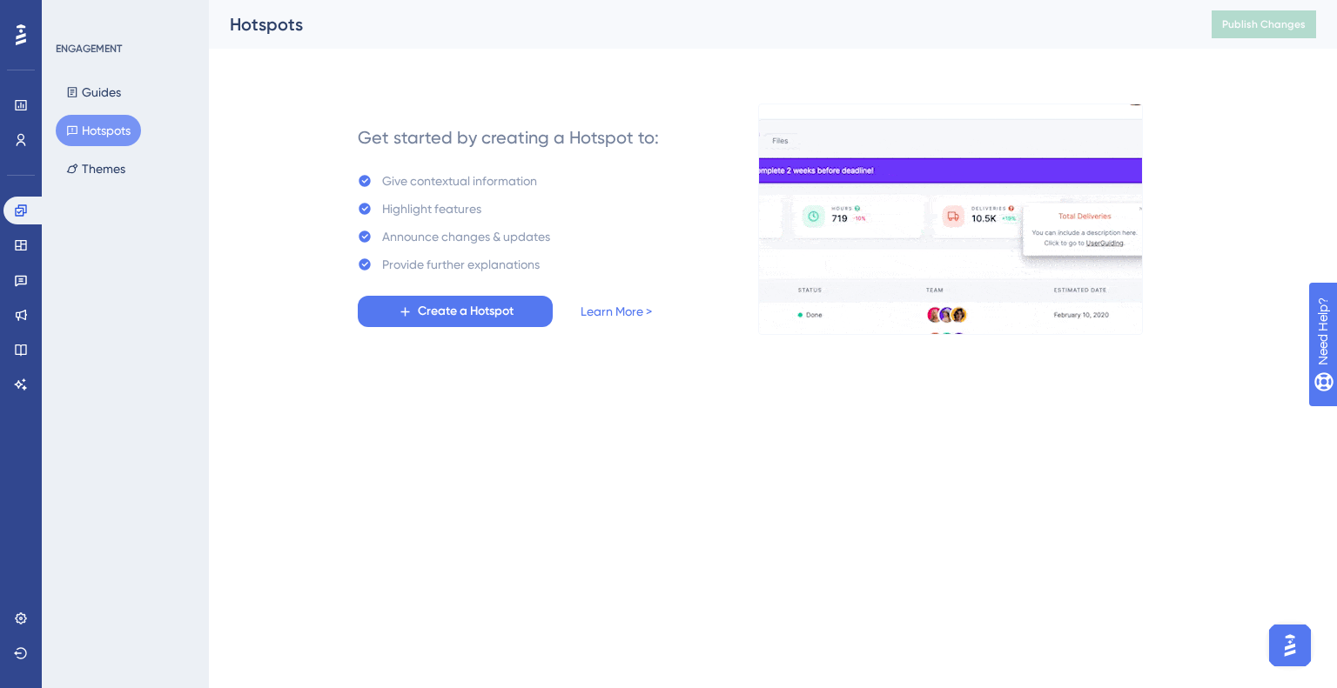
click at [96, 76] on div "ENGAGEMENT Guides Hotspots Themes" at bounding box center [126, 113] width 141 height 143
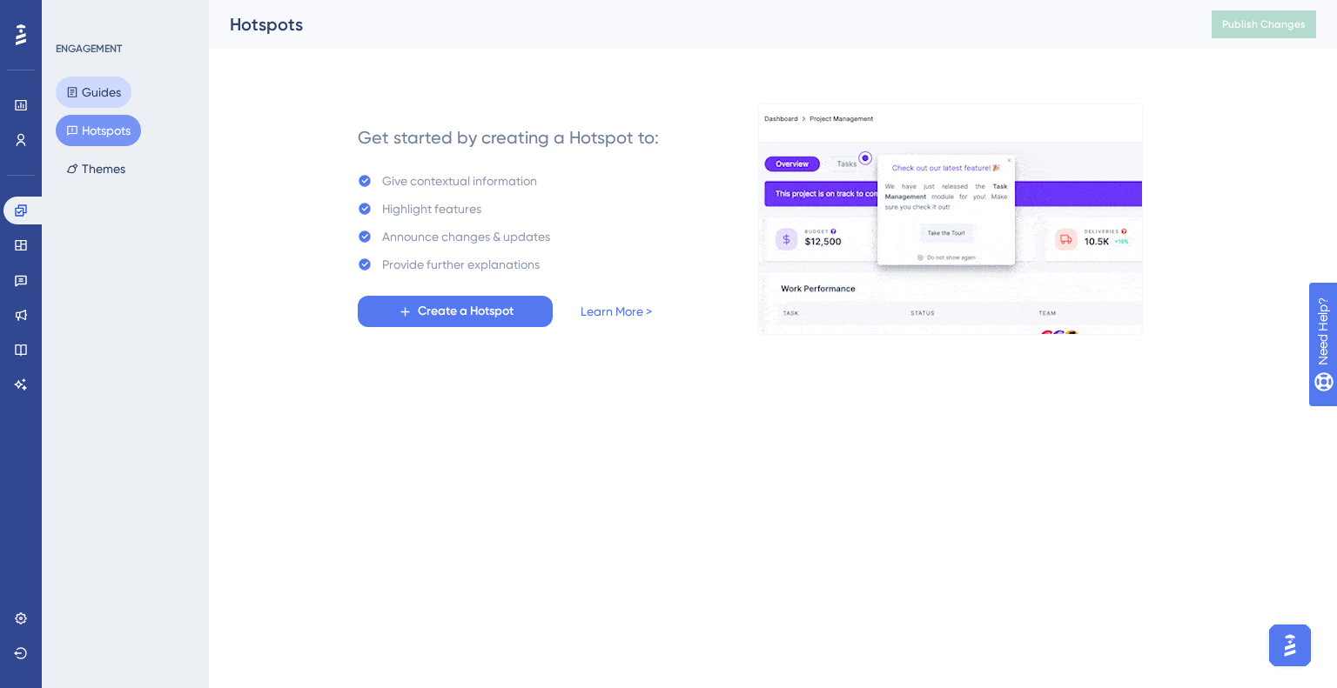
click at [97, 87] on button "Guides" at bounding box center [94, 92] width 76 height 31
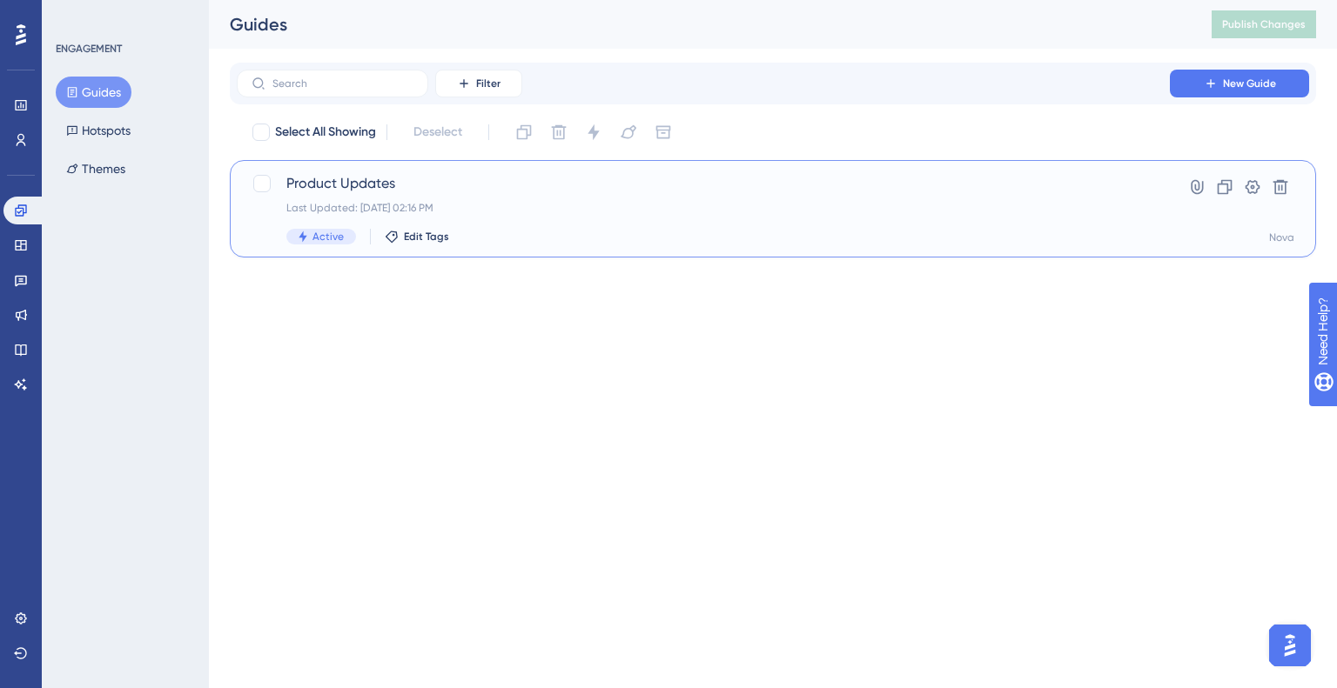
click at [398, 208] on div "Last Updated: Oct 09 2025, 02:16 PM" at bounding box center [703, 208] width 834 height 14
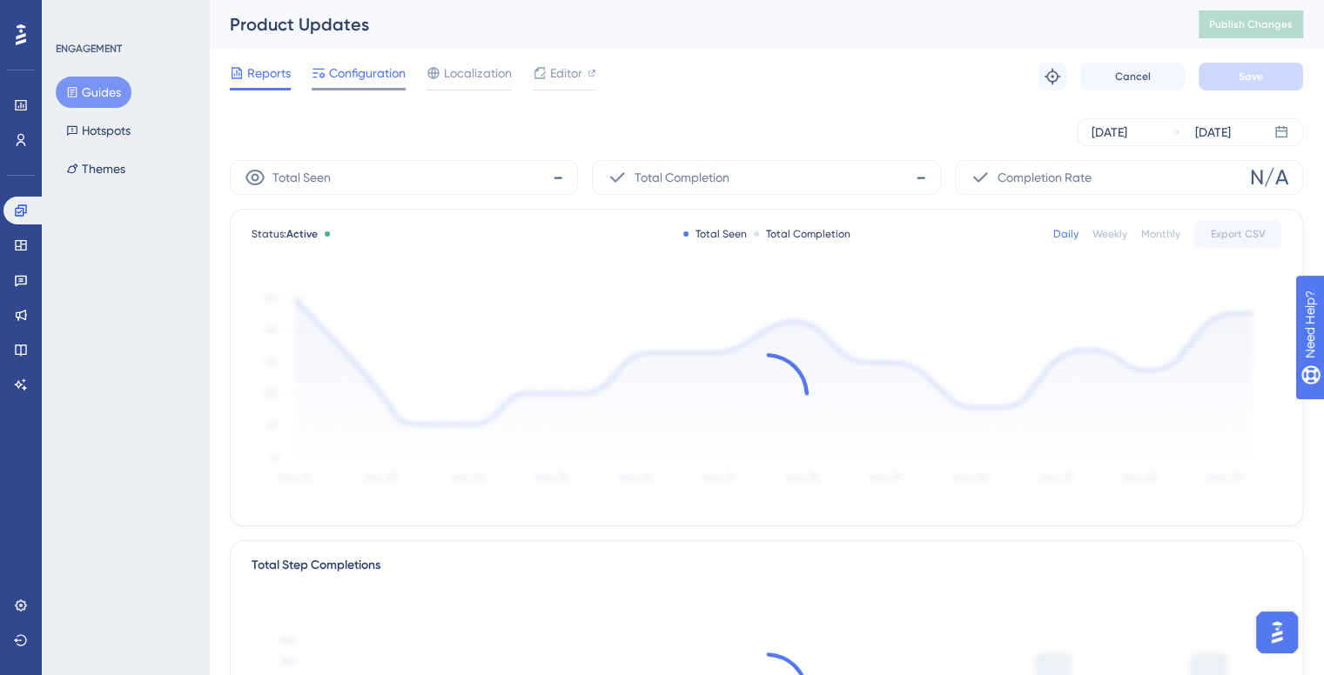
click at [380, 74] on span "Configuration" at bounding box center [367, 73] width 77 height 21
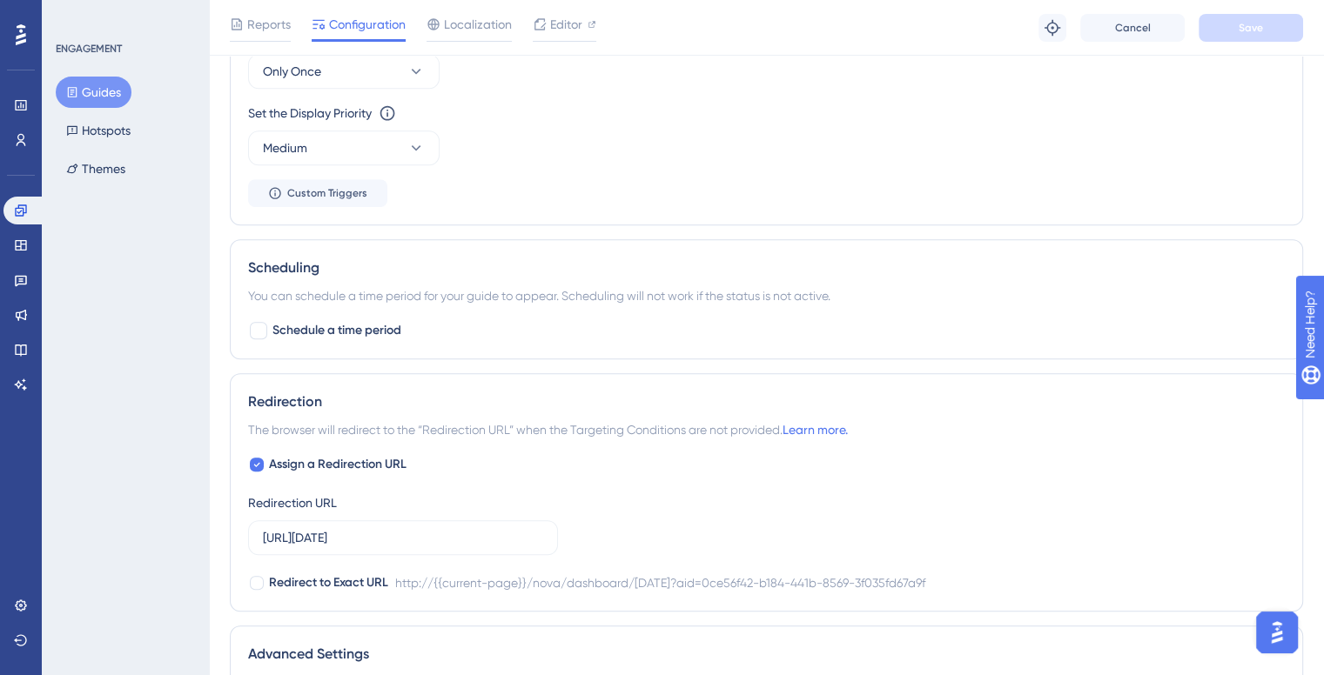
scroll to position [1044, 0]
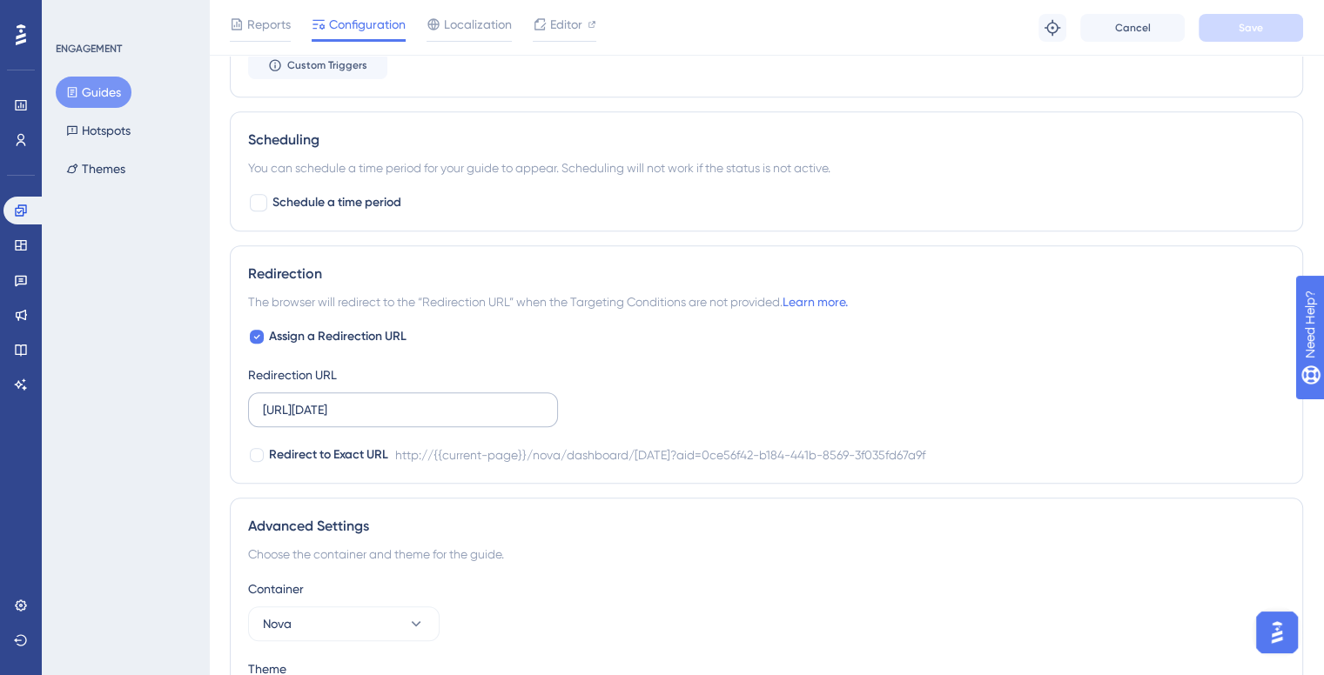
drag, startPoint x: 405, startPoint y: 424, endPoint x: 400, endPoint y: 413, distance: 11.3
click at [400, 414] on label "http://localhost:8080/nova/dashboard/today?aid=0ce56f42-b184-441b-8569-3f035fd6…" at bounding box center [403, 409] width 310 height 35
click at [400, 414] on input "http://localhost:8080/nova/dashboard/today?aid=0ce56f42-b184-441b-8569-3f035fd6…" at bounding box center [403, 409] width 280 height 19
click at [400, 413] on input "http://localhost:8080/nova/dashboard/today?aid=0ce56f42-b184-441b-8569-3f035fd6…" at bounding box center [403, 409] width 280 height 19
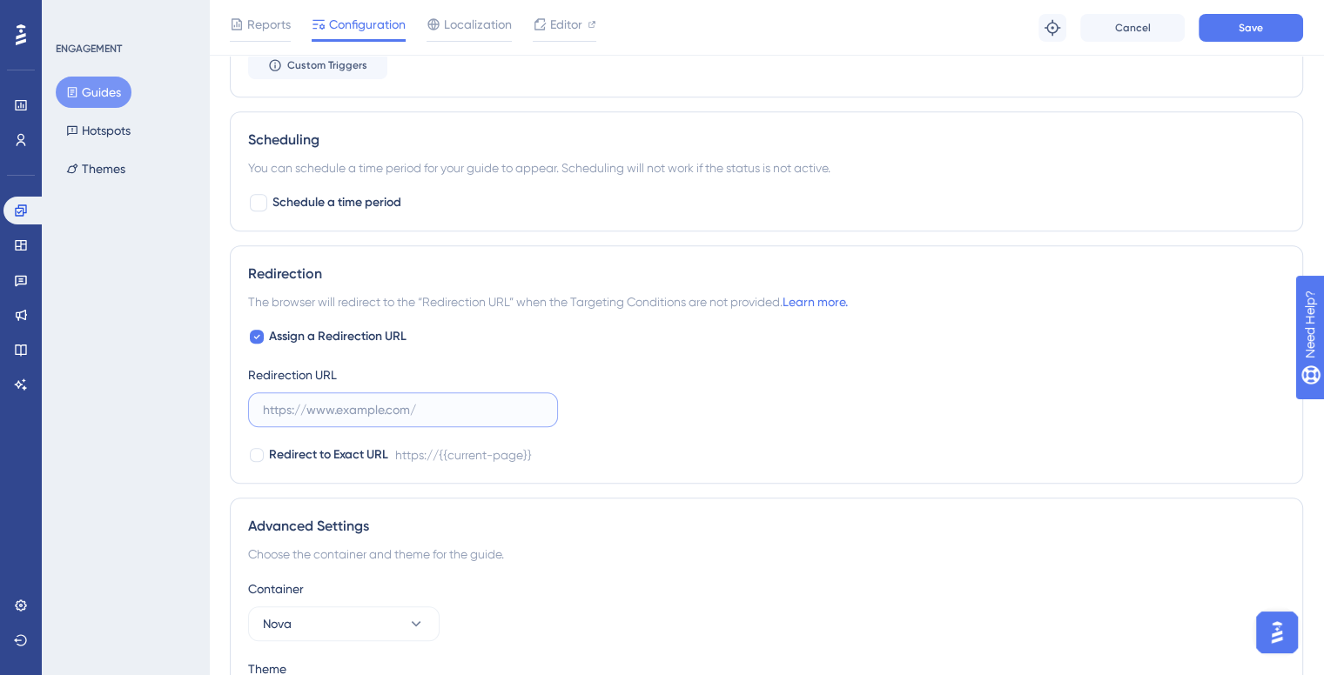
scroll to position [0, 0]
click at [310, 335] on span "Assign a Redirection URL" at bounding box center [337, 336] width 137 height 21
checkbox input "false"
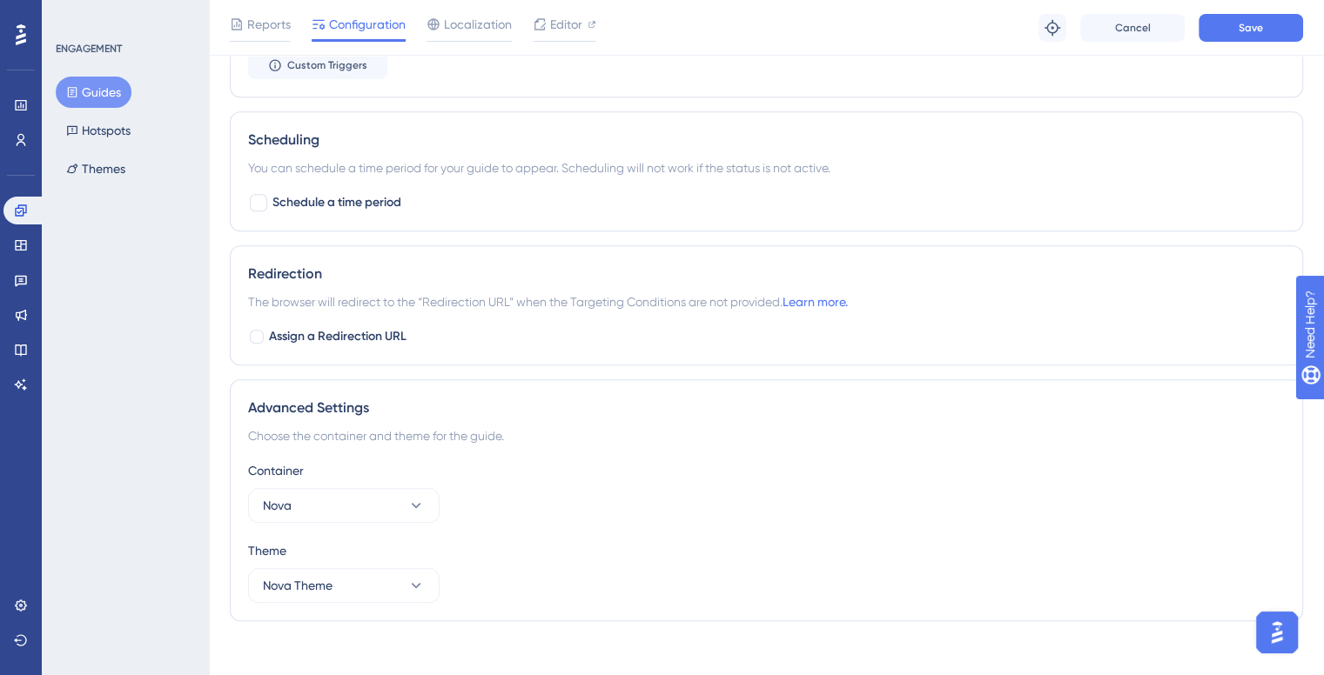
click at [281, 319] on div "Redirection The browser will redirect to the “Redirection URL” when the Targeti…" at bounding box center [766, 305] width 1073 height 120
click at [309, 294] on span "The browser will redirect to the “Redirection URL” when the Targeting Condition…" at bounding box center [548, 302] width 600 height 21
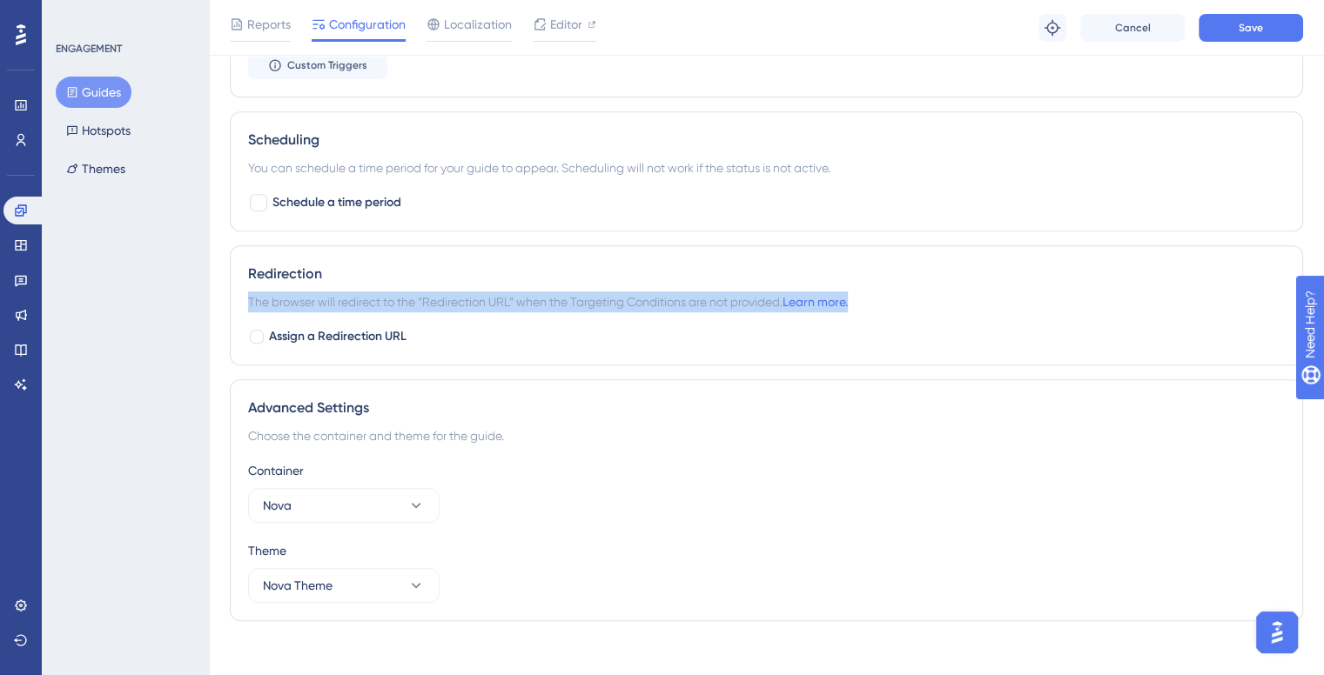
click at [309, 294] on span "The browser will redirect to the “Redirection URL” when the Targeting Condition…" at bounding box center [548, 302] width 600 height 21
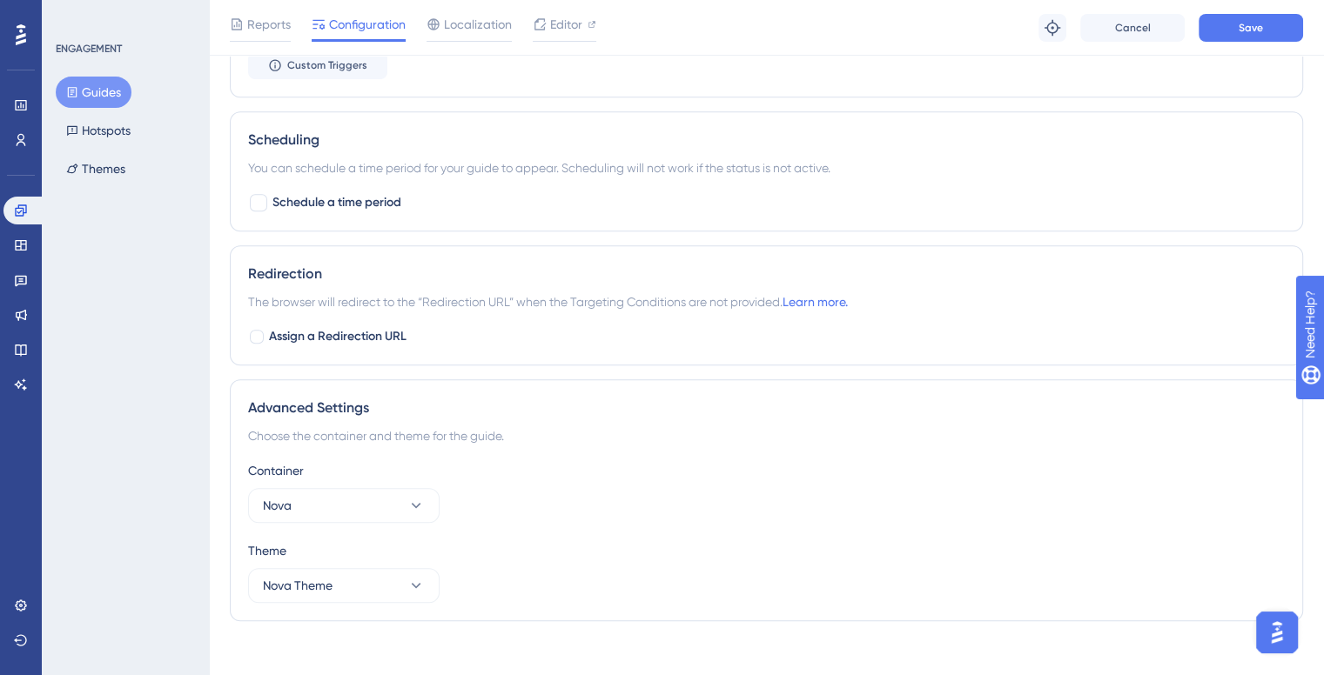
click at [371, 483] on div "Container Nova" at bounding box center [766, 491] width 1036 height 63
click at [1265, 31] on button "Save" at bounding box center [1250, 28] width 104 height 28
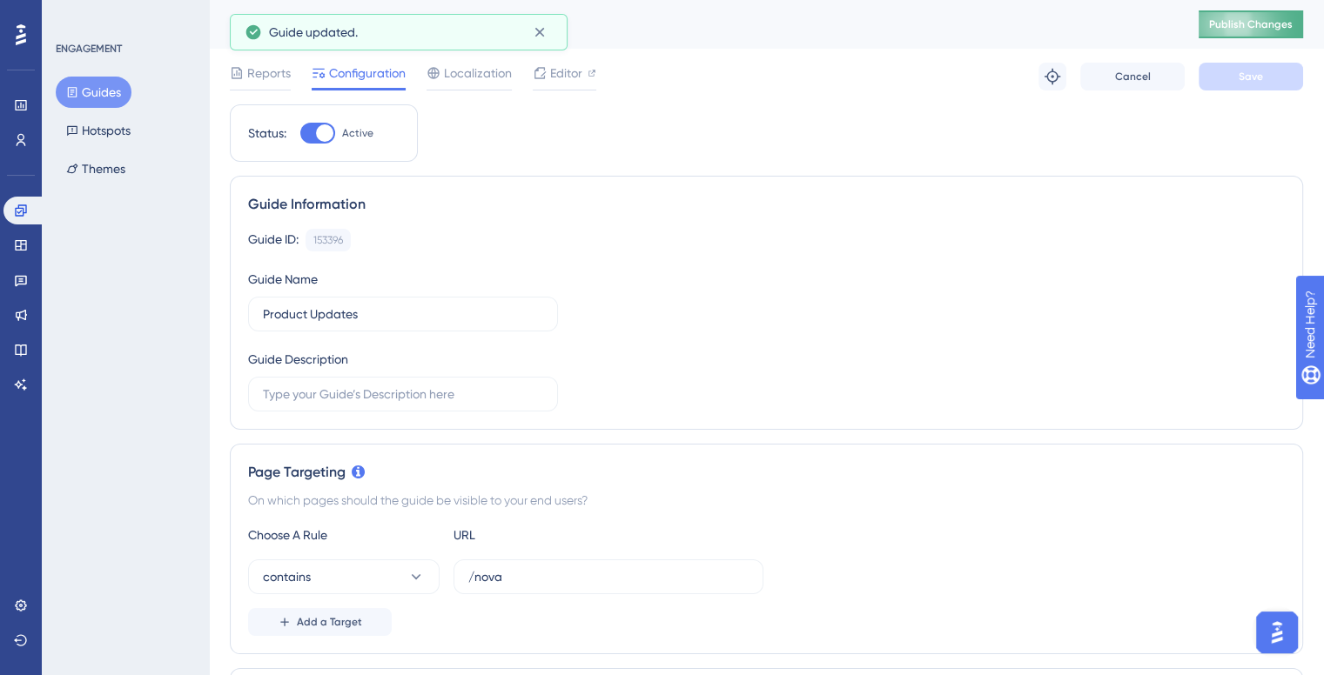
click at [1249, 36] on button "Publish Changes" at bounding box center [1250, 24] width 104 height 28
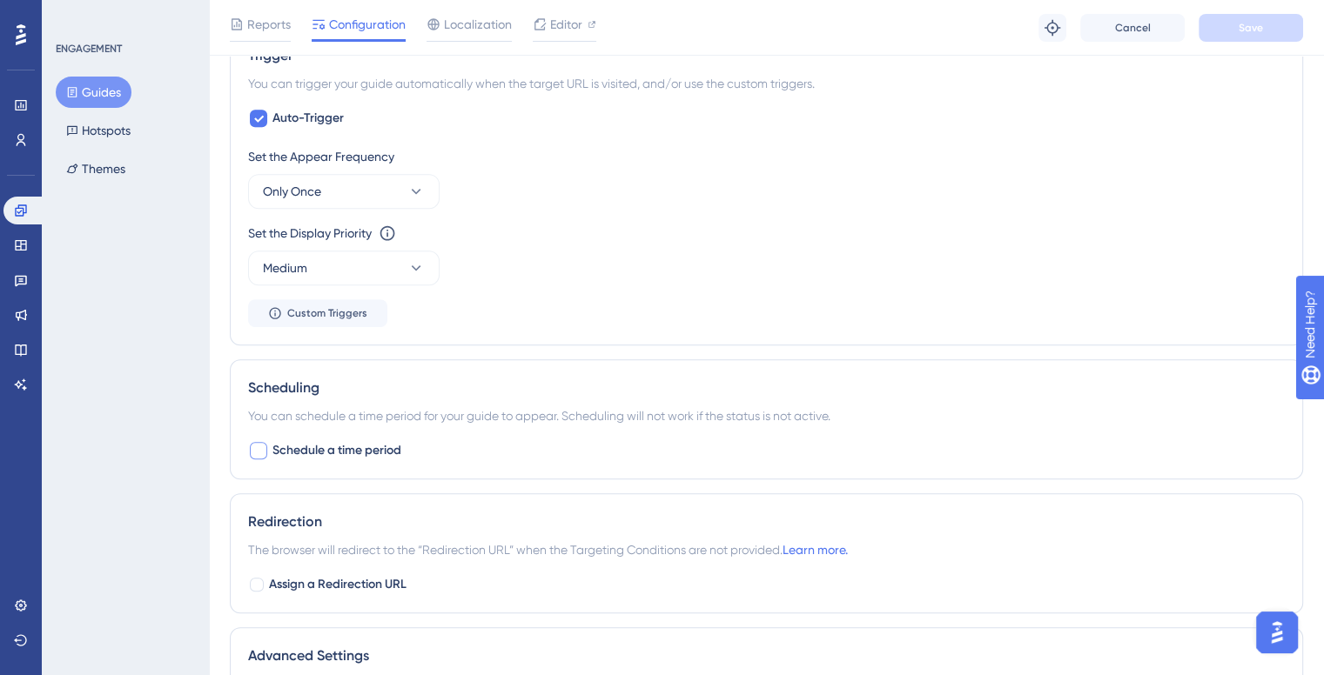
scroll to position [609, 0]
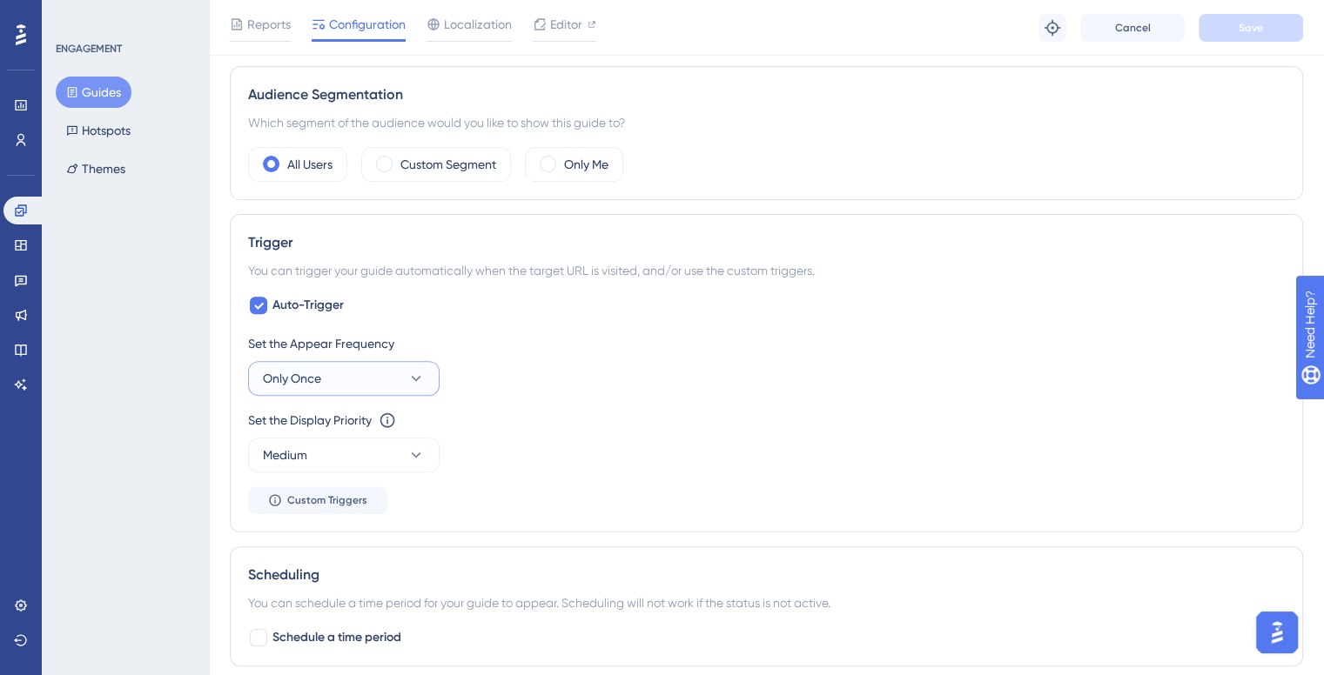
click at [345, 374] on button "Only Once" at bounding box center [343, 378] width 191 height 35
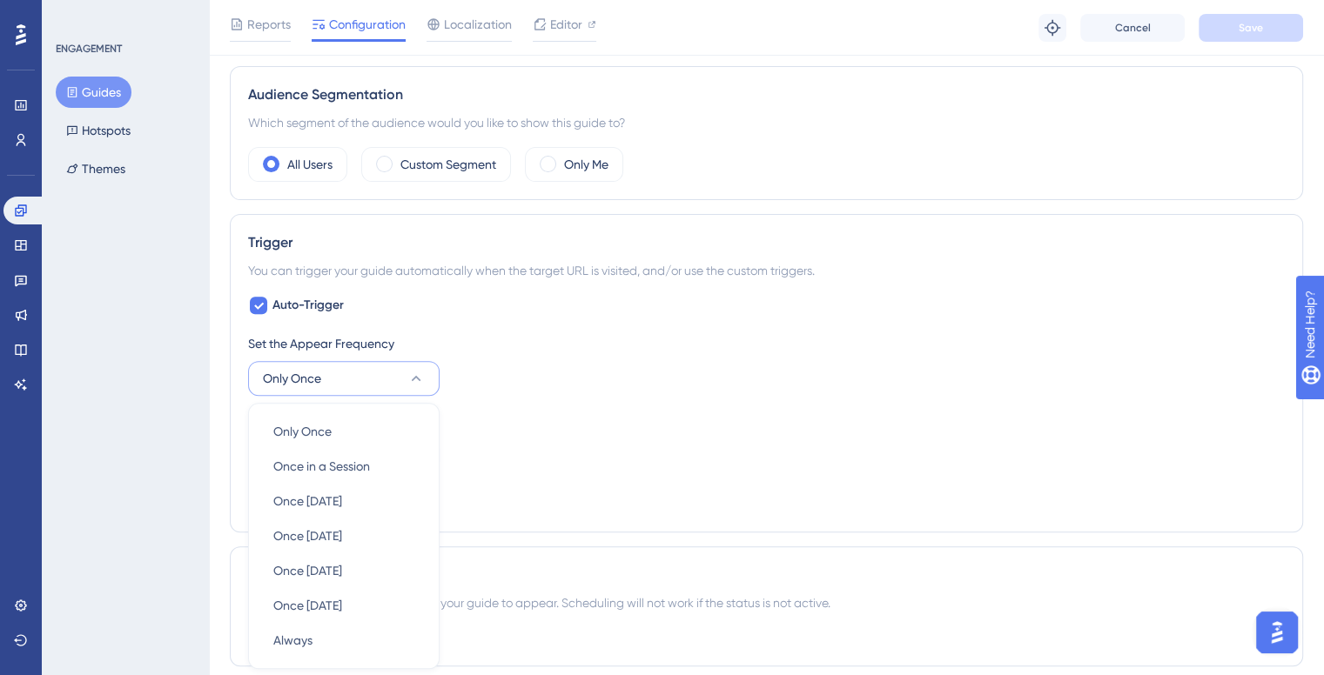
scroll to position [805, 0]
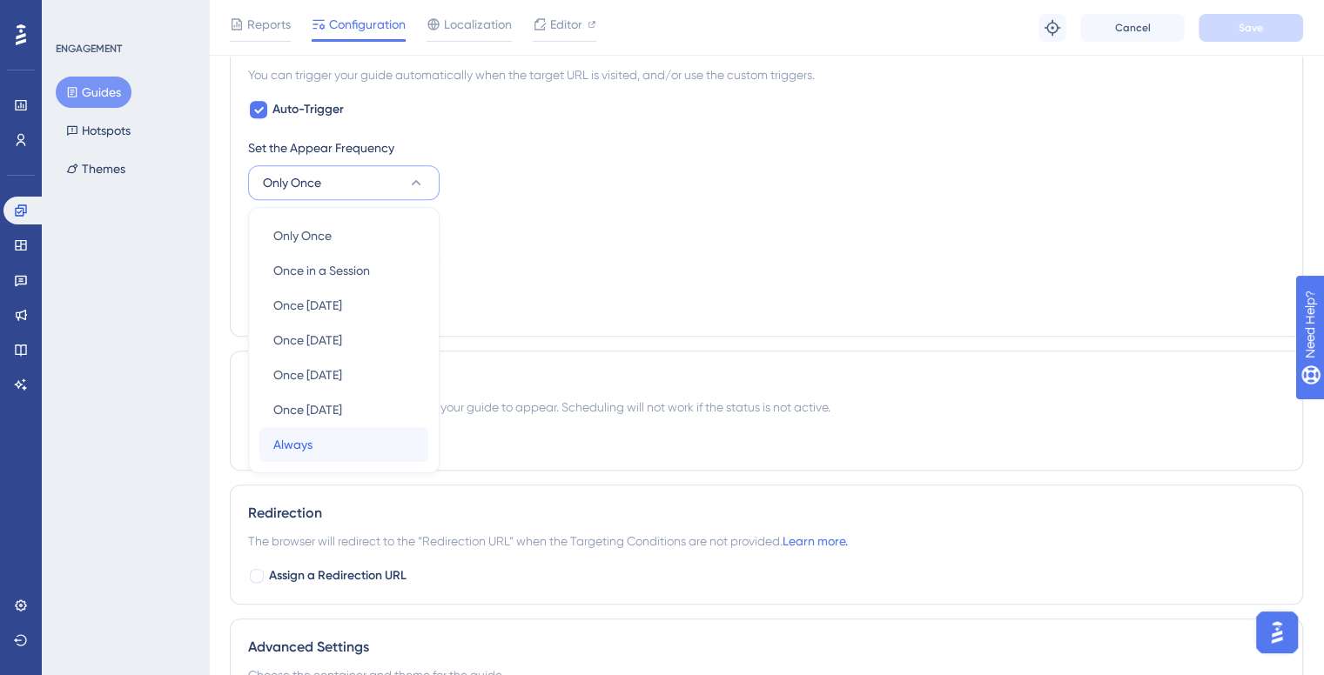
click at [292, 448] on span "Always" at bounding box center [292, 444] width 39 height 21
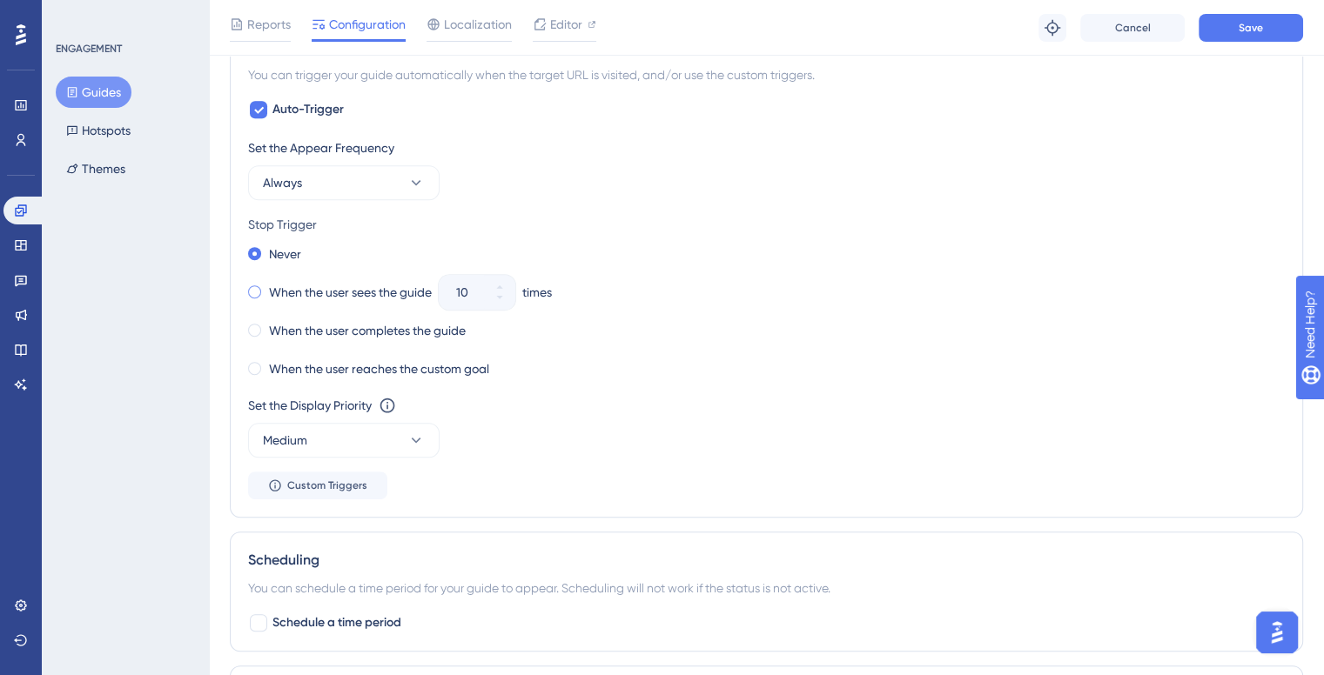
click at [296, 280] on div "When the user sees the guide" at bounding box center [340, 292] width 184 height 24
click at [484, 285] on div "10" at bounding box center [461, 292] width 45 height 35
click at [480, 285] on input "10" at bounding box center [468, 292] width 24 height 21
click at [508, 299] on button "10" at bounding box center [499, 300] width 31 height 17
click at [508, 299] on button "9" at bounding box center [499, 300] width 31 height 17
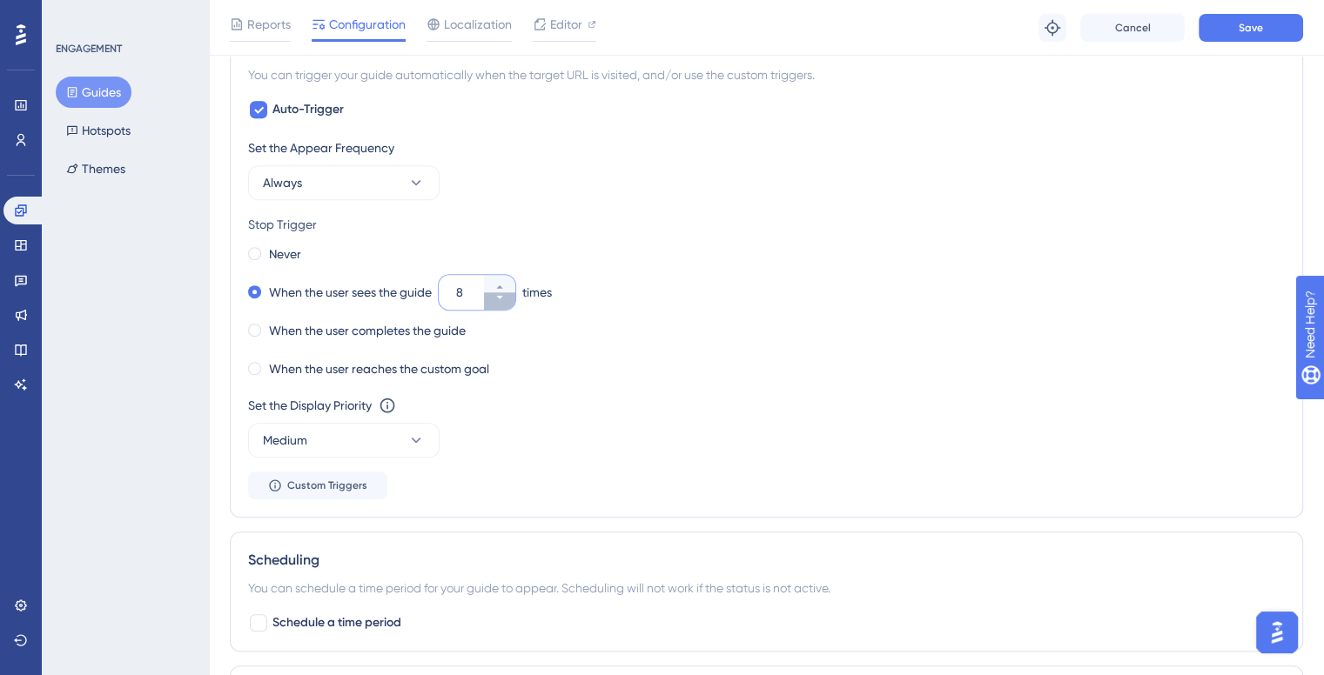
click at [508, 299] on button "8" at bounding box center [499, 300] width 31 height 17
click at [508, 299] on button "7" at bounding box center [499, 300] width 31 height 17
click at [508, 299] on button "6" at bounding box center [499, 300] width 31 height 17
click at [508, 299] on button "5" at bounding box center [499, 300] width 31 height 17
click at [508, 299] on button "4" at bounding box center [499, 300] width 31 height 17
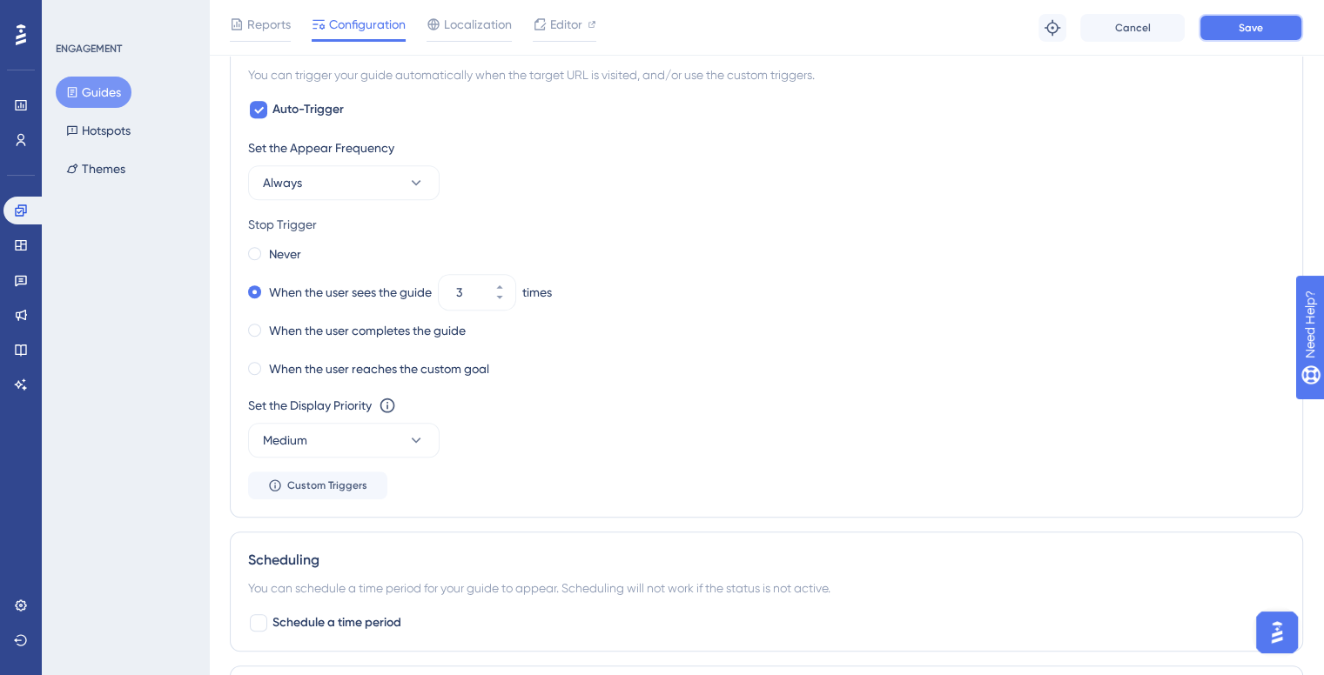
click at [1249, 35] on button "Save" at bounding box center [1250, 28] width 104 height 28
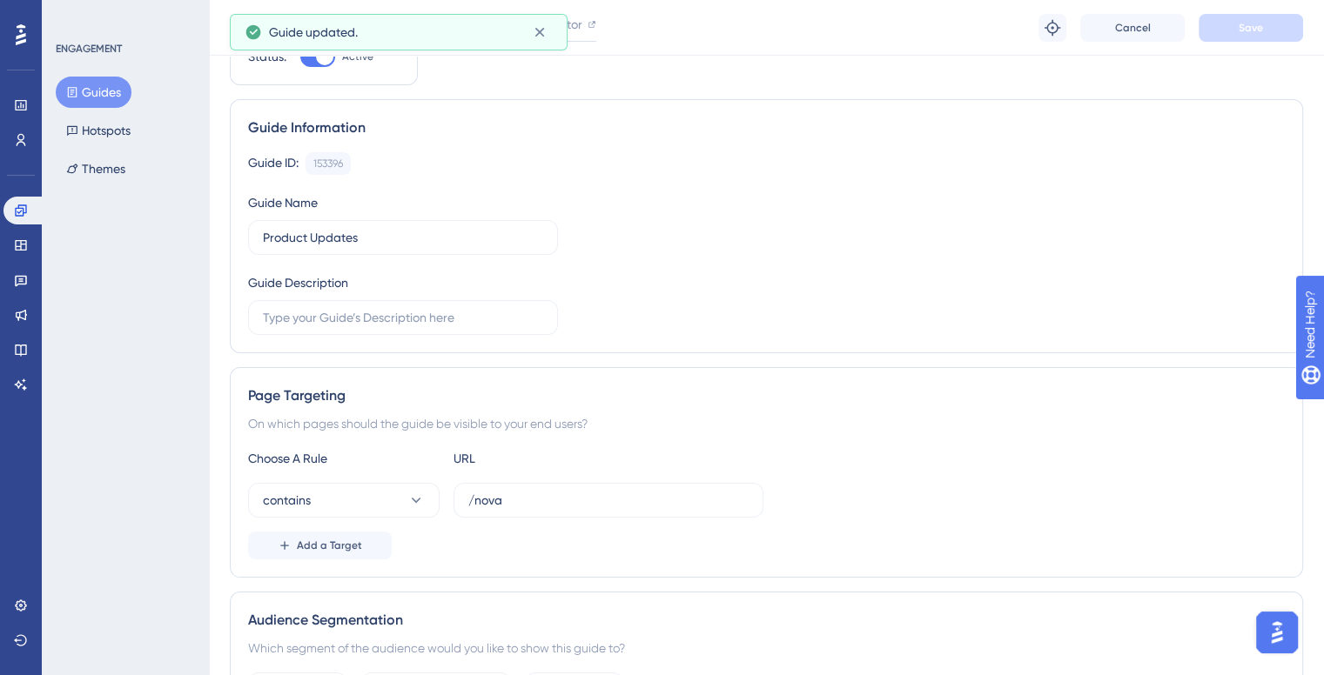
scroll to position [0, 0]
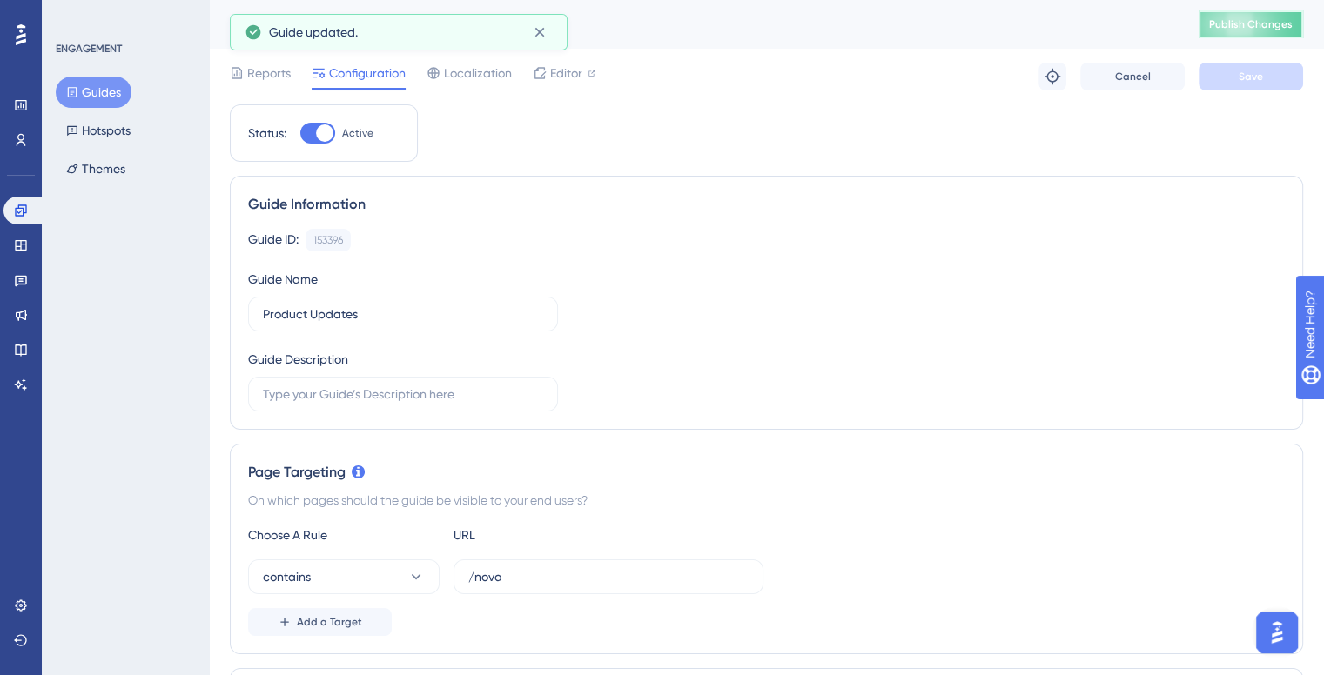
click at [1254, 20] on span "Publish Changes" at bounding box center [1251, 24] width 84 height 14
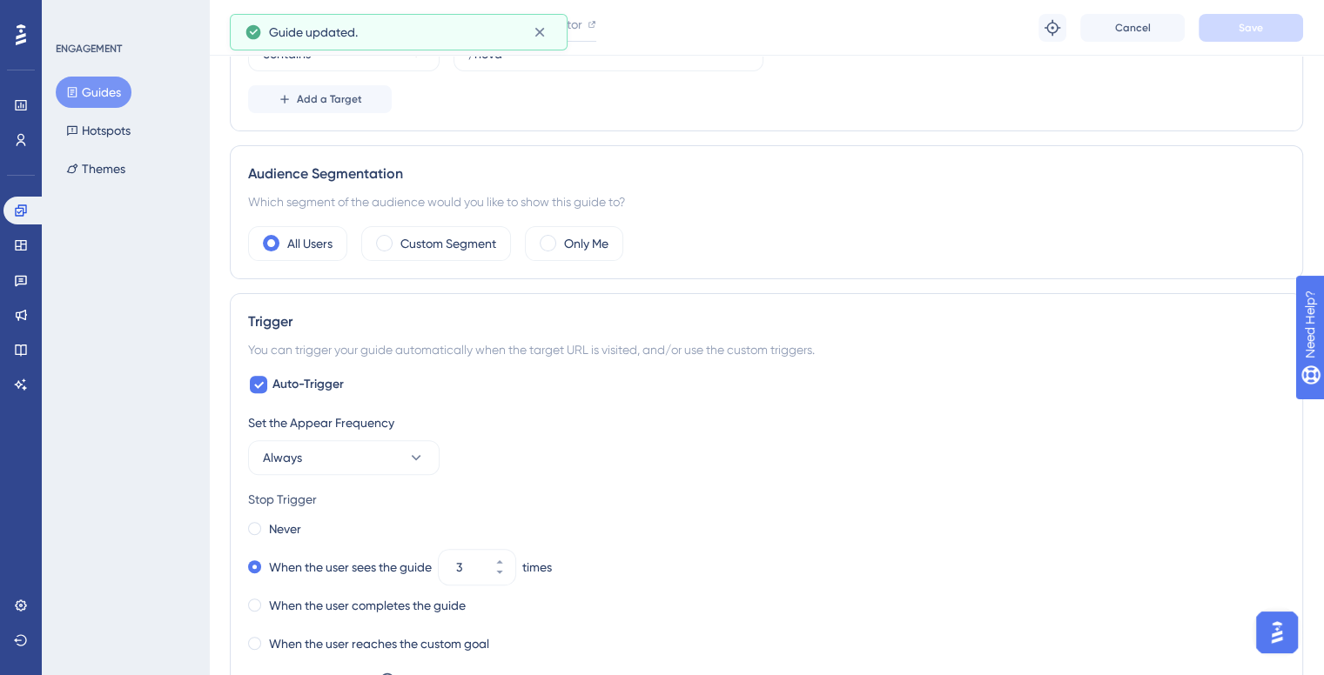
scroll to position [957, 0]
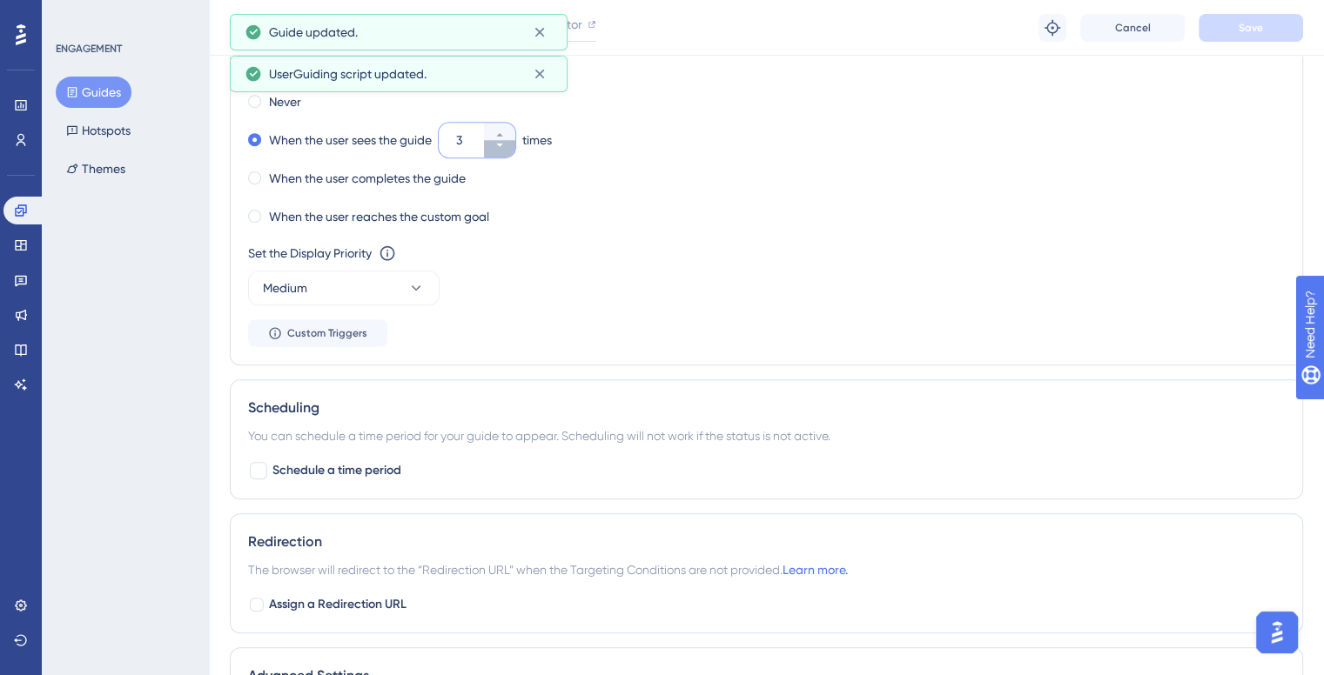
click at [511, 141] on button "3" at bounding box center [499, 148] width 31 height 17
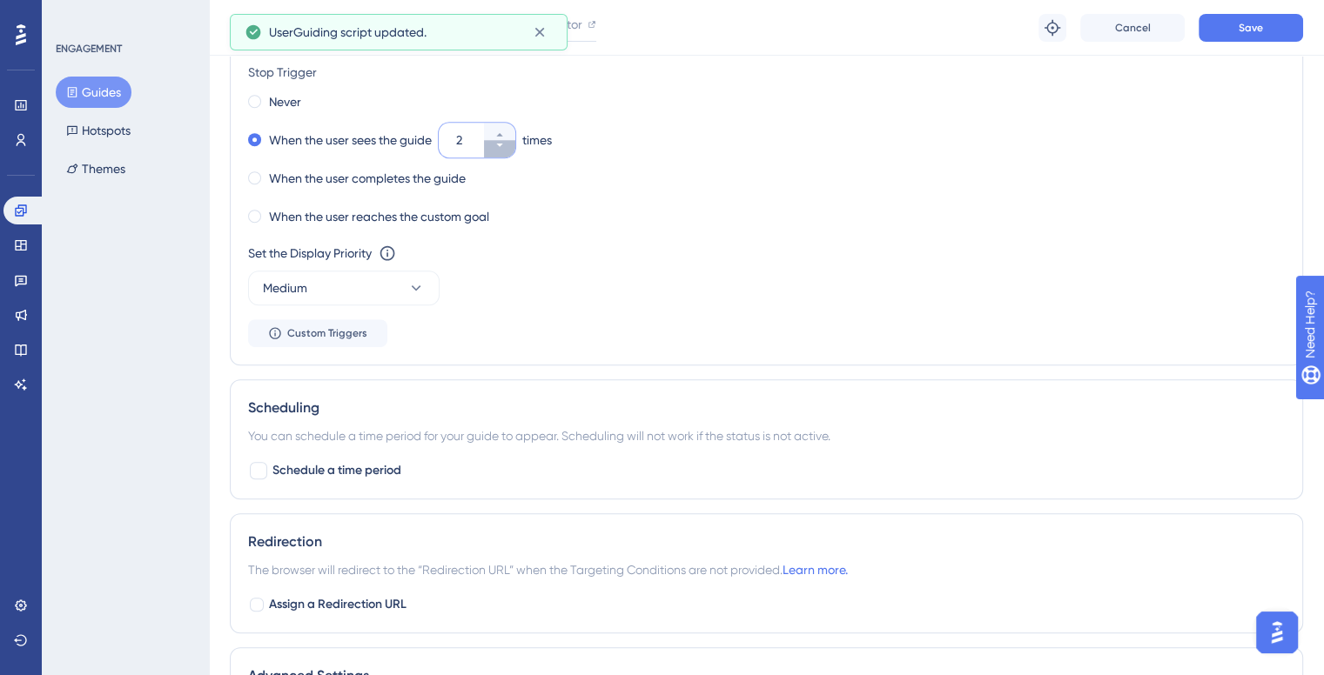
click at [511, 141] on button "2" at bounding box center [499, 148] width 31 height 17
click at [508, 135] on button "1" at bounding box center [499, 131] width 31 height 17
type input "2"
click at [1256, 27] on span "Save" at bounding box center [1250, 28] width 24 height 14
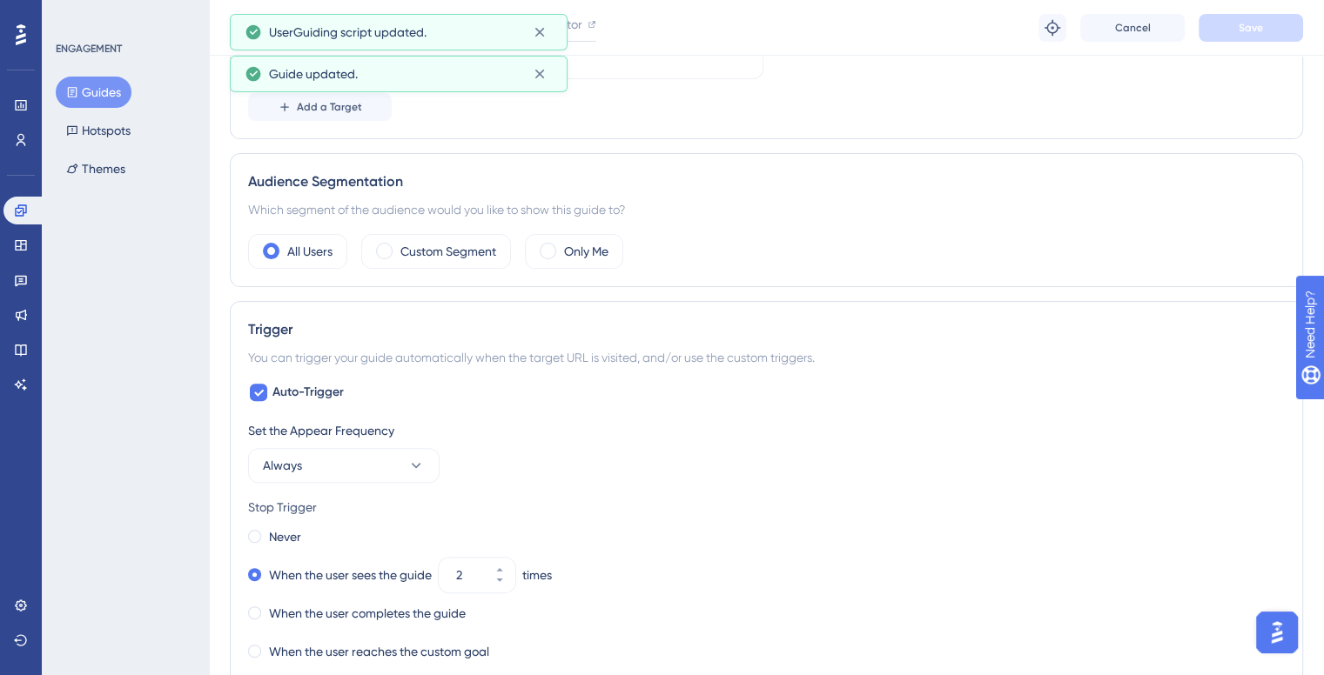
scroll to position [0, 0]
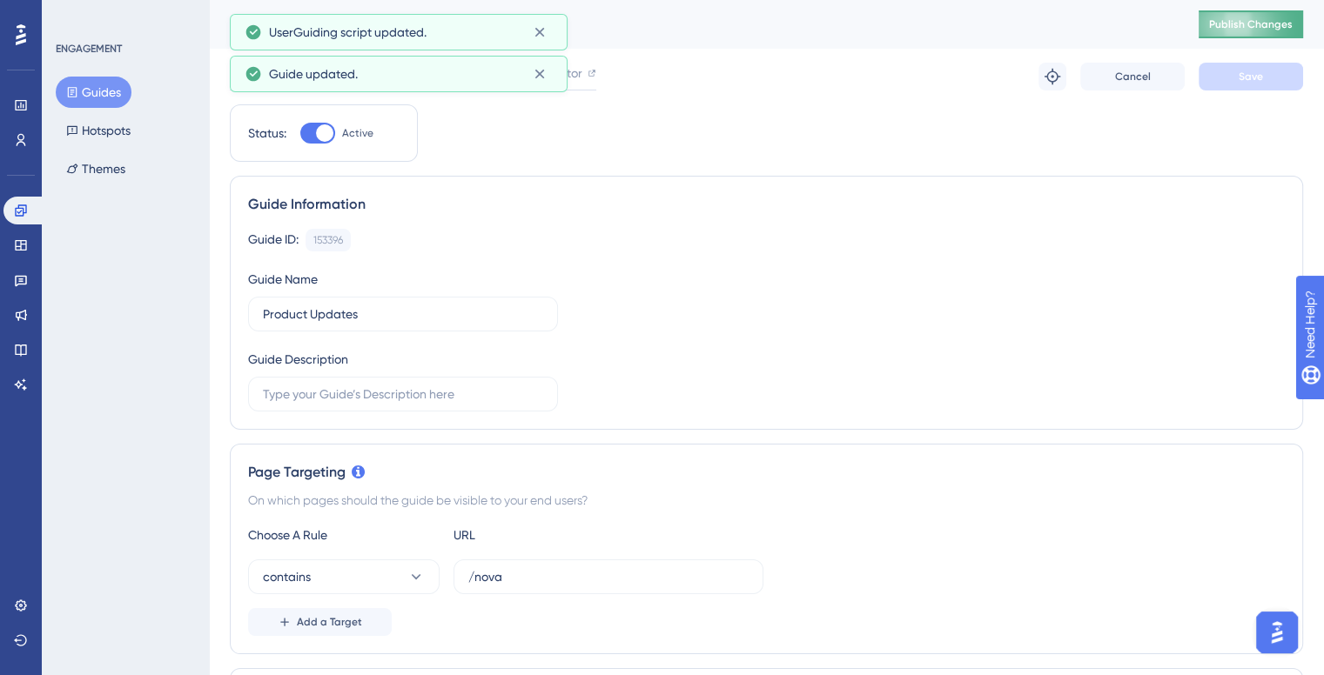
click at [1255, 17] on button "Publish Changes" at bounding box center [1250, 24] width 104 height 28
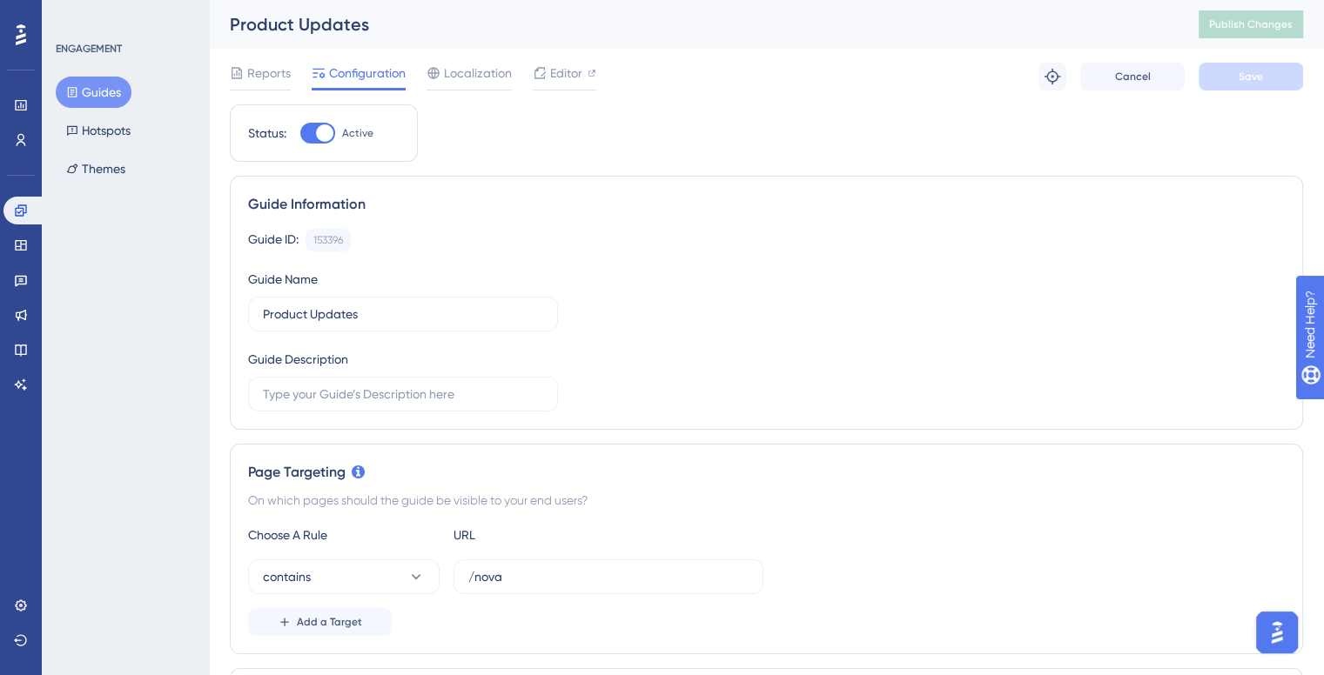
drag, startPoint x: 28, startPoint y: 225, endPoint x: 24, endPoint y: 214, distance: 11.8
click at [28, 225] on div "Engagement Widgets Feedback Product Updates Knowledge Base AI Assistant" at bounding box center [20, 298] width 35 height 202
click at [23, 211] on icon at bounding box center [20, 209] width 11 height 11
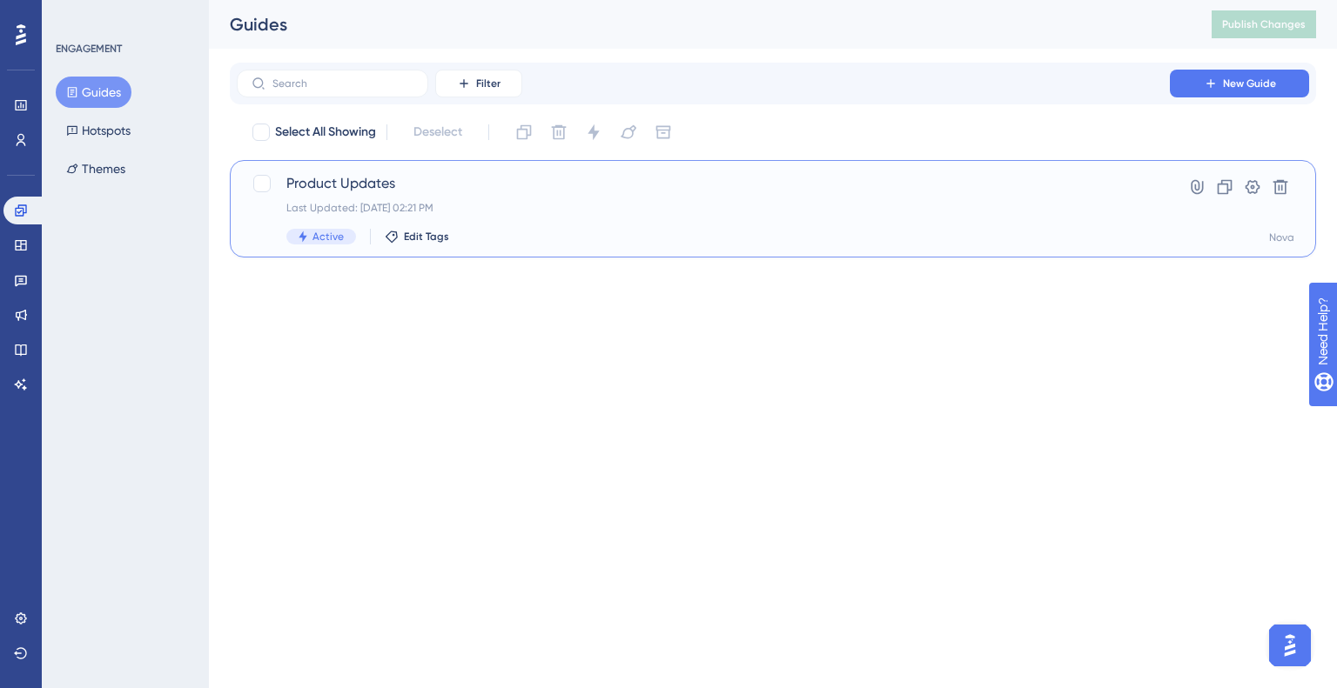
click at [324, 196] on div "Product Updates Last Updated: Oct 09 2025, 02:21 PM Active Edit Tags" at bounding box center [703, 208] width 834 height 71
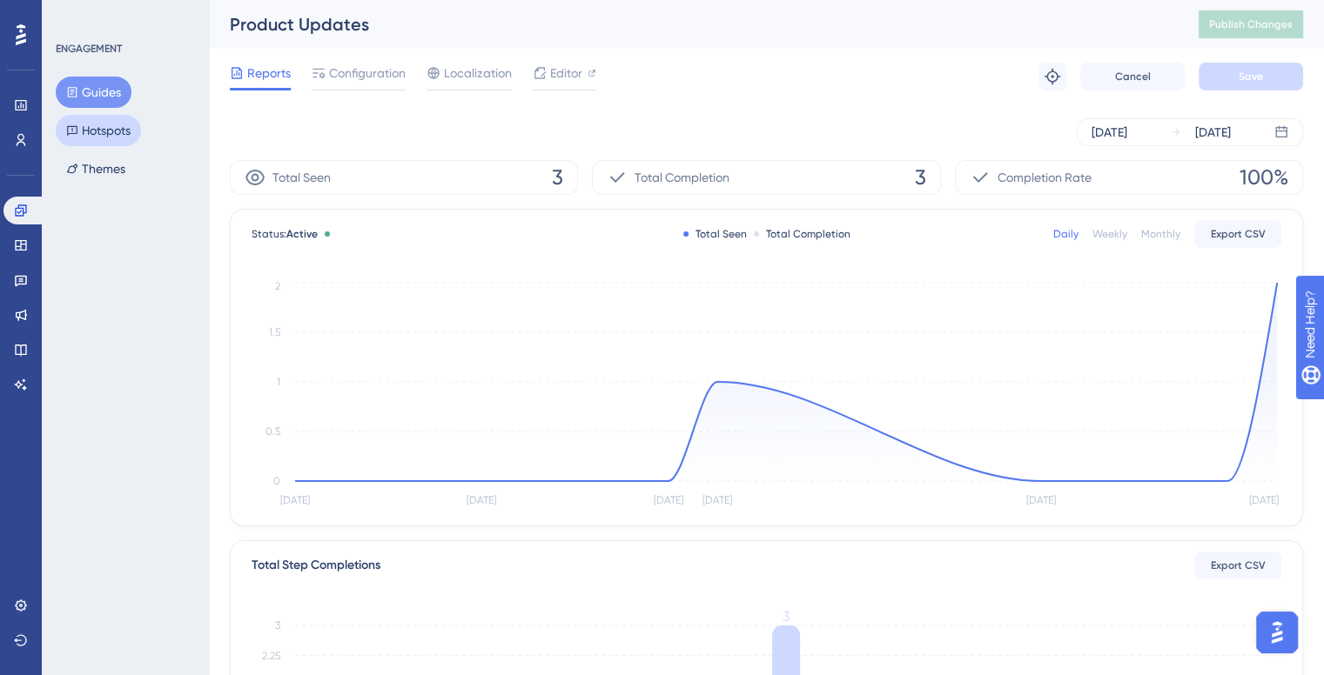
click at [105, 131] on button "Hotspots" at bounding box center [98, 130] width 85 height 31
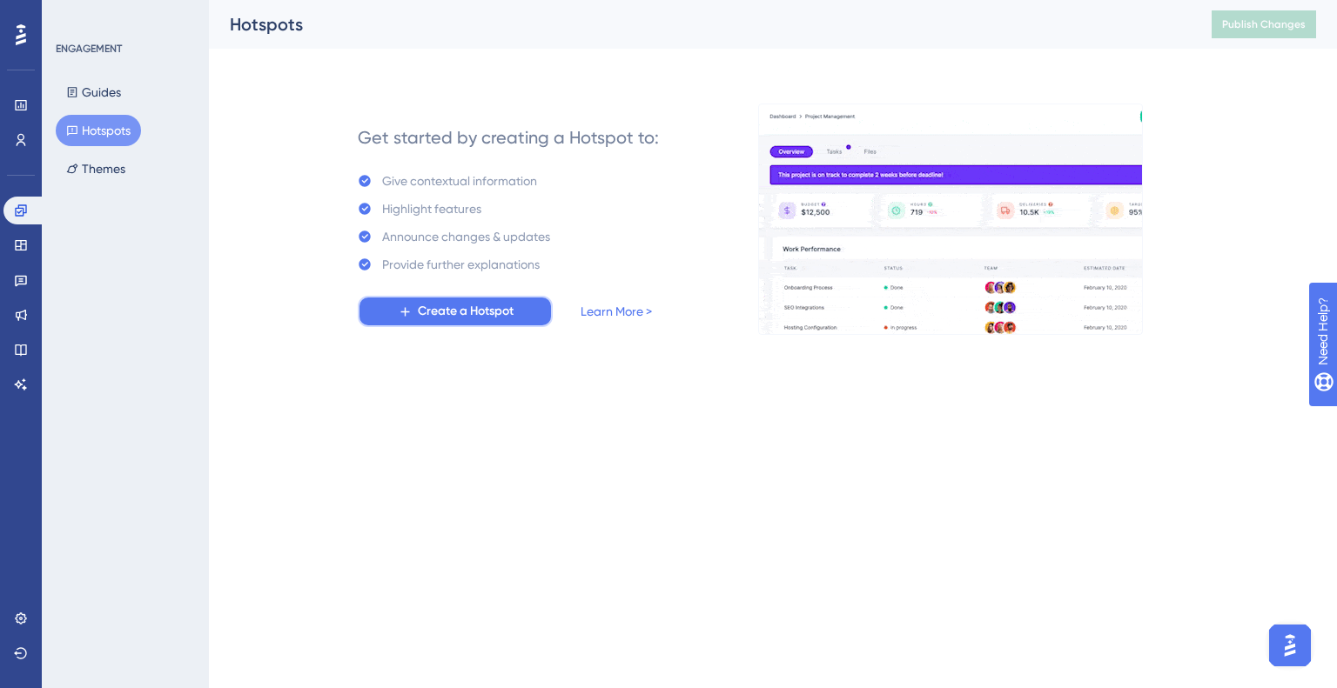
click at [413, 318] on button "Create a Hotspot" at bounding box center [455, 311] width 195 height 31
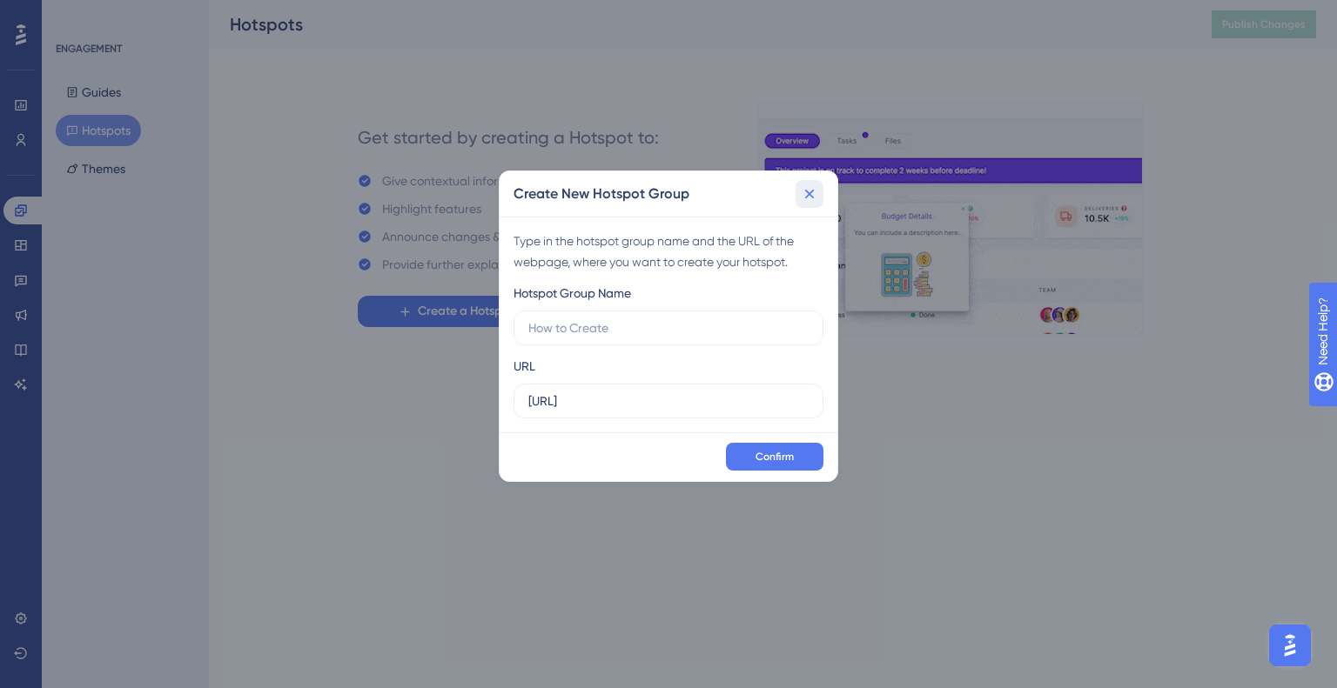
click at [819, 198] on button at bounding box center [809, 194] width 28 height 28
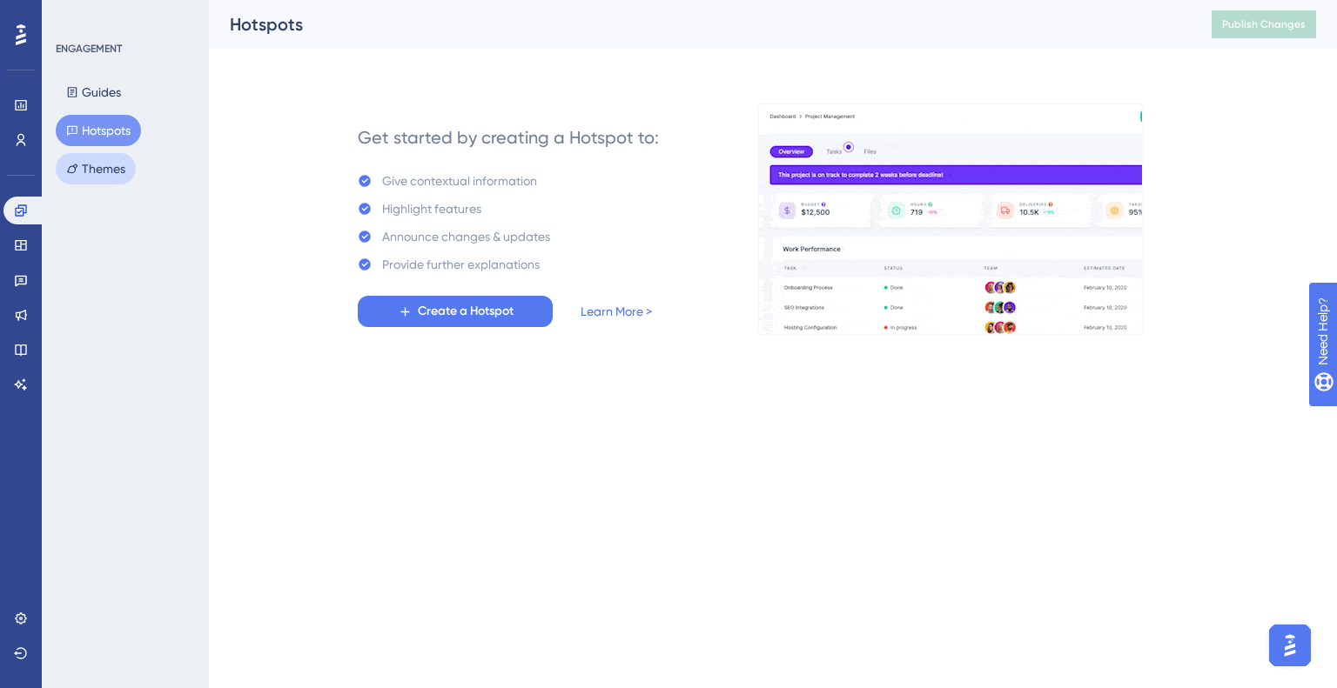
click at [131, 162] on button "Themes" at bounding box center [96, 168] width 80 height 31
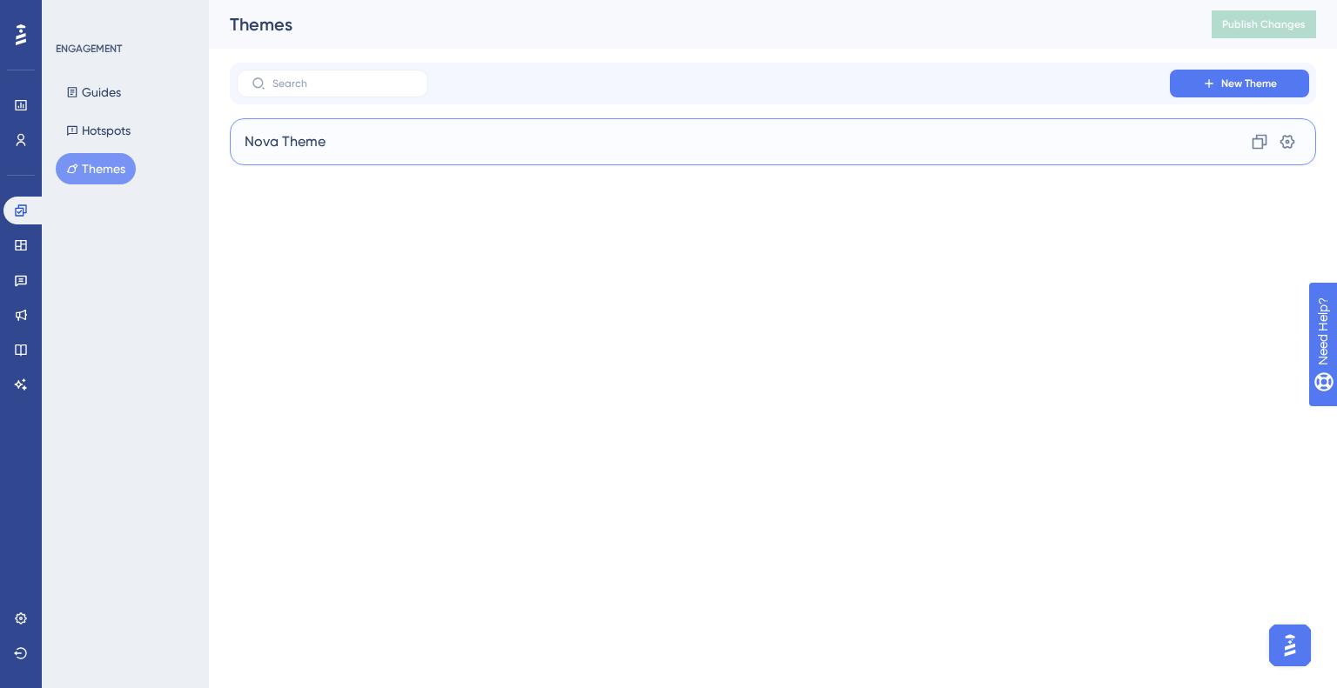
click at [330, 127] on div "Nova Theme Clone Settings" at bounding box center [773, 141] width 1086 height 47
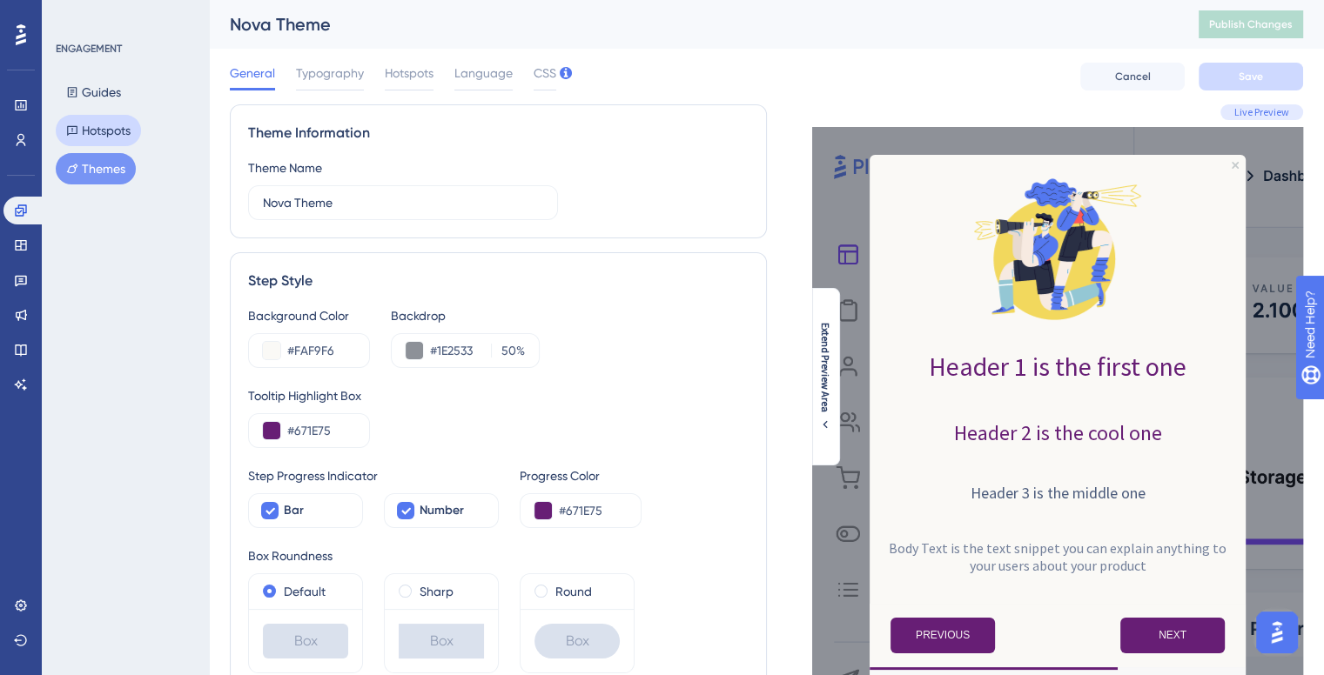
click at [75, 134] on icon at bounding box center [72, 130] width 12 height 12
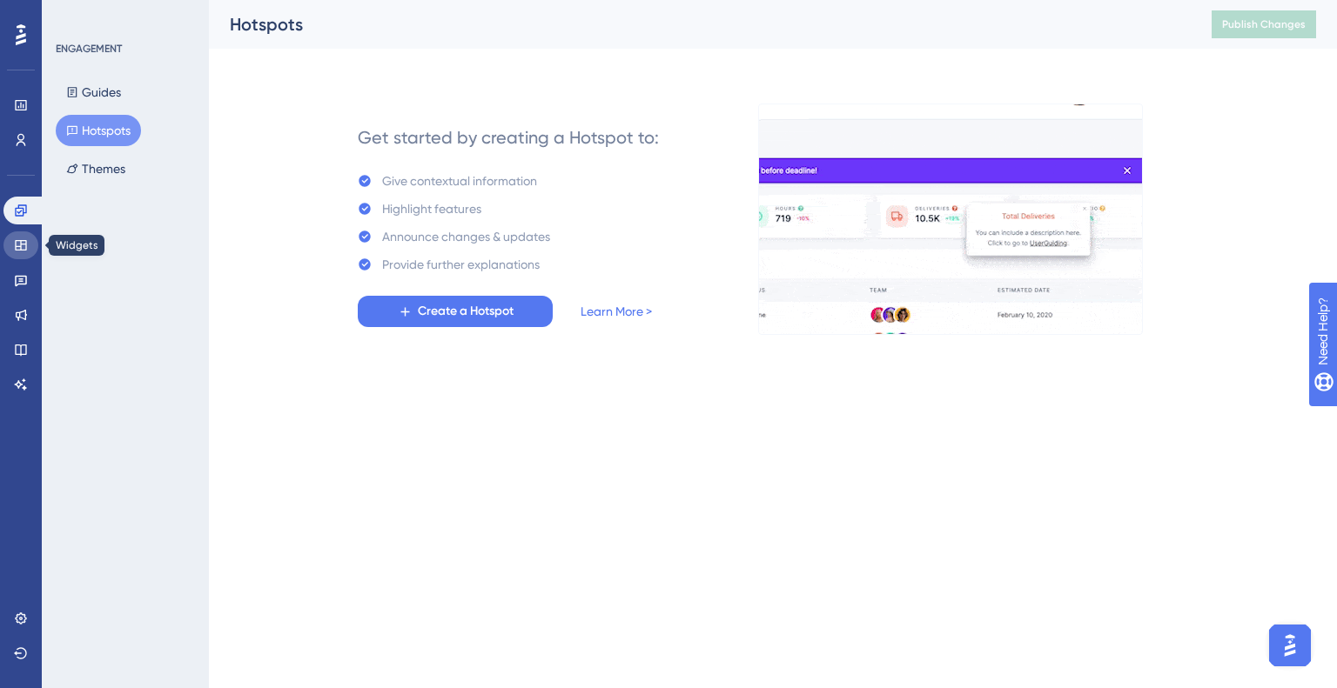
click at [7, 243] on link at bounding box center [20, 245] width 35 height 28
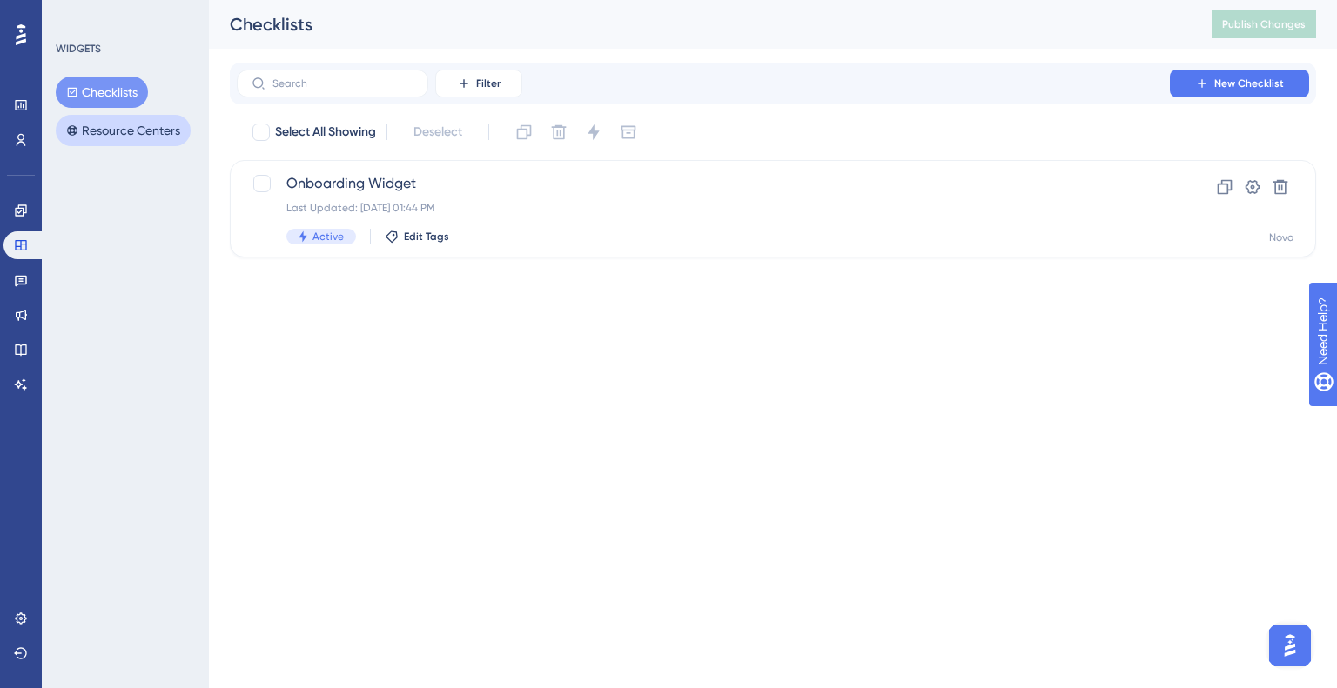
click at [137, 136] on button "Resource Centers" at bounding box center [123, 130] width 135 height 31
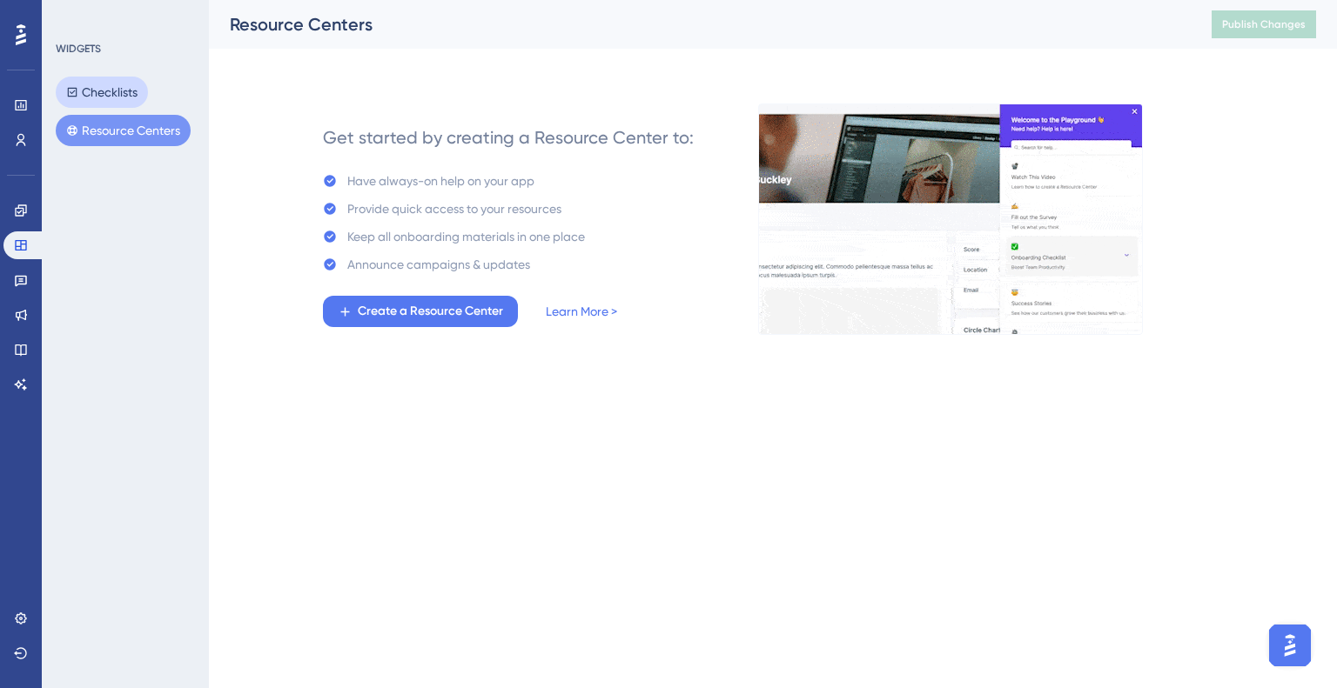
click at [132, 100] on button "Checklists" at bounding box center [102, 92] width 92 height 31
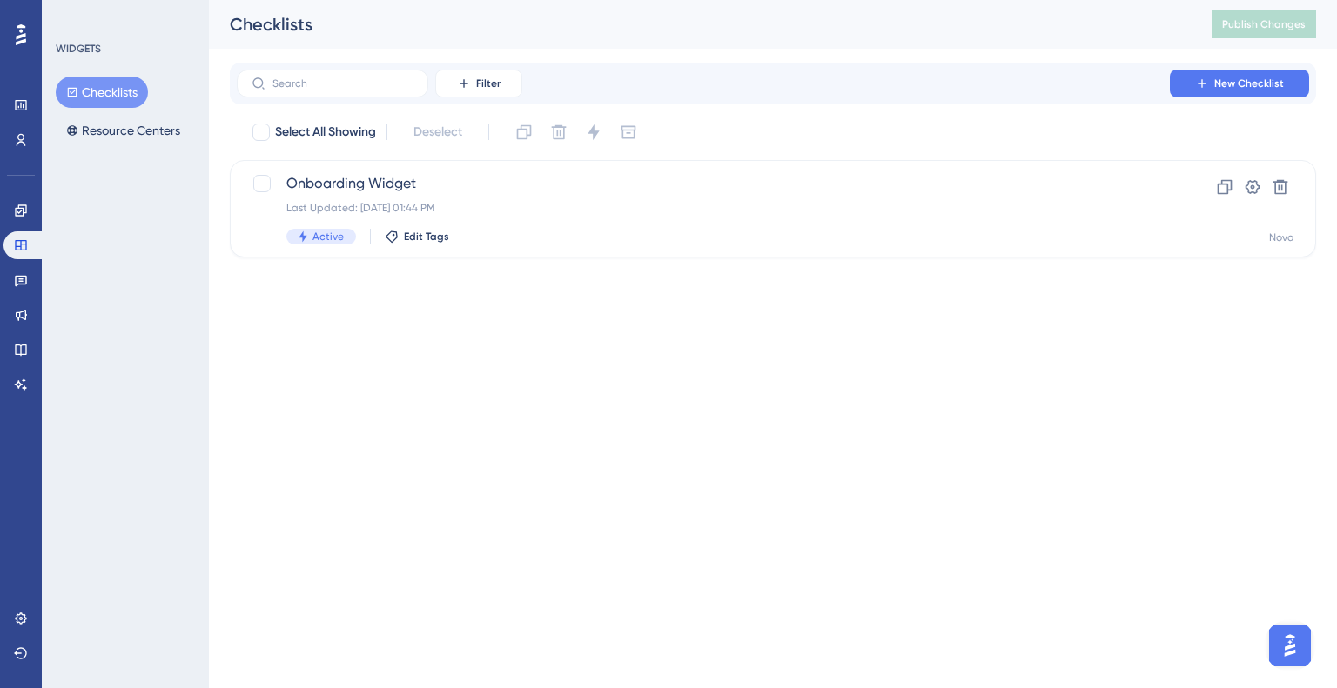
click at [129, 84] on button "Checklists" at bounding box center [102, 92] width 92 height 31
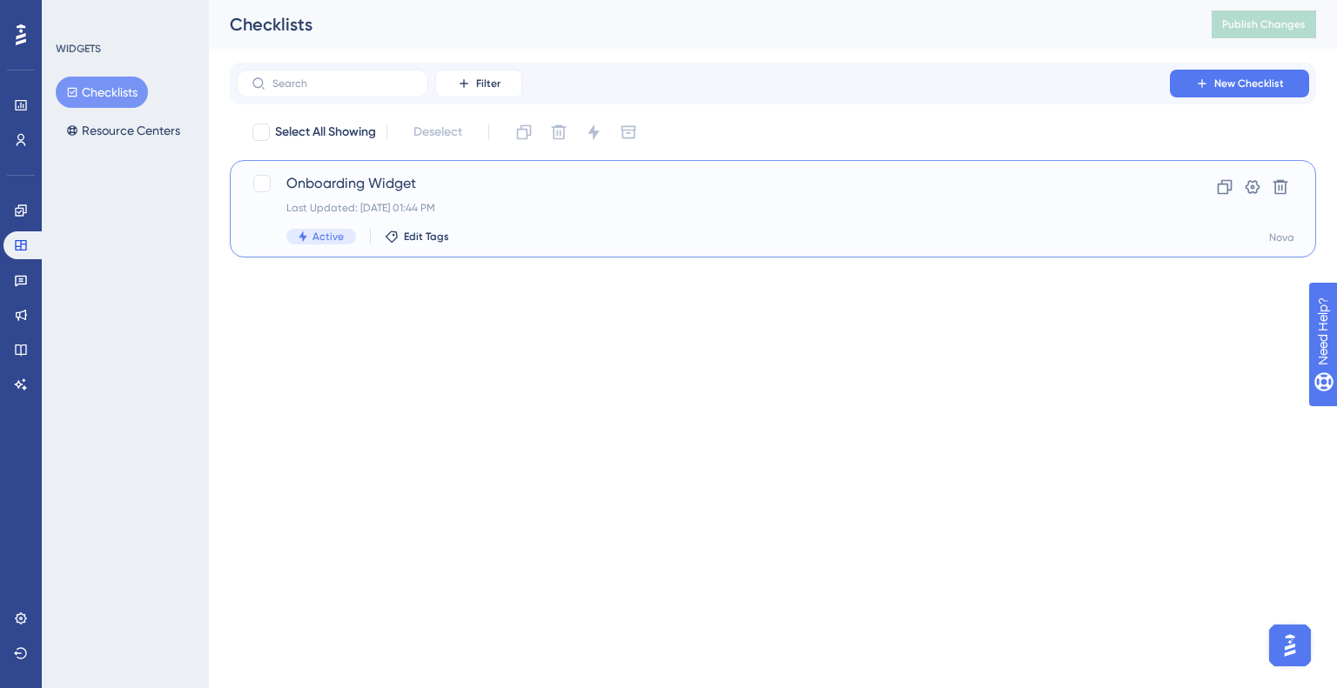
click at [327, 178] on span "Onboarding Widget" at bounding box center [703, 183] width 834 height 21
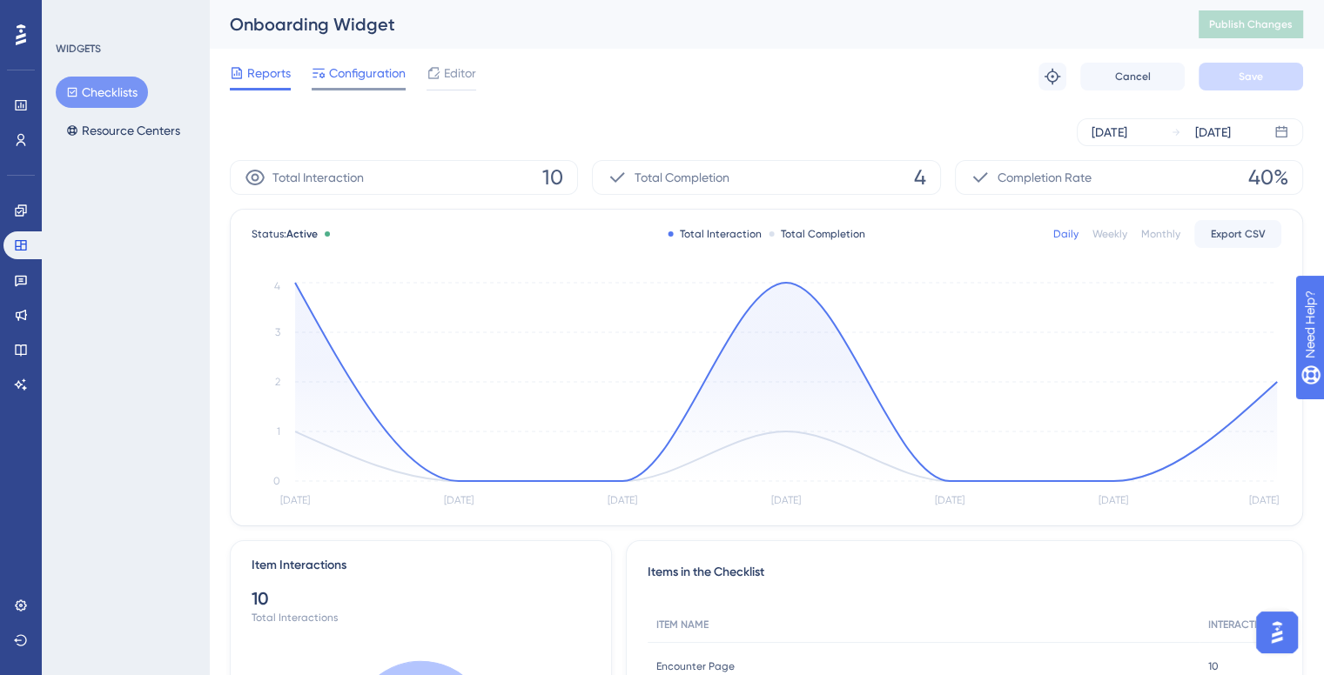
click at [332, 83] on span "Configuration" at bounding box center [367, 73] width 77 height 21
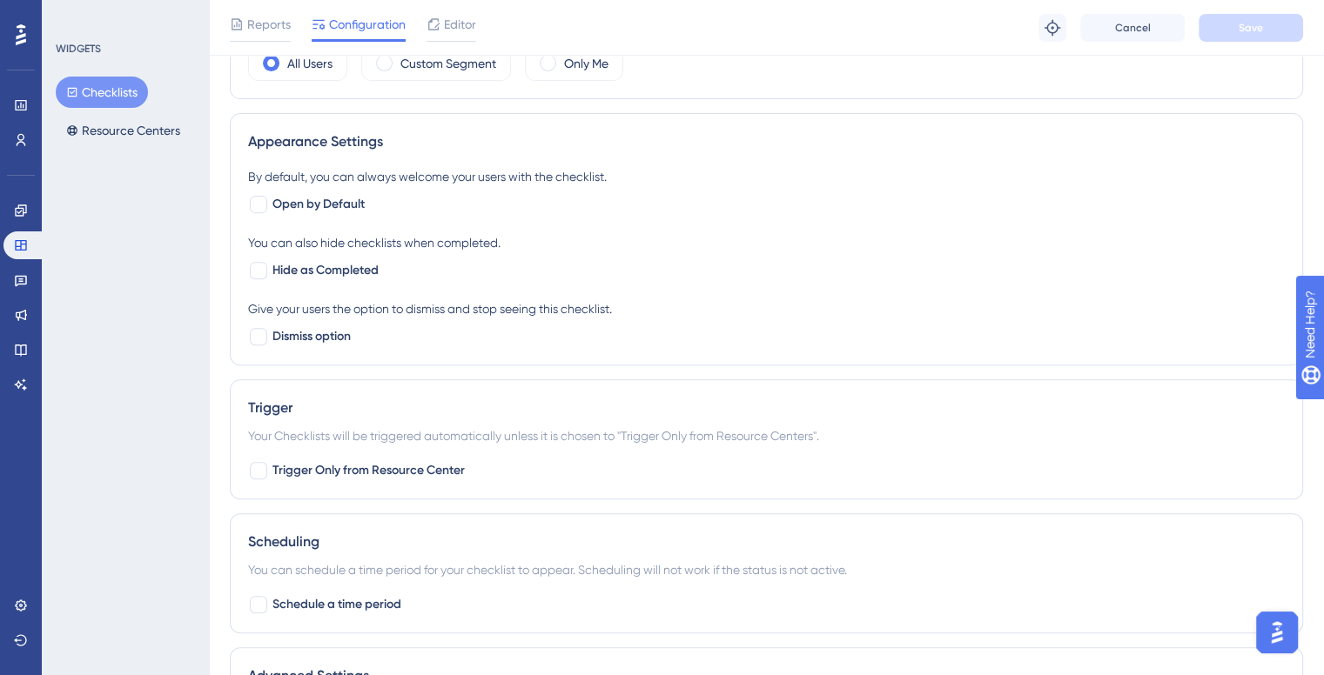
scroll to position [696, 0]
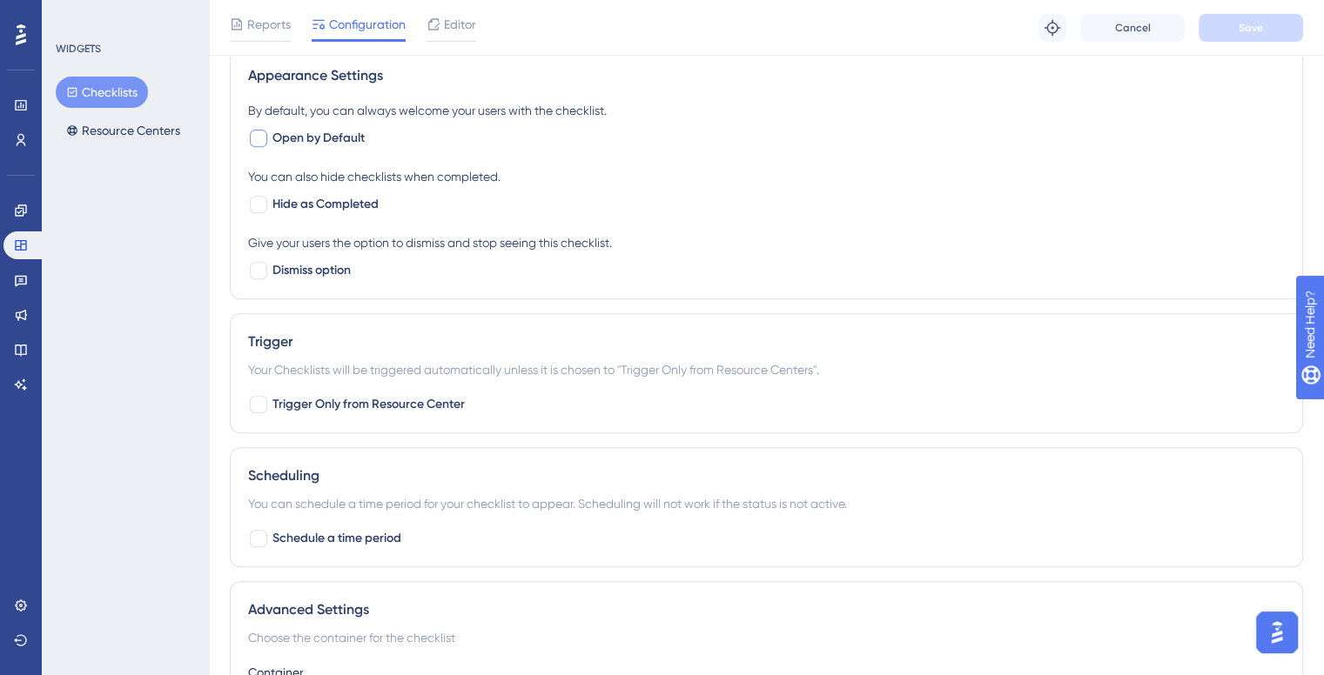
click at [325, 137] on span "Open by Default" at bounding box center [318, 138] width 92 height 21
checkbox input "true"
click at [337, 262] on span "Dismiss option" at bounding box center [311, 270] width 78 height 21
checkbox input "true"
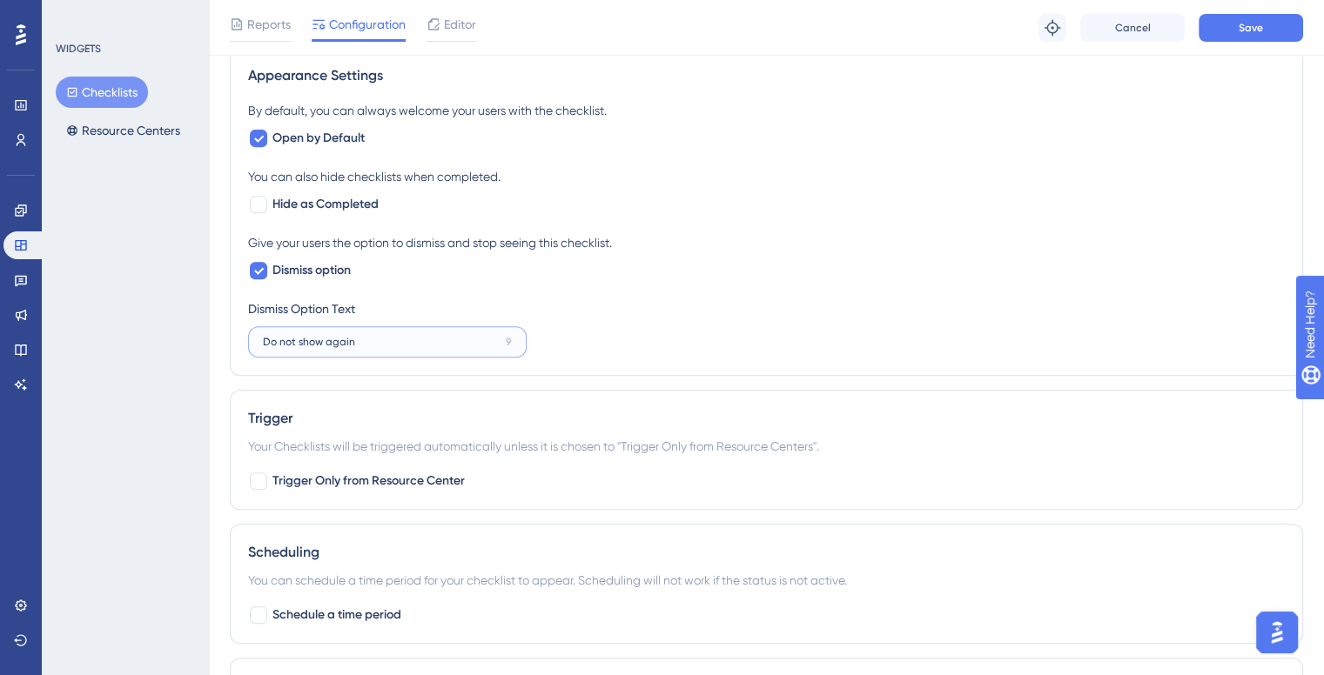
click at [313, 337] on input "Do not show again" at bounding box center [381, 342] width 236 height 12
click at [427, 340] on input "Do not show again" at bounding box center [381, 342] width 236 height 12
click at [512, 342] on label "Do not show again 9" at bounding box center [387, 341] width 278 height 31
click at [499, 342] on input "Do not show again" at bounding box center [381, 342] width 236 height 12
click at [435, 272] on div "Give your users the option to dismiss and stop seeing this checklist. Dismiss o…" at bounding box center [766, 256] width 1036 height 49
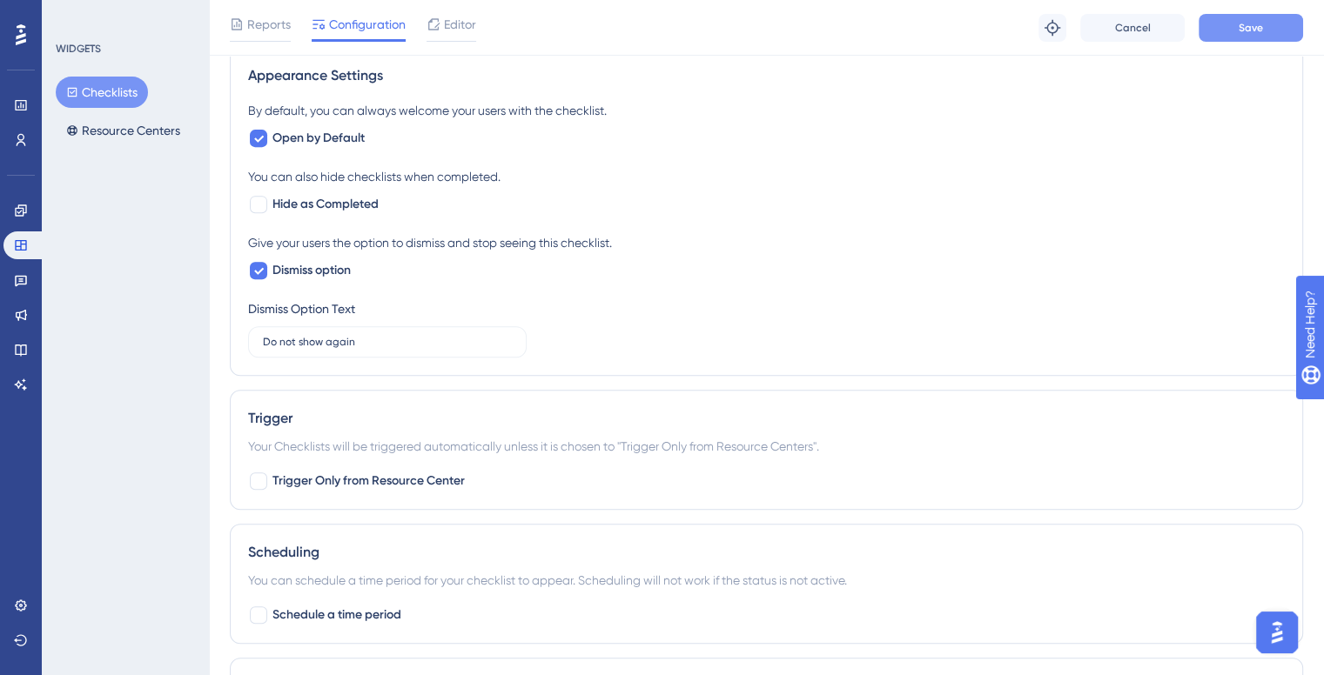
click at [1211, 34] on button "Save" at bounding box center [1250, 28] width 104 height 28
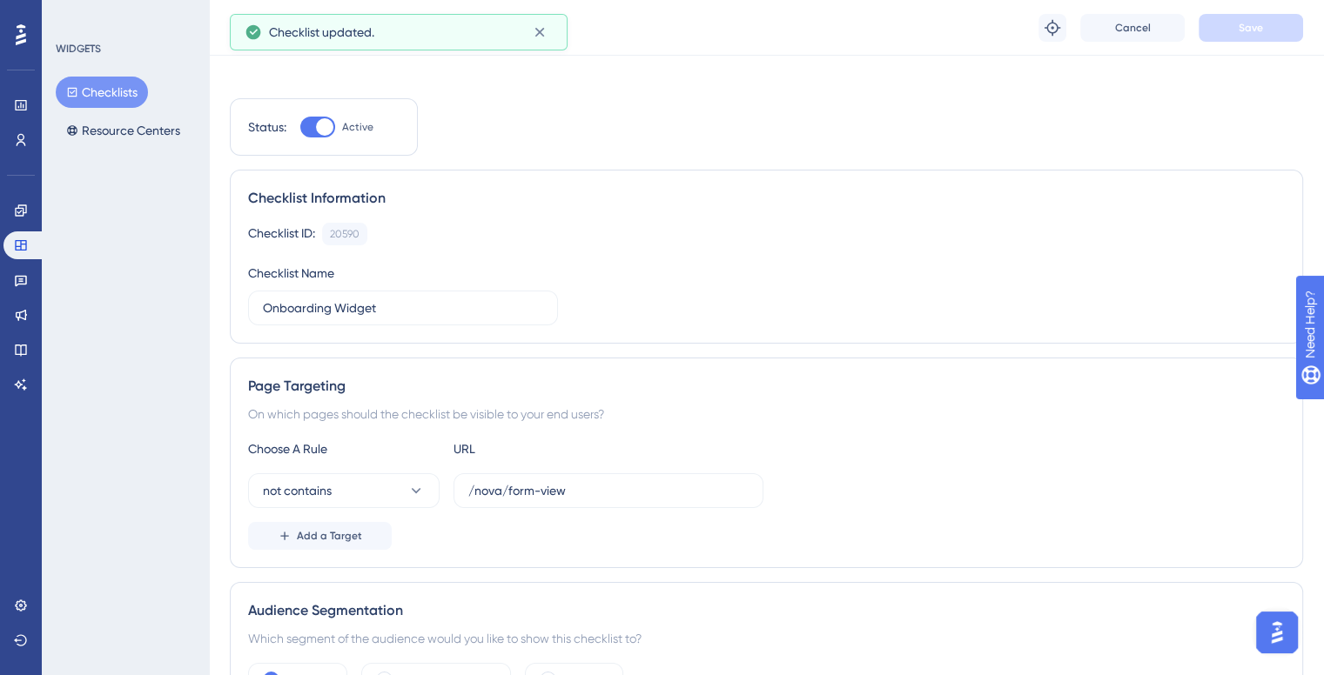
scroll to position [0, 0]
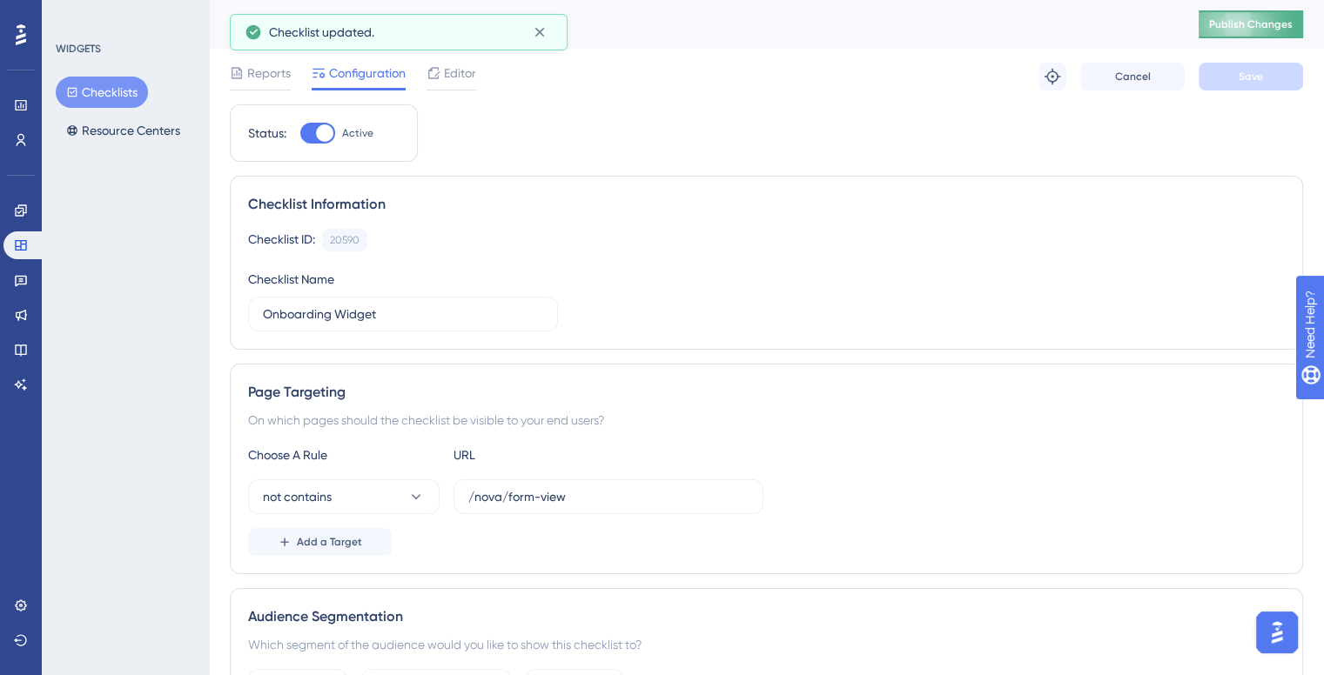
click at [1258, 20] on span "Publish Changes" at bounding box center [1251, 24] width 84 height 14
click at [286, 44] on div "Checklist updated." at bounding box center [399, 32] width 308 height 28
click at [298, 28] on span "Checklist updated." at bounding box center [321, 32] width 105 height 21
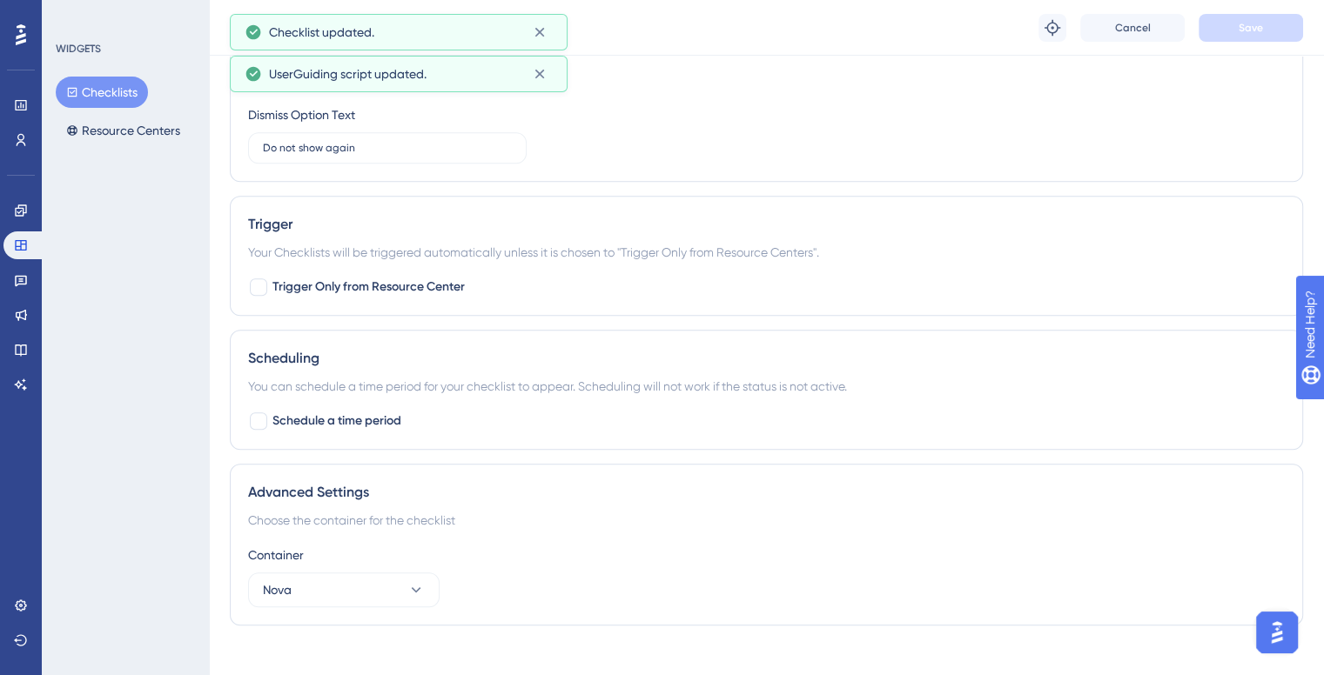
scroll to position [907, 0]
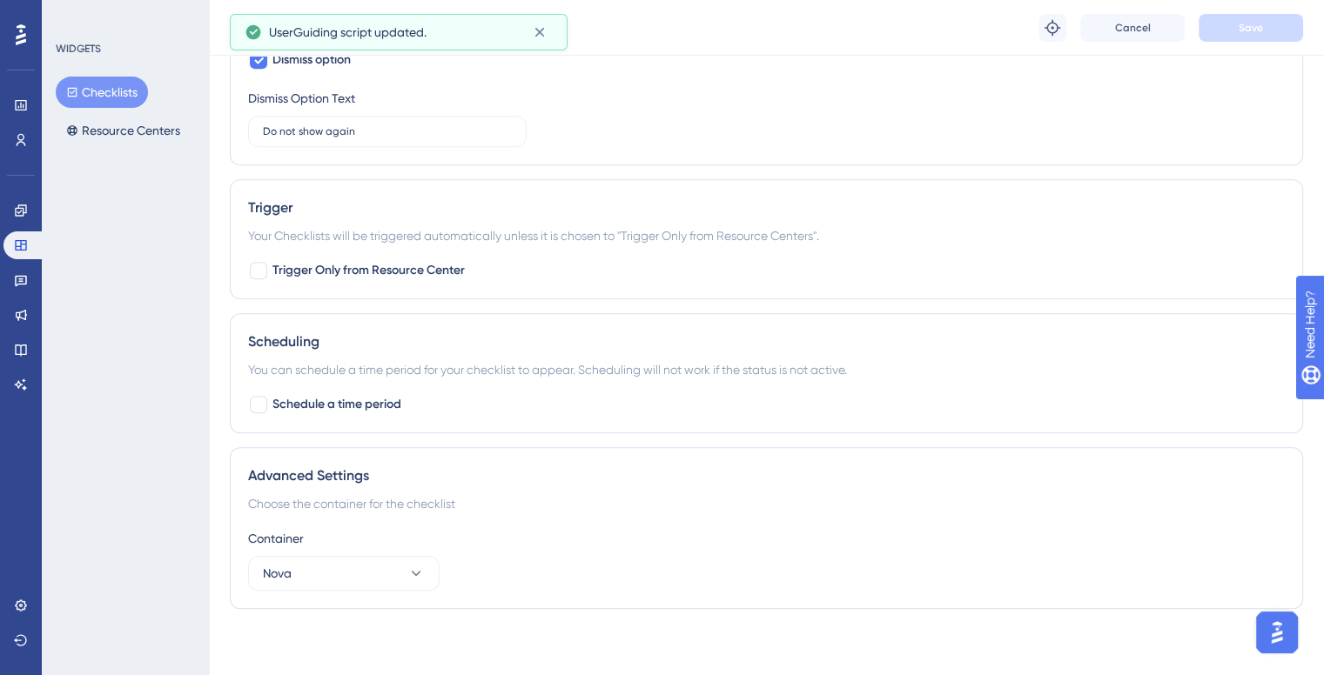
click at [25, 262] on div "Engagement Widgets Feedback Product Updates Knowledge Base AI Assistant" at bounding box center [20, 298] width 35 height 202
click at [23, 273] on icon at bounding box center [21, 280] width 14 height 14
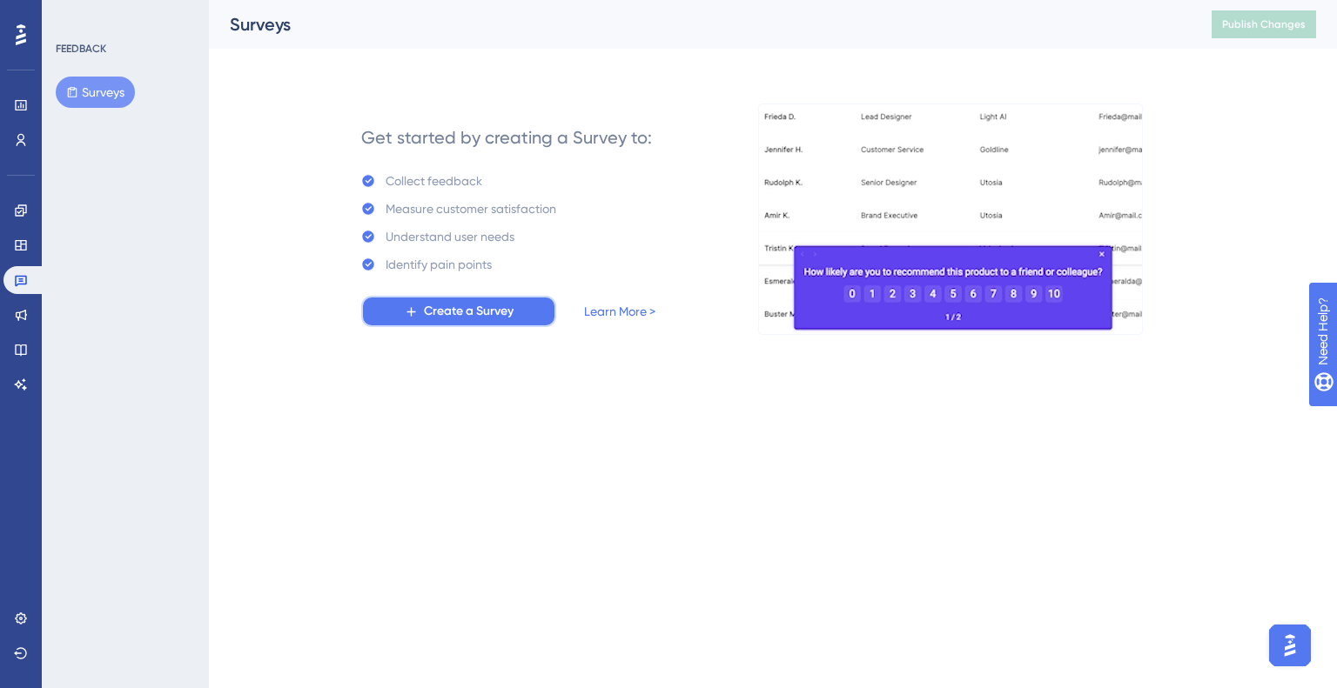
click at [459, 323] on button "Create a Survey" at bounding box center [458, 311] width 195 height 31
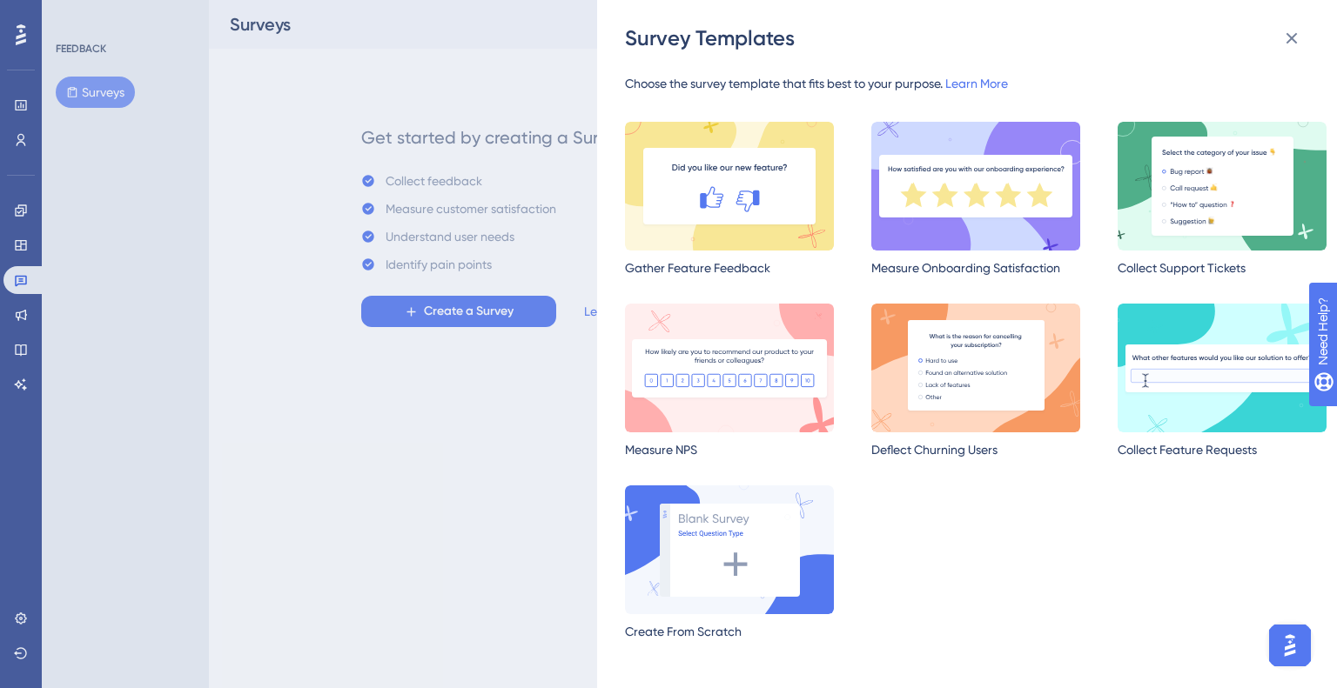
click at [334, 272] on div "Survey Templates Choose the survey template that fits best to your purpose. Lea…" at bounding box center [668, 344] width 1337 height 688
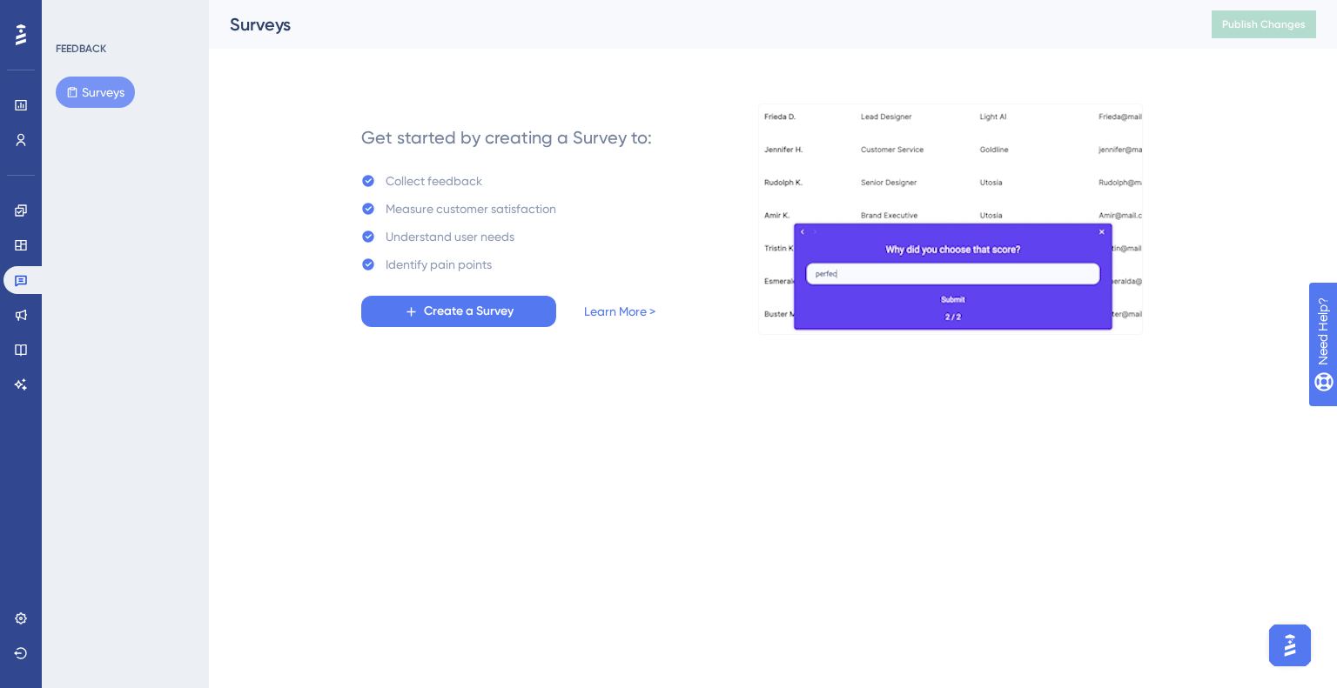
drag, startPoint x: 97, startPoint y: 332, endPoint x: 65, endPoint y: 369, distance: 48.1
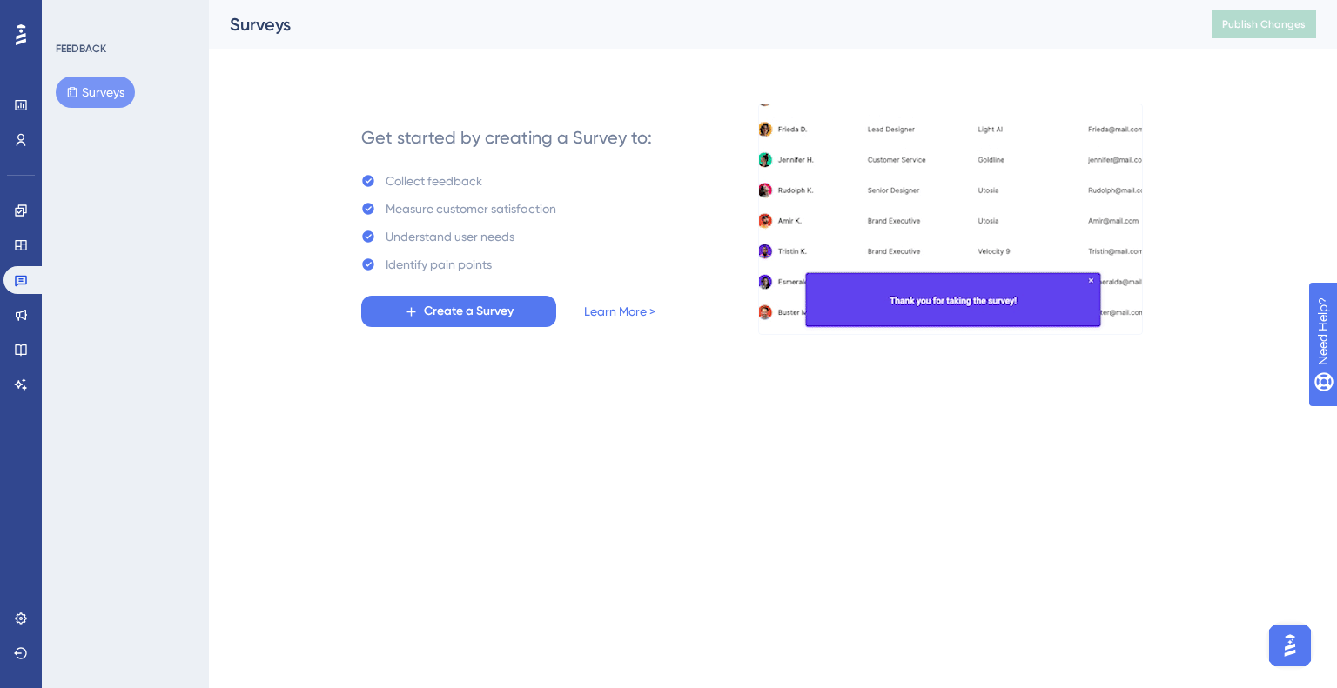
click at [95, 335] on div "FEEDBACK Surveys" at bounding box center [125, 344] width 167 height 688
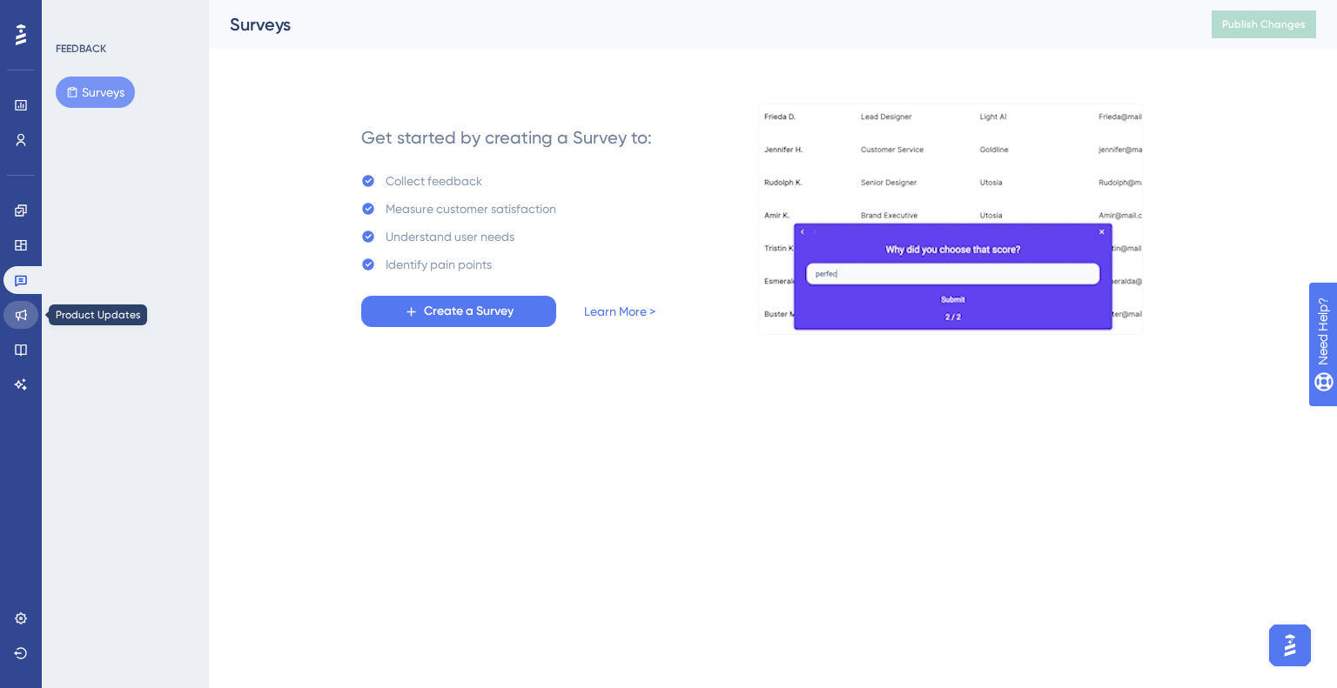
click at [13, 316] on link at bounding box center [20, 315] width 35 height 28
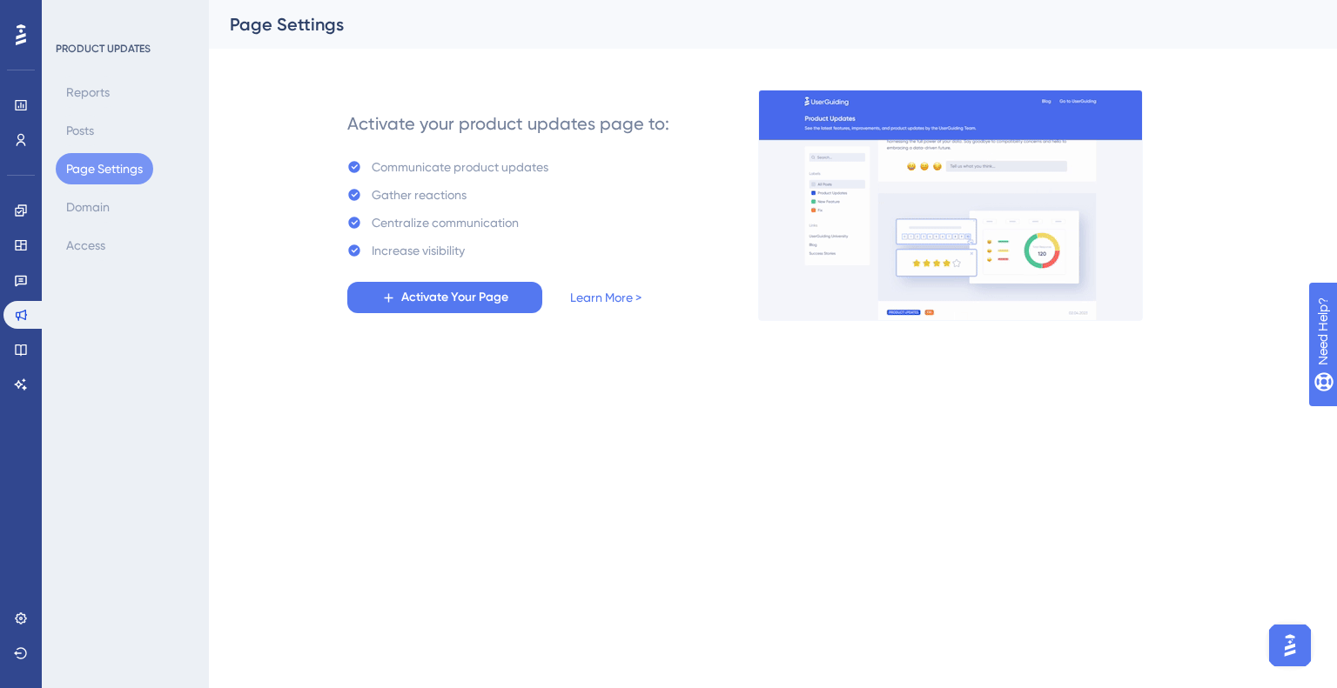
click at [112, 191] on div "Reports Posts Page Settings Domain Access" at bounding box center [126, 169] width 141 height 184
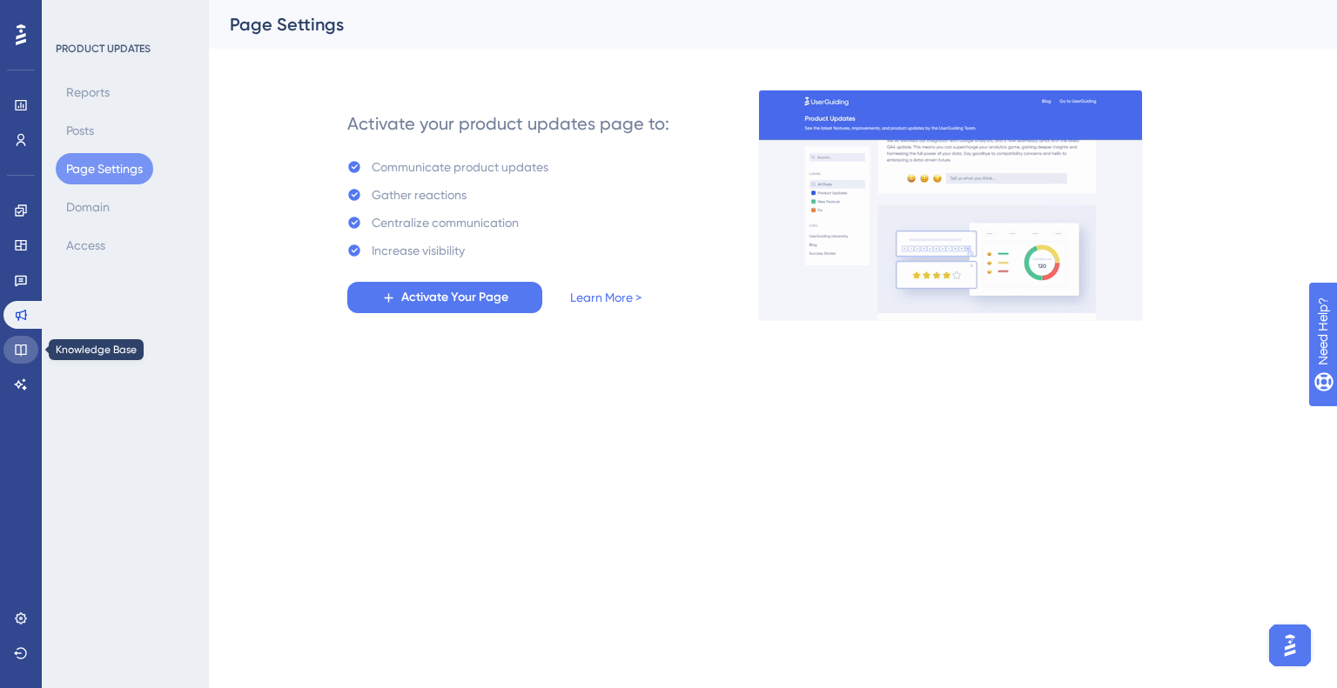
click at [25, 351] on icon at bounding box center [20, 350] width 11 height 11
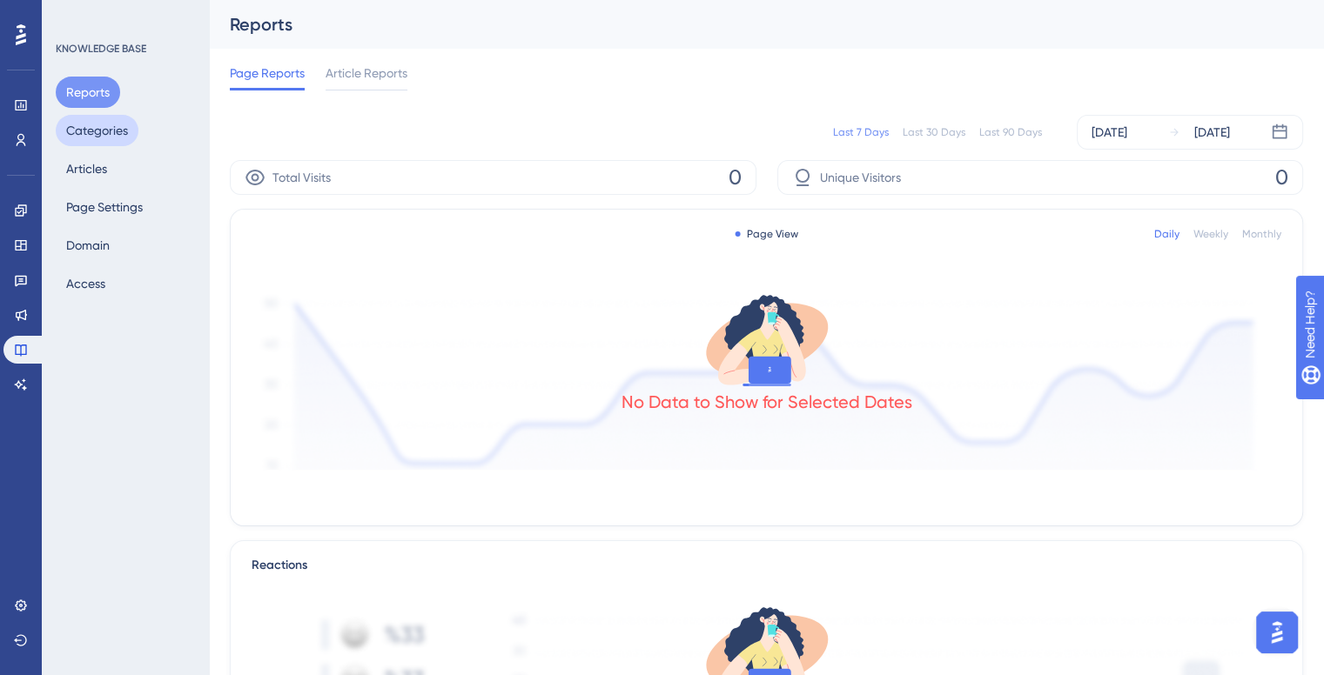
click at [107, 137] on button "Categories" at bounding box center [97, 130] width 83 height 31
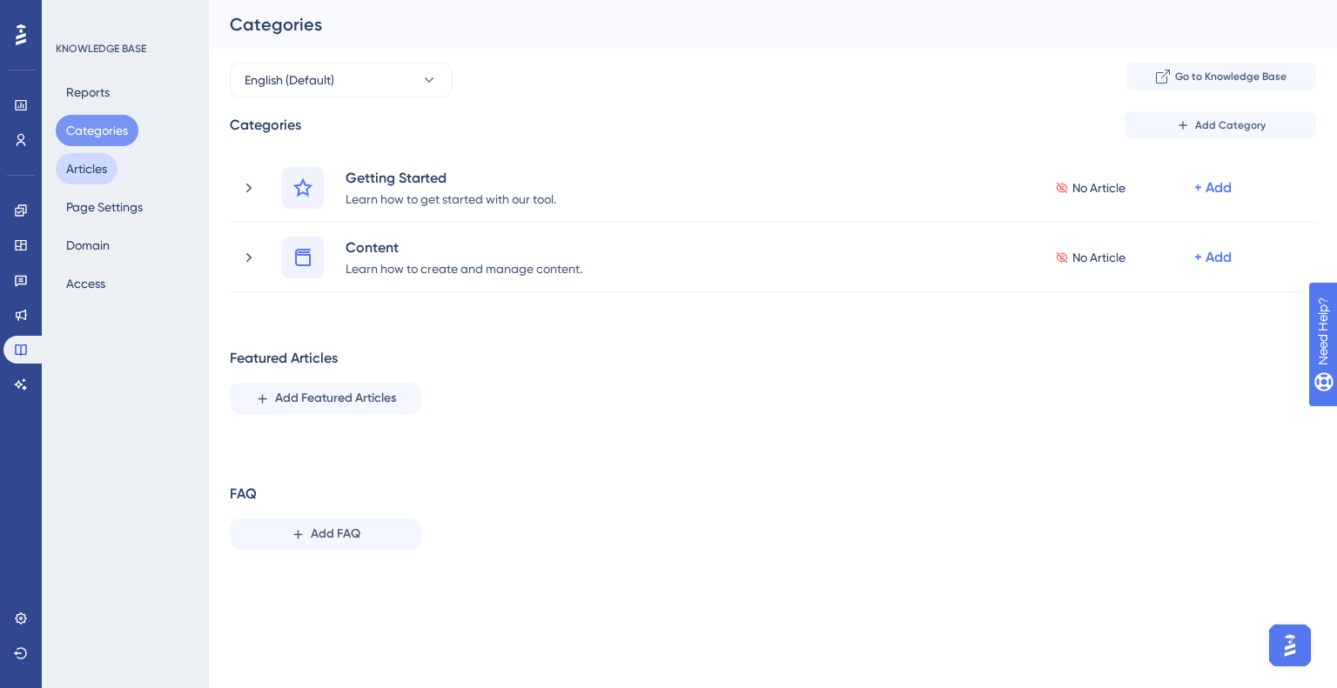
click at [97, 153] on button "Articles" at bounding box center [87, 168] width 62 height 31
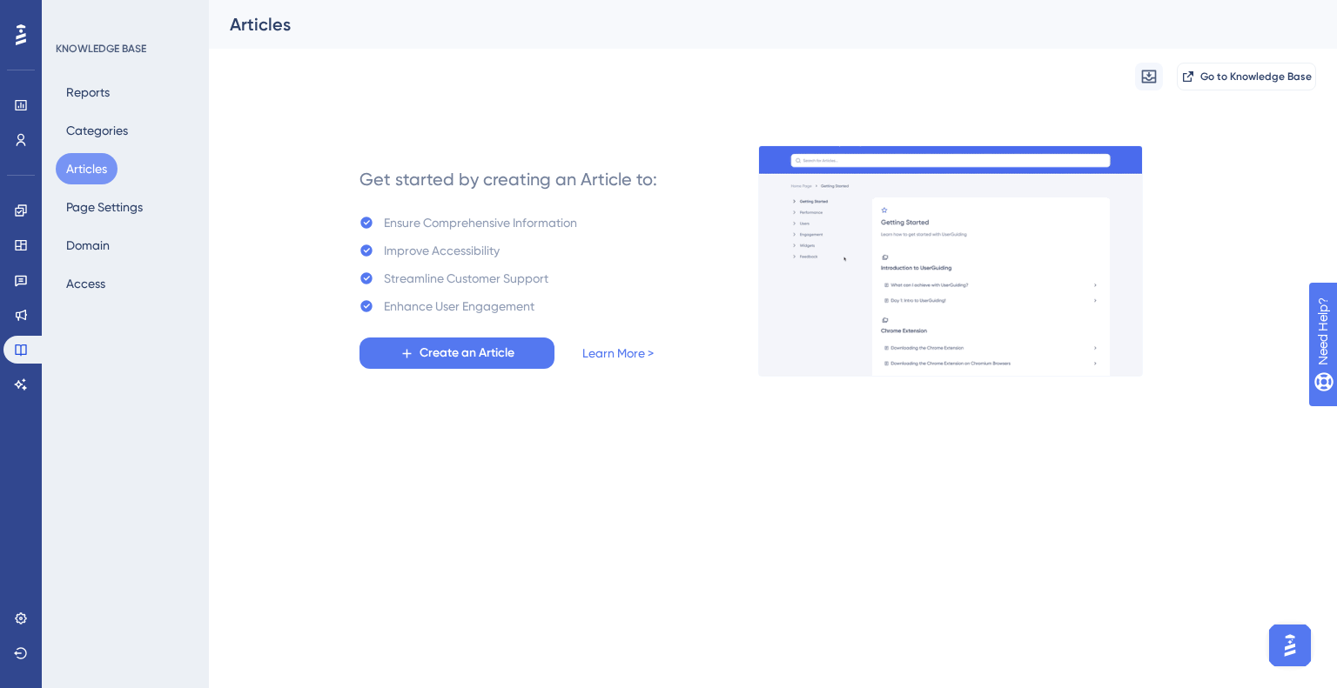
click at [91, 170] on button "Articles" at bounding box center [87, 168] width 62 height 31
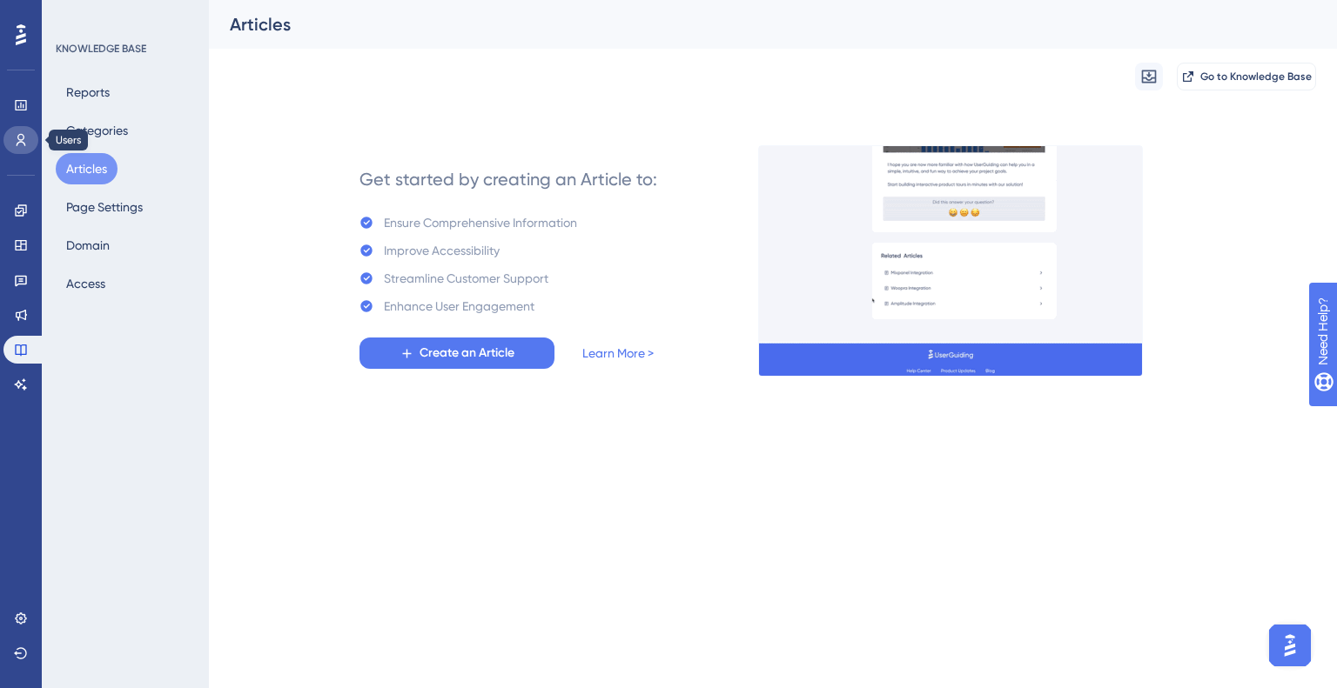
click at [24, 130] on link at bounding box center [20, 140] width 35 height 28
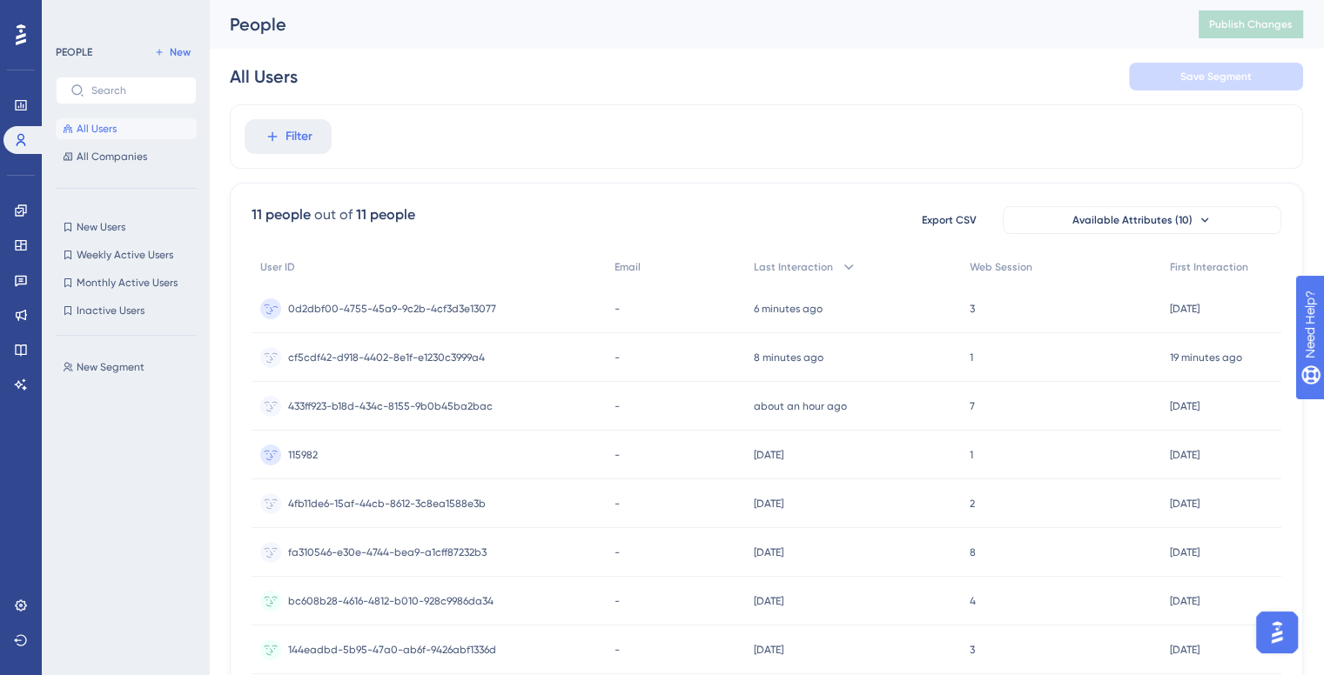
click at [341, 309] on span "0d2dbf00-4755-45a9-9c2b-4cf3d3e13077" at bounding box center [392, 309] width 208 height 14
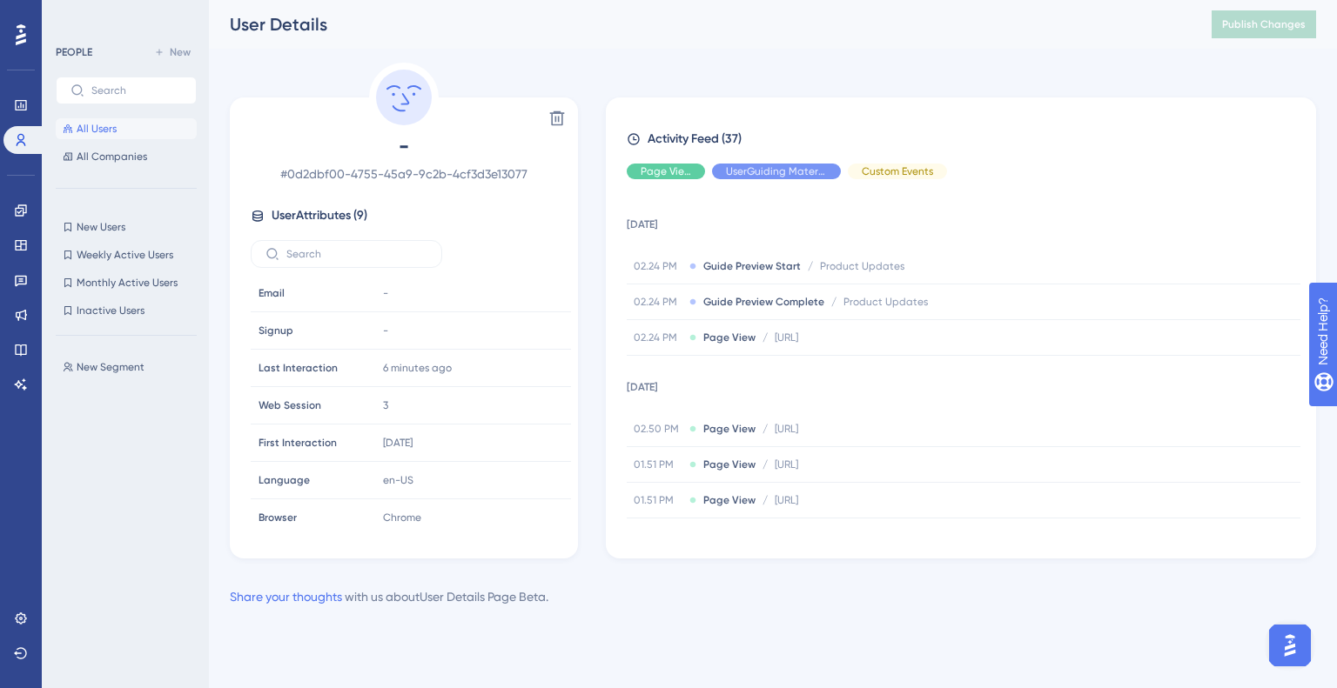
click at [116, 123] on button "All Users" at bounding box center [126, 128] width 141 height 21
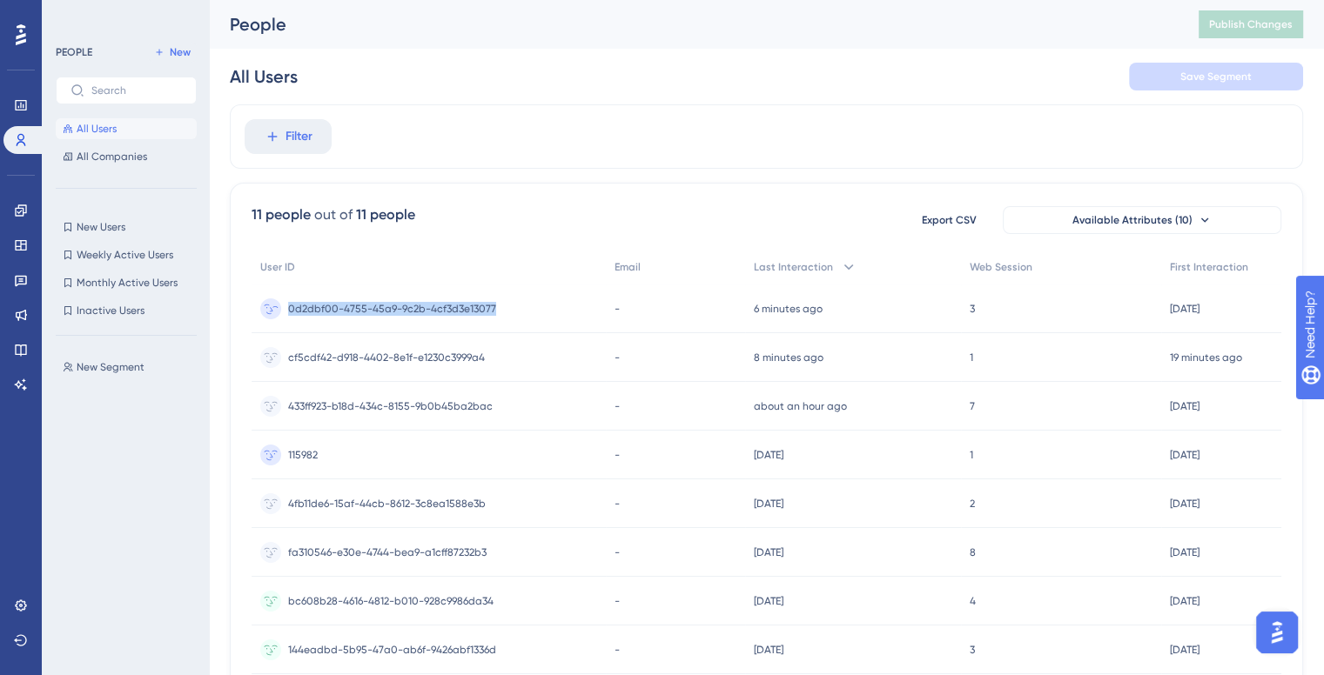
drag, startPoint x: 286, startPoint y: 305, endPoint x: 494, endPoint y: 318, distance: 208.4
click at [494, 318] on div "0d2dbf00-4755-45a9-9c2b-4cf3d3e13077 0d2dbf00-4755-45a9-9c2b-4cf3d3e13077" at bounding box center [428, 309] width 354 height 49
copy span "0d2dbf00-4755-45a9-9c2b-4cf3d3e13077"
drag, startPoint x: 290, startPoint y: 357, endPoint x: 489, endPoint y: 370, distance: 199.7
click at [489, 370] on div "cf5cdf42-d918-4402-8e1f-e1230c3999a4 cf5cdf42-d918-4402-8e1f-e1230c3999a4" at bounding box center [428, 357] width 354 height 49
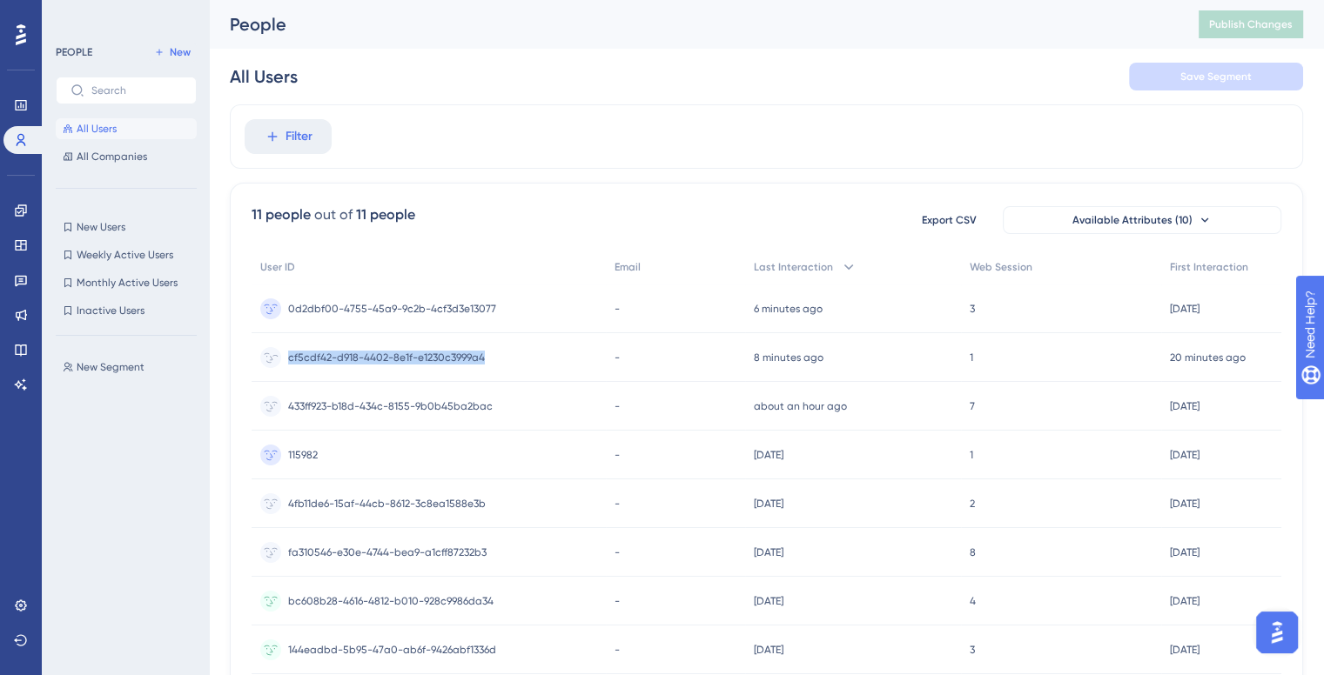
copy span "cf5cdf42-d918-4402-8e1f-e1230c3999a4"
click at [398, 312] on span "0d2dbf00-4755-45a9-9c2b-4cf3d3e13077" at bounding box center [392, 309] width 208 height 14
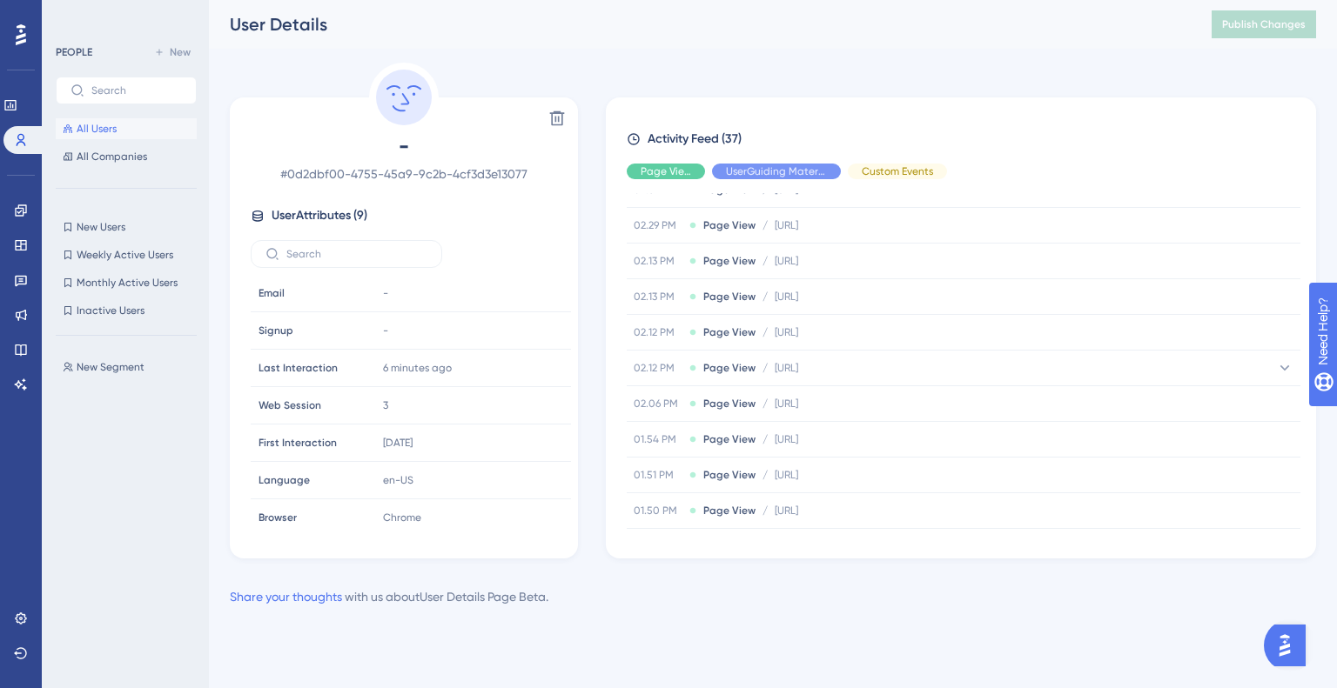
scroll to position [1184, 0]
click at [125, 118] on button "All Users" at bounding box center [126, 128] width 141 height 21
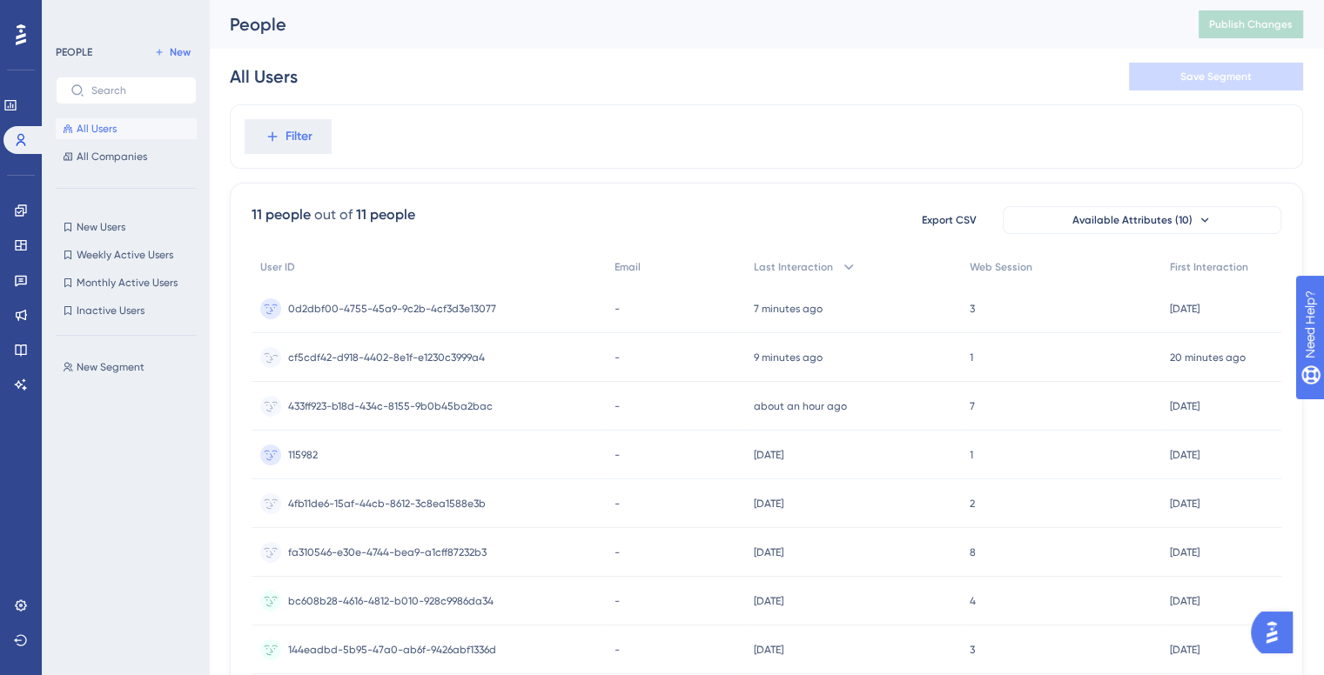
click at [377, 345] on div "cf5cdf42-d918-4402-8e1f-e1230c3999a4 cf5cdf42-d918-4402-8e1f-e1230c3999a4" at bounding box center [386, 357] width 197 height 49
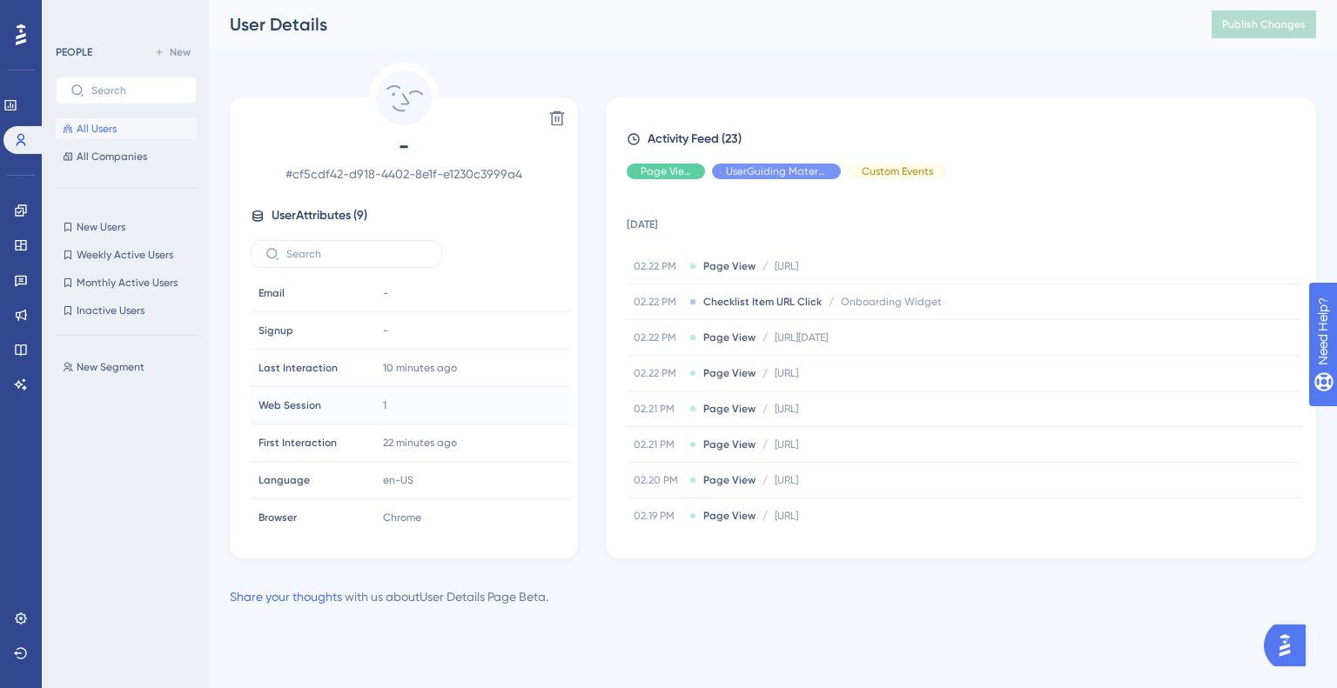
scroll to position [79, 0]
click at [310, 359] on span "First Interaction" at bounding box center [297, 364] width 78 height 14
click at [273, 426] on div "Browser Browser" at bounding box center [310, 438] width 118 height 35
click at [273, 427] on div "Browser Browser" at bounding box center [310, 438] width 118 height 35
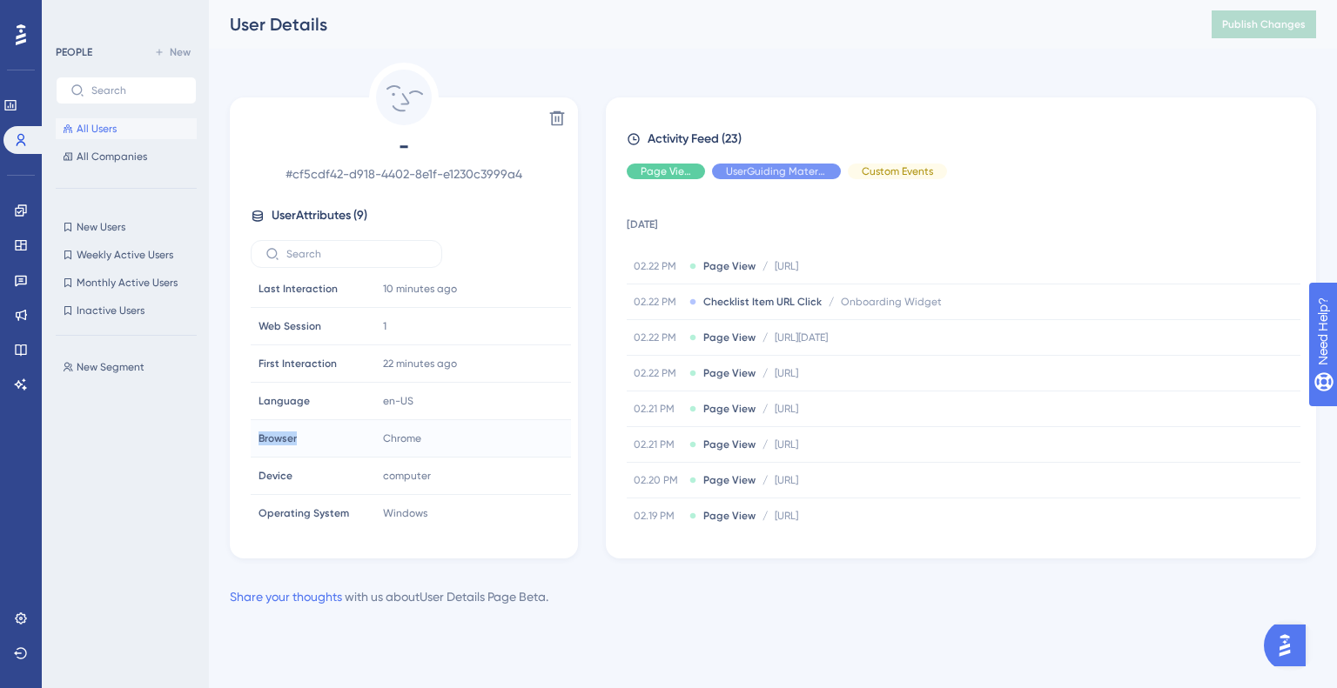
click at [273, 429] on div "Browser Browser" at bounding box center [310, 438] width 118 height 35
click at [294, 506] on span "Operating System" at bounding box center [303, 513] width 91 height 14
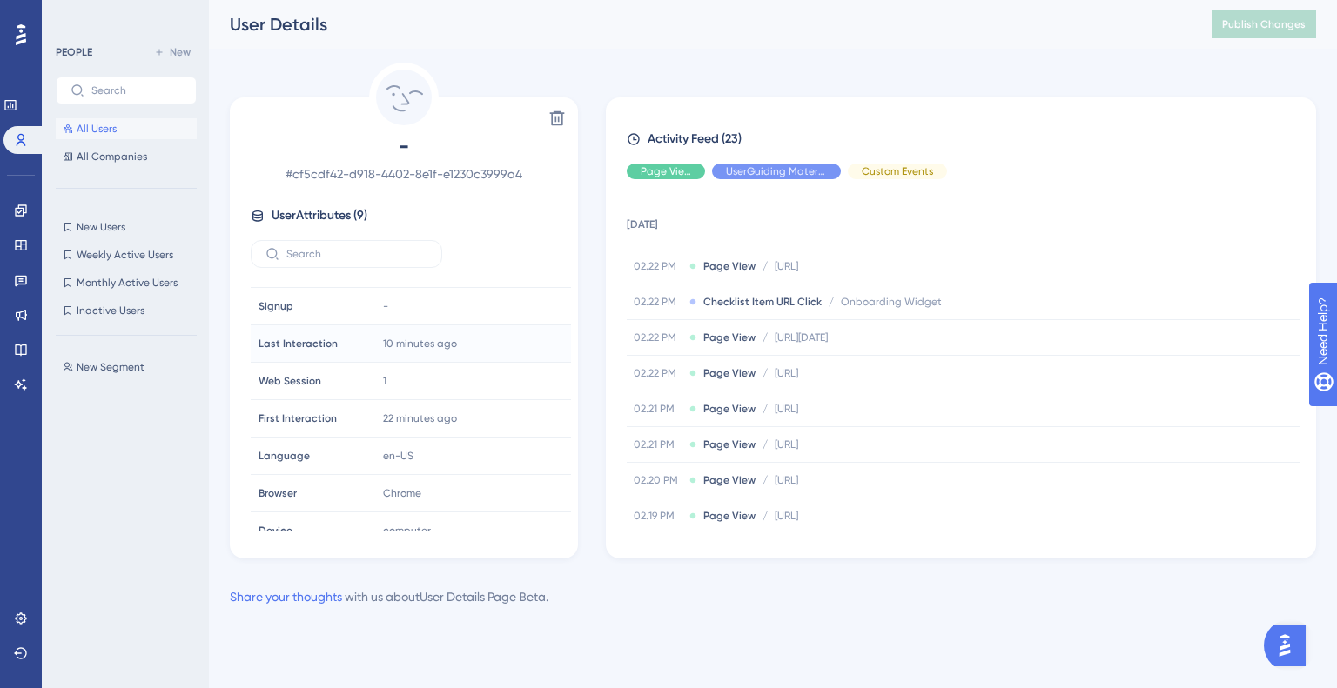
scroll to position [0, 0]
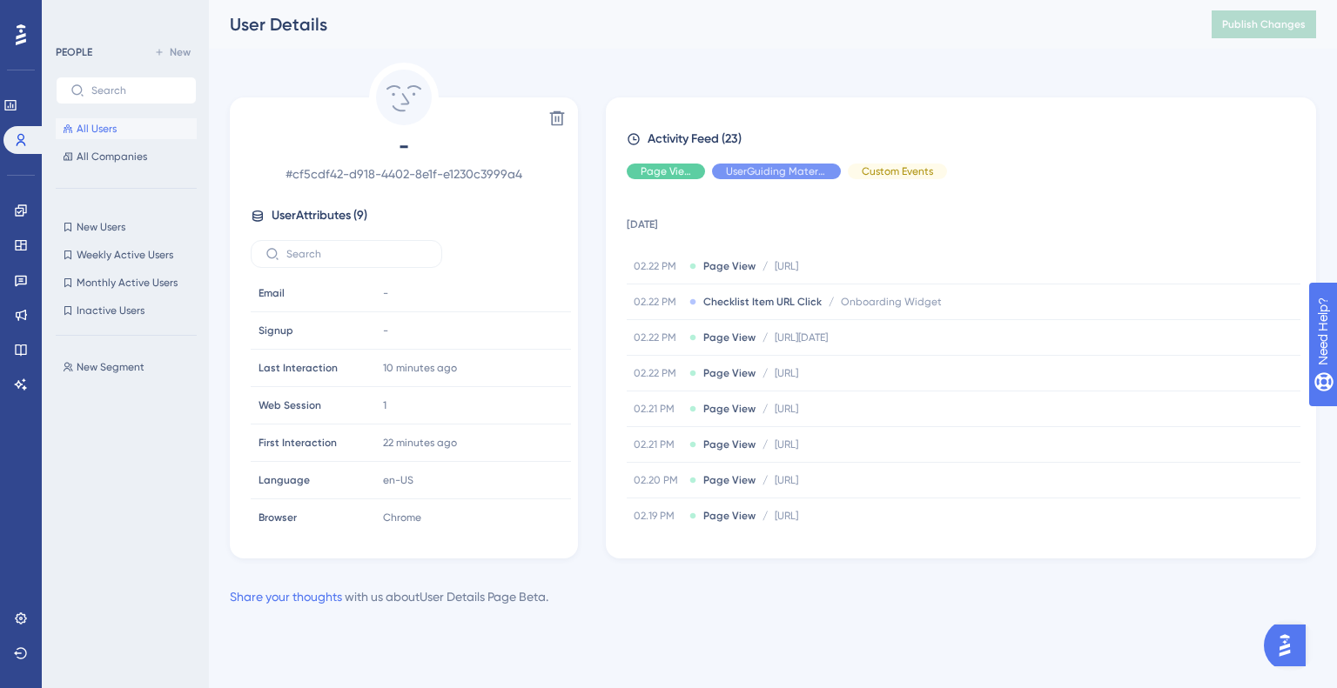
click at [82, 138] on button "All Users" at bounding box center [126, 128] width 141 height 21
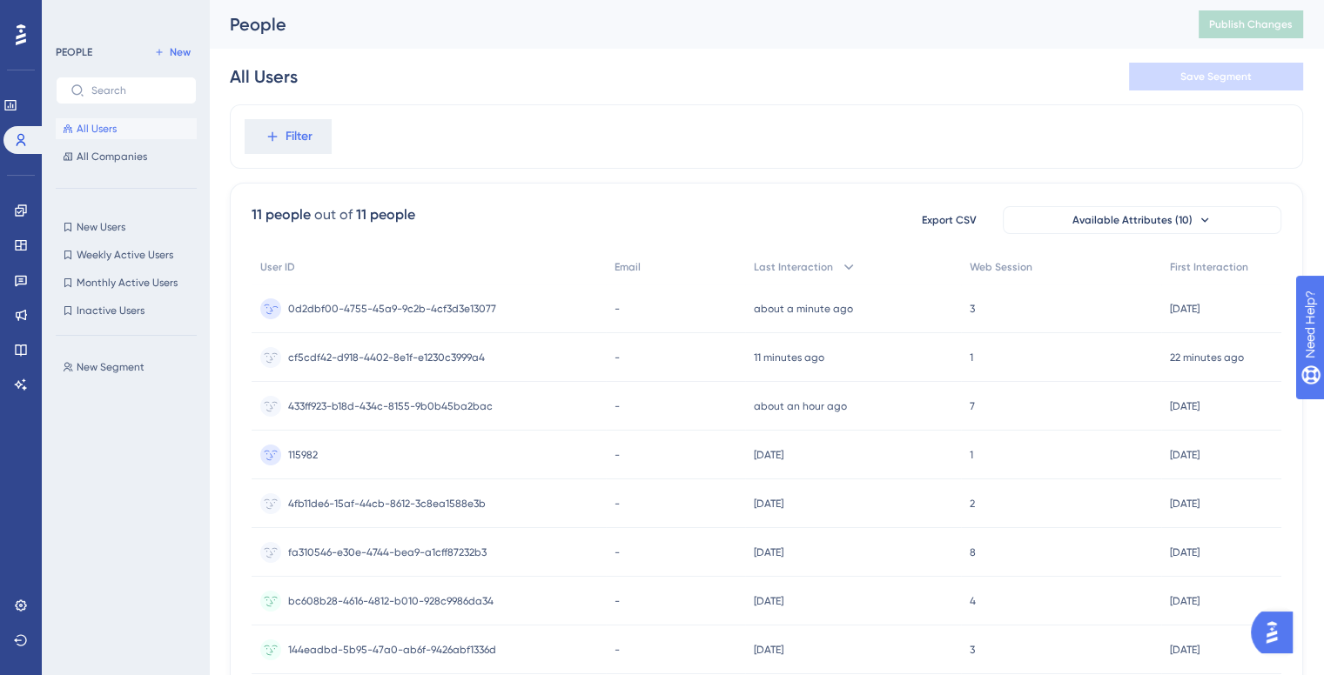
click at [454, 309] on span "0d2dbf00-4755-45a9-9c2b-4cf3d3e13077" at bounding box center [392, 309] width 208 height 14
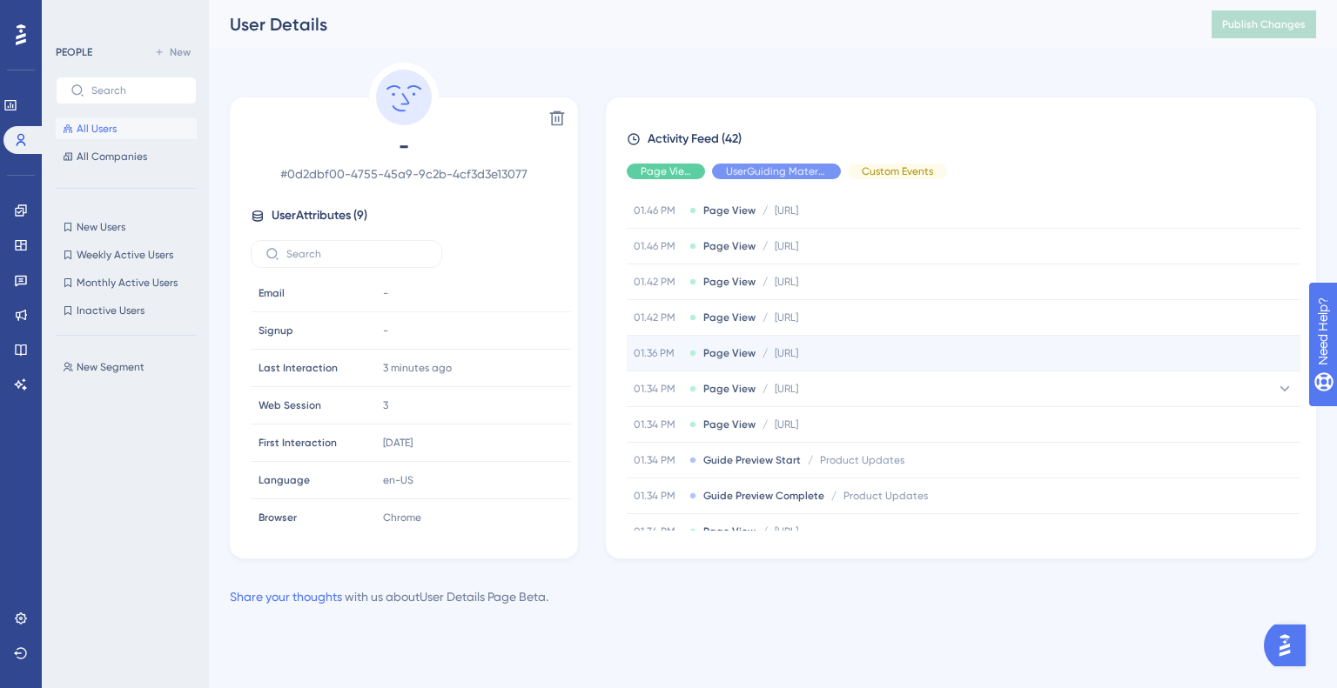
scroll to position [1362, 0]
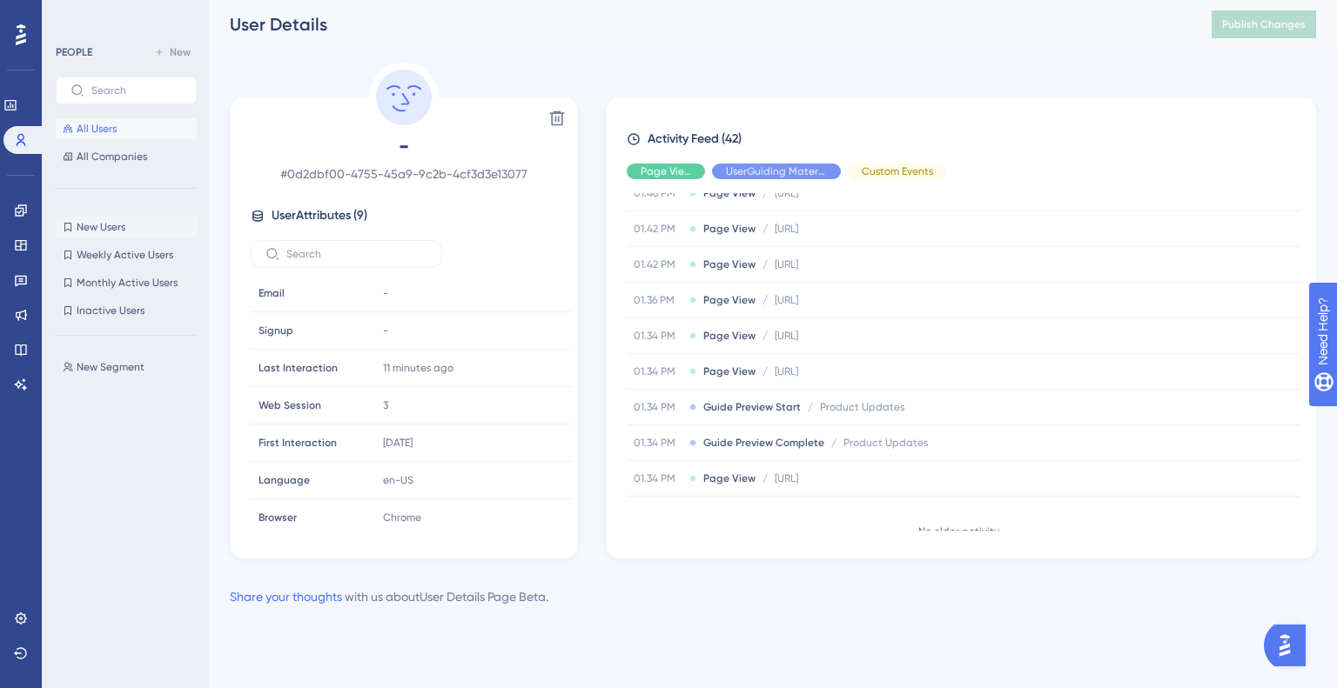
click at [94, 231] on span "New Users" at bounding box center [101, 227] width 49 height 14
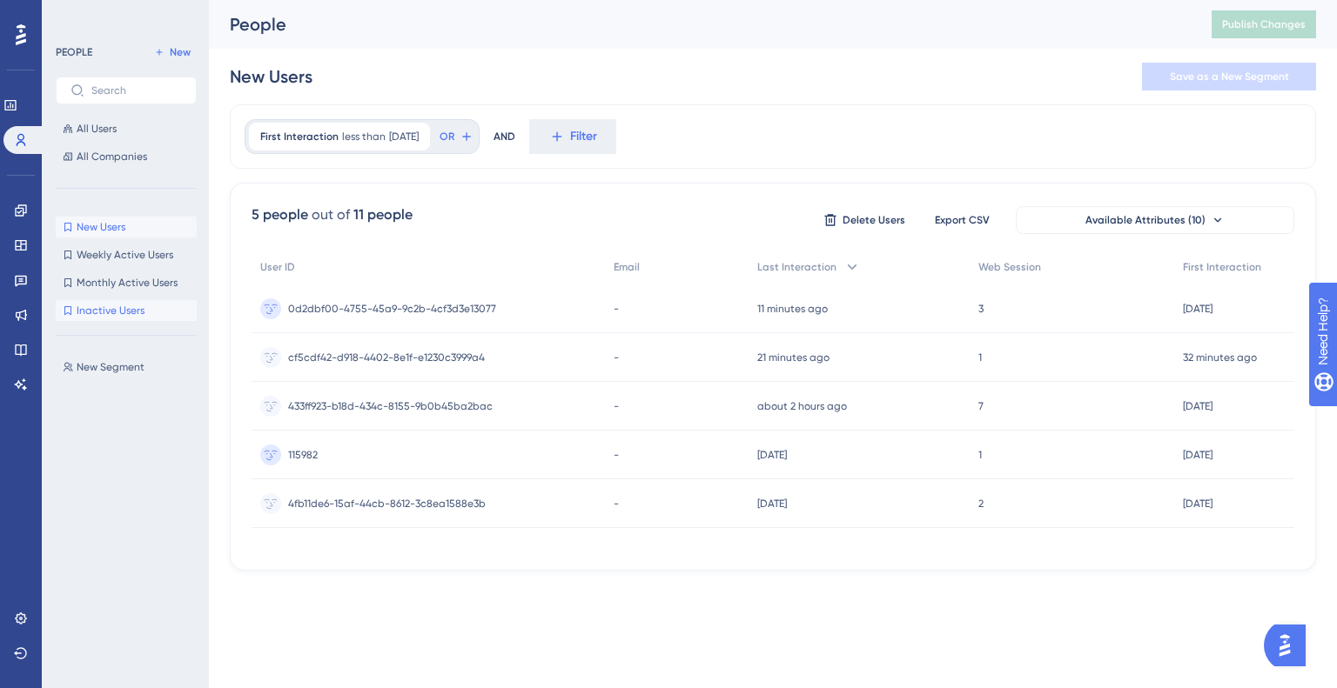
click at [118, 312] on span "Inactive Users" at bounding box center [111, 311] width 68 height 14
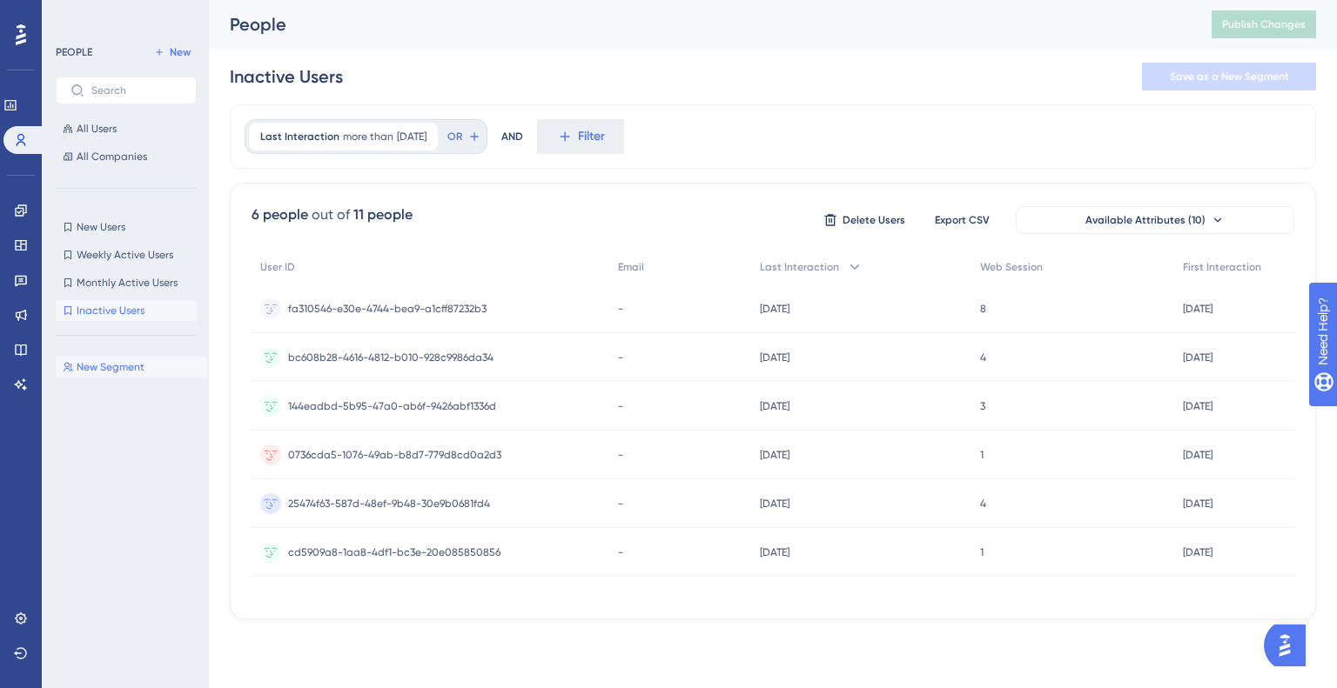
click at [86, 375] on button "New Segment New Segment" at bounding box center [131, 367] width 151 height 21
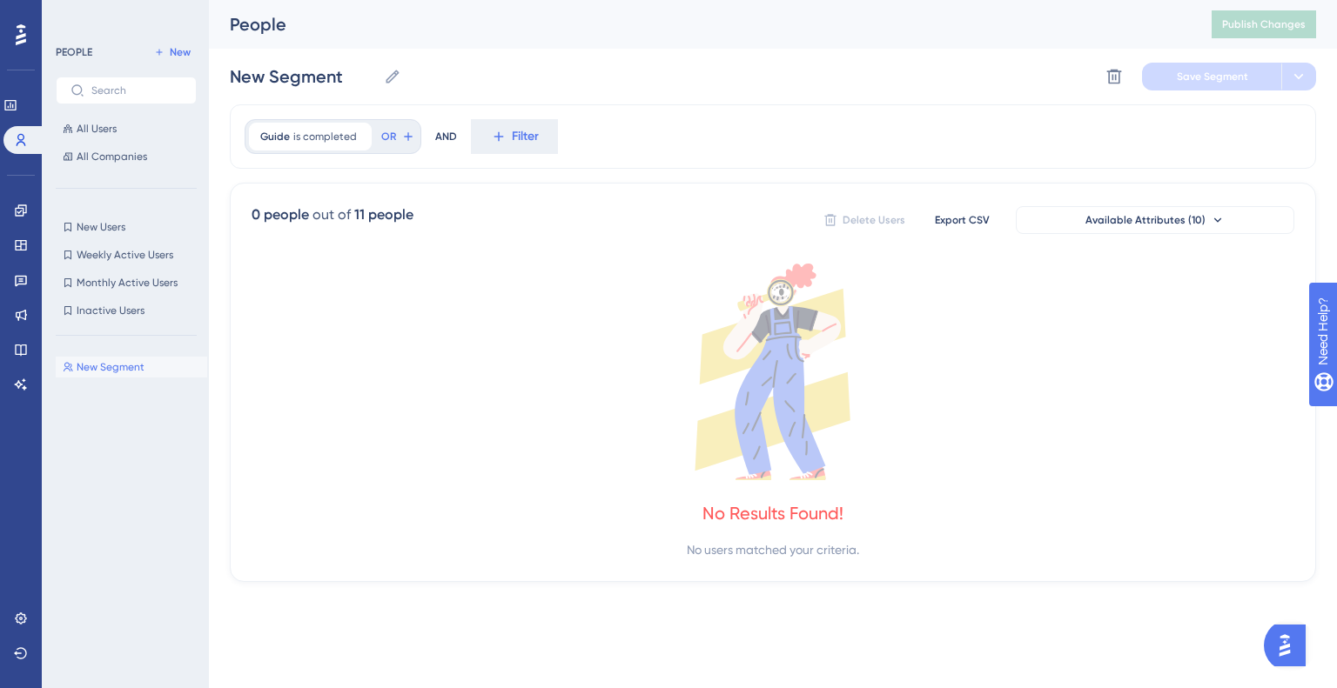
click at [1, 628] on div "Performance Users Engagement Widgets Feedback Product Updates Knowledge Base AI…" at bounding box center [21, 344] width 42 height 688
click at [14, 621] on link at bounding box center [21, 619] width 14 height 28
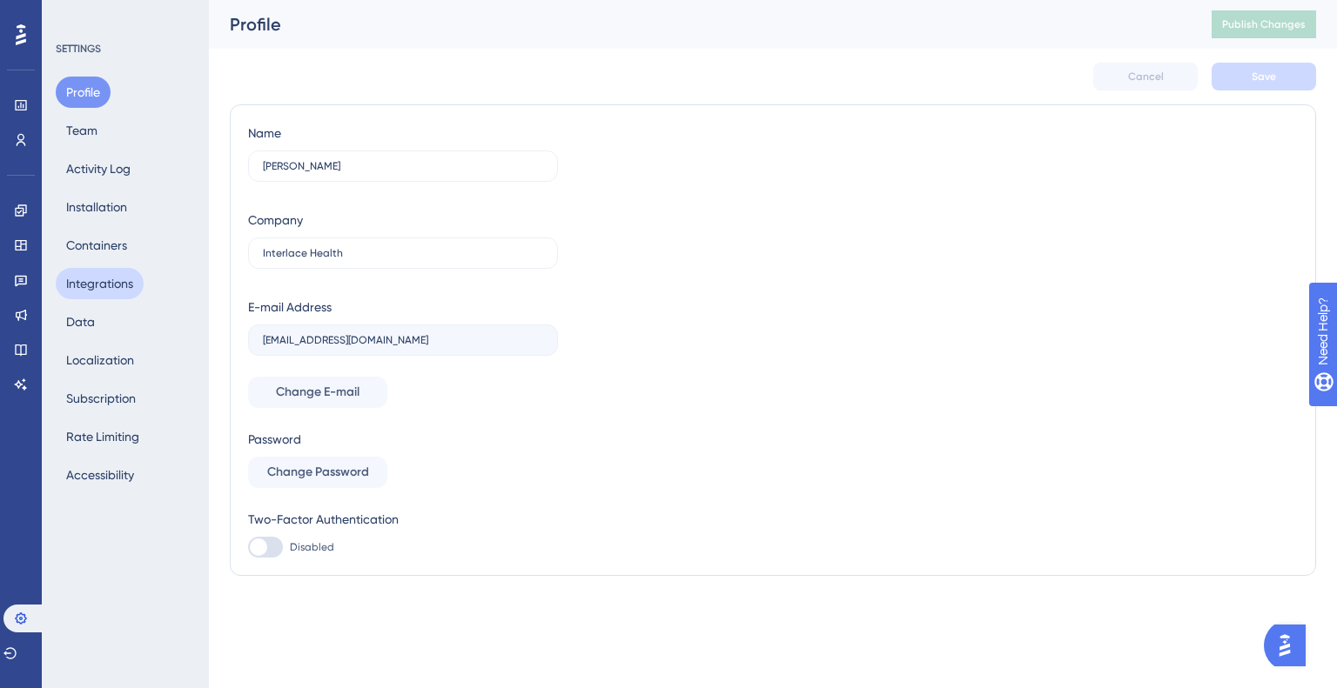
click at [104, 271] on button "Integrations" at bounding box center [100, 283] width 88 height 31
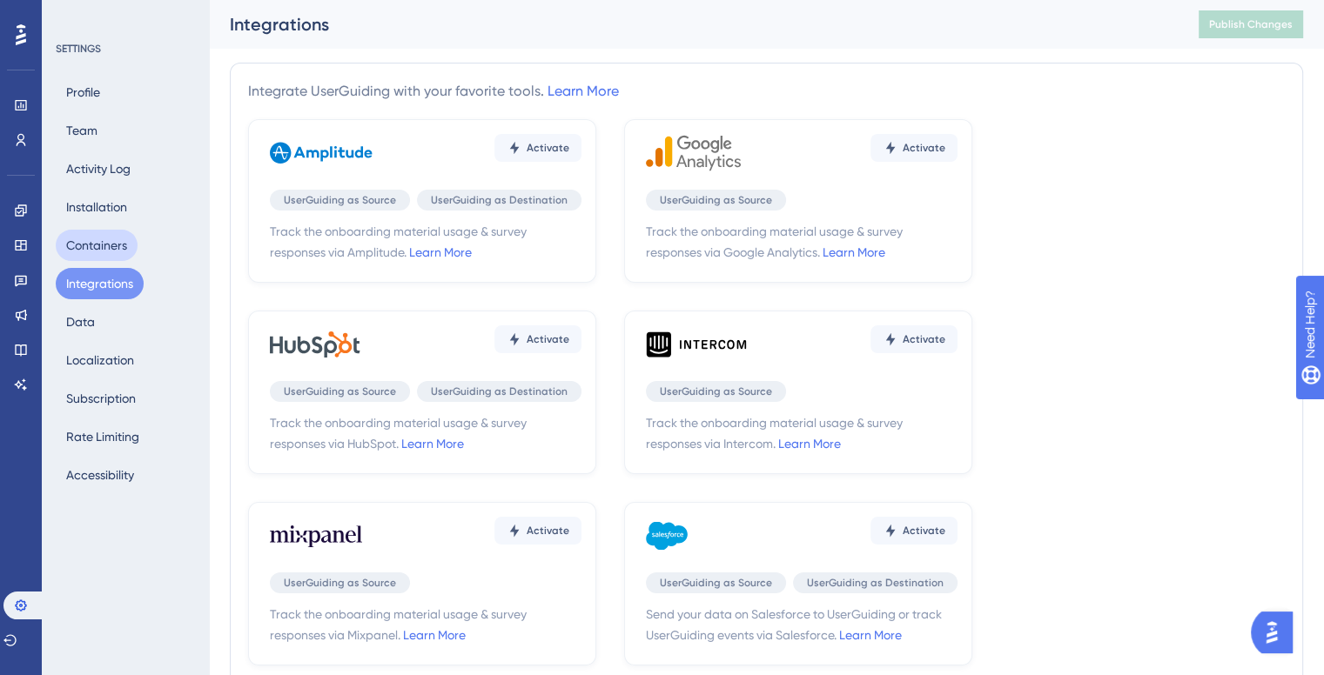
click at [132, 239] on button "Containers" at bounding box center [97, 245] width 82 height 31
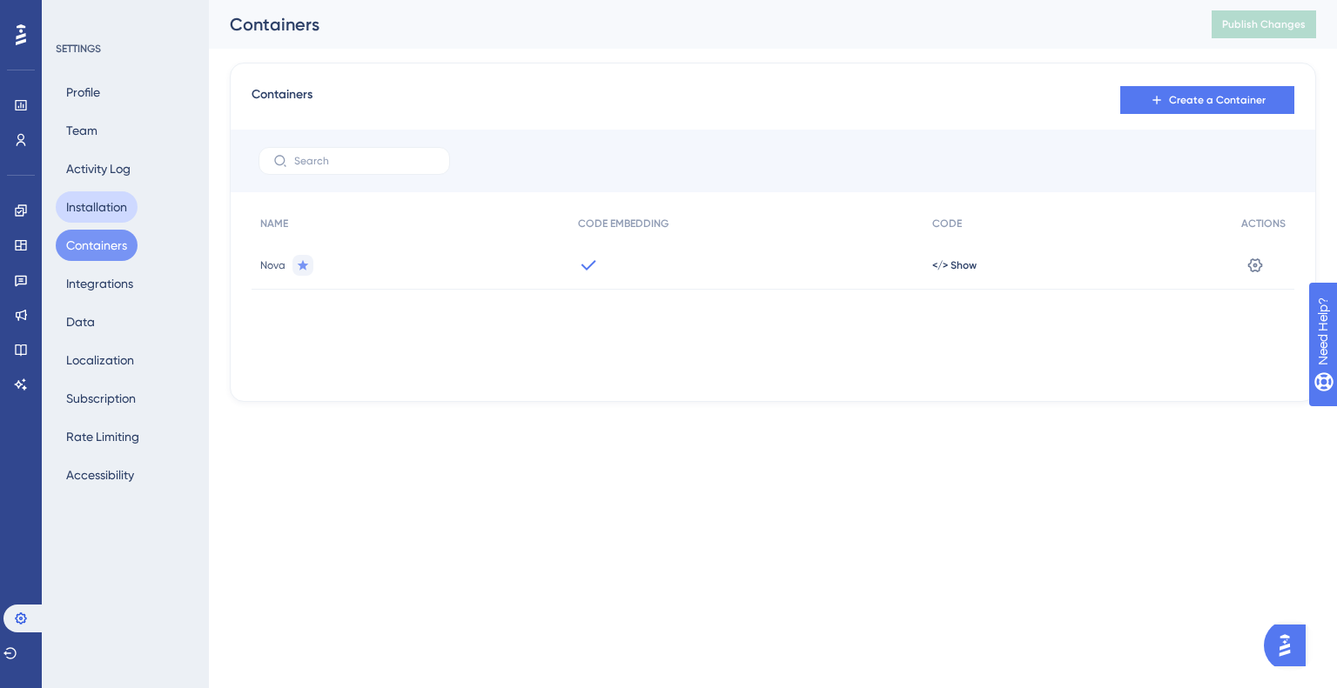
click at [115, 194] on button "Installation" at bounding box center [97, 206] width 82 height 31
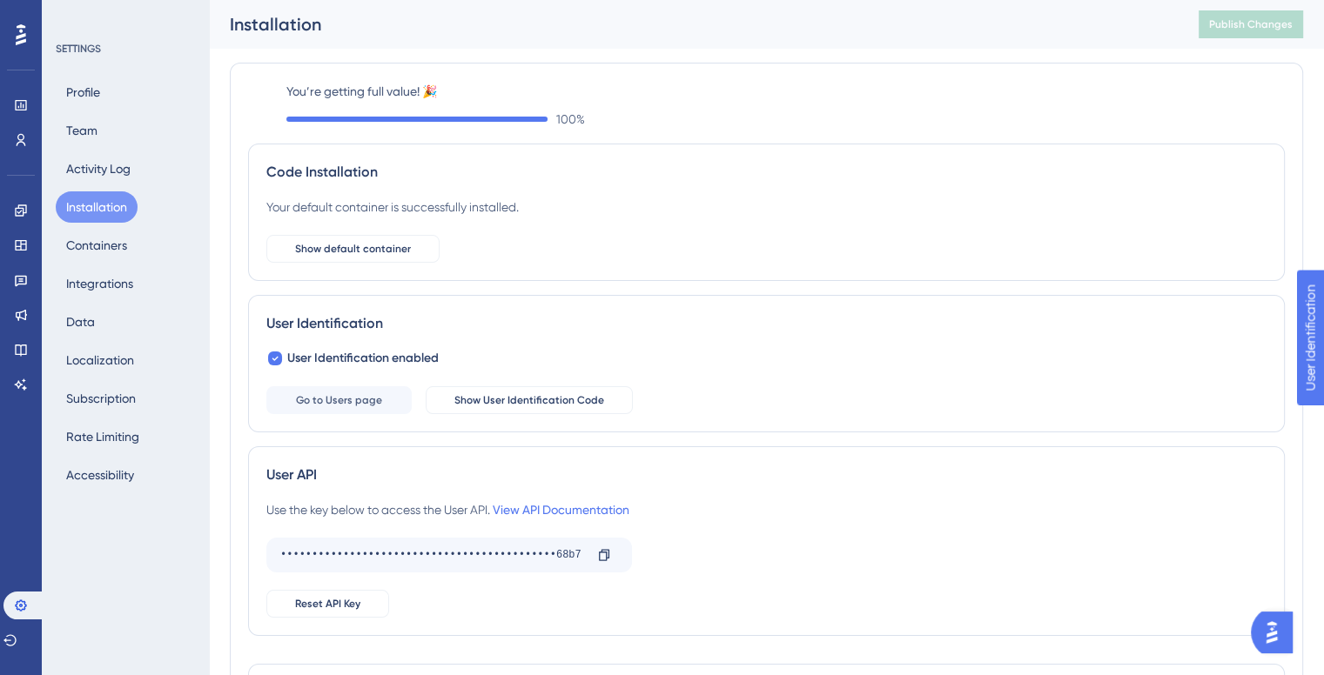
scroll to position [2, 0]
click at [376, 359] on span "User Identification enabled" at bounding box center [362, 356] width 151 height 21
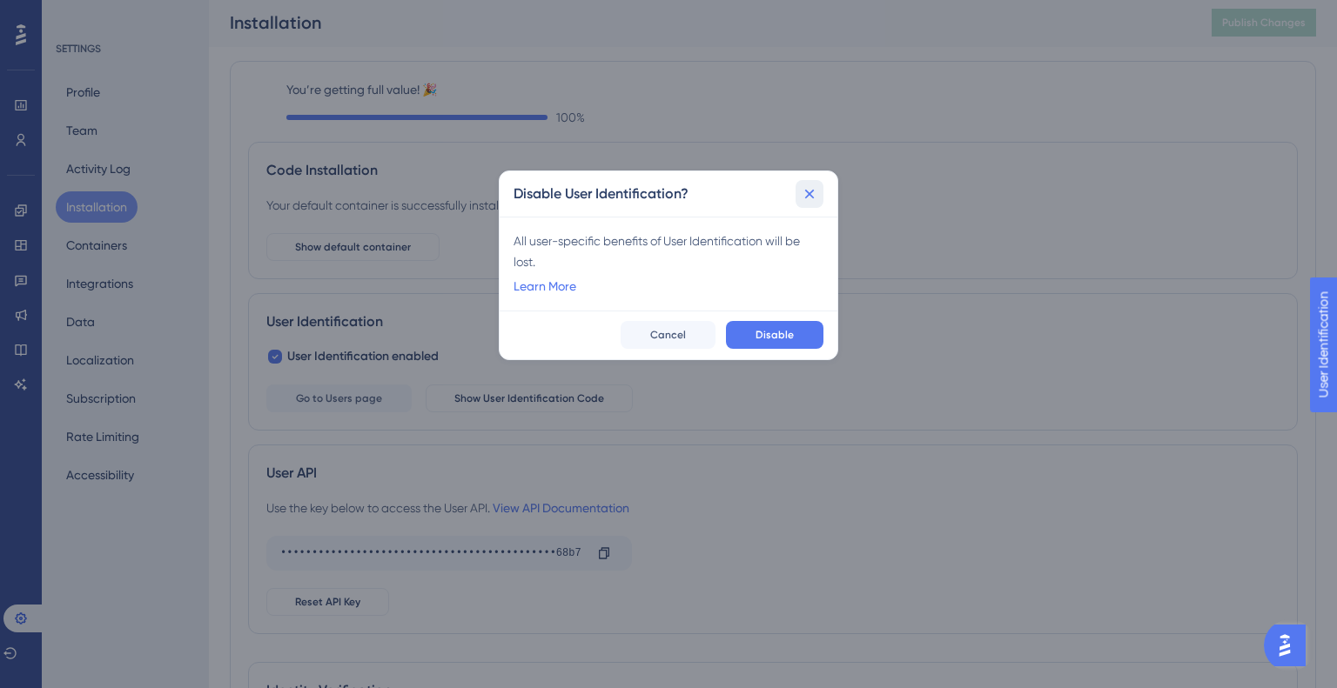
click at [804, 195] on icon at bounding box center [809, 193] width 17 height 17
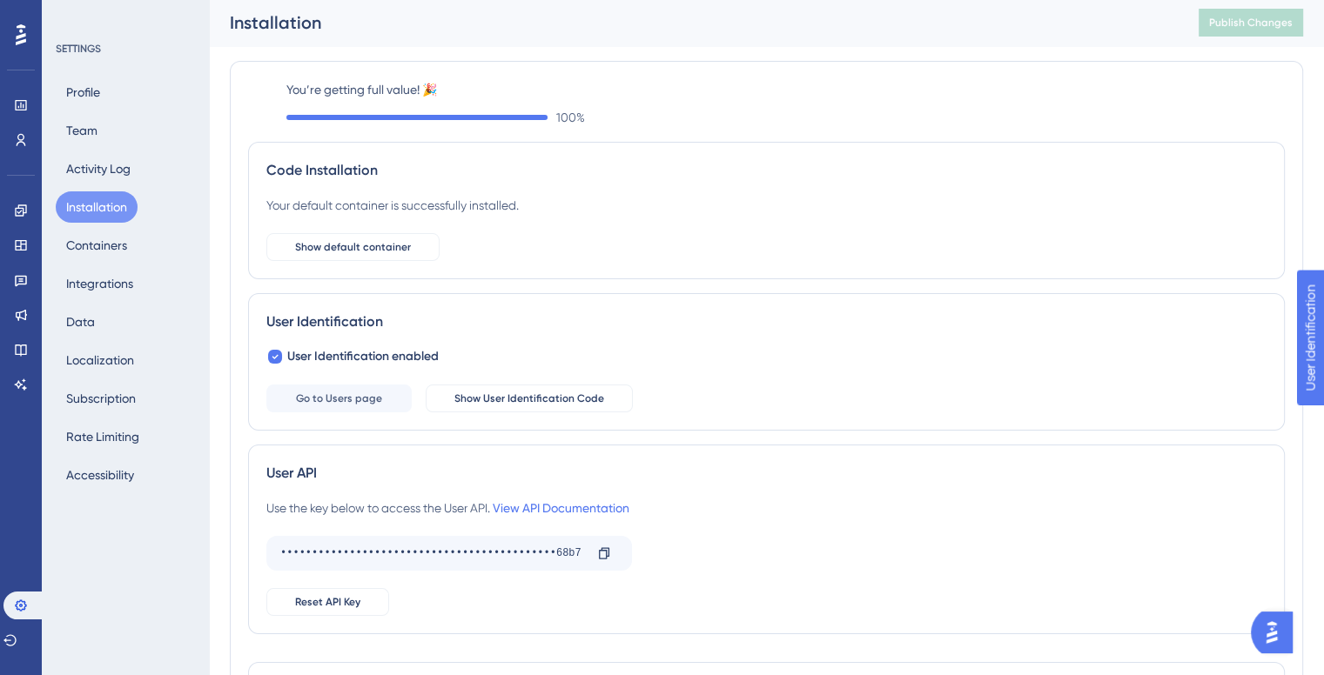
click at [587, 371] on div "User Identification enabled Go to Users page Show User Identification Code" at bounding box center [766, 379] width 1000 height 66
click at [571, 393] on span "Show User Identification Code" at bounding box center [529, 399] width 150 height 14
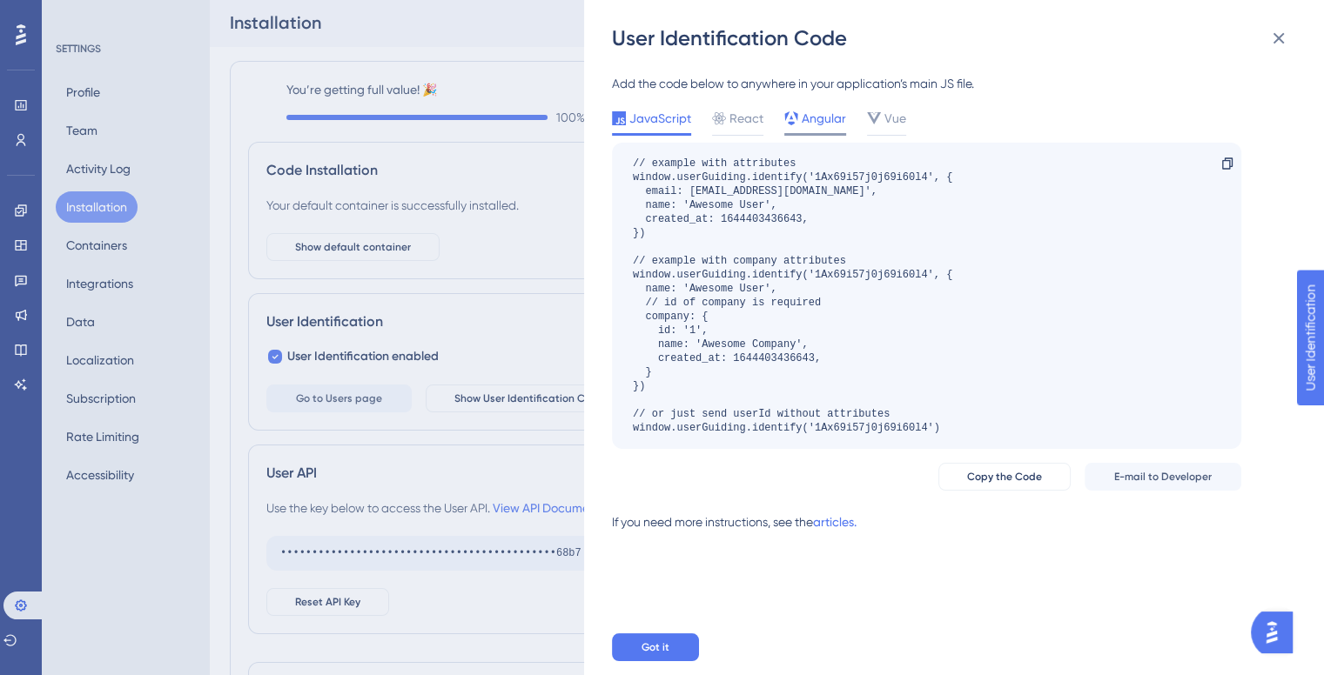
click at [801, 129] on div "Angular" at bounding box center [815, 122] width 62 height 28
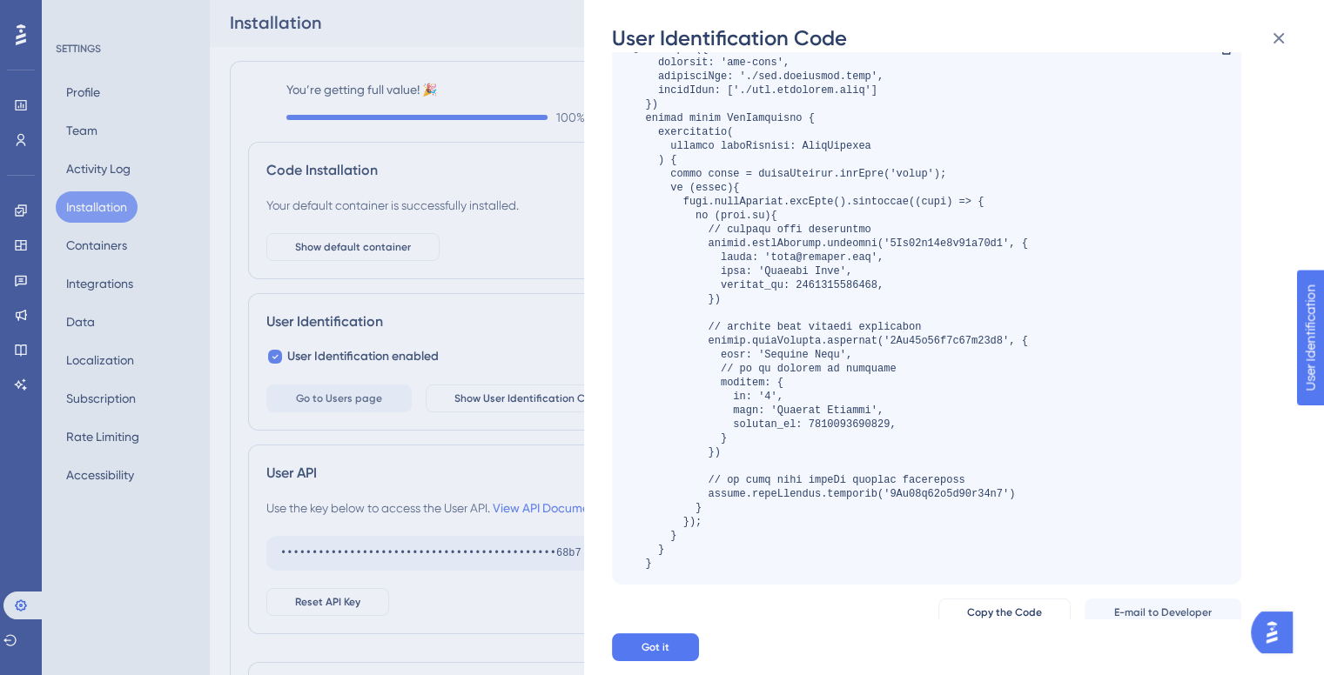
scroll to position [102, 0]
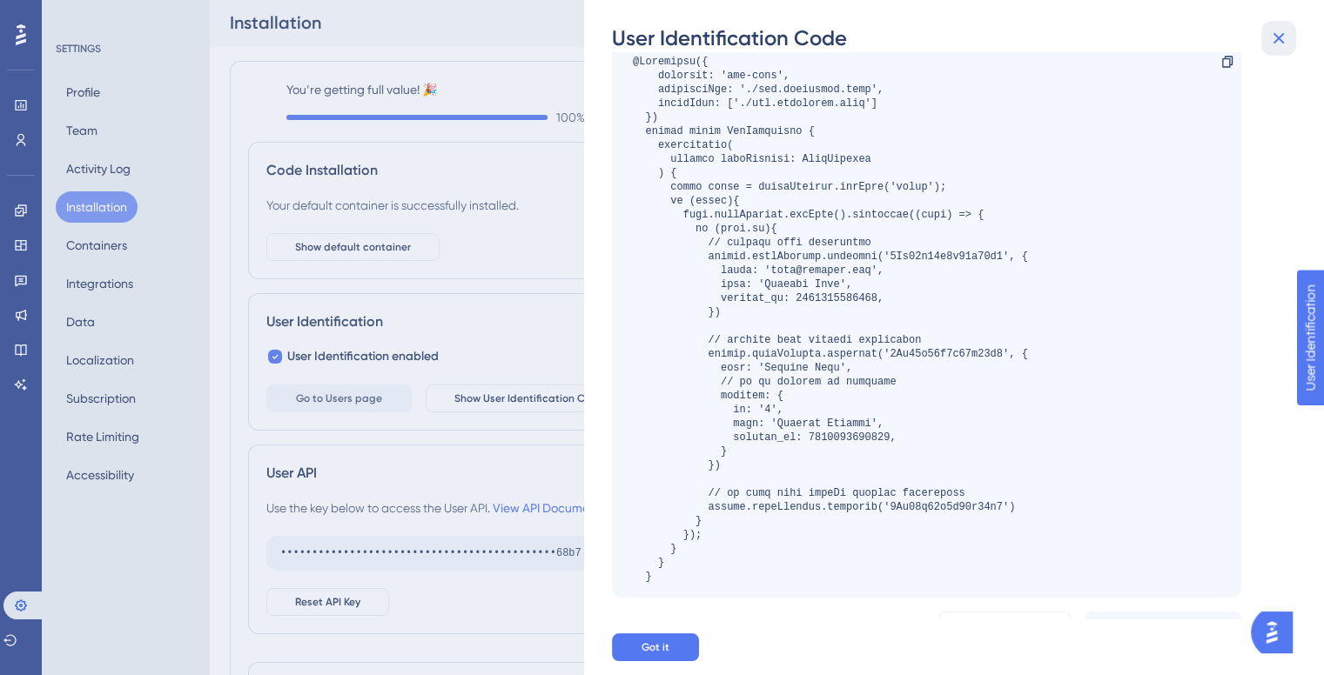
click at [1274, 43] on icon at bounding box center [1278, 38] width 11 height 11
